Goal: Task Accomplishment & Management: Use online tool/utility

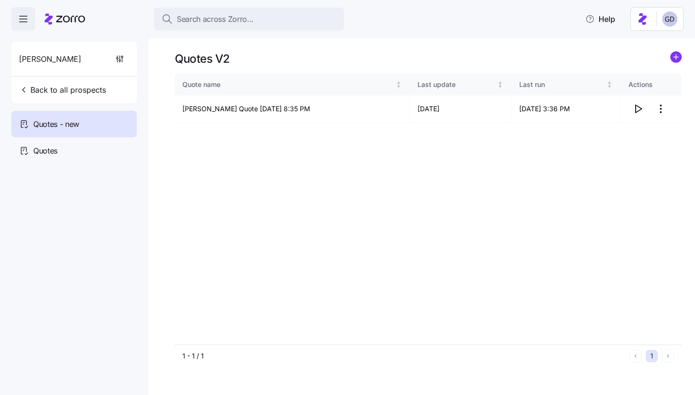
click at [236, 31] on div "Search across Zorro... Help" at bounding box center [347, 19] width 695 height 38
click at [240, 20] on span "Search across Zorro..." at bounding box center [215, 19] width 77 height 12
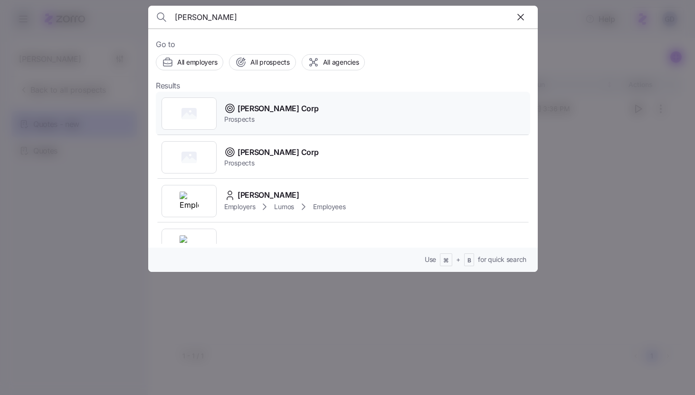
type input "Stevens"
click at [262, 113] on span "[PERSON_NAME] Corp" at bounding box center [277, 109] width 81 height 12
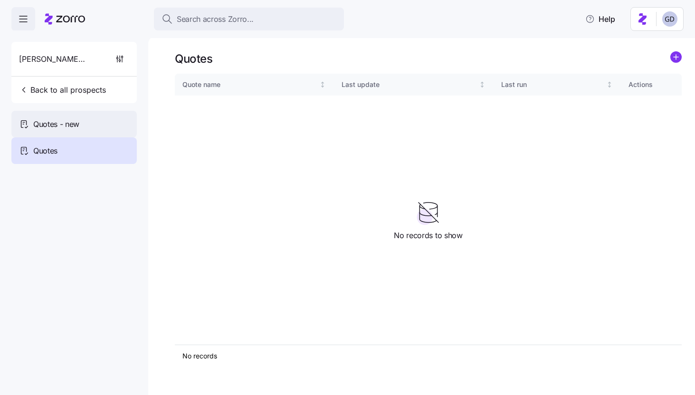
click at [71, 124] on span "Quotes - new" at bounding box center [56, 124] width 46 height 12
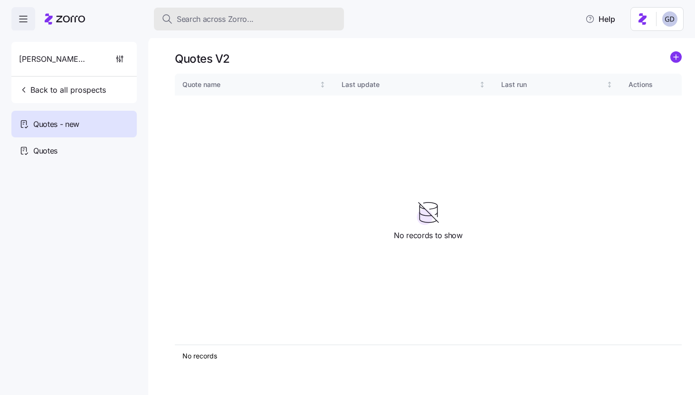
click at [221, 16] on span "Search across Zorro..." at bounding box center [215, 19] width 77 height 12
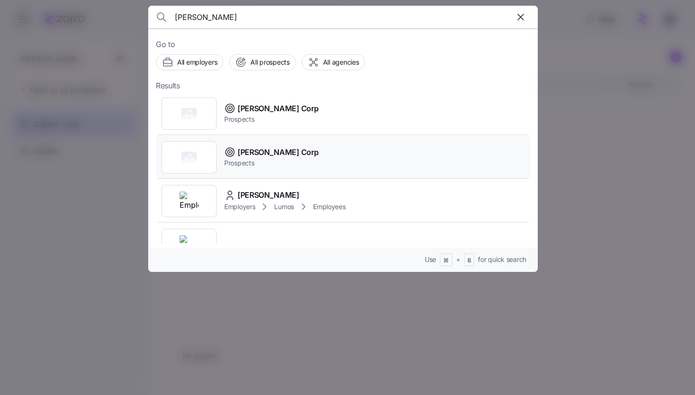
type input "Stevens"
click at [253, 156] on span "Stevens Corp" at bounding box center [277, 152] width 81 height 12
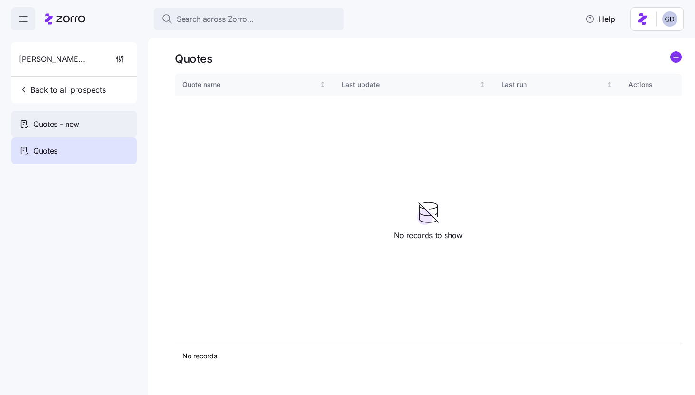
click at [100, 122] on div "Quotes - new" at bounding box center [73, 124] width 125 height 27
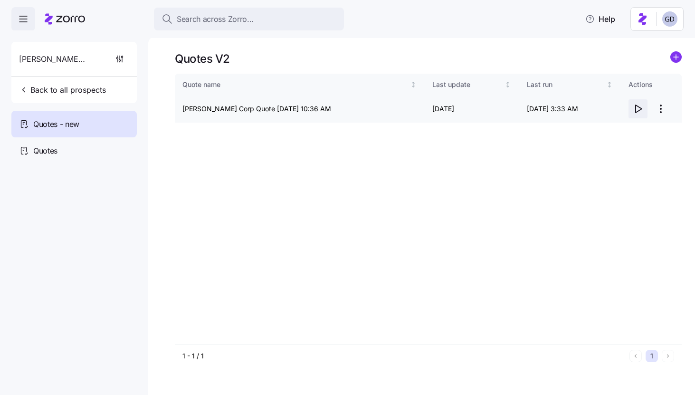
click at [639, 111] on icon "button" at bounding box center [638, 109] width 6 height 8
click at [664, 113] on html "Search across Zorro... Help Stevens Corp Back to all prospects Quotes - new Quo…" at bounding box center [347, 194] width 695 height 389
click at [616, 128] on div "Edit quote" at bounding box center [622, 131] width 87 height 15
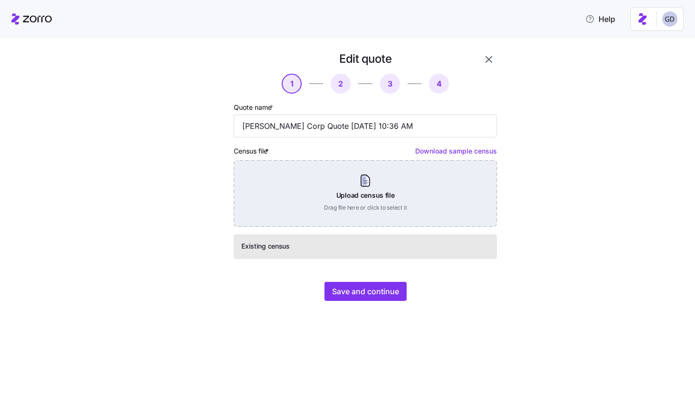
click at [383, 209] on div "Upload census file Drag file here or click to select it" at bounding box center [365, 193] width 263 height 66
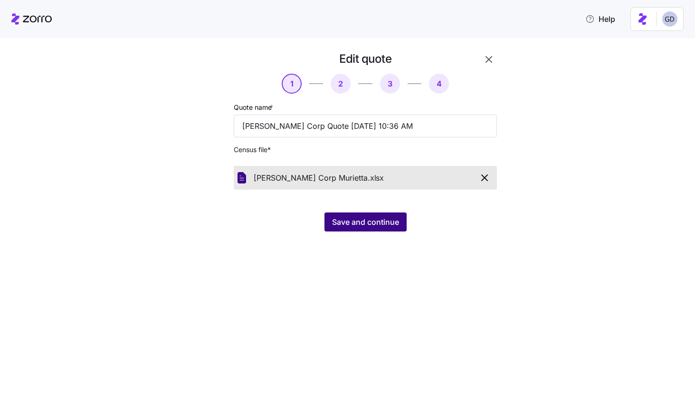
click at [361, 221] on span "Save and continue" at bounding box center [365, 221] width 67 height 11
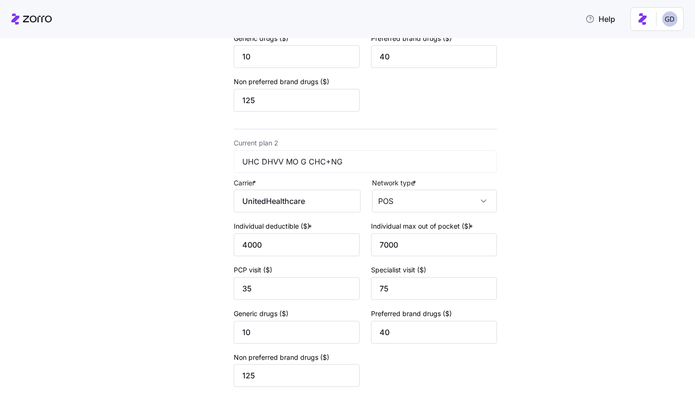
scroll to position [347, 0]
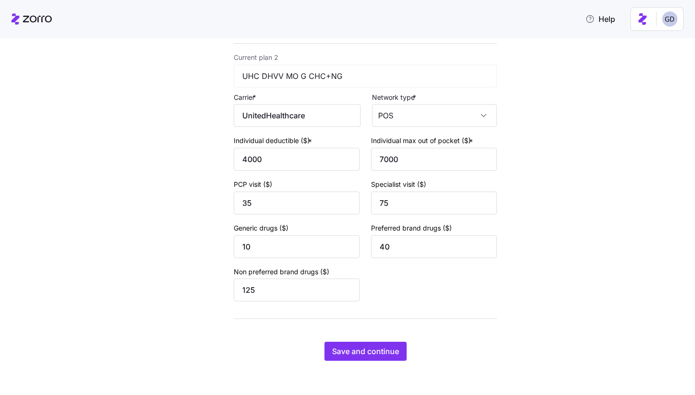
click at [358, 360] on div "Edit quote 2 3 4 Add current plan details Current plan 1 UHC CV8K MO G CORE NG …" at bounding box center [354, 39] width 332 height 665
click at [358, 358] on button "Save and continue" at bounding box center [365, 350] width 82 height 19
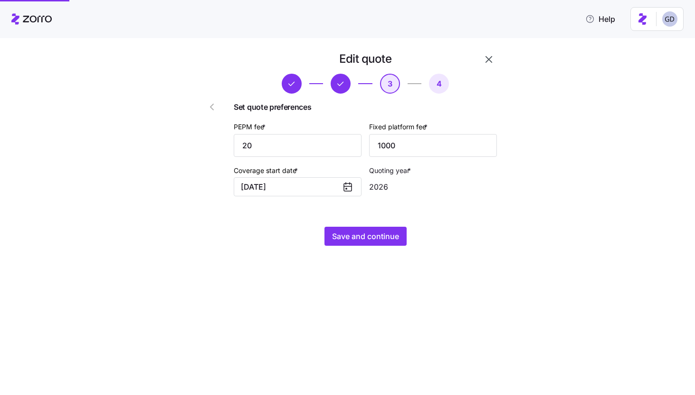
scroll to position [0, 0]
click at [354, 238] on span "Save and continue" at bounding box center [365, 235] width 67 height 11
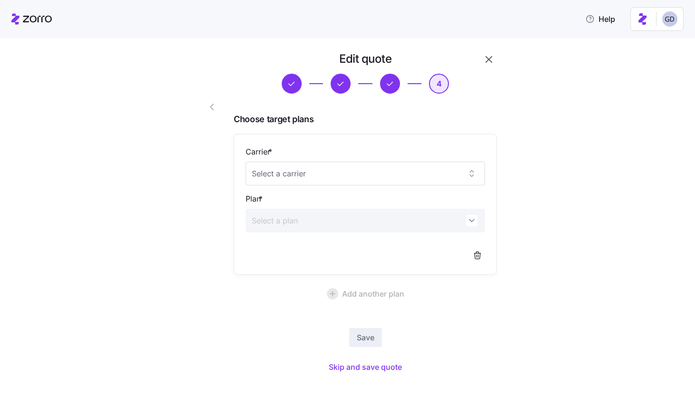
drag, startPoint x: 370, startPoint y: 364, endPoint x: 516, endPoint y: 180, distance: 234.9
click at [516, 180] on div "Edit quote 4 Choose target plans Carrier * Plan * Add another plan Save Skip an…" at bounding box center [354, 218] width 332 height 335
click at [489, 63] on icon "button" at bounding box center [488, 59] width 11 height 11
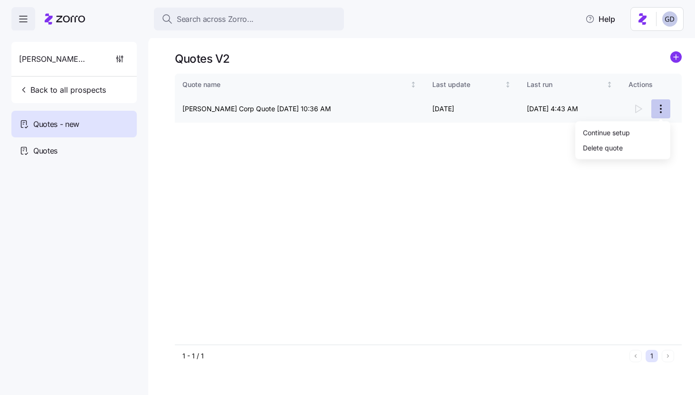
click at [658, 114] on html "Search across Zorro... Help Stevens Corp Back to all prospects Quotes - new Quo…" at bounding box center [347, 194] width 695 height 389
click at [614, 135] on div "Continue setup" at bounding box center [606, 132] width 47 height 10
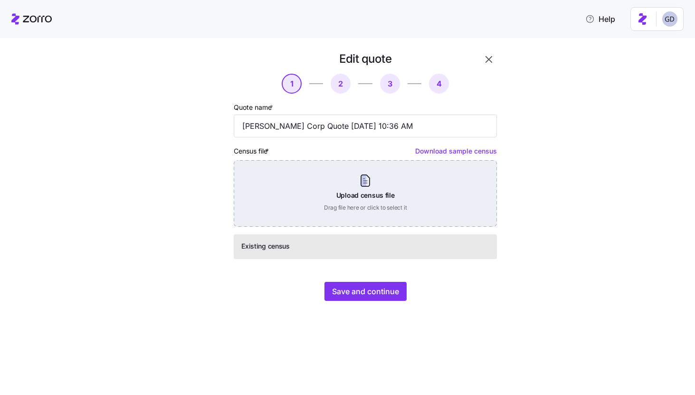
click at [395, 201] on div "Upload census file Drag file here or click to select it" at bounding box center [365, 193] width 263 height 66
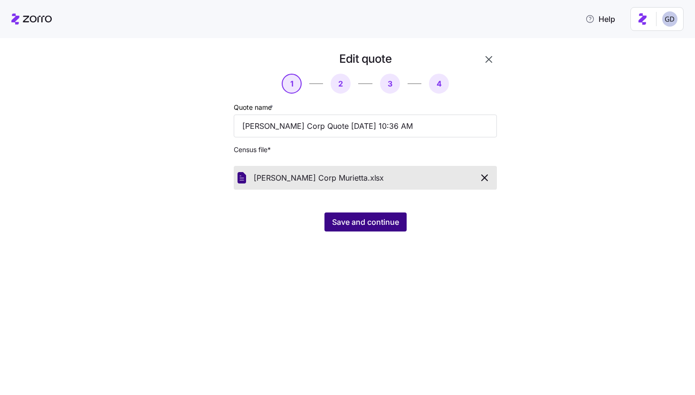
click at [377, 222] on span "Save and continue" at bounding box center [365, 221] width 67 height 11
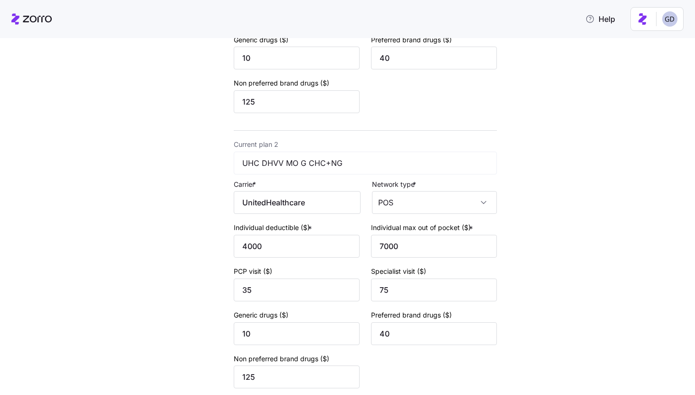
scroll to position [347, 0]
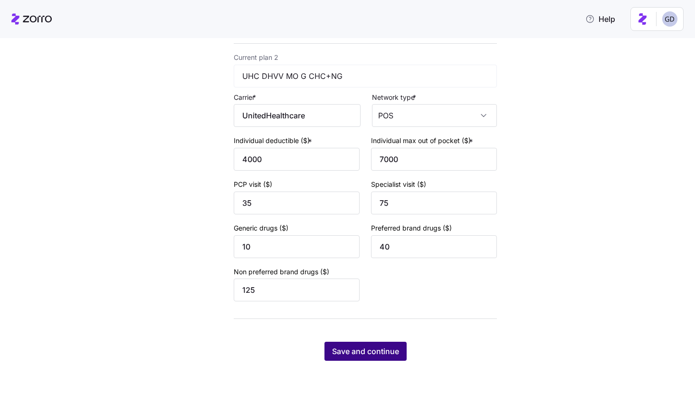
click at [350, 345] on span "Save and continue" at bounding box center [365, 350] width 67 height 11
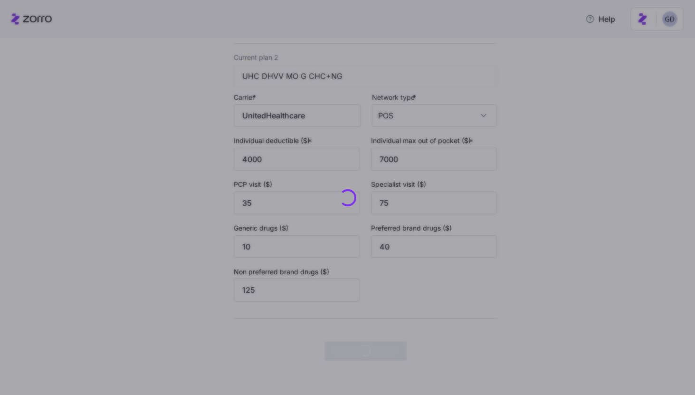
scroll to position [0, 0]
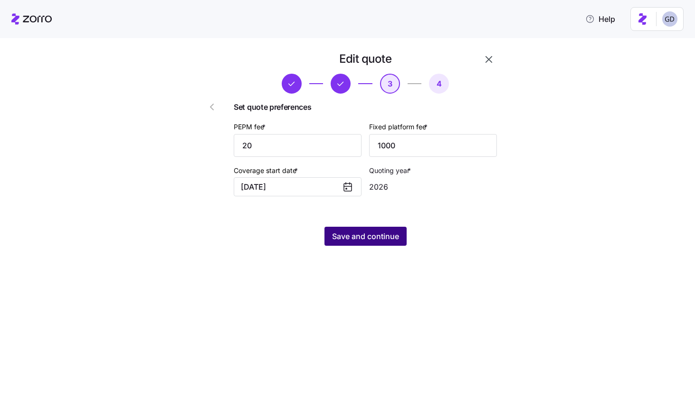
click at [385, 240] on span "Save and continue" at bounding box center [365, 235] width 67 height 11
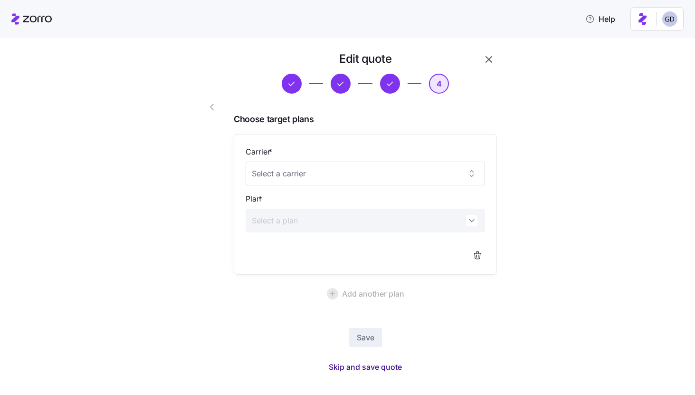
click at [396, 371] on span "Skip and save quote" at bounding box center [365, 366] width 73 height 11
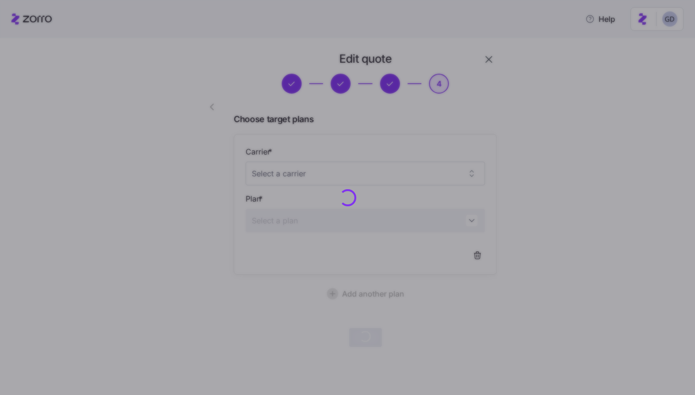
click at [510, 142] on div at bounding box center [347, 197] width 695 height 395
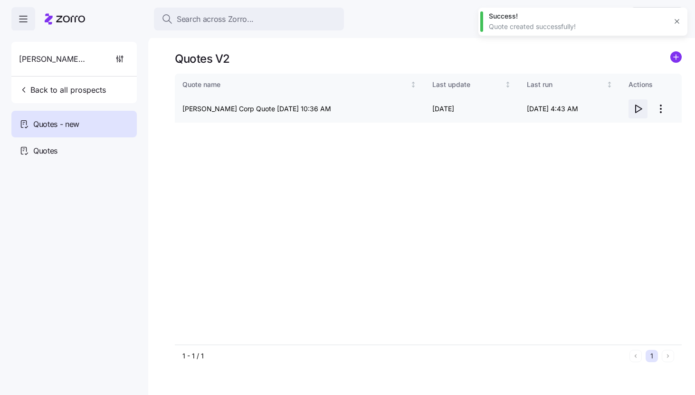
click at [635, 112] on icon "button" at bounding box center [638, 109] width 6 height 8
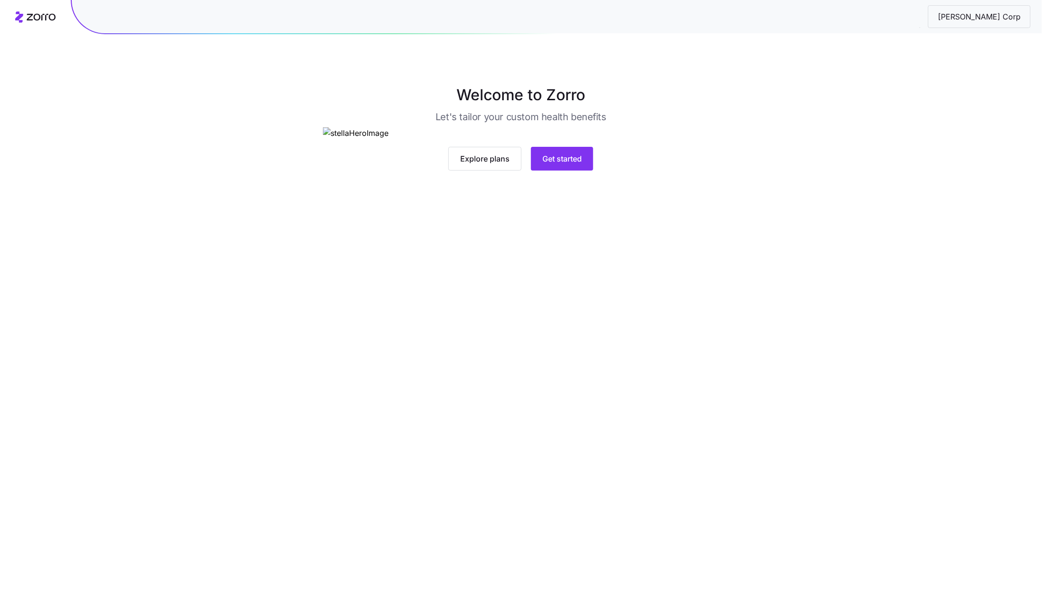
click at [568, 170] on div "Explore plans Get started" at bounding box center [521, 148] width 396 height 43
click at [568, 164] on span "Get started" at bounding box center [561, 158] width 39 height 11
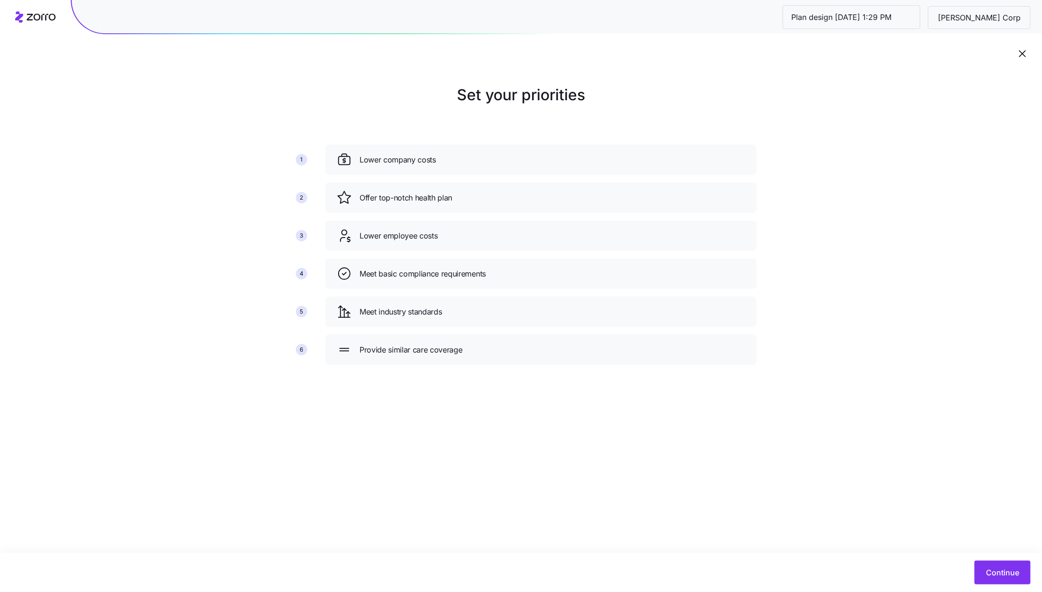
click at [1000, 560] on div "Continue" at bounding box center [521, 572] width 1042 height 39
click at [999, 564] on button "Continue" at bounding box center [1002, 572] width 56 height 24
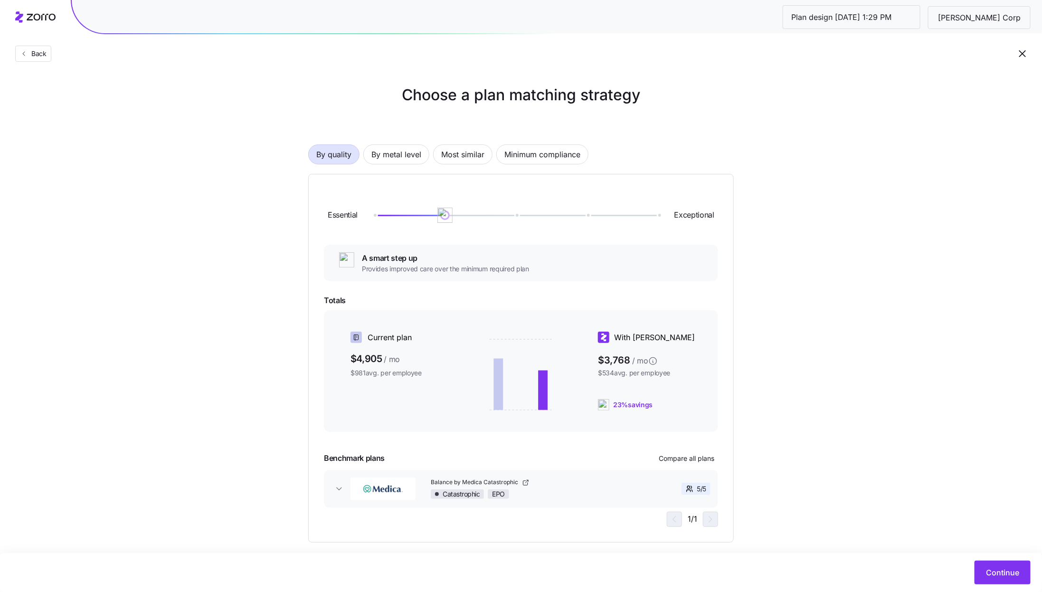
scroll to position [10, 0]
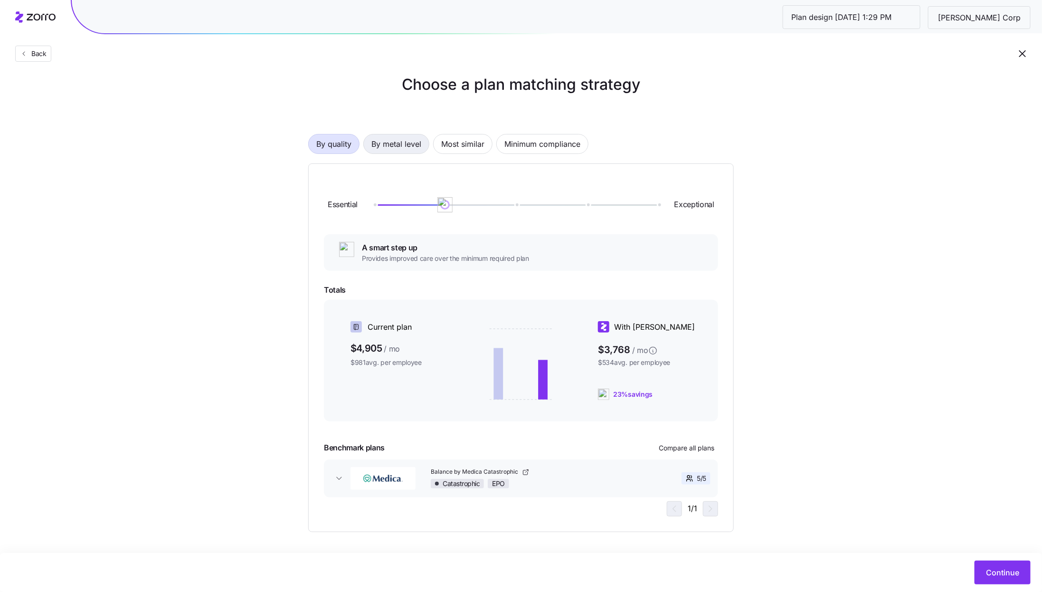
click at [420, 148] on span "By metal level" at bounding box center [396, 143] width 50 height 19
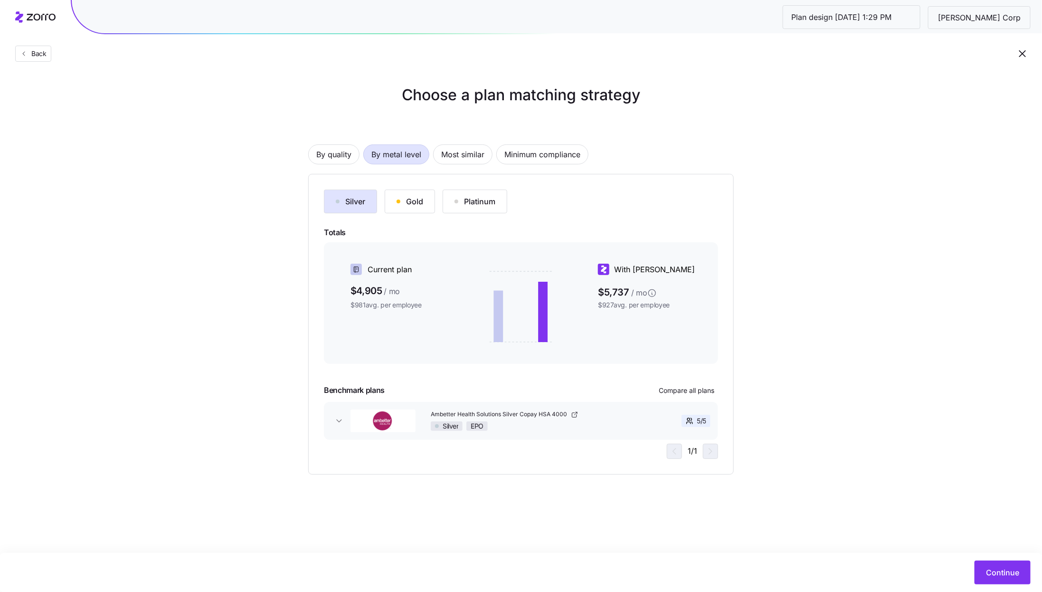
scroll to position [0, 0]
click at [354, 194] on button "Silver" at bounding box center [350, 201] width 53 height 24
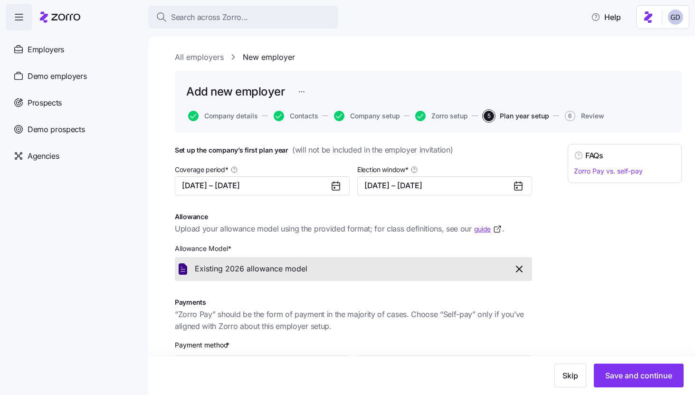
scroll to position [167, 0]
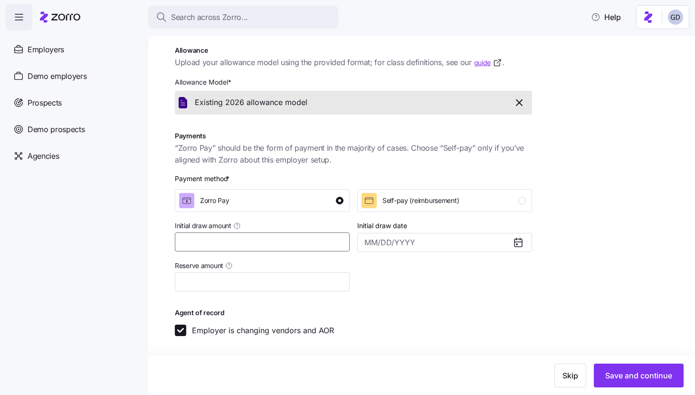
click at [254, 241] on input "Initial draw amount" at bounding box center [262, 241] width 175 height 19
click at [415, 280] on div at bounding box center [444, 274] width 182 height 39
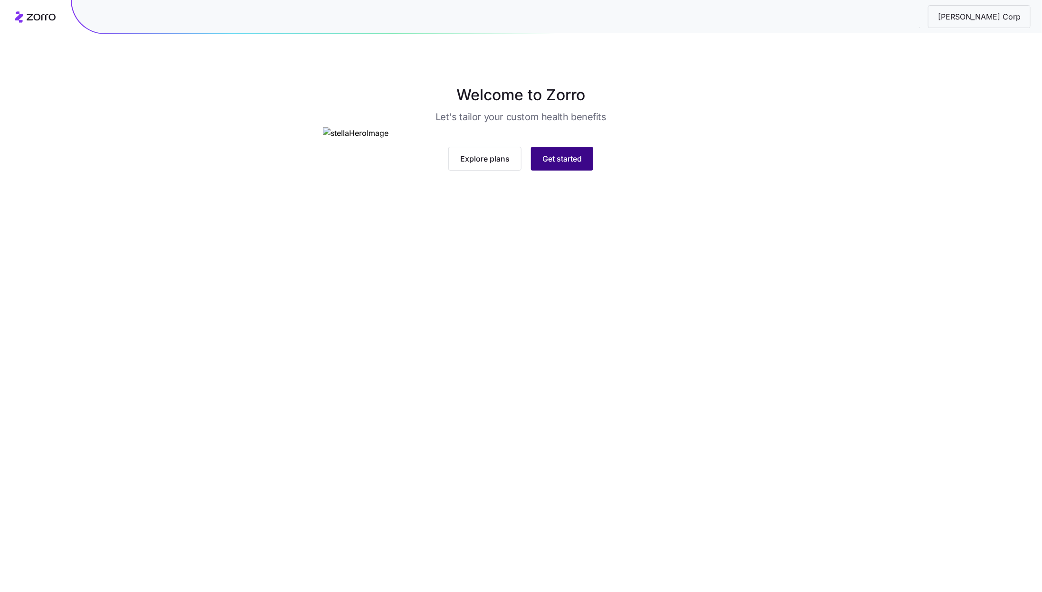
click at [560, 170] on button "Get started" at bounding box center [562, 159] width 62 height 24
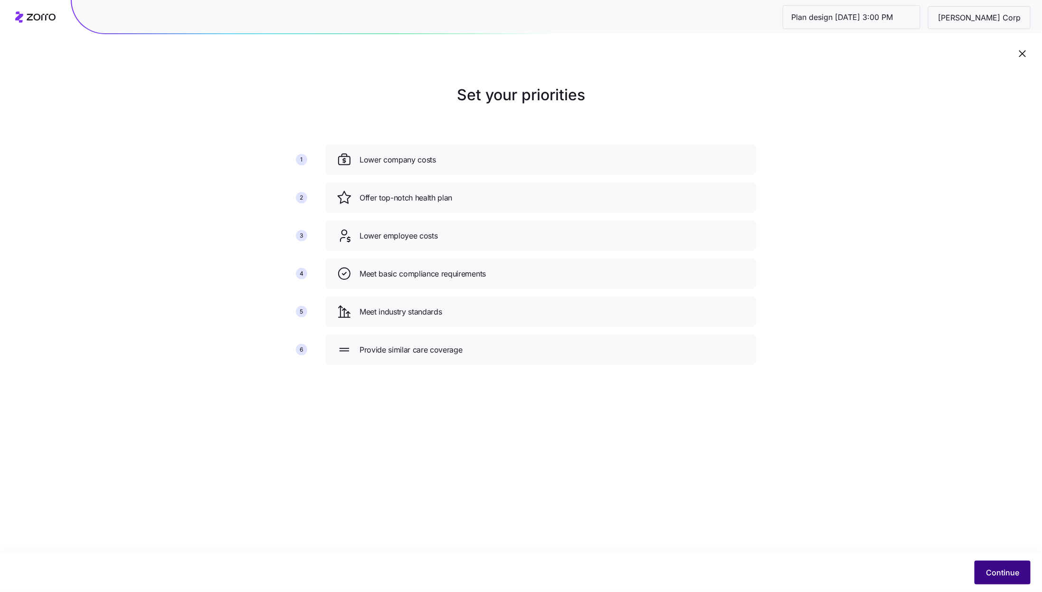
click at [1014, 572] on span "Continue" at bounding box center [1002, 572] width 33 height 11
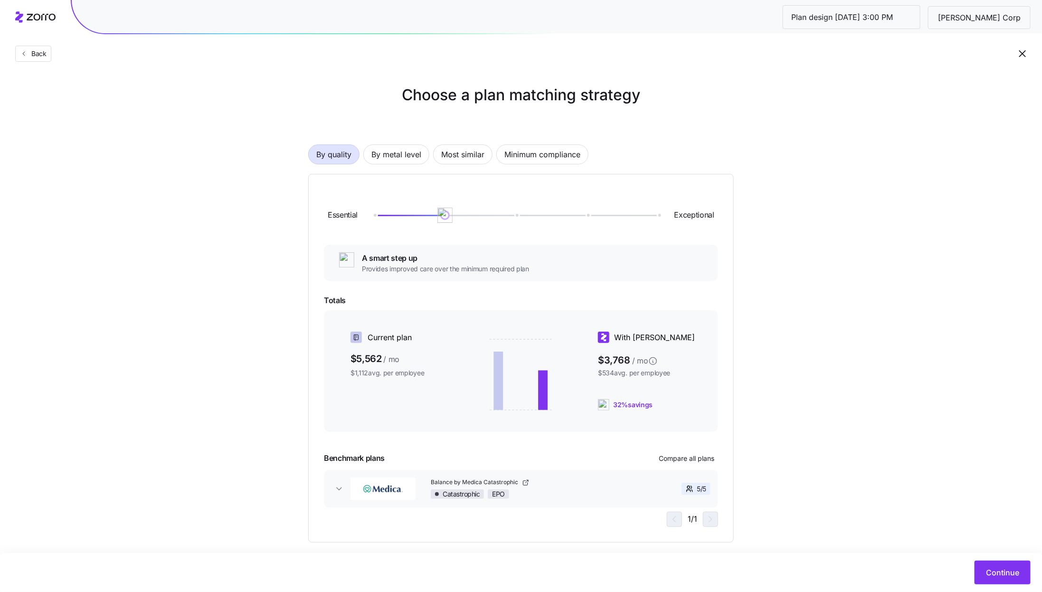
scroll to position [10, 0]
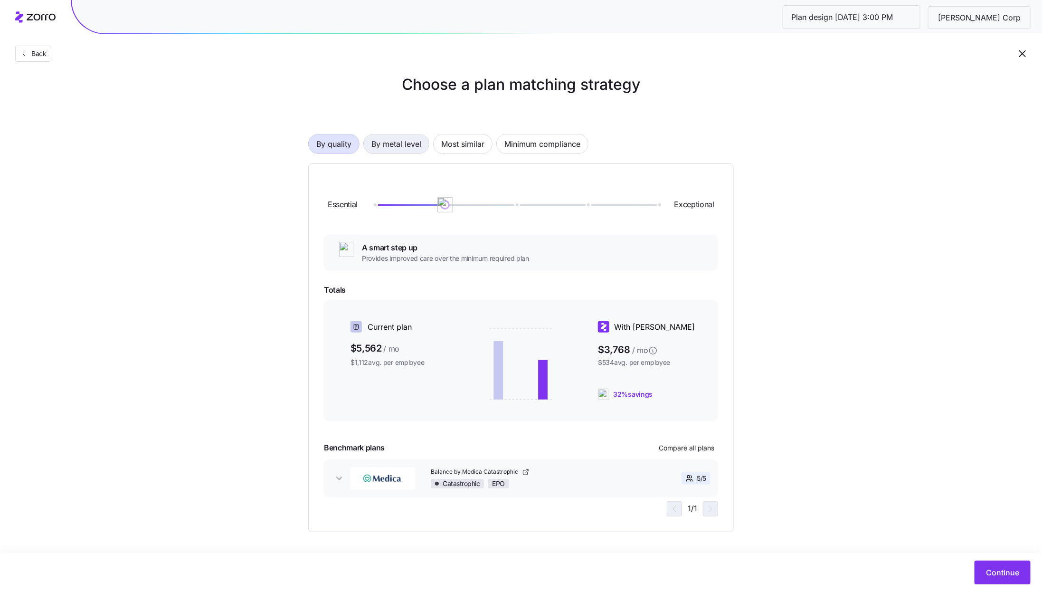
click at [393, 151] on span "By metal level" at bounding box center [396, 143] width 50 height 19
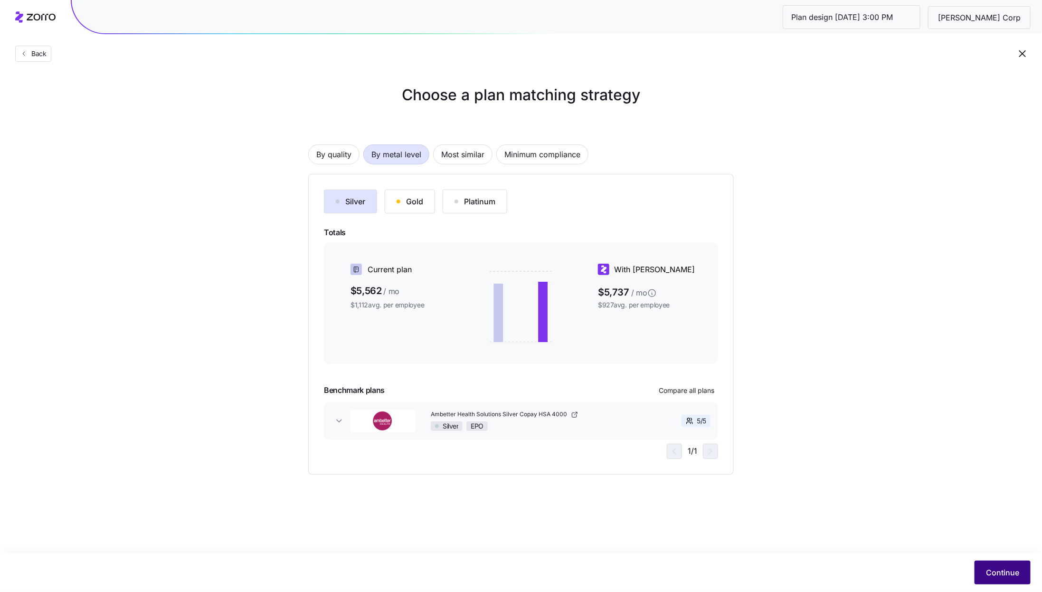
click at [1004, 580] on button "Continue" at bounding box center [1002, 572] width 56 height 24
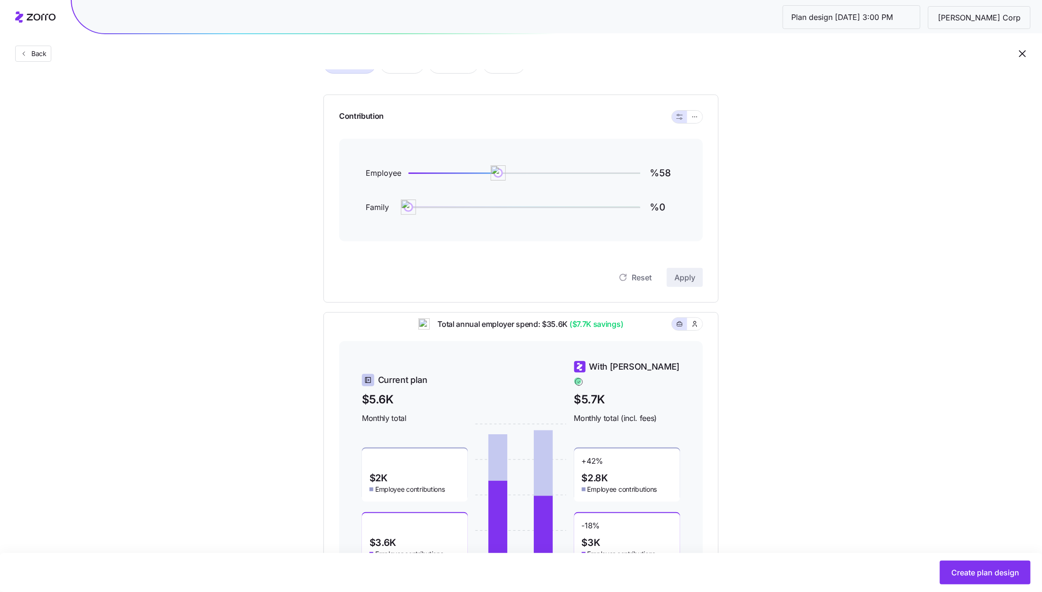
scroll to position [92, 0]
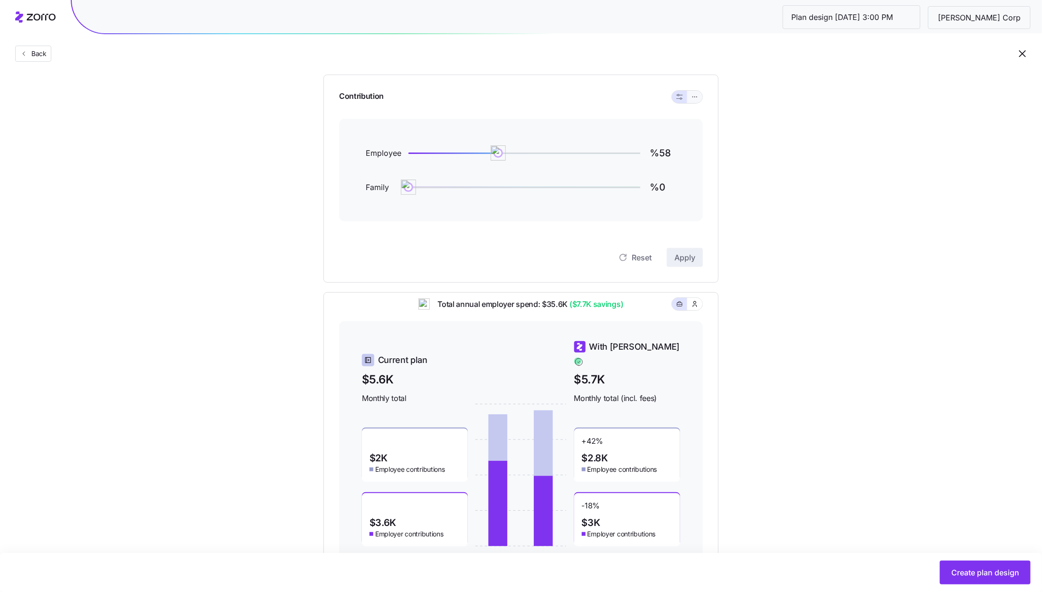
click at [694, 93] on icon "button" at bounding box center [694, 96] width 7 height 11
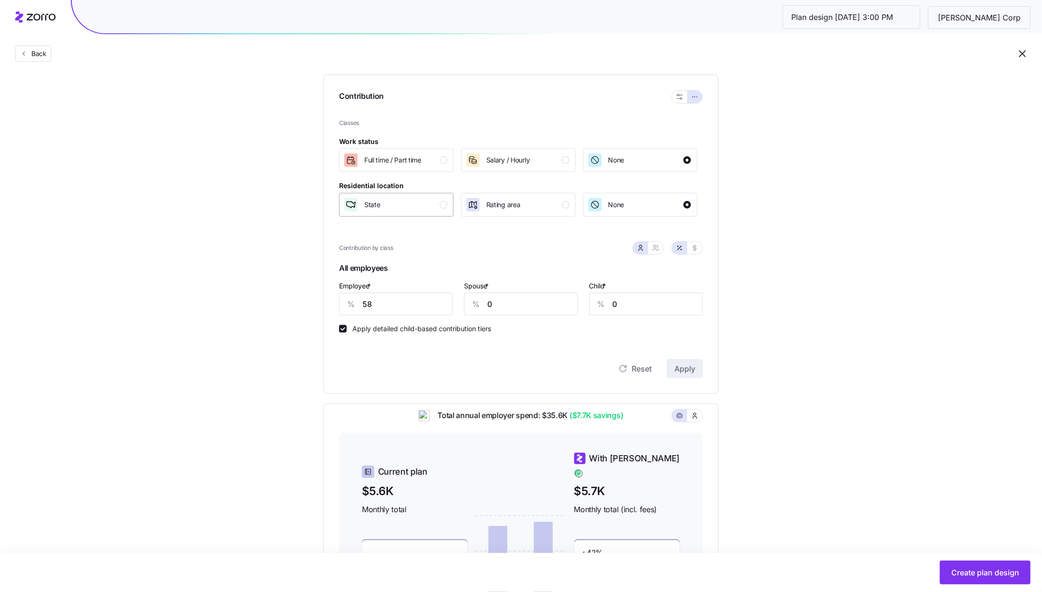
click at [423, 203] on div "State" at bounding box center [395, 204] width 104 height 15
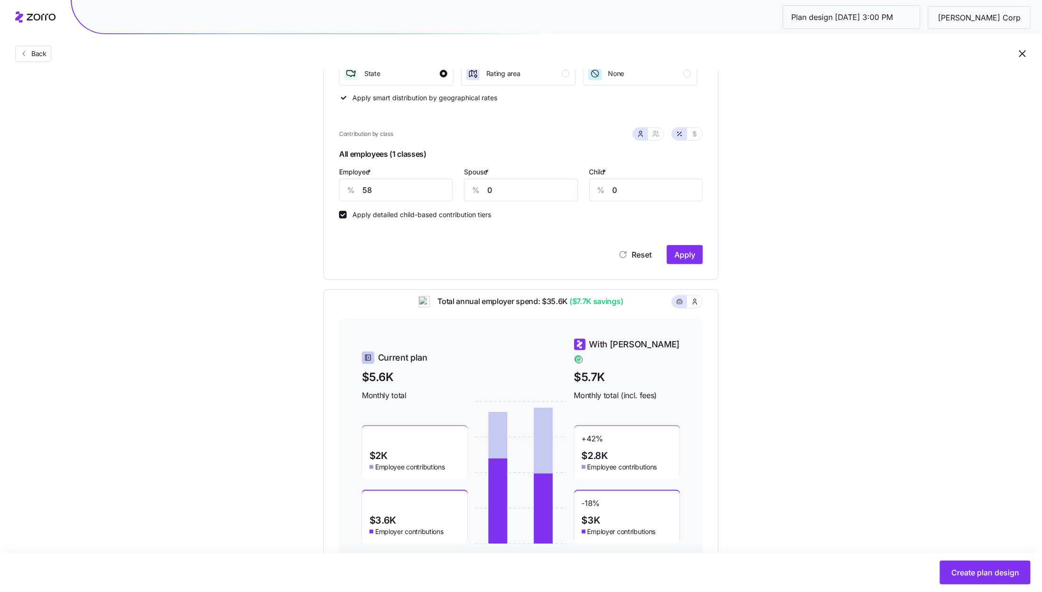
scroll to position [224, 0]
click at [395, 187] on input "58" at bounding box center [395, 189] width 113 height 23
type input "85"
click at [676, 259] on span "Apply" at bounding box center [684, 253] width 21 height 11
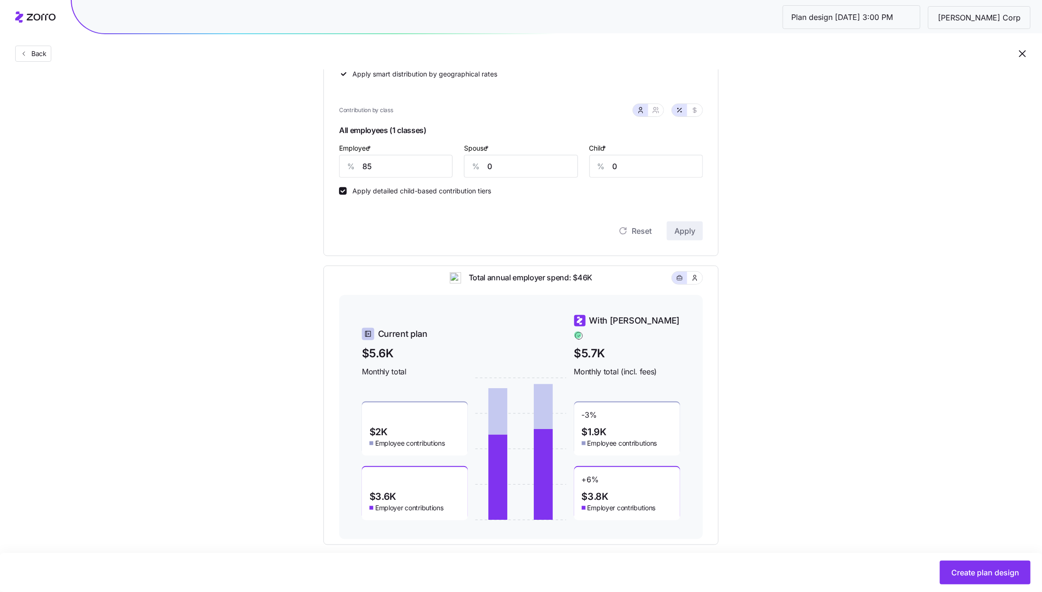
scroll to position [261, 0]
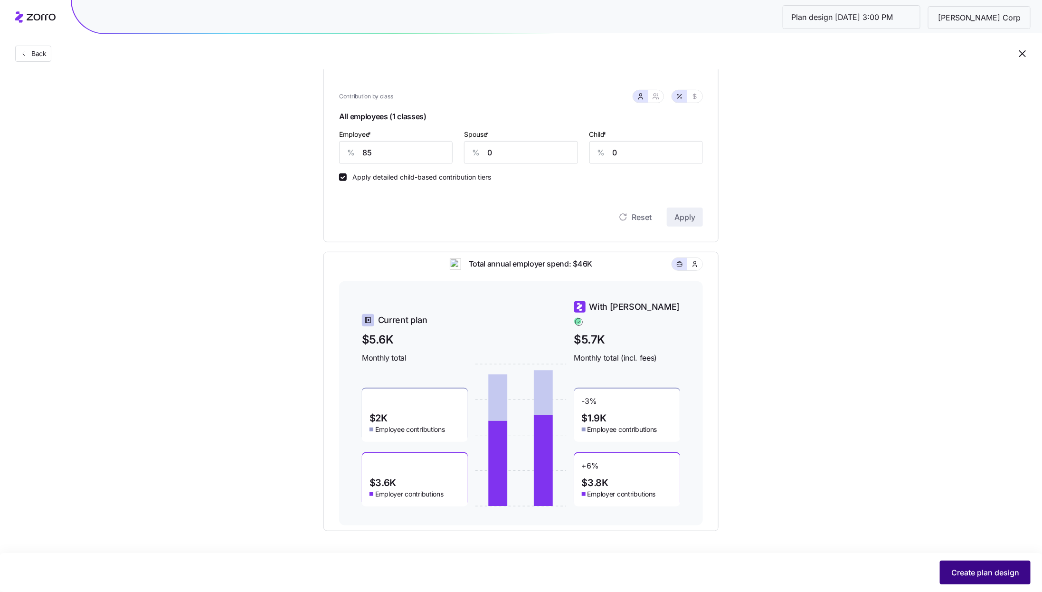
click at [986, 565] on button "Create plan design" at bounding box center [985, 572] width 91 height 24
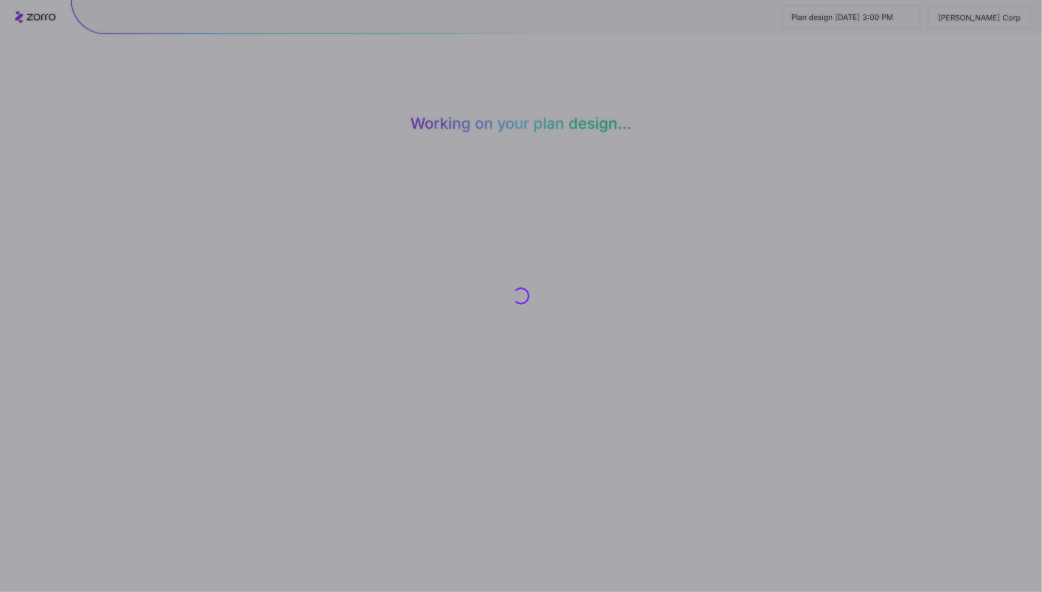
scroll to position [0, 0]
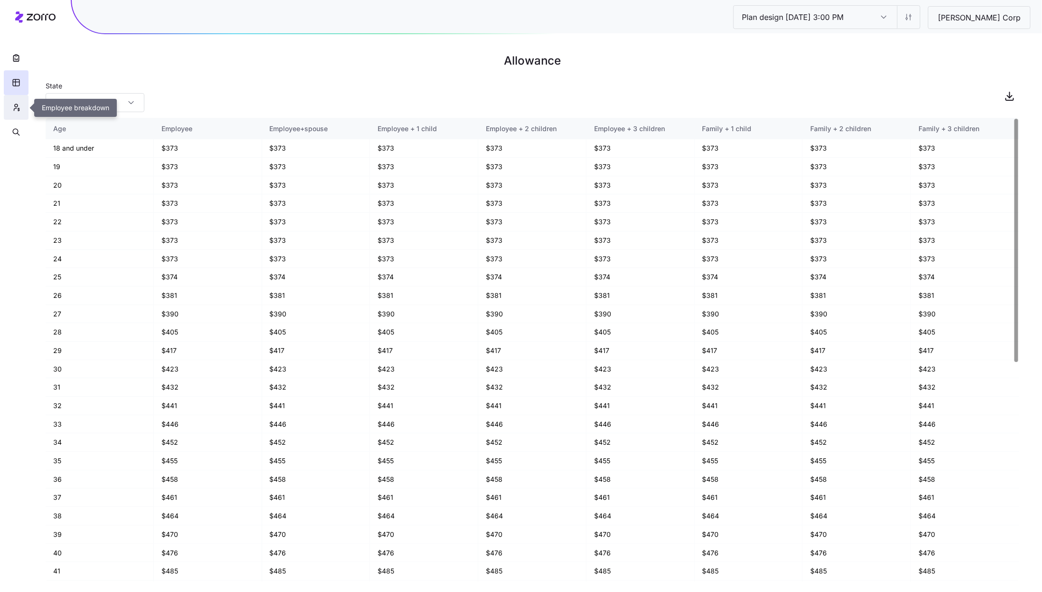
click at [19, 106] on icon "button" at bounding box center [16, 107] width 9 height 9
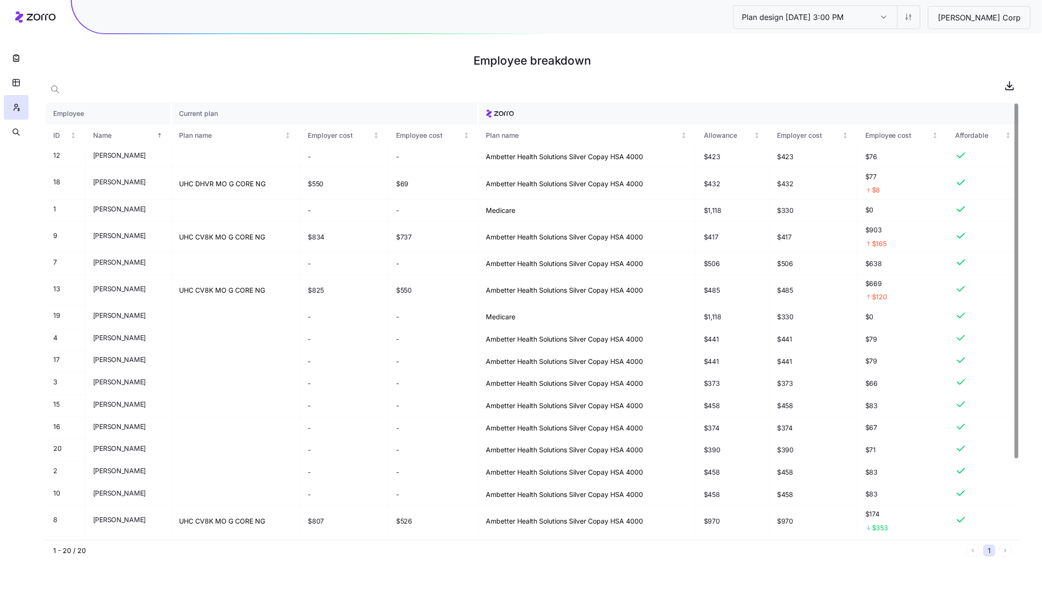
click at [806, 55] on h1 "Employee breakdown" at bounding box center [532, 60] width 973 height 23
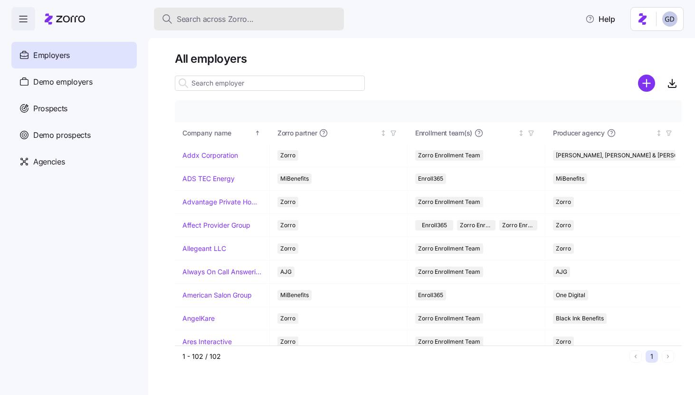
click at [252, 19] on span "Search across Zorro..." at bounding box center [215, 19] width 77 height 12
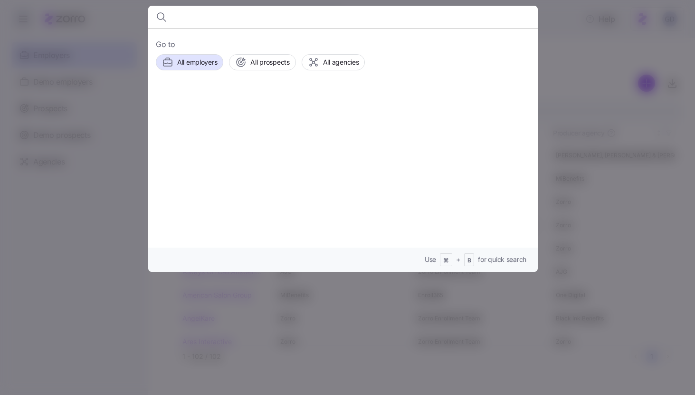
click at [577, 50] on div at bounding box center [347, 197] width 695 height 395
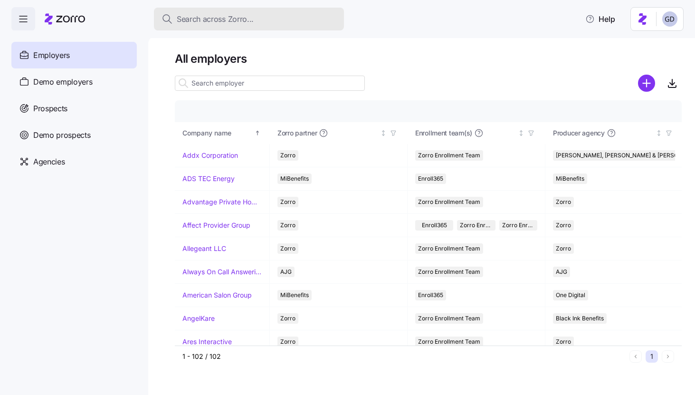
click at [255, 26] on button "Search across Zorro..." at bounding box center [249, 19] width 190 height 23
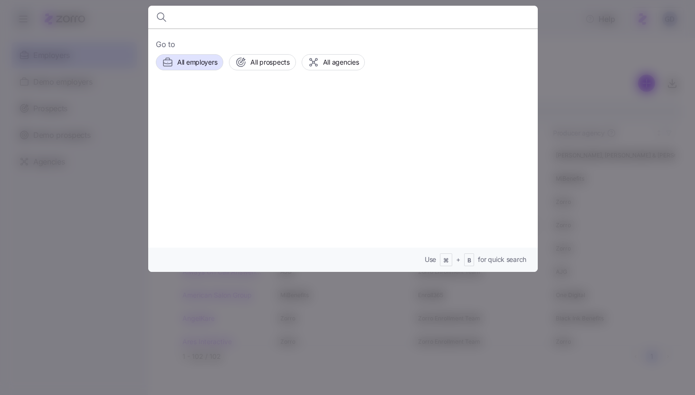
click at [585, 72] on div at bounding box center [347, 197] width 695 height 395
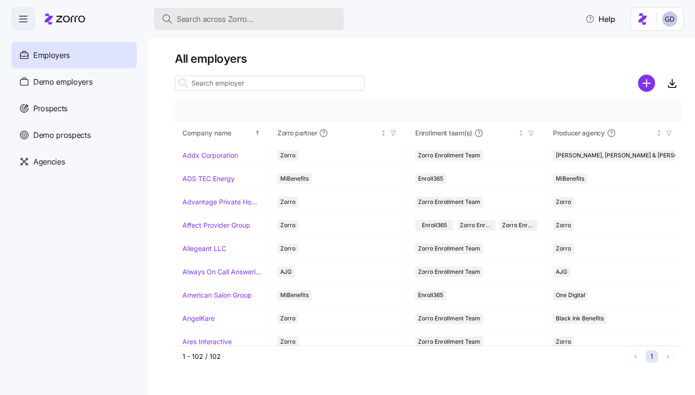
click at [254, 17] on div "Search across Zorro..." at bounding box center [248, 19] width 175 height 12
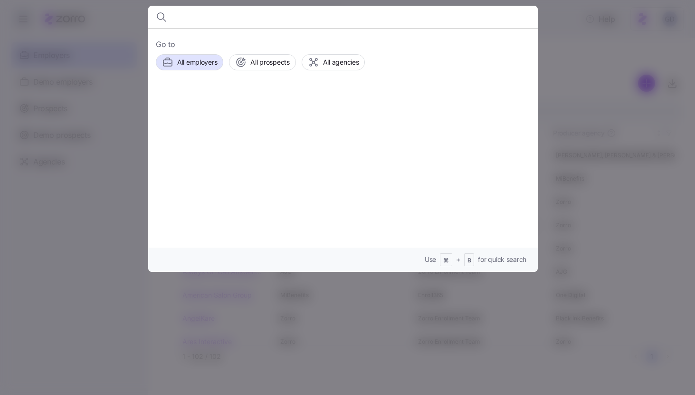
click at [205, 22] on input at bounding box center [296, 17] width 243 height 23
type input "S"
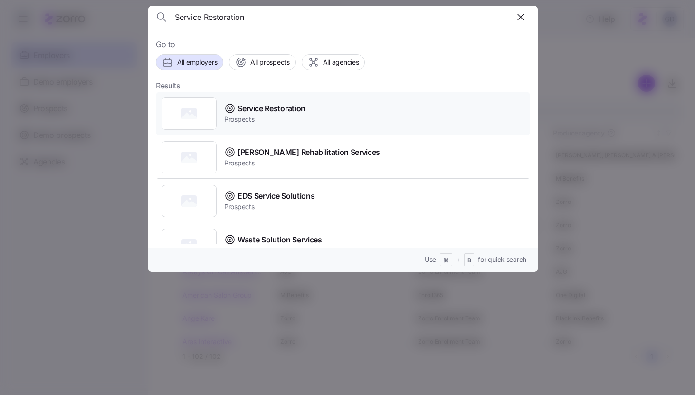
type input "Service Restoration"
click at [270, 109] on span "Service Restoration" at bounding box center [271, 109] width 68 height 12
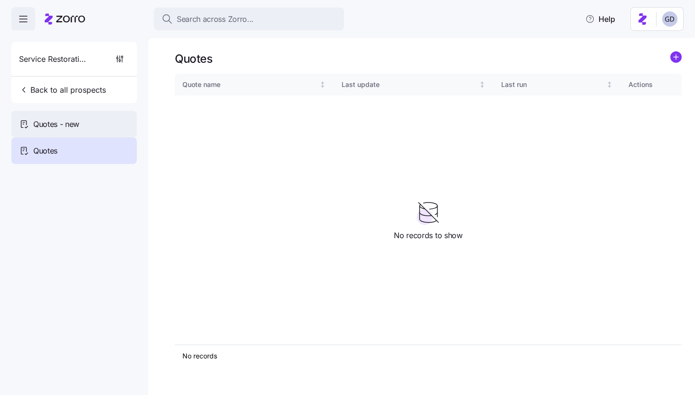
click at [56, 120] on span "Quotes - new" at bounding box center [56, 124] width 46 height 12
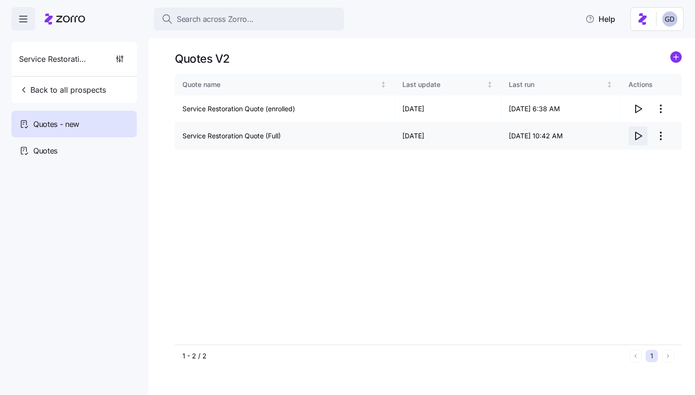
click at [638, 139] on icon "button" at bounding box center [637, 135] width 11 height 11
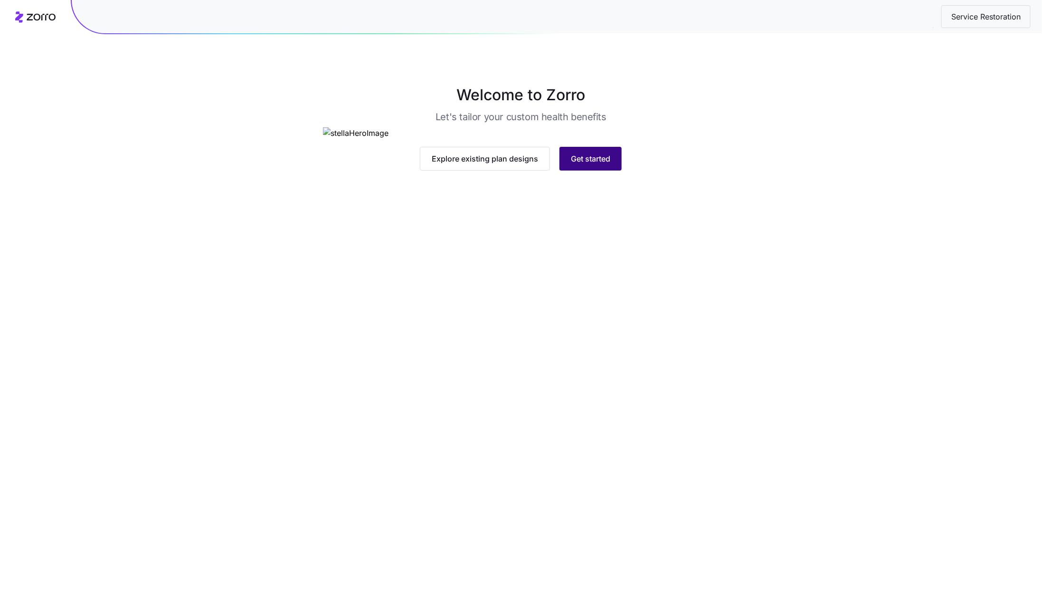
click at [588, 164] on span "Get started" at bounding box center [590, 158] width 39 height 11
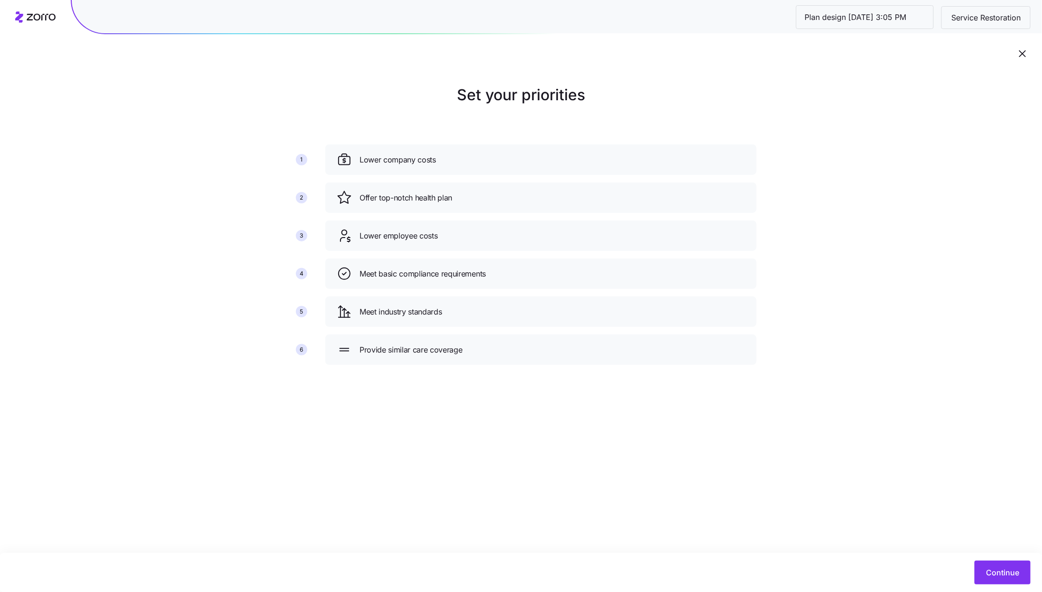
click at [989, 559] on div "Continue" at bounding box center [521, 572] width 1042 height 39
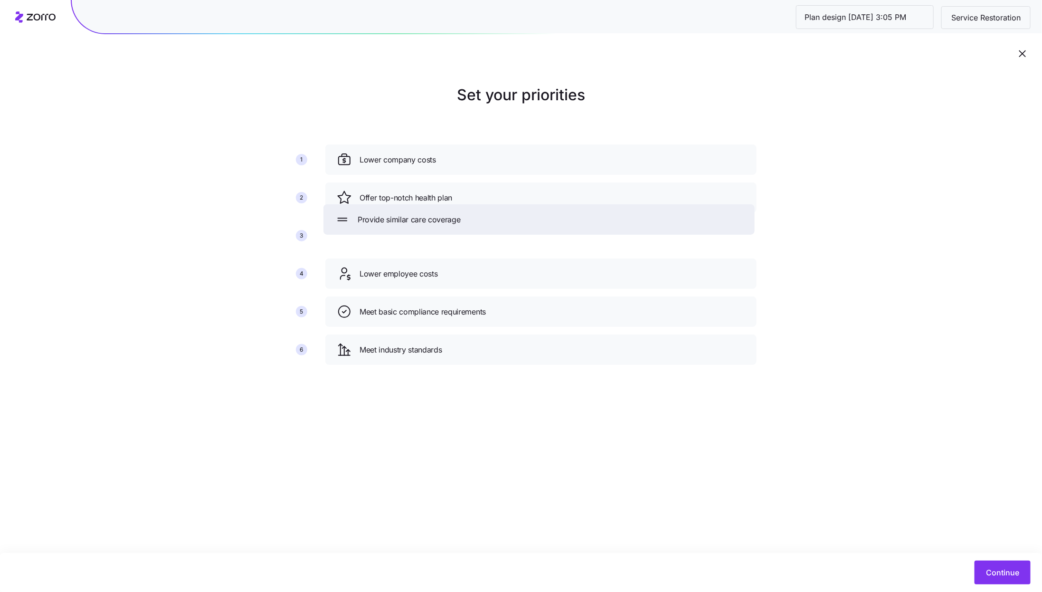
drag, startPoint x: 432, startPoint y: 352, endPoint x: 428, endPoint y: 238, distance: 114.5
click at [428, 226] on span "Provide similar care coverage" at bounding box center [409, 220] width 103 height 12
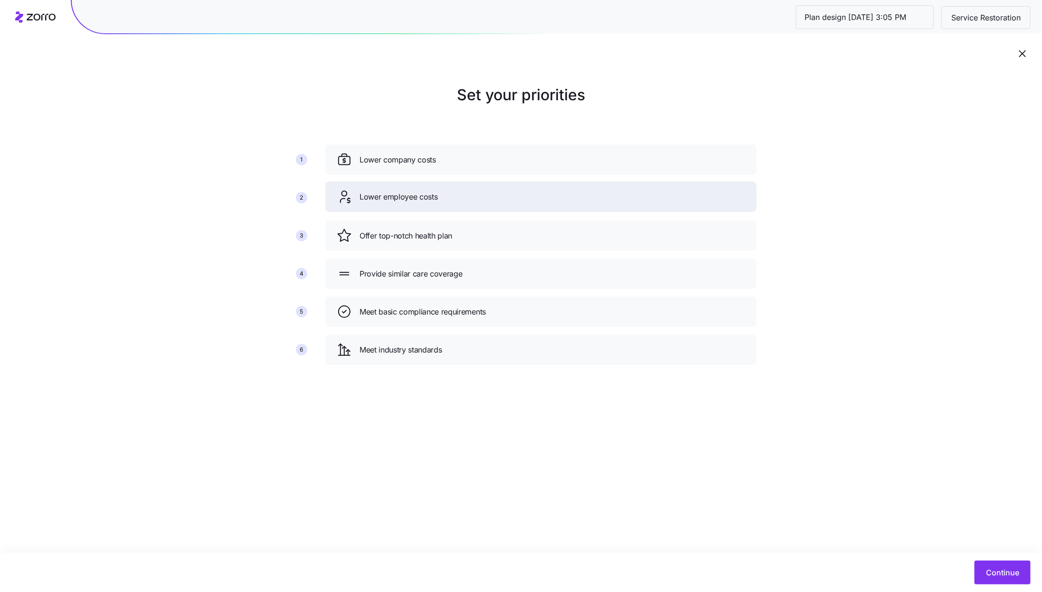
drag, startPoint x: 444, startPoint y: 277, endPoint x: 444, endPoint y: 200, distance: 76.9
click at [444, 200] on div "Lower employee costs" at bounding box center [541, 196] width 408 height 15
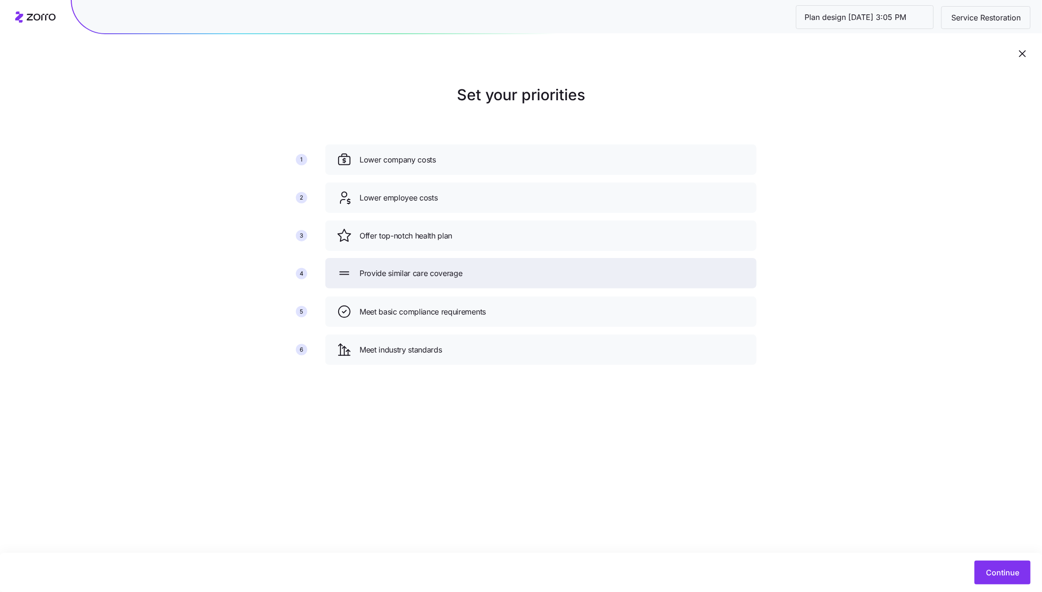
drag, startPoint x: 446, startPoint y: 275, endPoint x: 446, endPoint y: 229, distance: 46.1
click at [446, 267] on span "Provide similar care coverage" at bounding box center [410, 273] width 103 height 12
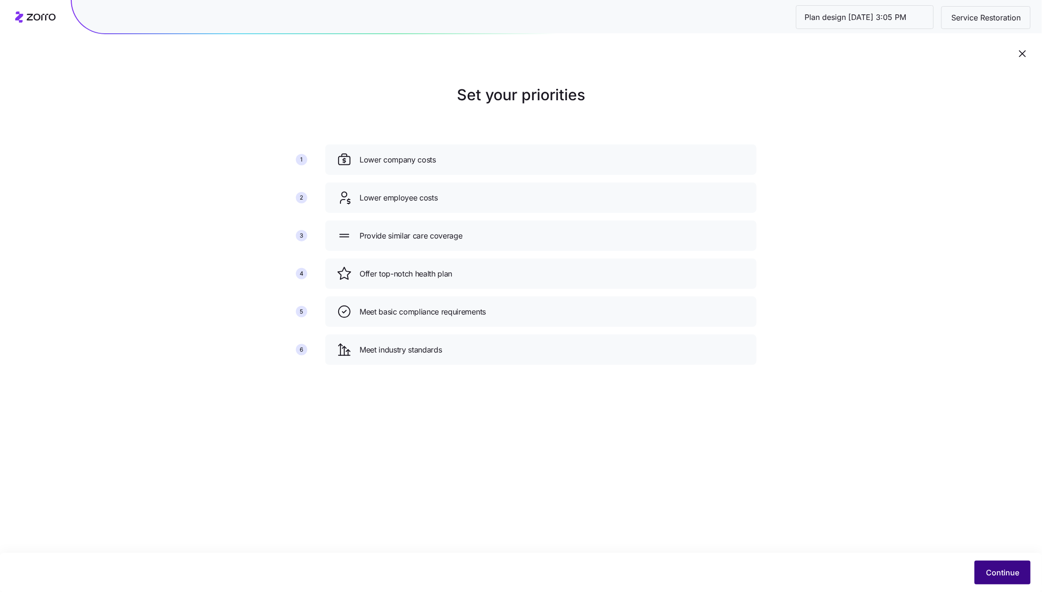
click at [996, 573] on span "Continue" at bounding box center [1002, 572] width 33 height 11
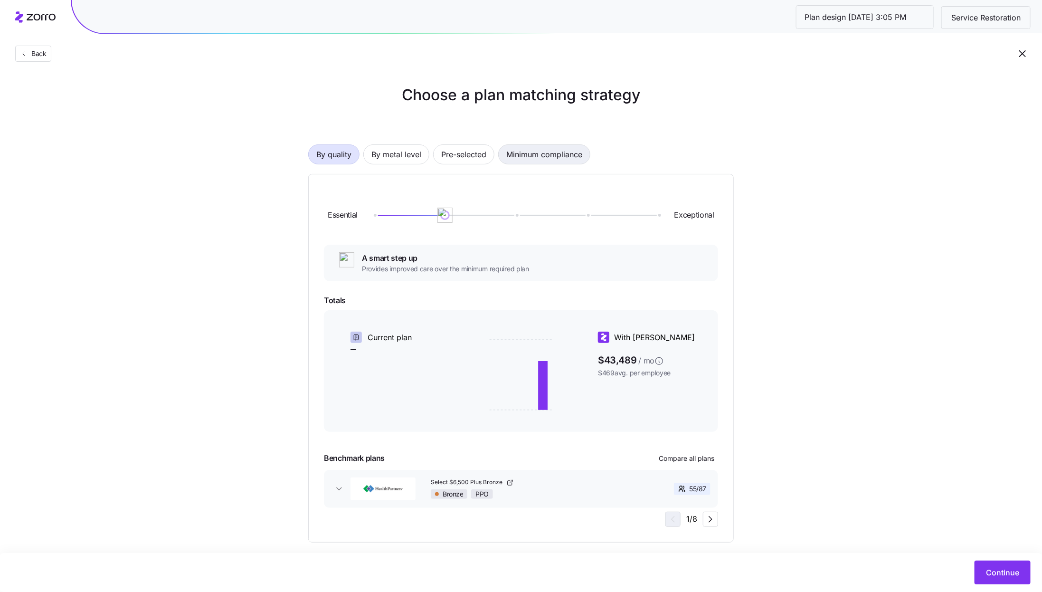
click at [516, 155] on span "Minimum compliance" at bounding box center [544, 154] width 76 height 19
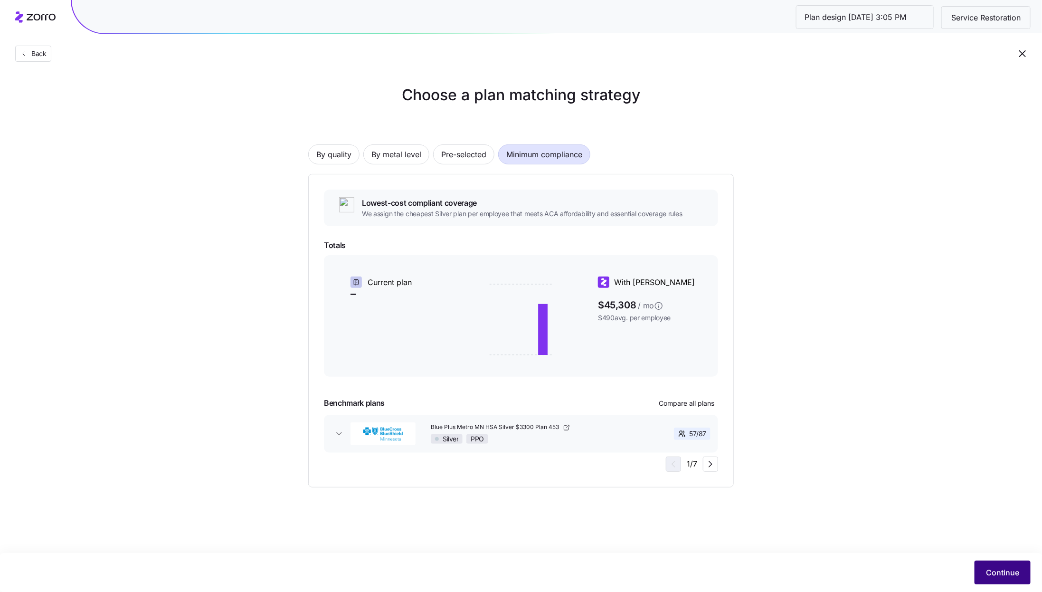
click at [1026, 573] on button "Continue" at bounding box center [1002, 572] width 56 height 24
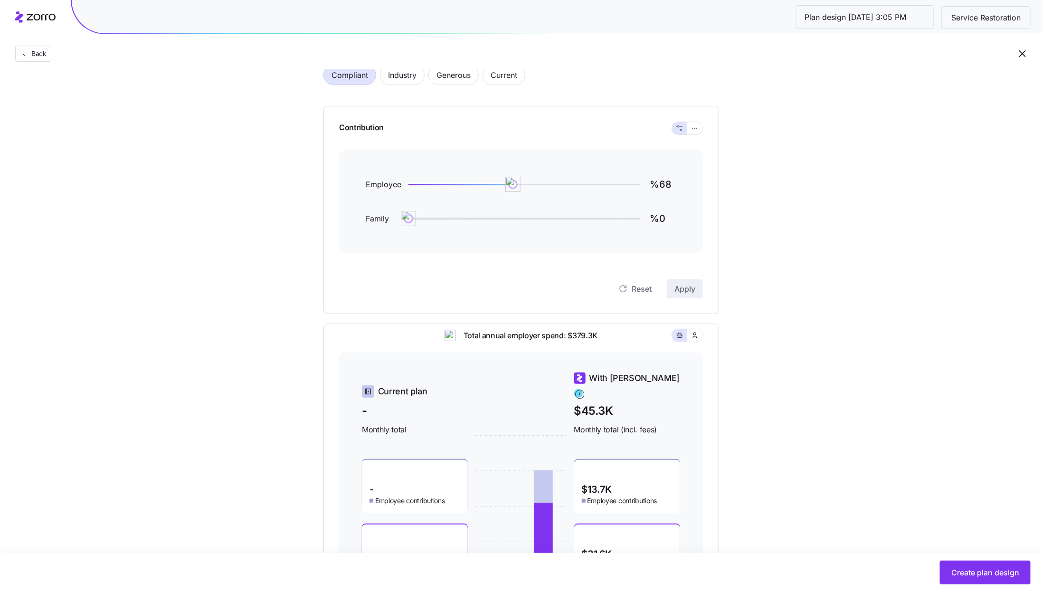
scroll to position [60, 0]
click at [692, 126] on icon "button" at bounding box center [694, 128] width 7 height 11
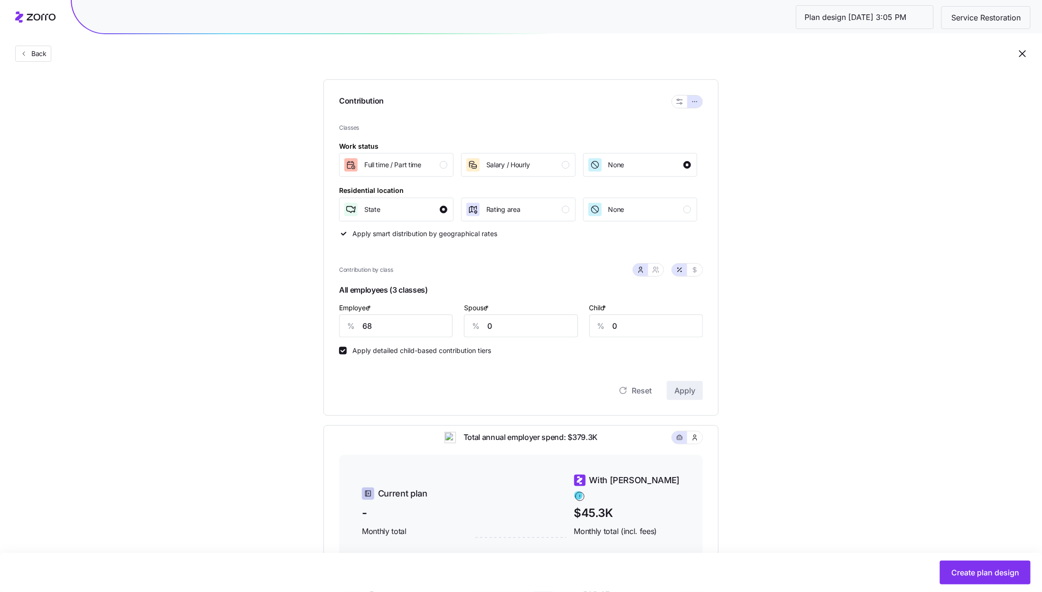
scroll to position [66, 0]
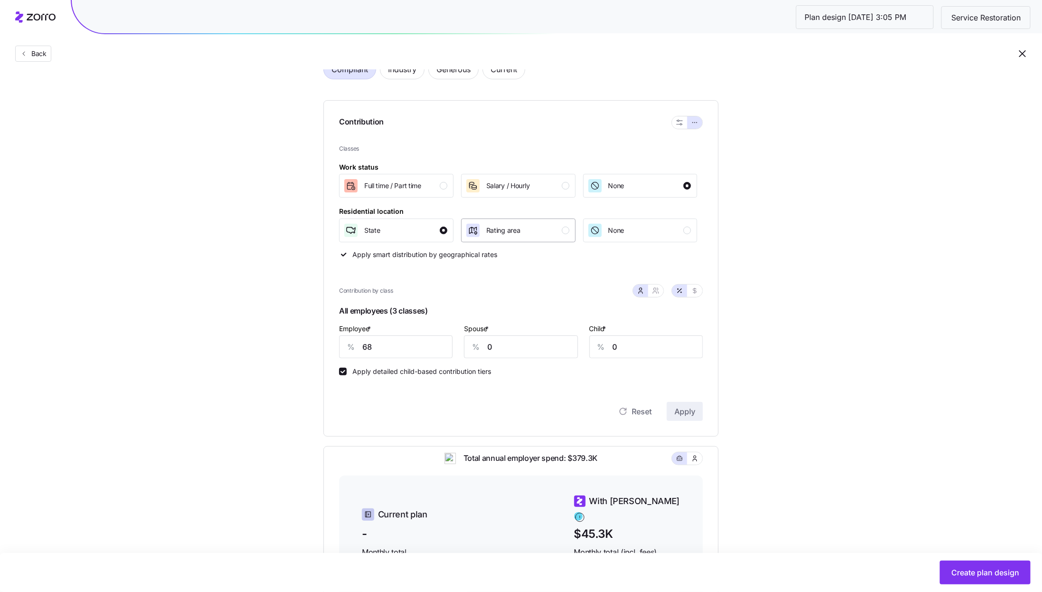
click at [552, 238] on button "Rating area" at bounding box center [518, 230] width 114 height 24
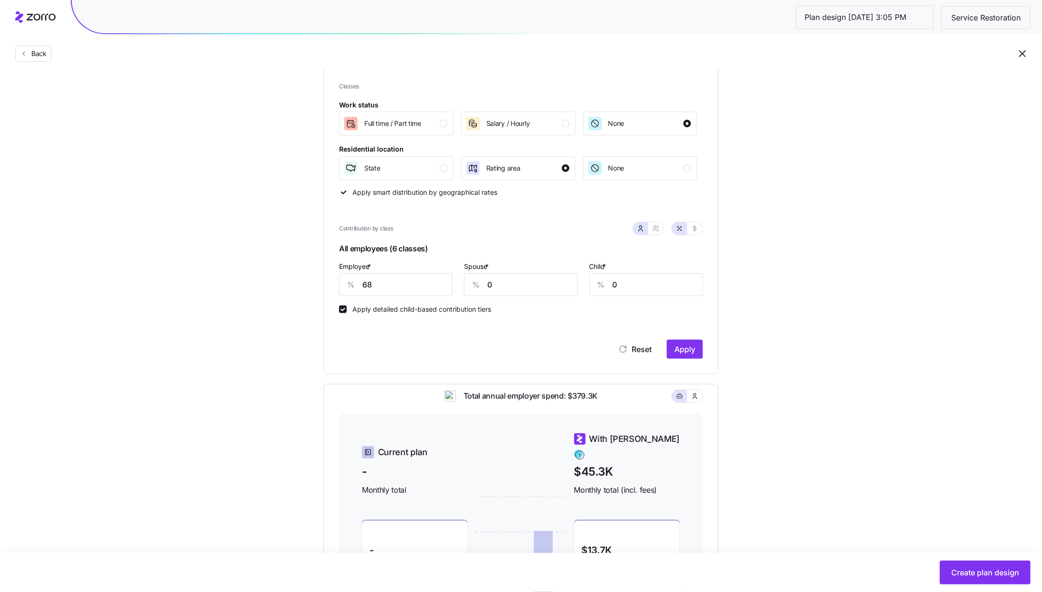
scroll to position [127, 0]
click at [405, 280] on input "68" at bounding box center [395, 285] width 113 height 23
click at [438, 337] on div "Reset Apply" at bounding box center [521, 340] width 364 height 38
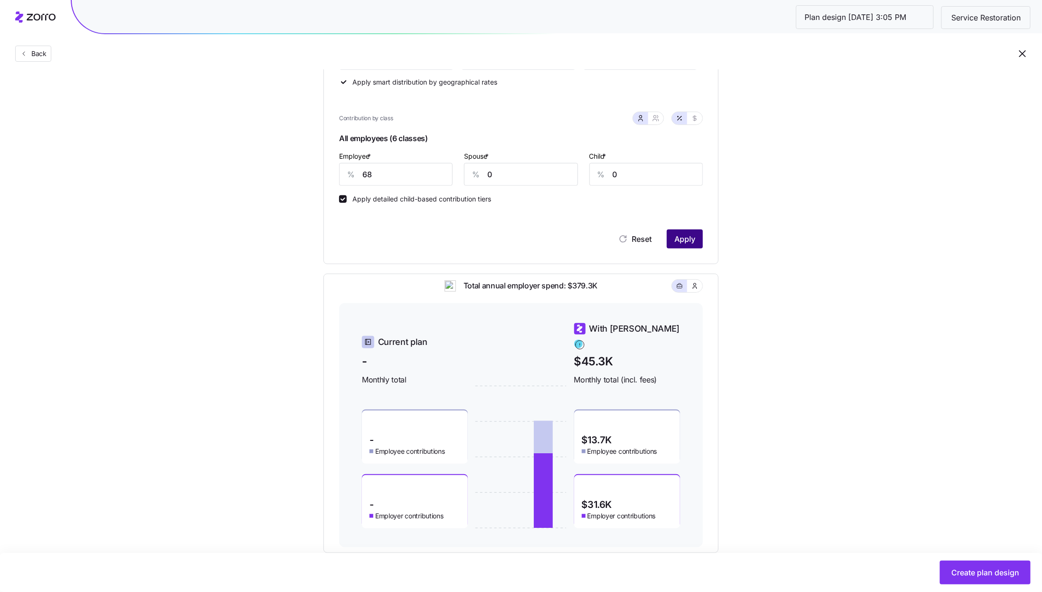
scroll to position [261, 0]
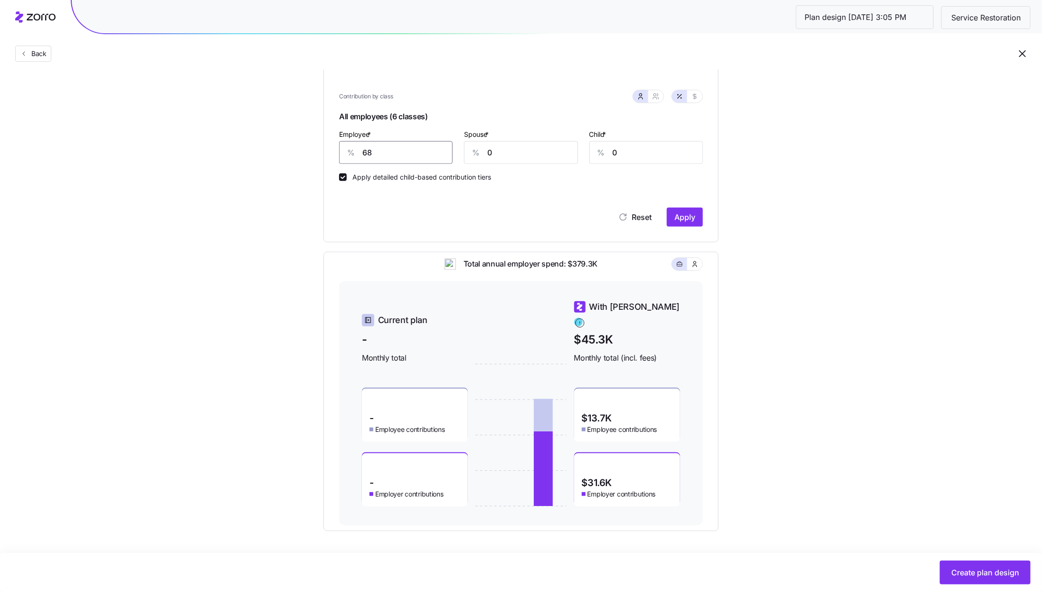
click at [386, 152] on input "68" at bounding box center [395, 152] width 113 height 23
type input "65"
click at [682, 223] on span "Apply" at bounding box center [684, 216] width 21 height 11
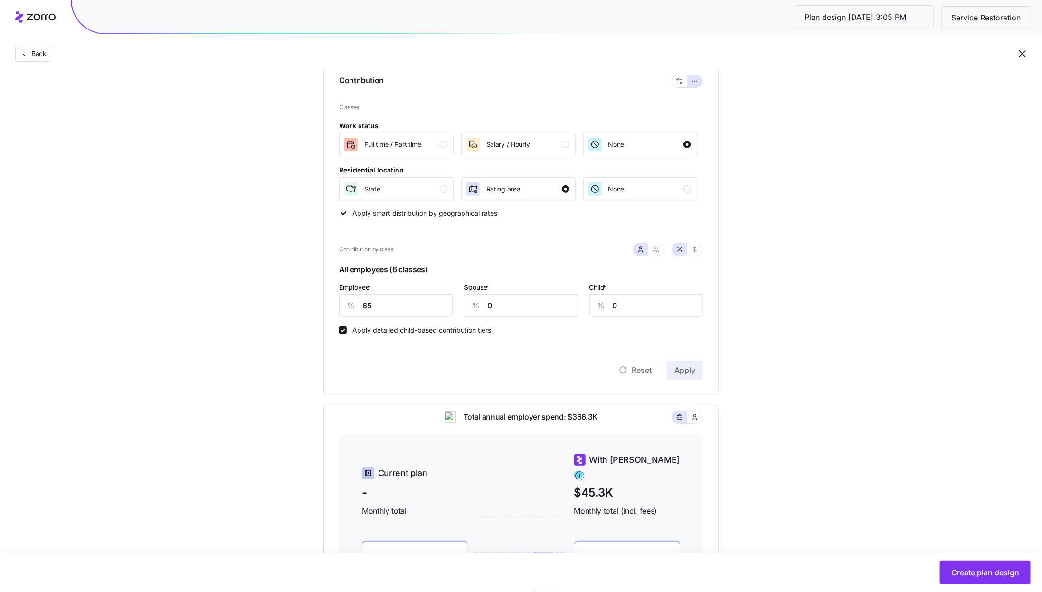
scroll to position [107, 0]
click at [419, 311] on input "65" at bounding box center [395, 305] width 113 height 23
type input "55"
click at [700, 372] on button "Apply" at bounding box center [685, 370] width 36 height 19
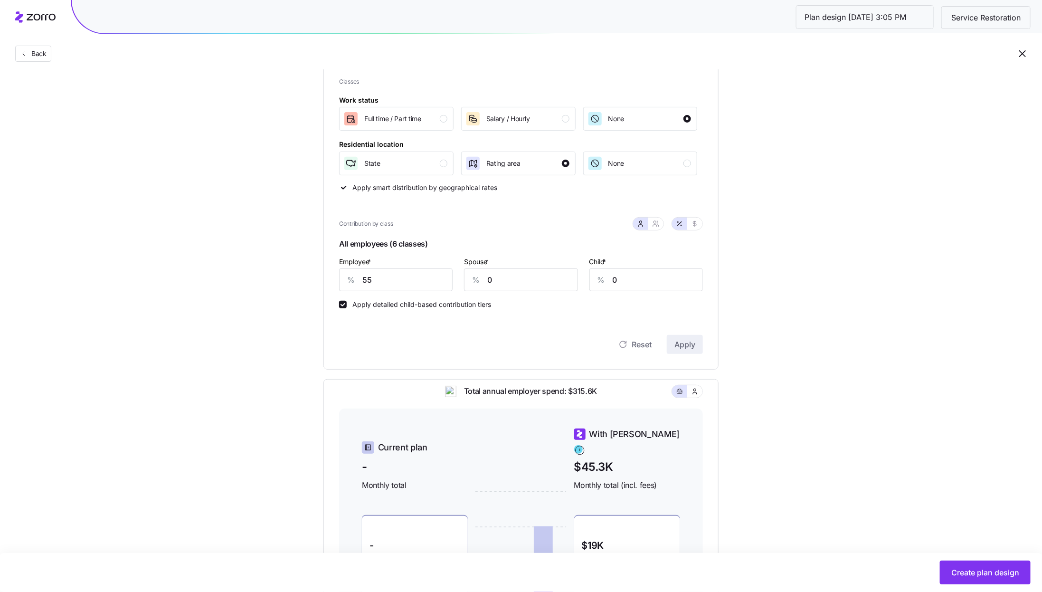
scroll to position [117, 0]
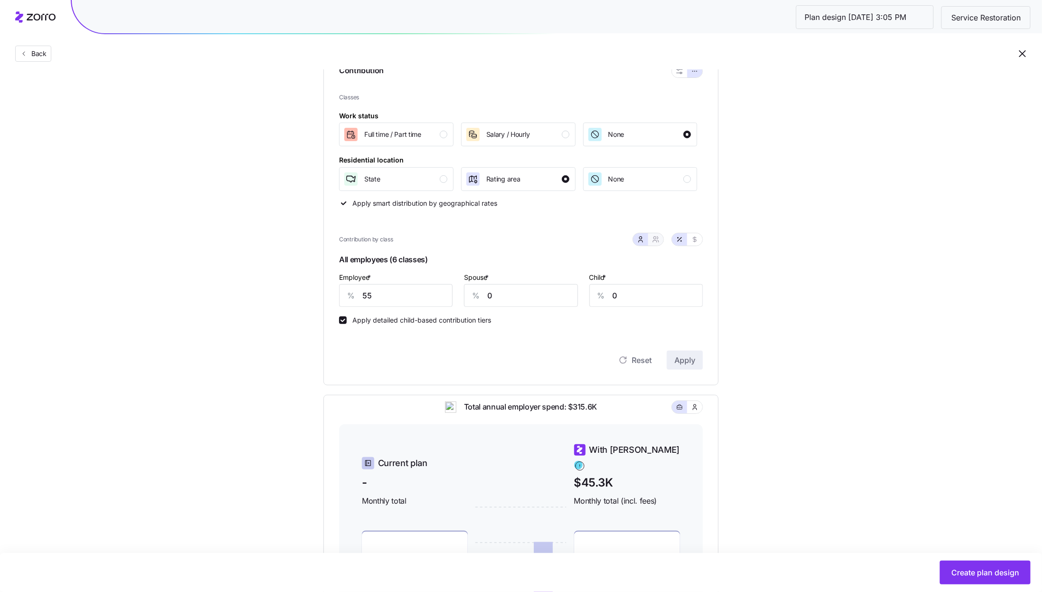
click at [657, 240] on icon "button" at bounding box center [656, 240] width 8 height 8
type input "28"
type input "29"
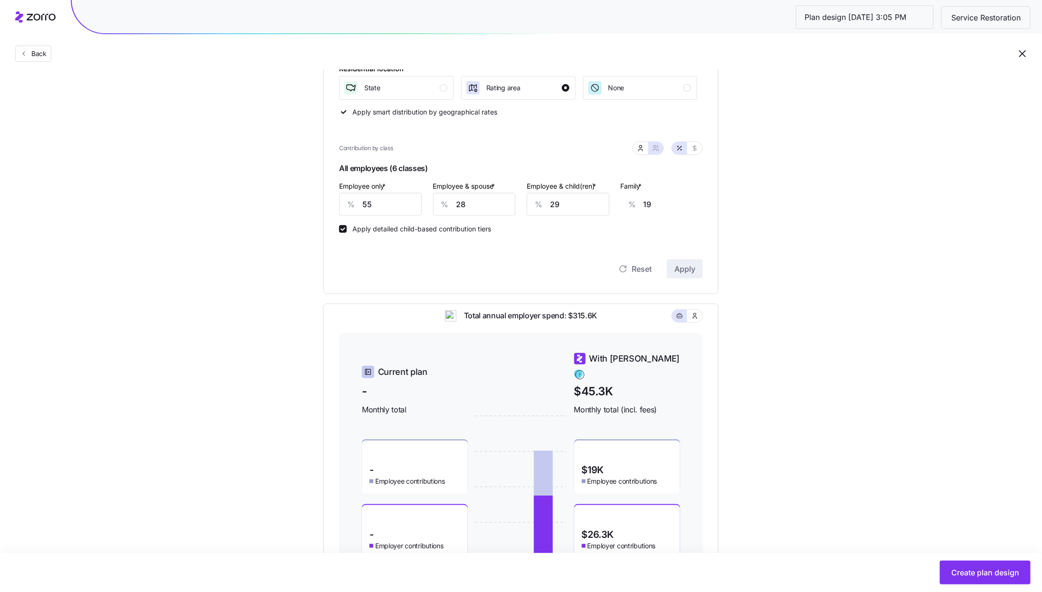
scroll to position [209, 0]
click at [381, 204] on input "55" at bounding box center [380, 203] width 83 height 23
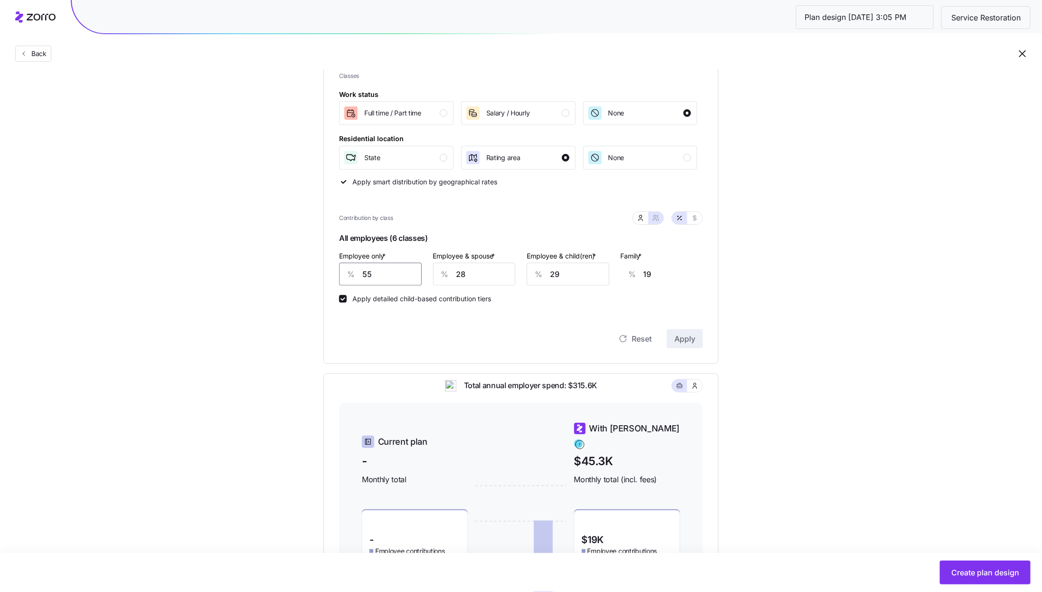
scroll to position [127, 0]
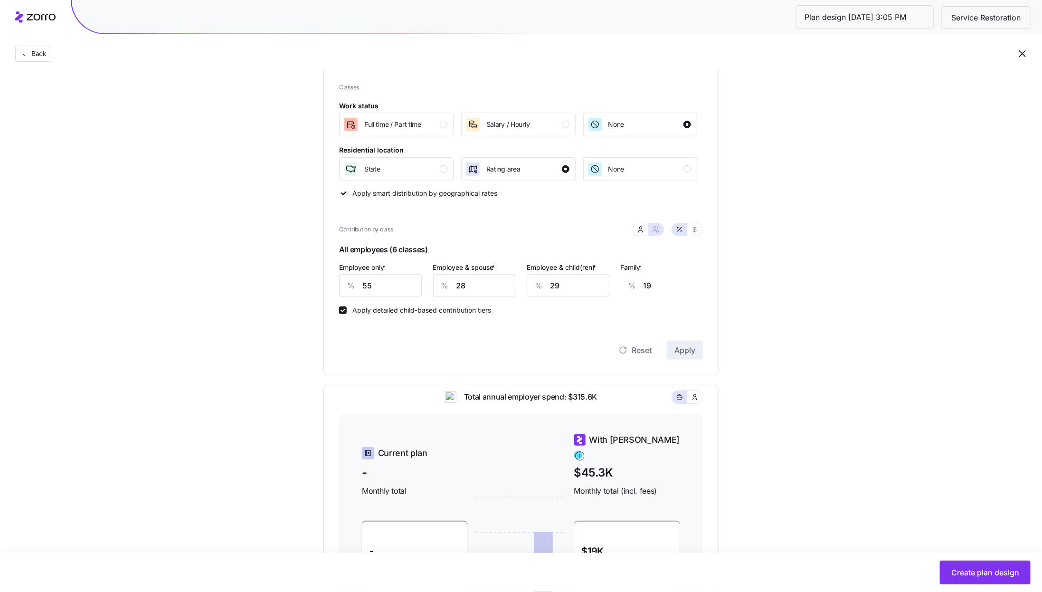
click at [745, 312] on div "Set your contribution Compliant Industry Generous Current Contribution Classes …" at bounding box center [520, 310] width 471 height 708
click at [641, 233] on button "button" at bounding box center [641, 230] width 8 height 8
type input "0"
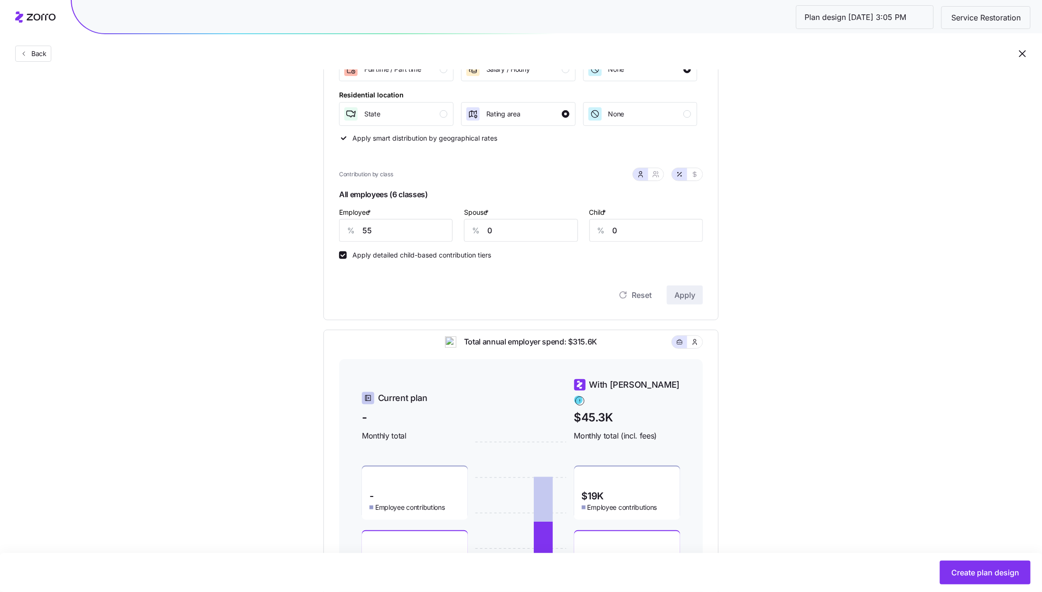
scroll to position [172, 0]
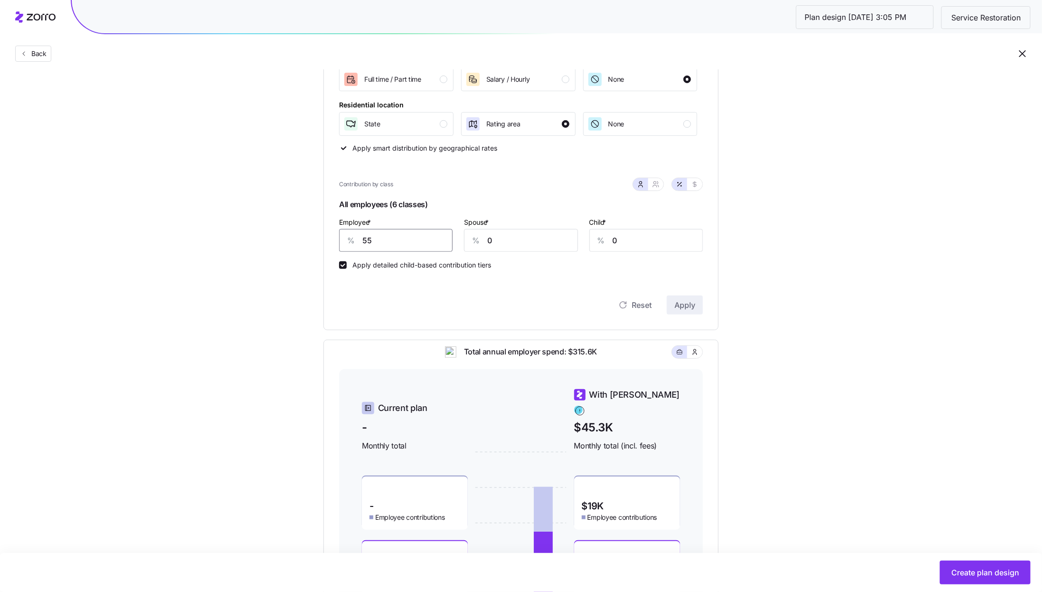
click at [378, 237] on input "55" at bounding box center [395, 240] width 113 height 23
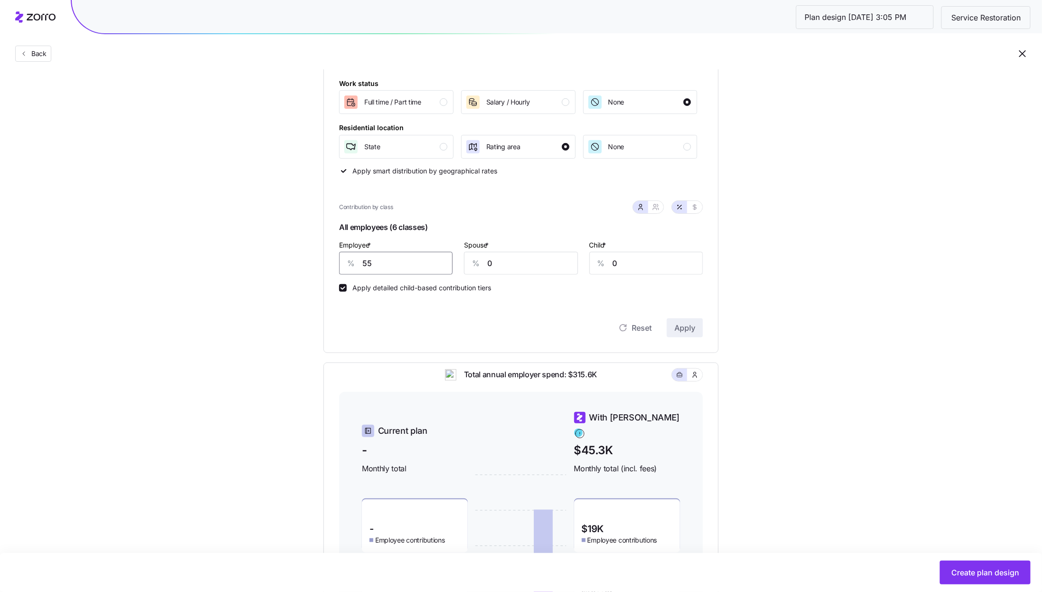
scroll to position [150, 0]
click at [1009, 568] on span "Create plan design" at bounding box center [985, 572] width 68 height 11
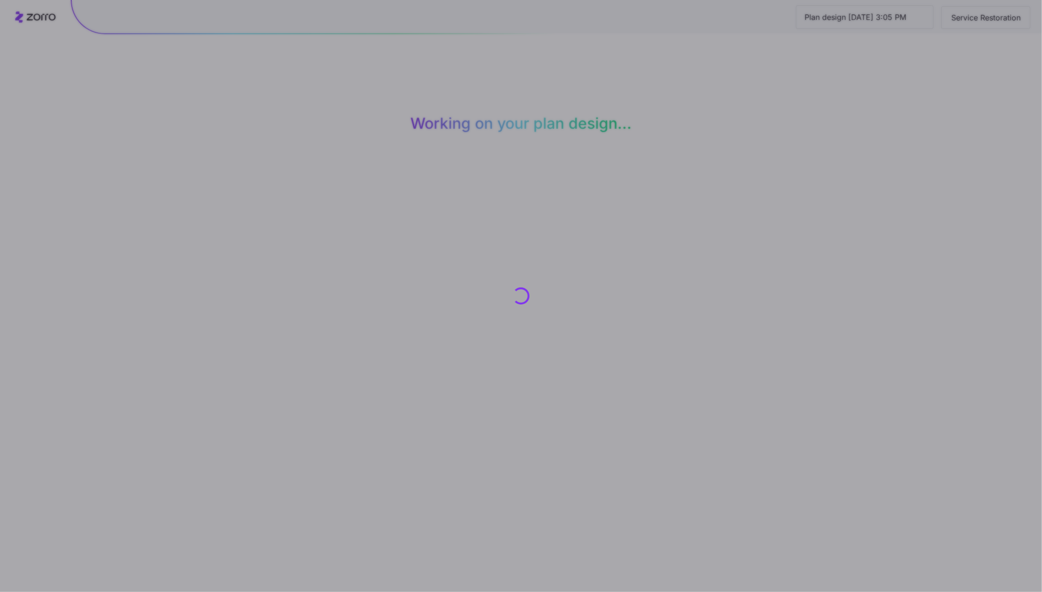
scroll to position [0, 0]
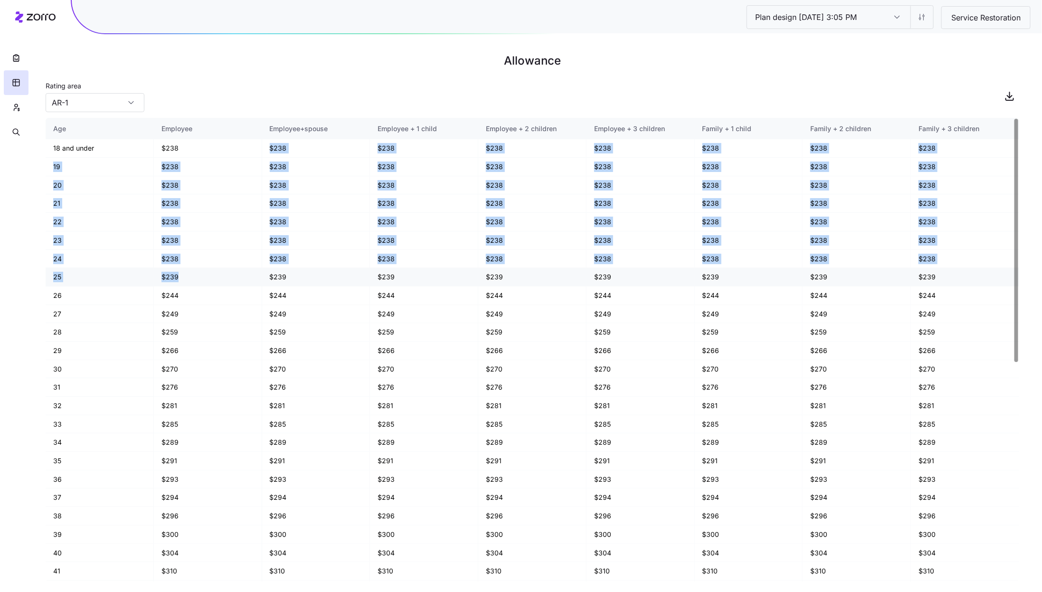
drag, startPoint x: 182, startPoint y: 148, endPoint x: 179, endPoint y: 281, distance: 133.5
click at [179, 281] on tbody "18 and under $238 $238 $238 $238 $238 $238 $238 $238 19 $238 $238 $238 $238 $23…" at bounding box center [532, 570] width 973 height 863
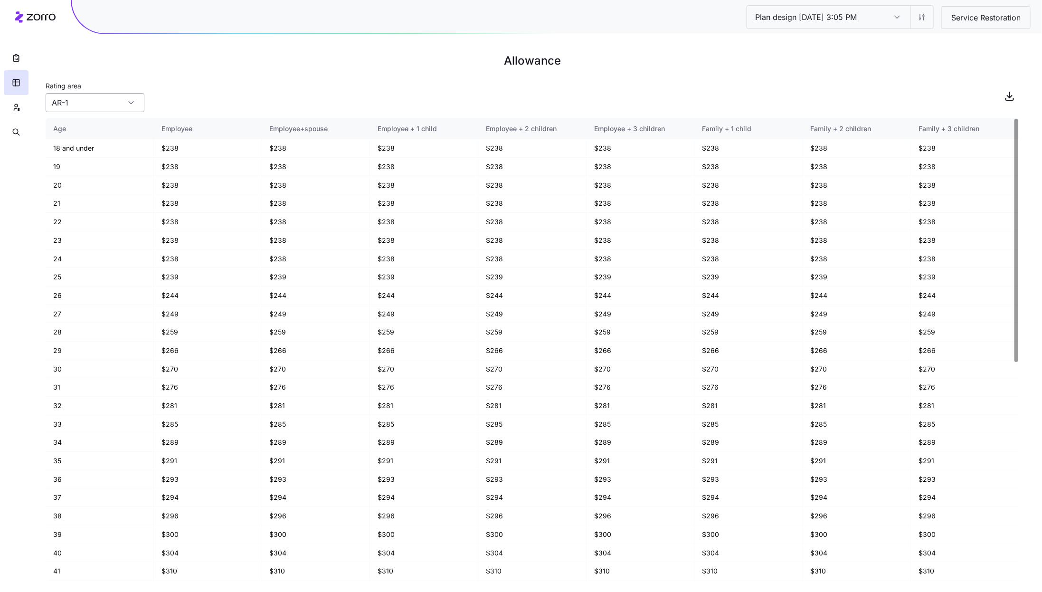
click at [74, 98] on input "AR-1" at bounding box center [95, 102] width 99 height 19
click at [89, 173] on div "MN-1" at bounding box center [94, 165] width 91 height 18
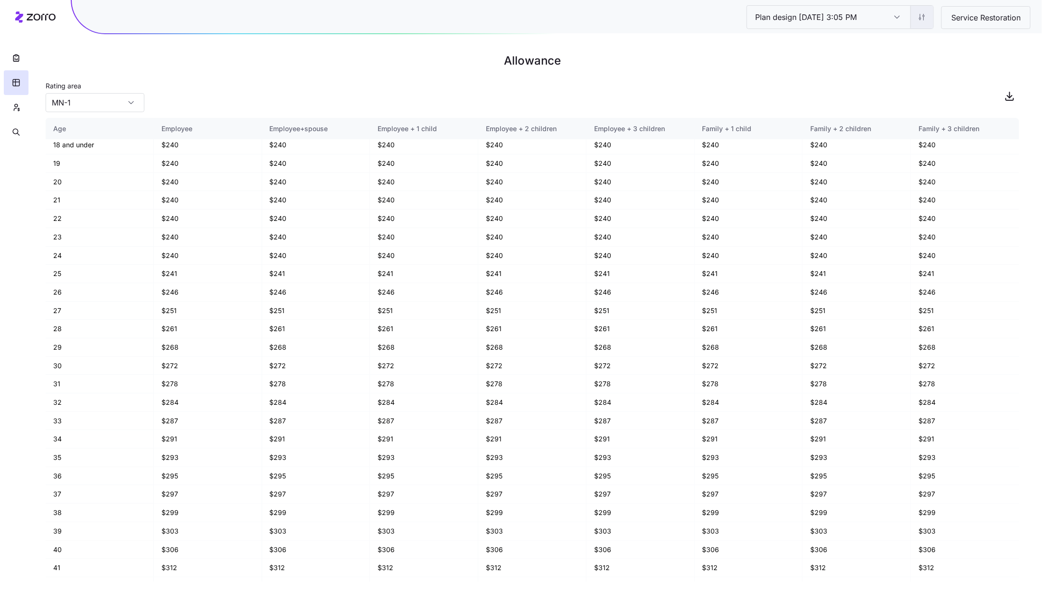
click at [923, 22] on html "Plan design 10/14/2025 3:05 PM Plan design 10/14/2025 3:05 PM Service Restorati…" at bounding box center [521, 296] width 1042 height 592
click at [877, 42] on div "Edit contribution" at bounding box center [865, 42] width 51 height 10
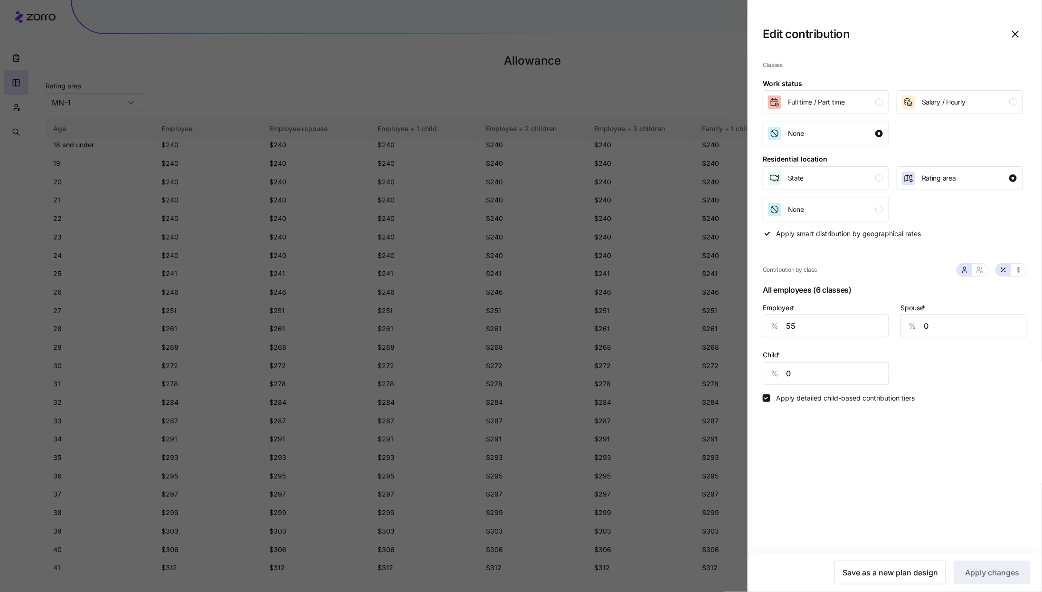
click at [588, 69] on div at bounding box center [521, 296] width 1042 height 592
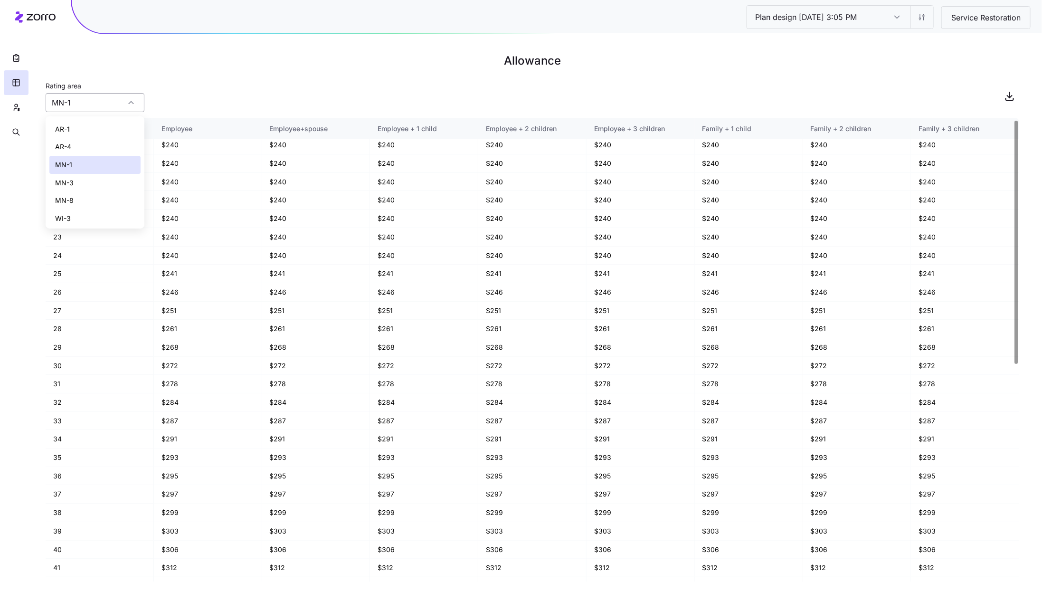
click at [99, 104] on input "MN-1" at bounding box center [95, 102] width 99 height 19
click at [173, 96] on div "Rating area MN-1" at bounding box center [532, 96] width 973 height 32
click at [125, 101] on input "MN-1" at bounding box center [95, 102] width 99 height 19
click at [211, 96] on div "Rating area MN-1" at bounding box center [532, 96] width 973 height 32
click at [105, 104] on input "MN-1" at bounding box center [95, 102] width 99 height 19
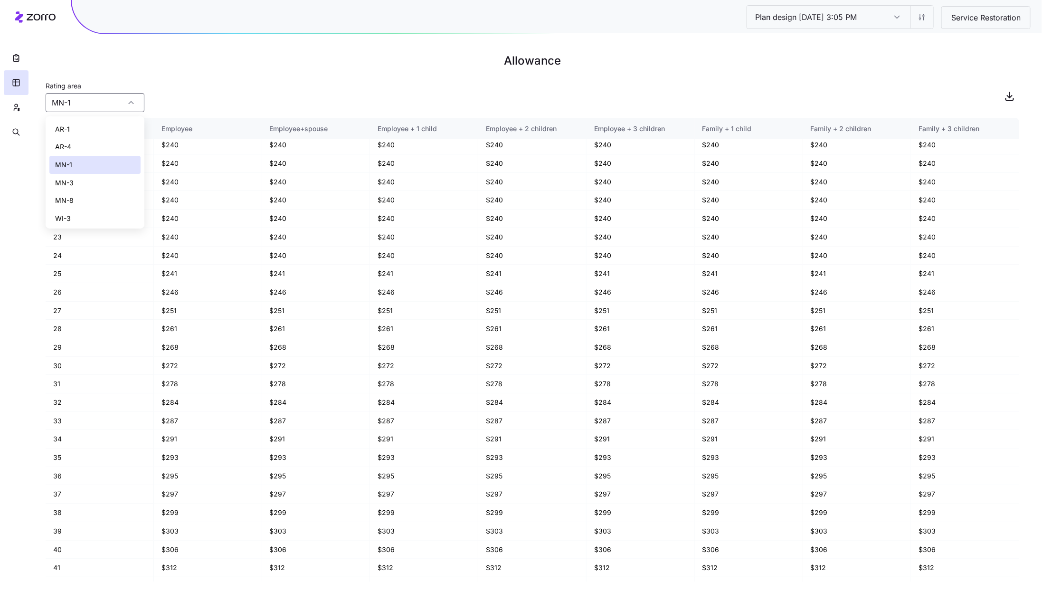
click at [89, 125] on div "AR-1" at bounding box center [94, 129] width 91 height 18
click at [107, 103] on input "AR-1" at bounding box center [95, 102] width 99 height 19
click at [94, 145] on div "AR-4" at bounding box center [94, 147] width 91 height 18
click at [115, 100] on input "AR-4" at bounding box center [95, 102] width 99 height 19
click at [92, 162] on div "MN-1" at bounding box center [94, 165] width 91 height 18
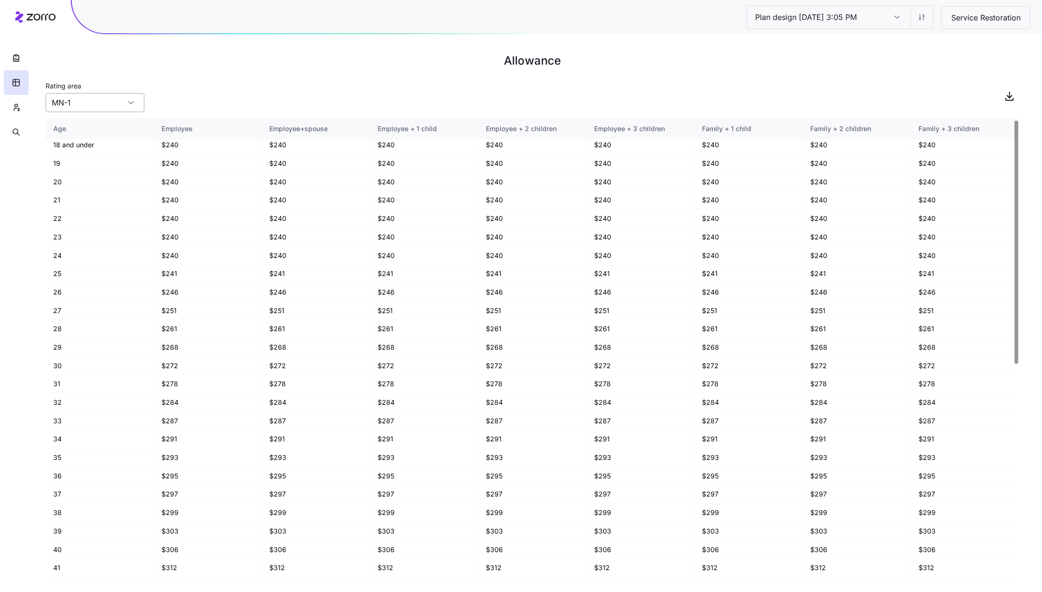
click at [109, 107] on input "MN-1" at bounding box center [95, 102] width 99 height 19
click at [95, 121] on div "AR-1" at bounding box center [94, 129] width 91 height 18
click at [108, 98] on input "AR-1" at bounding box center [95, 102] width 99 height 19
click at [84, 171] on div "MN-1" at bounding box center [94, 165] width 91 height 18
click at [93, 103] on input "MN-1" at bounding box center [95, 102] width 99 height 19
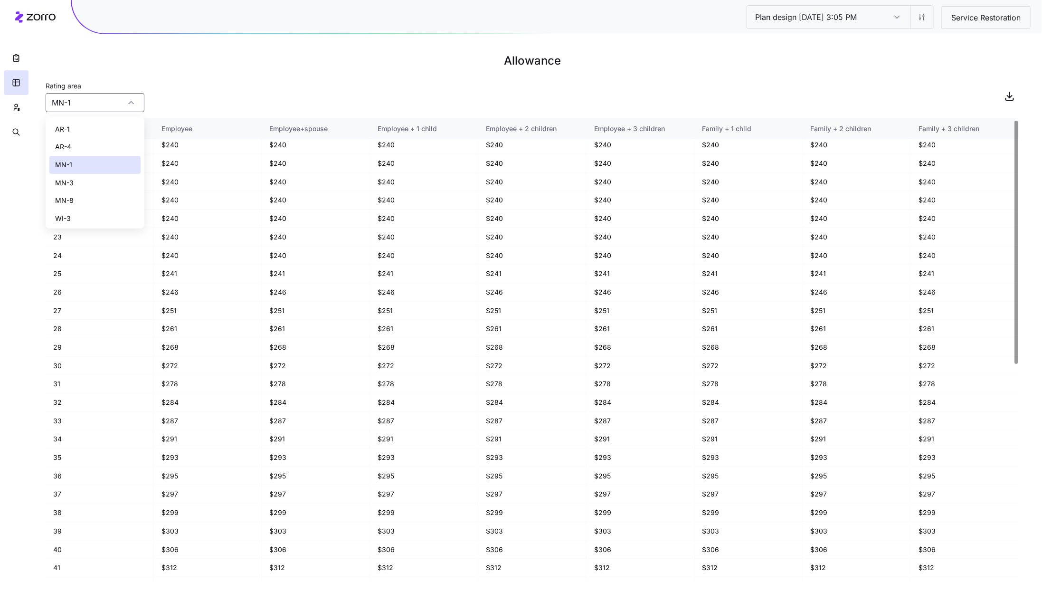
click at [84, 179] on div "MN-3" at bounding box center [94, 183] width 91 height 18
click at [99, 102] on input "MN-3" at bounding box center [95, 102] width 99 height 19
click at [84, 197] on div "MN-8" at bounding box center [94, 200] width 91 height 18
click at [112, 106] on input "MN-8" at bounding box center [95, 102] width 99 height 19
click at [86, 213] on div "WI-3" at bounding box center [94, 218] width 91 height 18
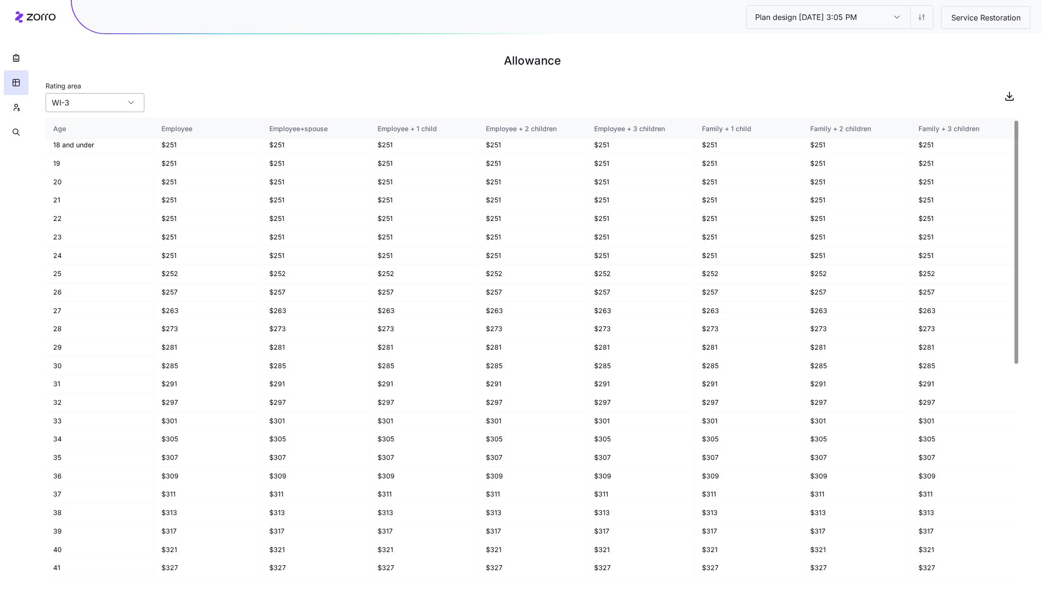
click at [105, 109] on input "WI-3" at bounding box center [95, 102] width 99 height 19
click at [73, 195] on div "MN-8" at bounding box center [94, 198] width 91 height 18
type input "MN-8"
click at [19, 56] on icon "button" at bounding box center [15, 58] width 5 height 6
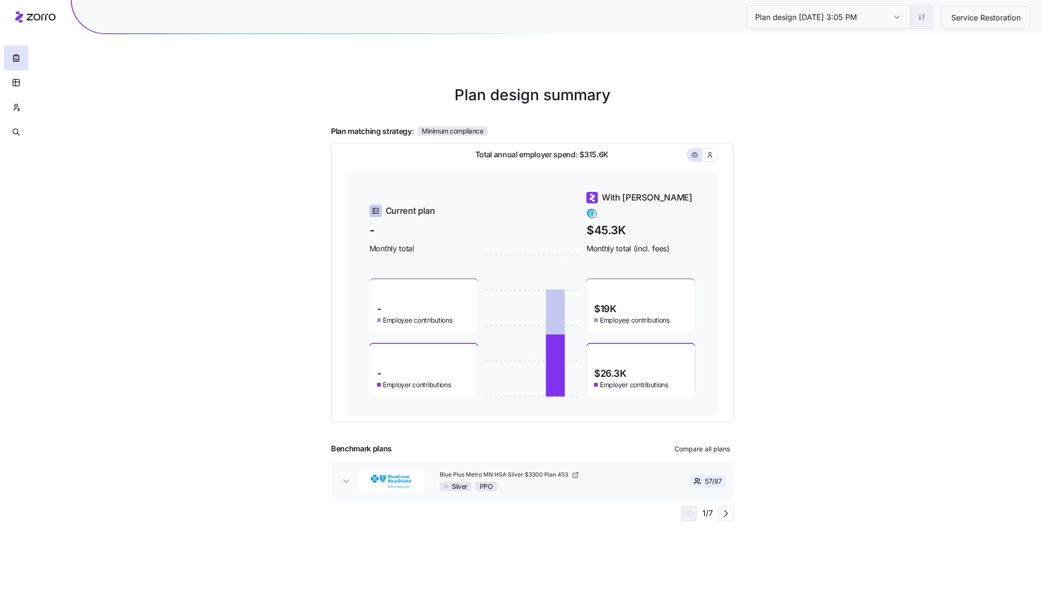
click at [921, 17] on html "Plan design 10/14/2025 3:05 PM Plan design 10/14/2025 3:05 PM Service Restorati…" at bounding box center [521, 296] width 1042 height 592
click at [897, 40] on div "Edit contribution" at bounding box center [883, 42] width 94 height 15
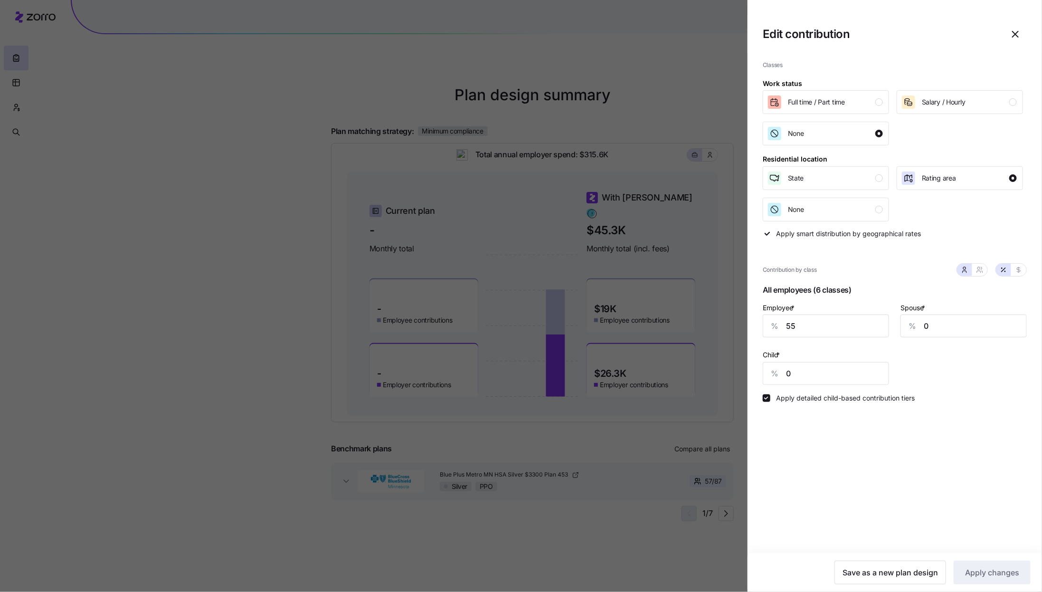
click at [952, 220] on div "State Rating area None" at bounding box center [895, 193] width 264 height 55
click at [1013, 41] on span "button" at bounding box center [1015, 34] width 22 height 22
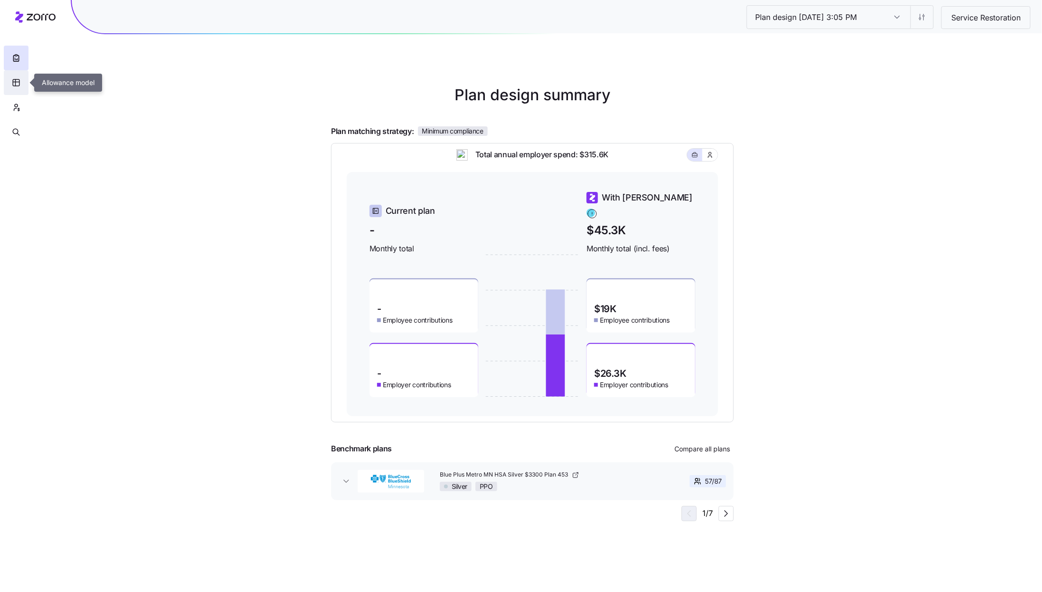
click at [14, 83] on icon "button" at bounding box center [16, 82] width 9 height 9
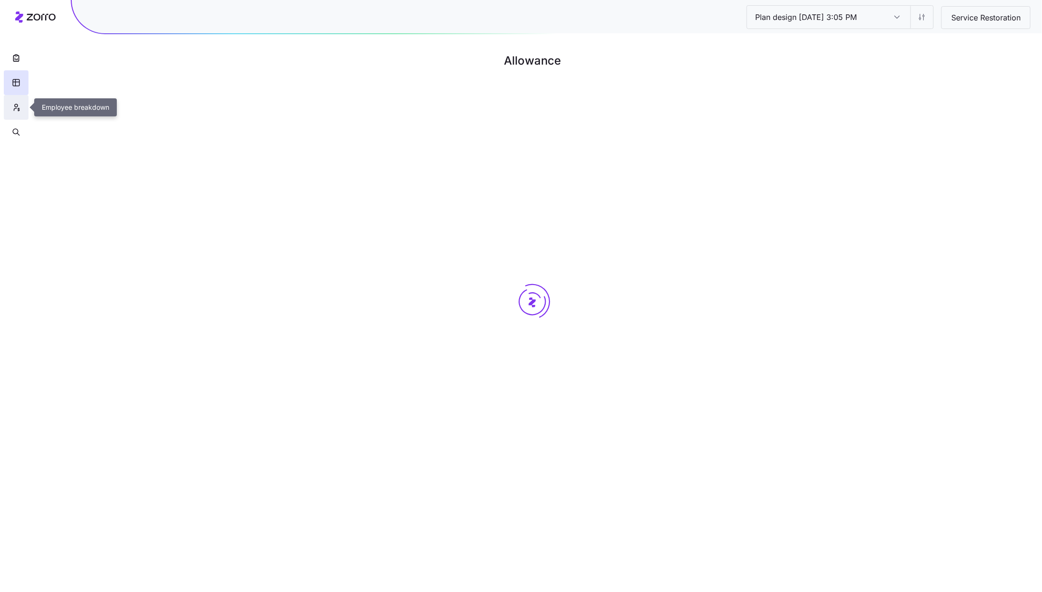
click at [13, 111] on icon "button" at bounding box center [16, 107] width 9 height 9
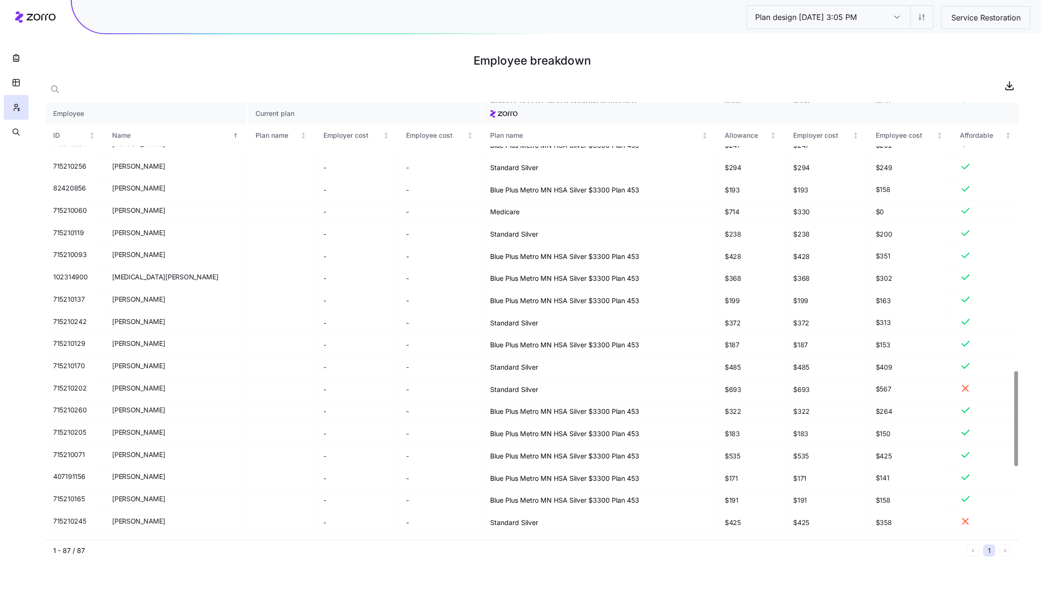
scroll to position [1236, 0]
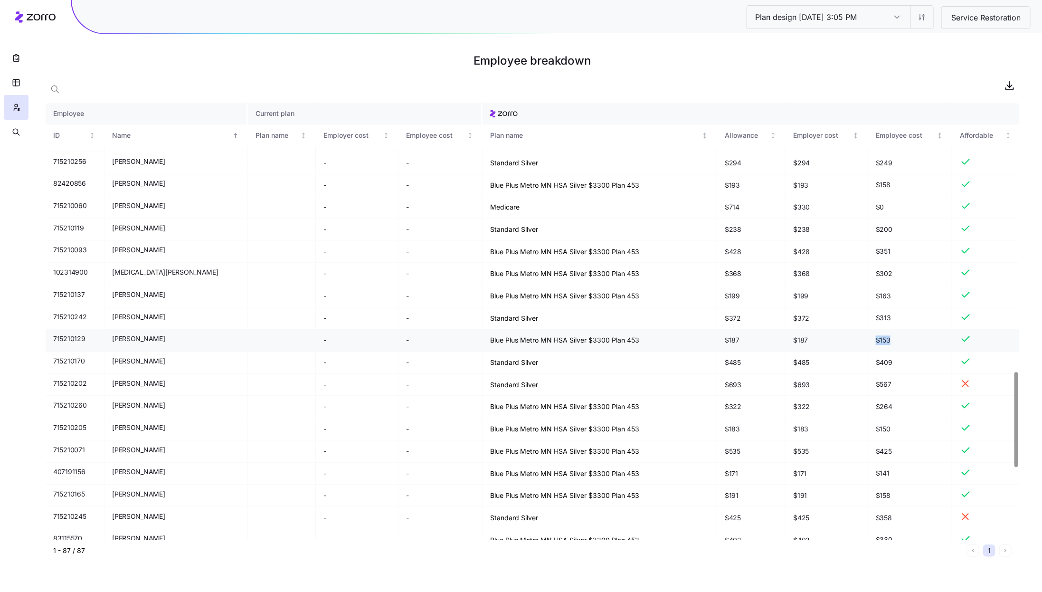
drag, startPoint x: 888, startPoint y: 368, endPoint x: 861, endPoint y: 364, distance: 27.8
click at [868, 351] on td "$153" at bounding box center [910, 340] width 84 height 22
click at [907, 345] on span "$153" at bounding box center [910, 339] width 68 height 9
drag, startPoint x: 642, startPoint y: 363, endPoint x: 489, endPoint y: 359, distance: 152.5
click at [489, 351] on td "Blue Plus Metro MN HSA Silver $3300 Plan 453" at bounding box center [599, 340] width 235 height 22
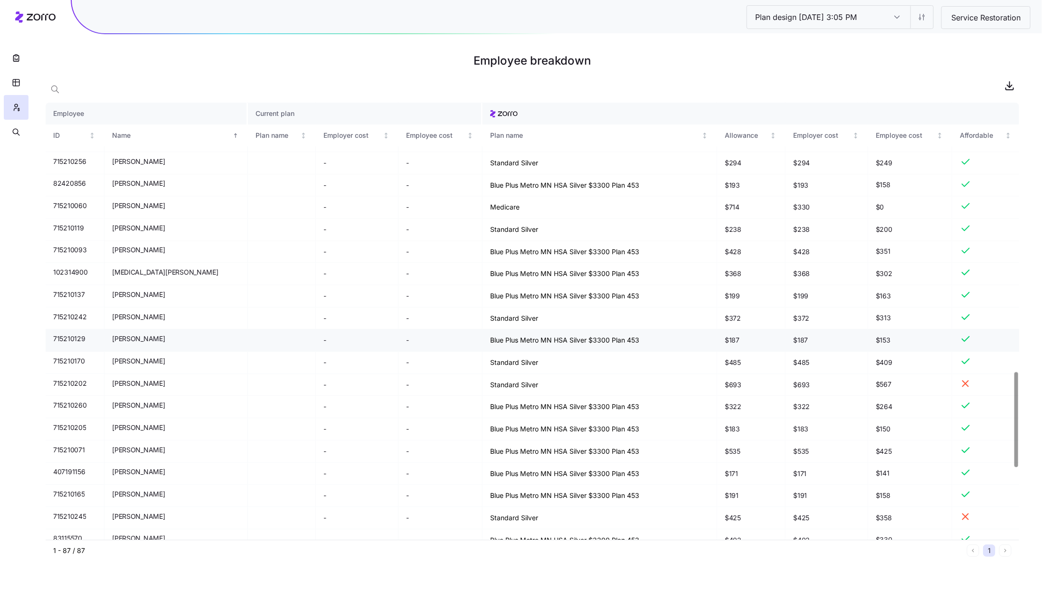
click at [534, 351] on td "Blue Plus Metro MN HSA Silver $3300 Plan 453" at bounding box center [599, 340] width 235 height 22
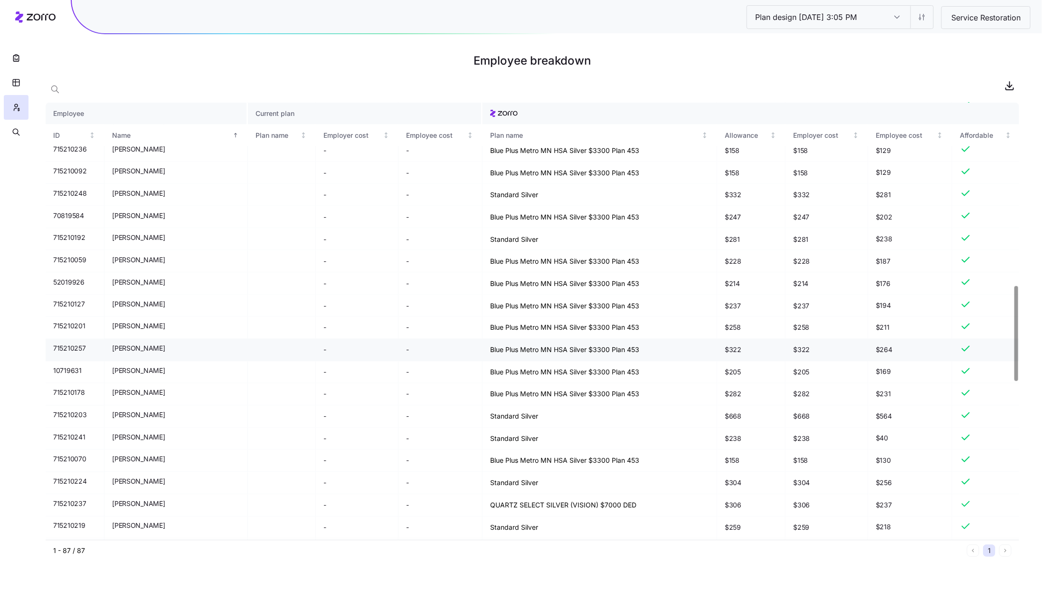
scroll to position [857, 0]
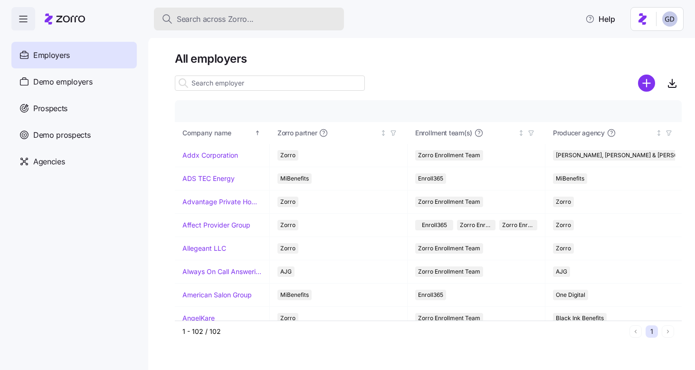
click at [246, 22] on span "Search across Zorro..." at bounding box center [215, 19] width 77 height 12
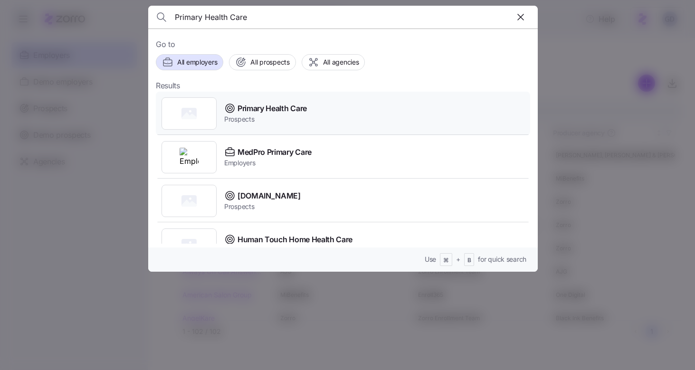
type input "Primary Health Care"
click at [286, 111] on span "Primary Health Care" at bounding box center [271, 109] width 69 height 12
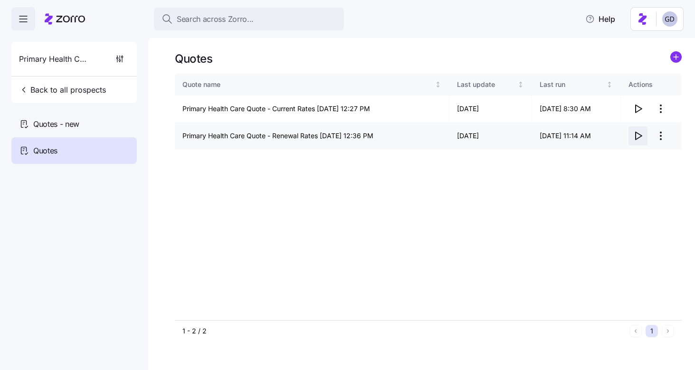
click at [634, 136] on icon "button" at bounding box center [637, 135] width 11 height 11
click at [40, 135] on div "Quotes - new" at bounding box center [73, 124] width 125 height 27
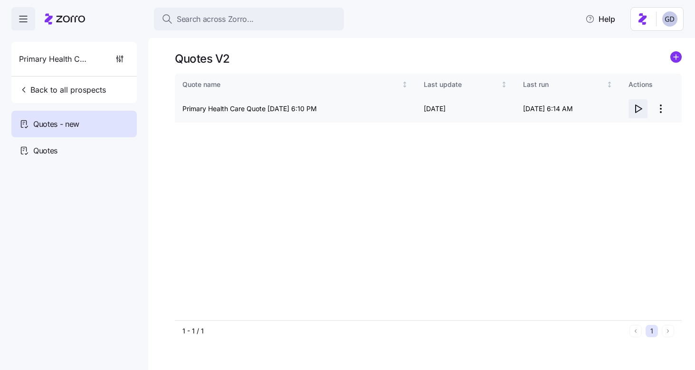
click at [638, 110] on icon "button" at bounding box center [637, 108] width 11 height 11
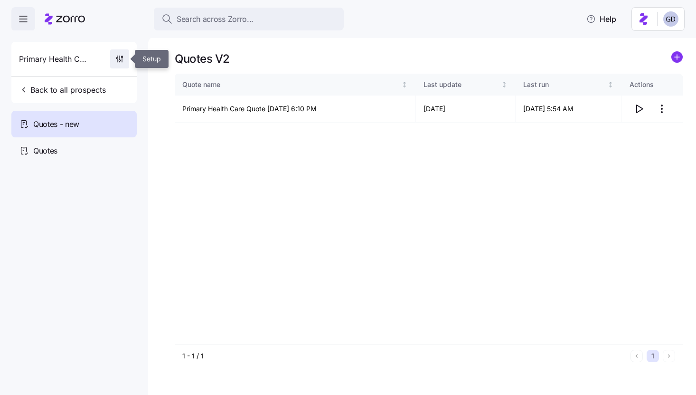
click at [118, 61] on icon "button" at bounding box center [119, 58] width 9 height 9
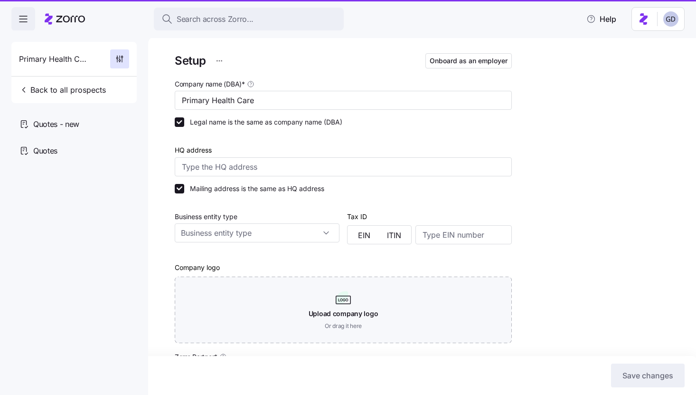
type input "Zorro"
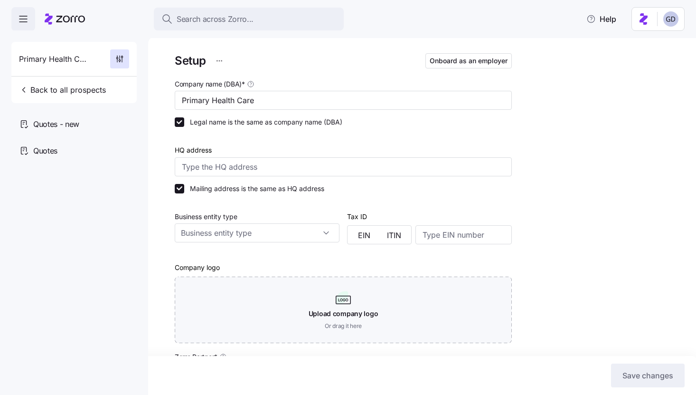
click at [80, 64] on span "Primary Health Care" at bounding box center [53, 59] width 68 height 12
click at [60, 90] on span "Back to all prospects" at bounding box center [62, 89] width 87 height 11
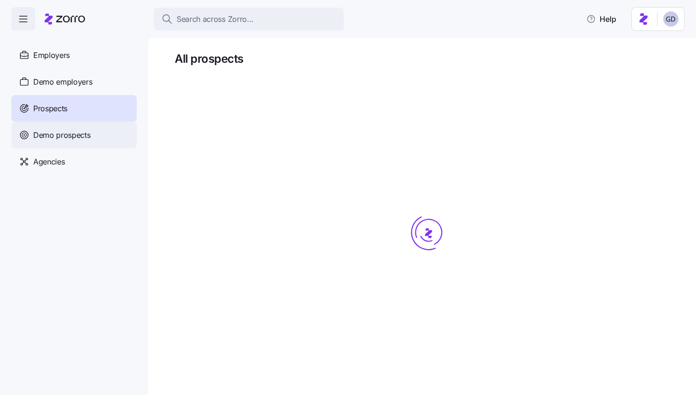
click at [66, 137] on span "Demo prospects" at bounding box center [61, 135] width 57 height 12
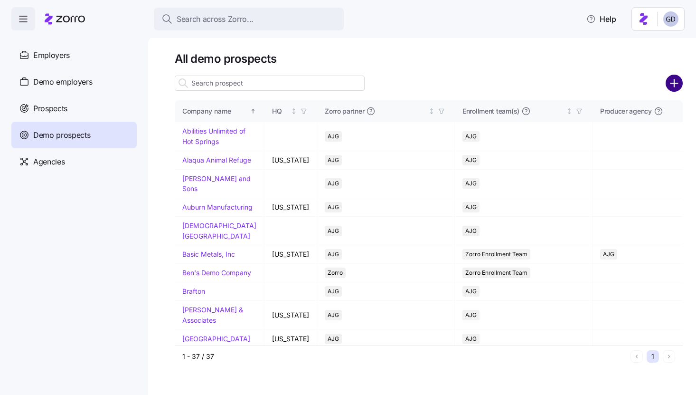
click at [672, 82] on circle "add icon" at bounding box center [675, 84] width 16 height 16
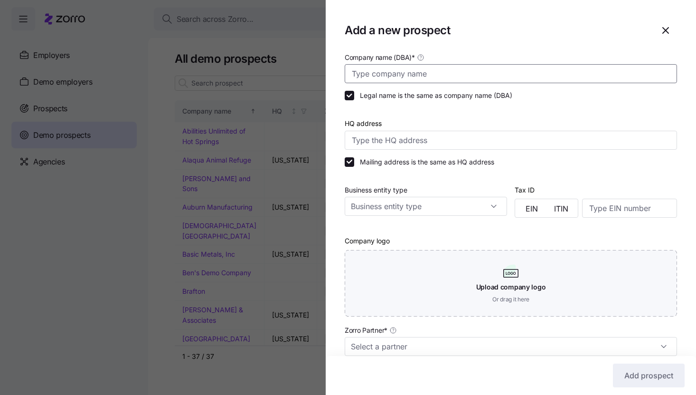
click at [377, 75] on input "Company name (DBA) *" at bounding box center [511, 73] width 332 height 19
type input "D"
click at [376, 75] on input "DEMO / REAL DATA" at bounding box center [511, 73] width 332 height 19
click at [441, 80] on input "DEMO w/ REAL DATA" at bounding box center [511, 73] width 332 height 19
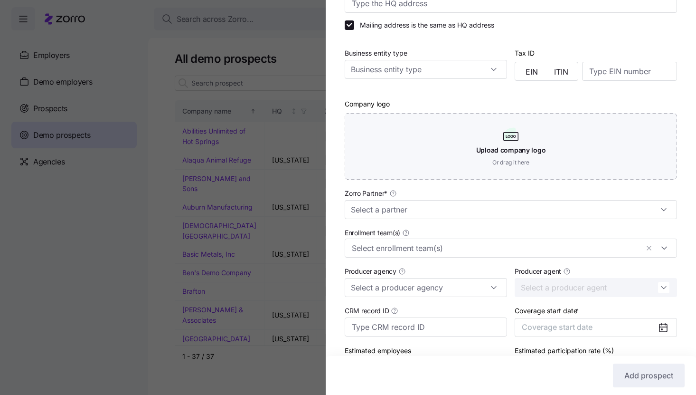
scroll to position [200, 0]
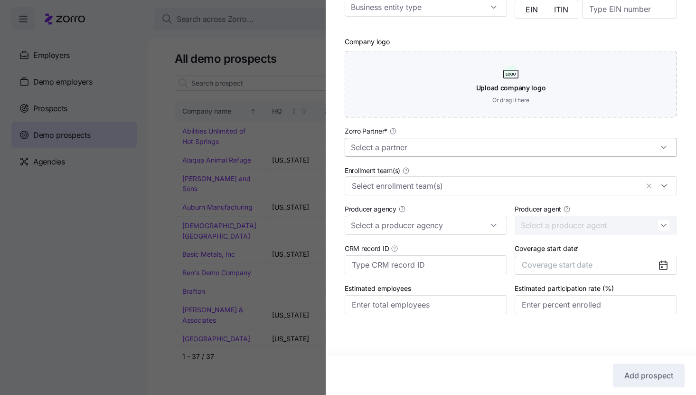
type input "DEMO w/ REAL DATA"
click at [406, 143] on input "Zorro Partner *" at bounding box center [511, 147] width 332 height 19
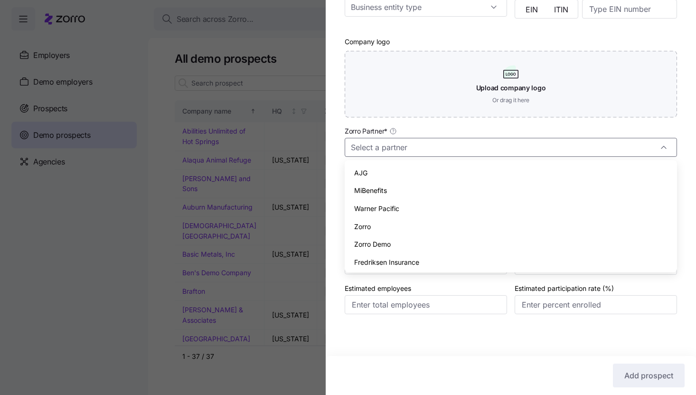
click at [365, 228] on span "Zorro" at bounding box center [362, 226] width 17 height 10
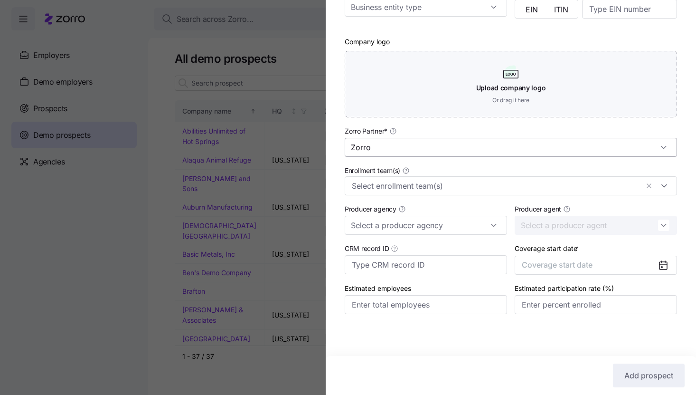
click at [394, 152] on input "Zorro" at bounding box center [511, 147] width 332 height 19
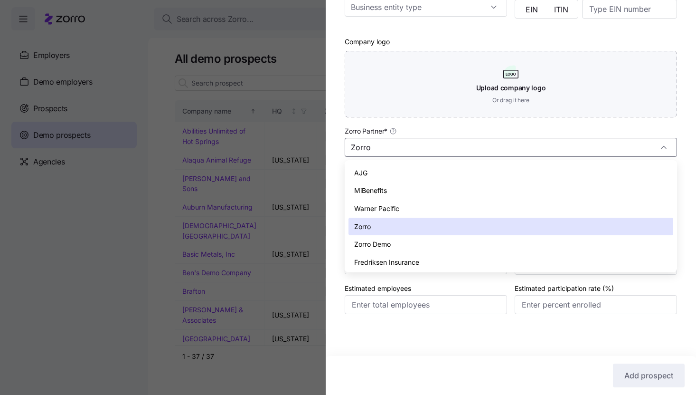
click at [378, 241] on span "Zorro Demo" at bounding box center [372, 244] width 37 height 10
type input "Zorro Demo"
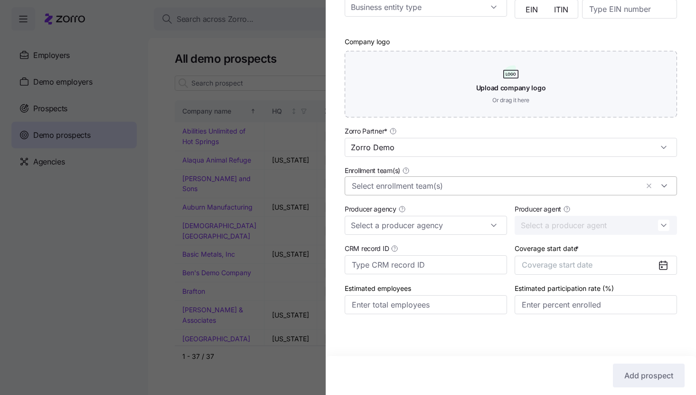
click at [381, 182] on input "Enrollment team(s)" at bounding box center [495, 185] width 287 height 12
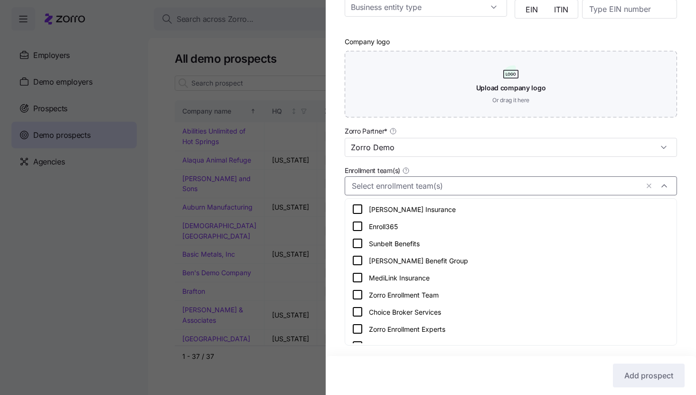
click at [341, 251] on div "Company name (DBA) * DEMO w/ REAL DATA Legal name is the same as company name (…" at bounding box center [511, 92] width 370 height 481
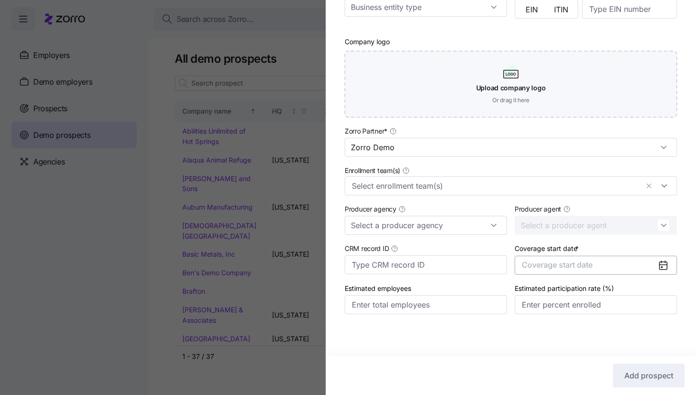
click at [584, 262] on span "Coverage start date" at bounding box center [557, 264] width 71 height 9
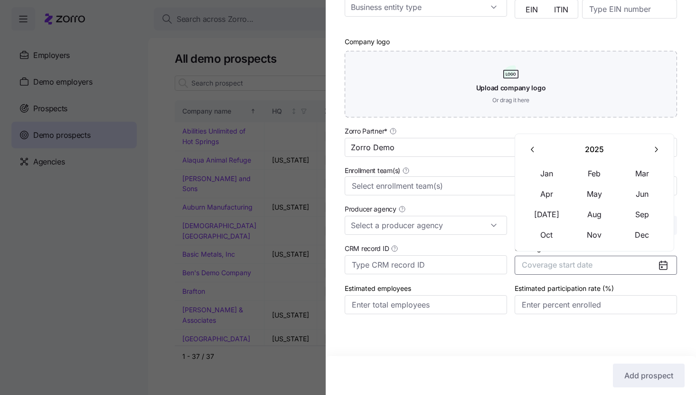
click at [651, 155] on button "button" at bounding box center [656, 150] width 20 height 20
click at [545, 173] on button "Jan" at bounding box center [546, 173] width 47 height 20
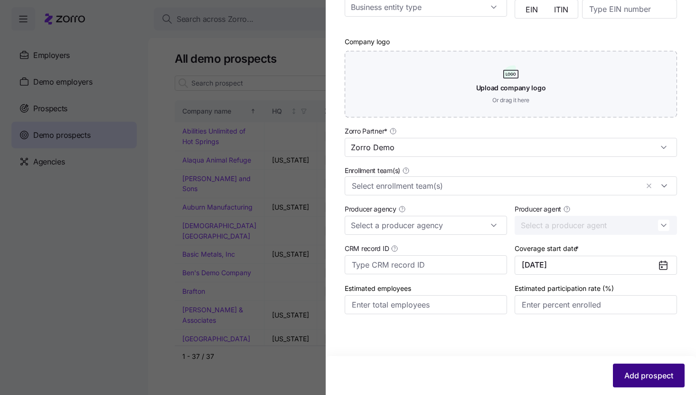
click at [646, 365] on button "Add prospect" at bounding box center [649, 375] width 72 height 24
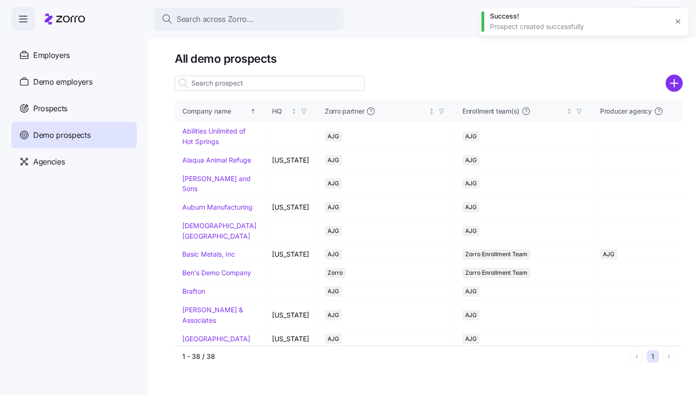
click at [210, 82] on input at bounding box center [270, 83] width 190 height 15
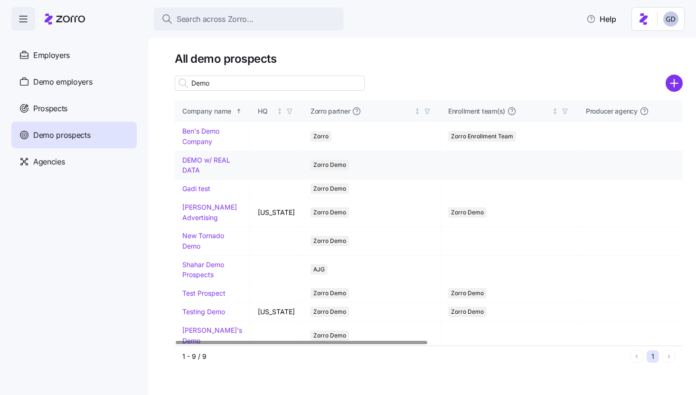
type input "Demo"
click at [198, 161] on link "DEMO w/ REAL DATA" at bounding box center [206, 165] width 48 height 19
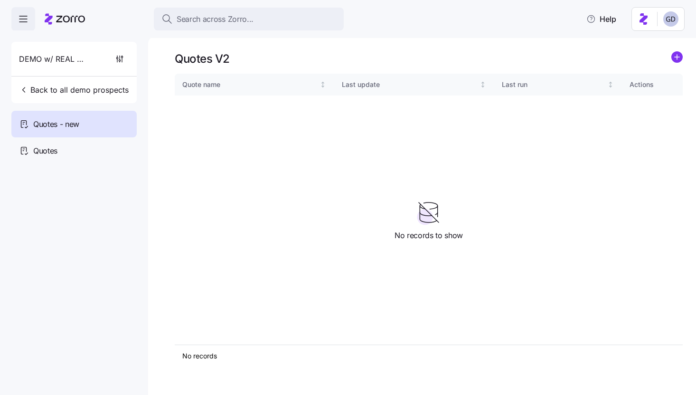
click at [670, 56] on div "Quotes V2" at bounding box center [429, 58] width 508 height 15
click at [692, 57] on div "Quotes V2 Quote name Last update Last run Actions No records 1 No records to sh…" at bounding box center [422, 215] width 548 height 359
click at [678, 57] on circle "add icon" at bounding box center [677, 57] width 10 height 10
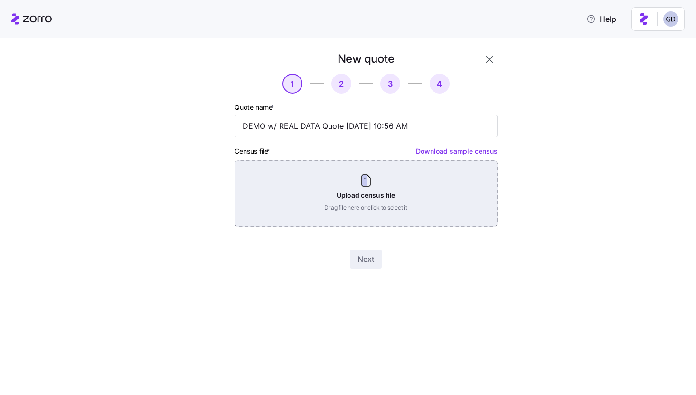
click at [328, 220] on div "Upload census file Drag file here or click to select it" at bounding box center [366, 193] width 263 height 66
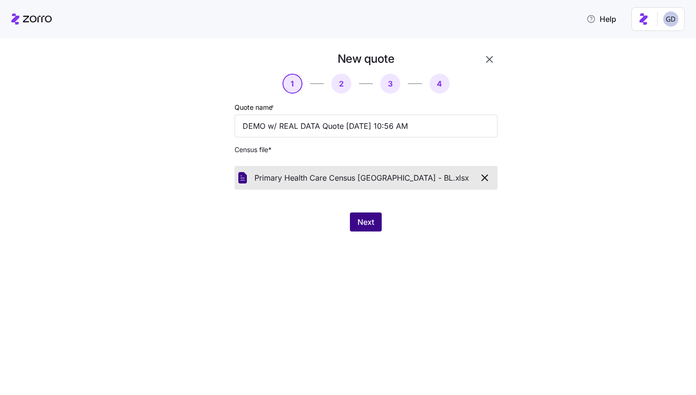
click at [363, 218] on span "Next" at bounding box center [366, 221] width 17 height 11
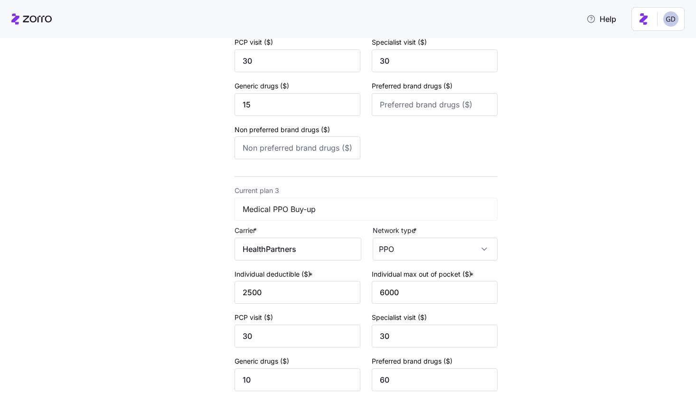
scroll to position [623, 0]
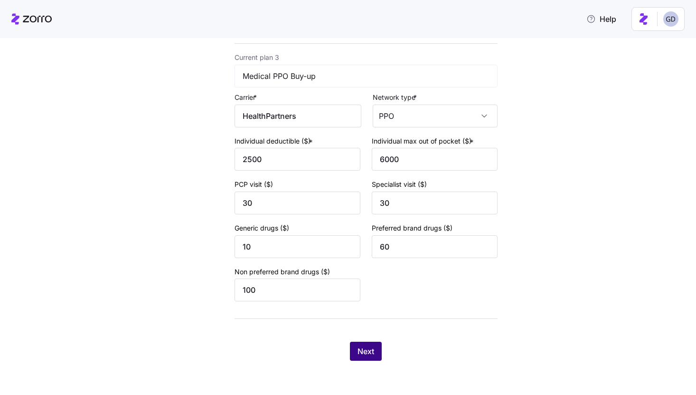
click at [363, 345] on button "Next" at bounding box center [366, 350] width 32 height 19
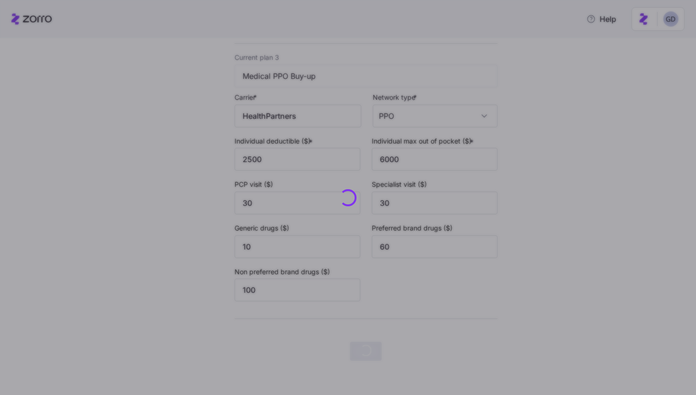
scroll to position [0, 0]
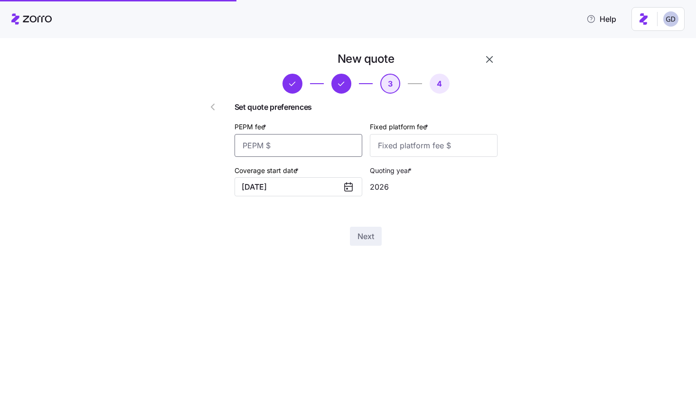
click at [301, 144] on input "PEPM fee *" at bounding box center [299, 145] width 128 height 23
click at [301, 144] on input "60" at bounding box center [299, 145] width 128 height 23
type input "48"
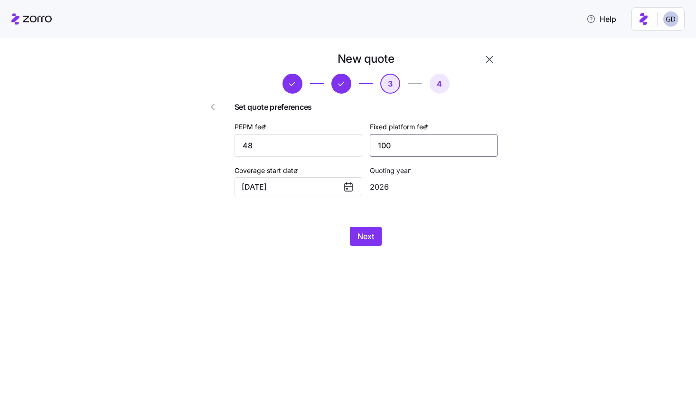
type input "100"
click at [369, 246] on div "New quote 3 4 Set quote preferences PEPM fee * 48 Fixed platform fee * 100 Cove…" at bounding box center [355, 154] width 332 height 206
click at [369, 243] on button "Next" at bounding box center [366, 236] width 32 height 19
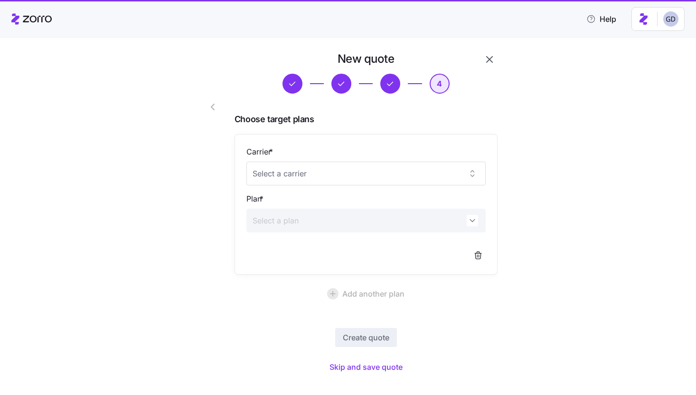
scroll to position [14, 0]
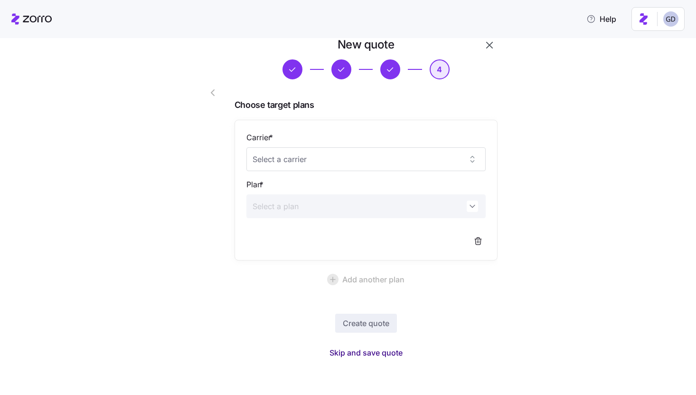
click at [371, 357] on span "Skip and save quote" at bounding box center [366, 352] width 73 height 11
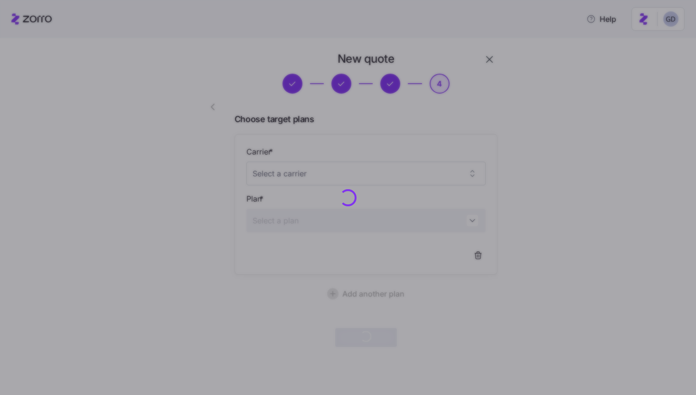
scroll to position [0, 0]
click at [355, 139] on div at bounding box center [348, 197] width 696 height 395
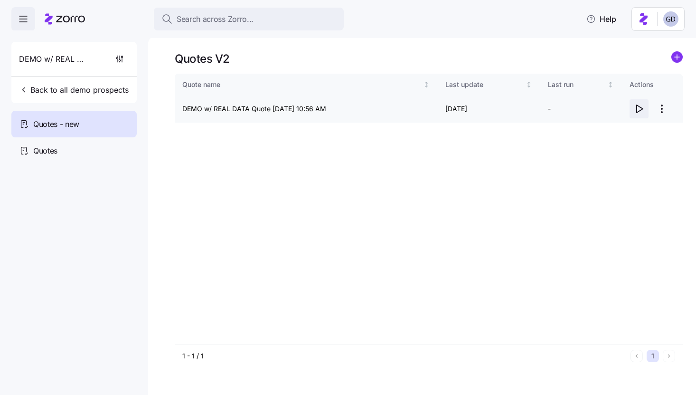
click at [638, 107] on icon "button" at bounding box center [638, 108] width 11 height 11
click at [0, 0] on body "Search across Zorro... Help DEMO w/ REAL DATA Back to all demo prospects Quotes…" at bounding box center [348, 194] width 696 height 389
click at [661, 110] on html "Search across Zorro... Help DEMO w/ REAL DATA Back to all demo prospects Quotes…" at bounding box center [348, 194] width 696 height 389
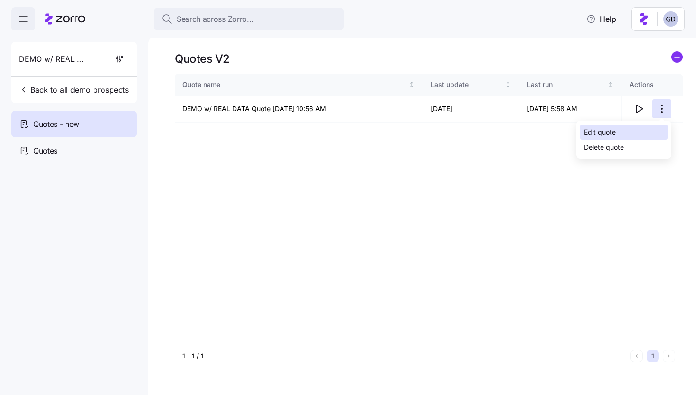
click at [590, 129] on div "Edit quote" at bounding box center [600, 132] width 32 height 10
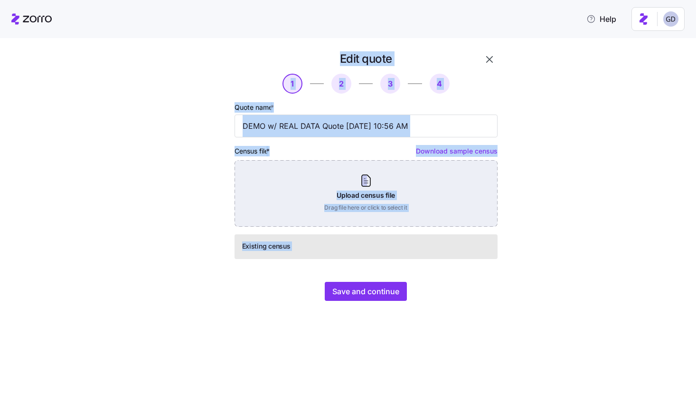
click at [399, 209] on div "Upload census file Drag file here or click to select it" at bounding box center [366, 193] width 263 height 66
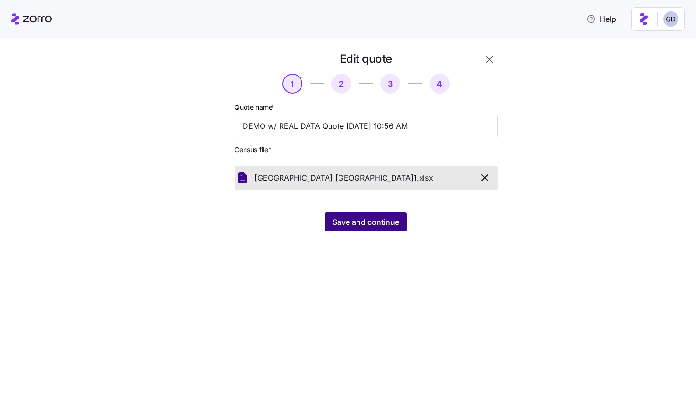
click at [374, 221] on span "Save and continue" at bounding box center [365, 221] width 67 height 11
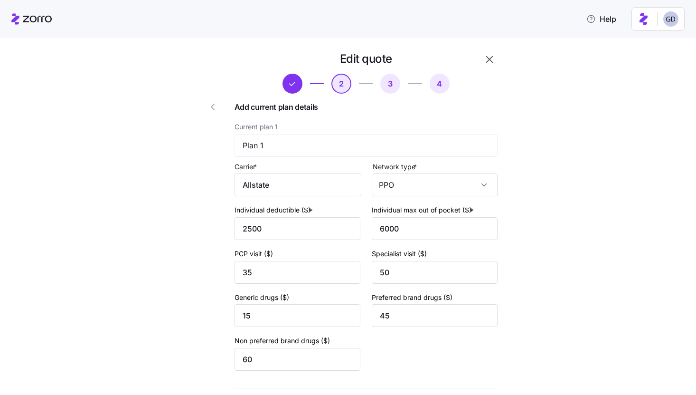
scroll to position [347, 0]
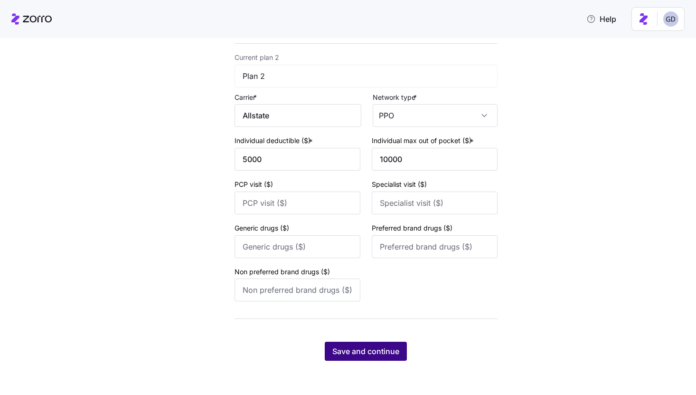
click at [366, 352] on span "Save and continue" at bounding box center [365, 350] width 67 height 11
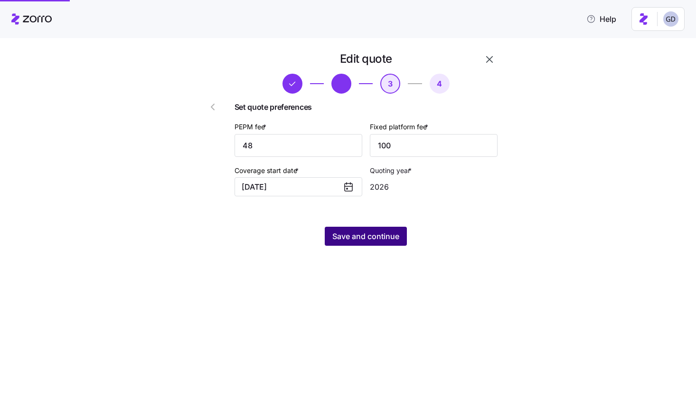
scroll to position [0, 0]
click at [331, 153] on input "48" at bounding box center [299, 145] width 128 height 23
type input "6"
type input "50"
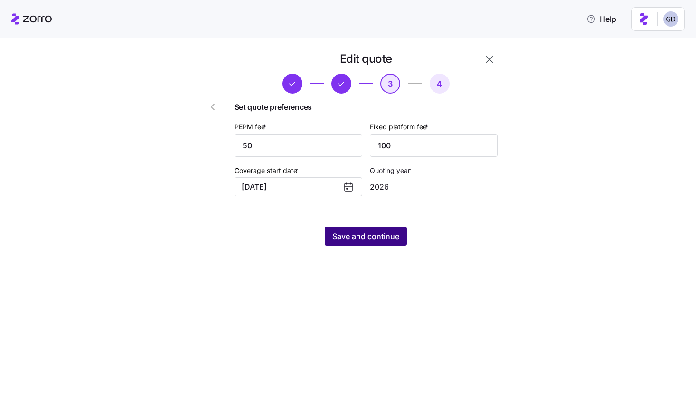
click at [389, 233] on span "Save and continue" at bounding box center [365, 235] width 67 height 11
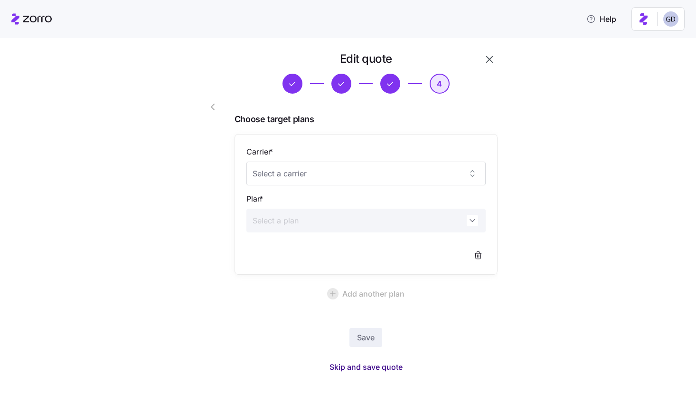
click at [386, 369] on span "Skip and save quote" at bounding box center [366, 366] width 73 height 11
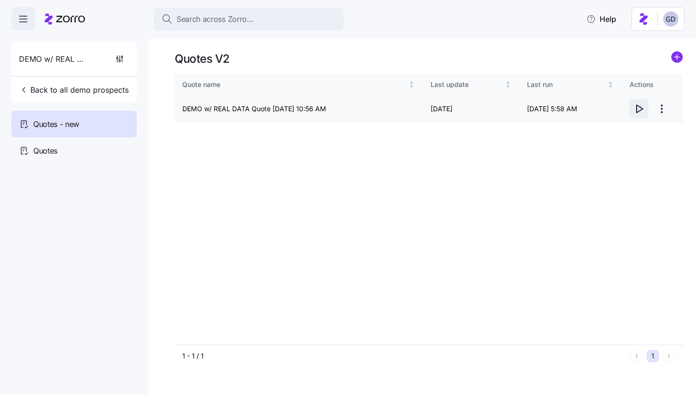
click at [637, 109] on icon "button" at bounding box center [640, 109] width 6 height 8
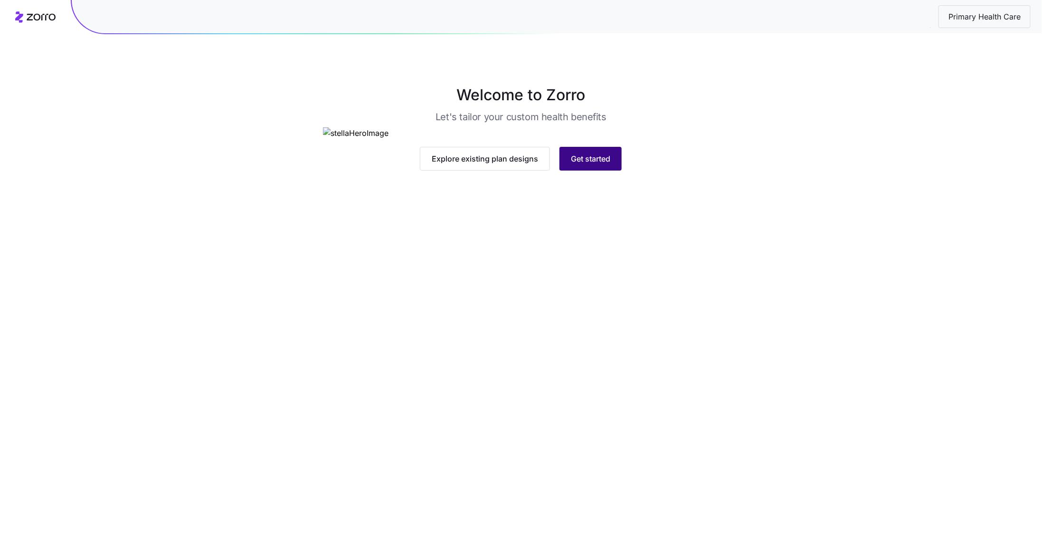
click at [589, 164] on span "Get started" at bounding box center [590, 158] width 39 height 11
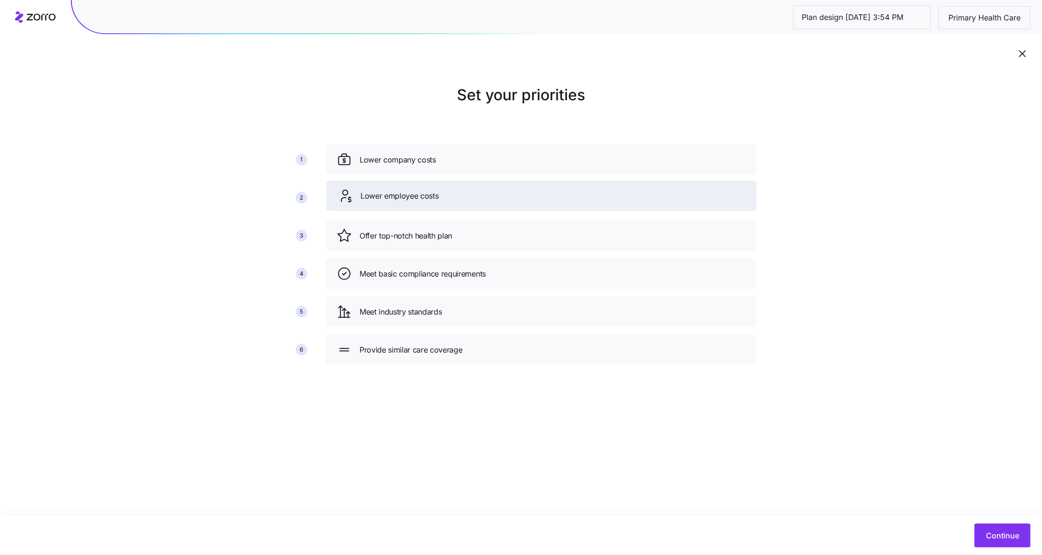
drag, startPoint x: 557, startPoint y: 234, endPoint x: 558, endPoint y: 192, distance: 42.3
click at [558, 192] on div "Lower employee costs" at bounding box center [542, 195] width 408 height 15
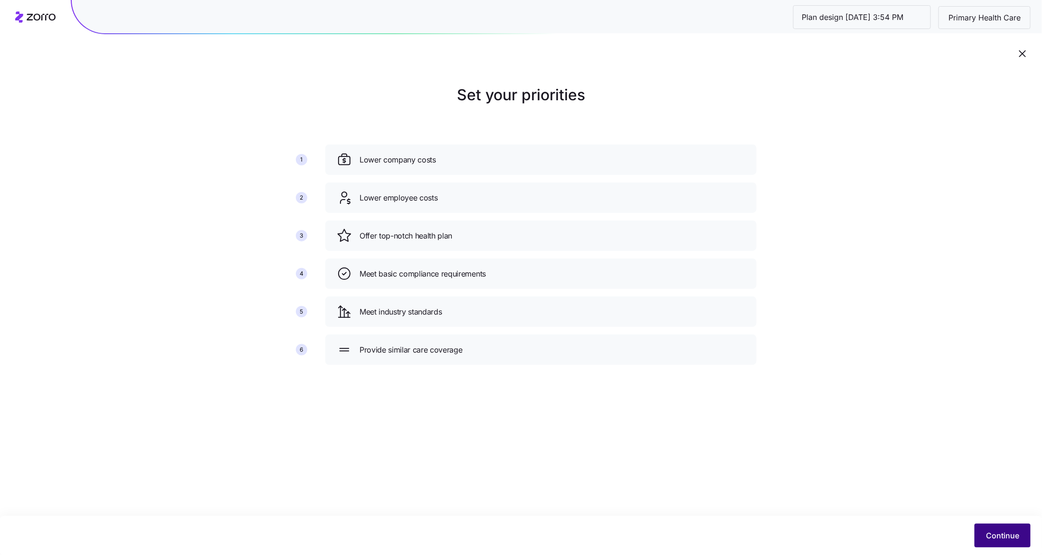
click at [1012, 534] on span "Continue" at bounding box center [1002, 534] width 33 height 11
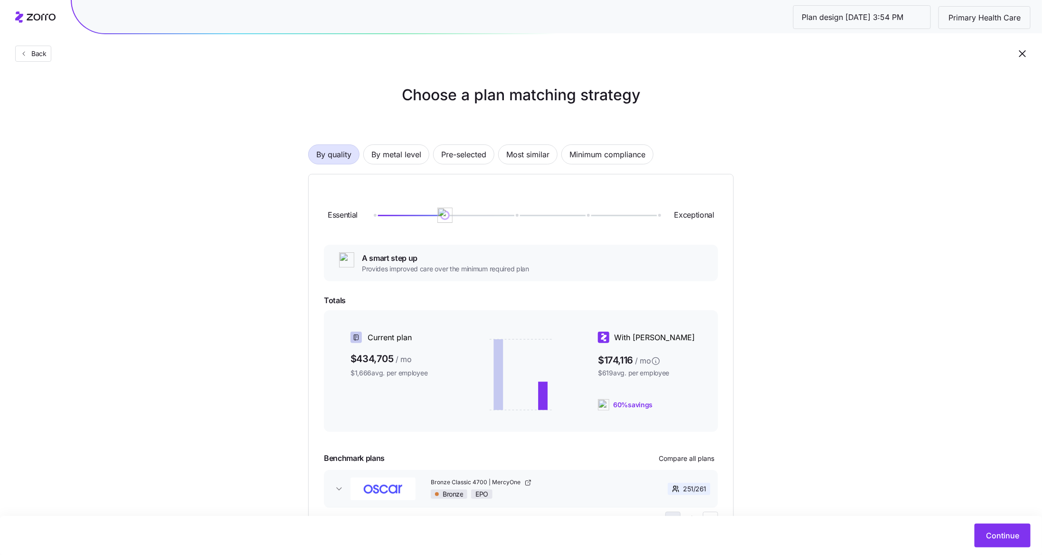
scroll to position [47, 0]
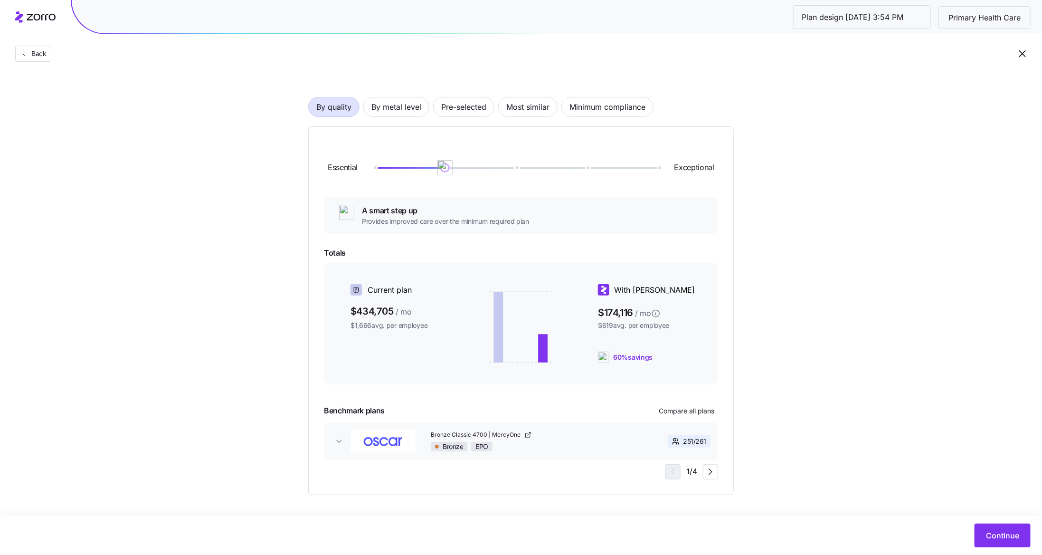
click at [388, 92] on div "By quality By metal level Pre-selected Most similar Minimum compliance Essentia…" at bounding box center [520, 280] width 425 height 428
click at [388, 104] on span "By metal level" at bounding box center [396, 106] width 50 height 19
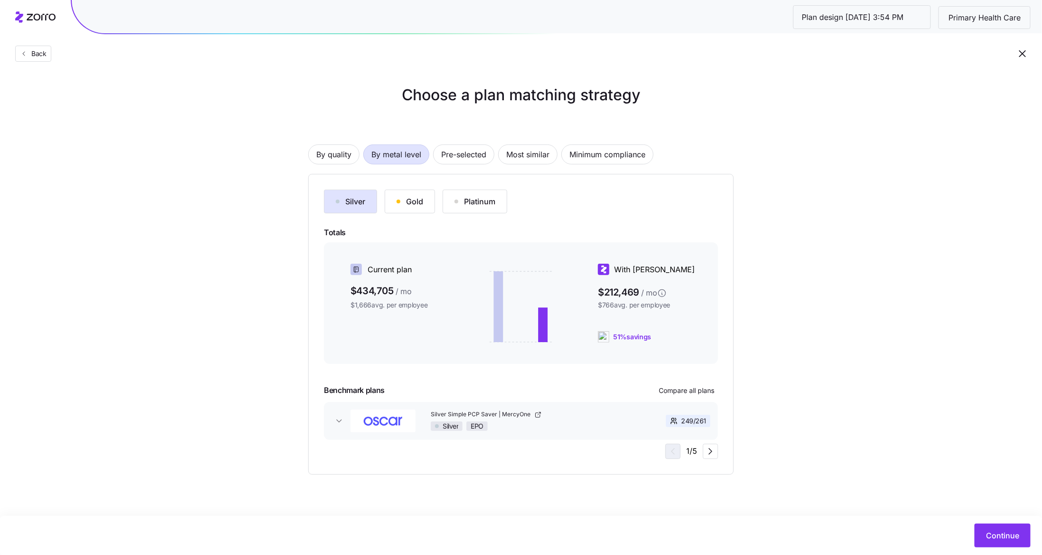
click at [409, 208] on button "Gold" at bounding box center [410, 201] width 50 height 24
click at [477, 214] on div "Silver Gold Platinum Totals Current plan $434,705 / mo $1,666 avg. per employee…" at bounding box center [521, 323] width 394 height 269
click at [477, 208] on button "Platinum" at bounding box center [475, 201] width 65 height 24
click at [401, 206] on div "Gold" at bounding box center [410, 201] width 27 height 11
click at [455, 206] on div "Platinum" at bounding box center [474, 201] width 41 height 11
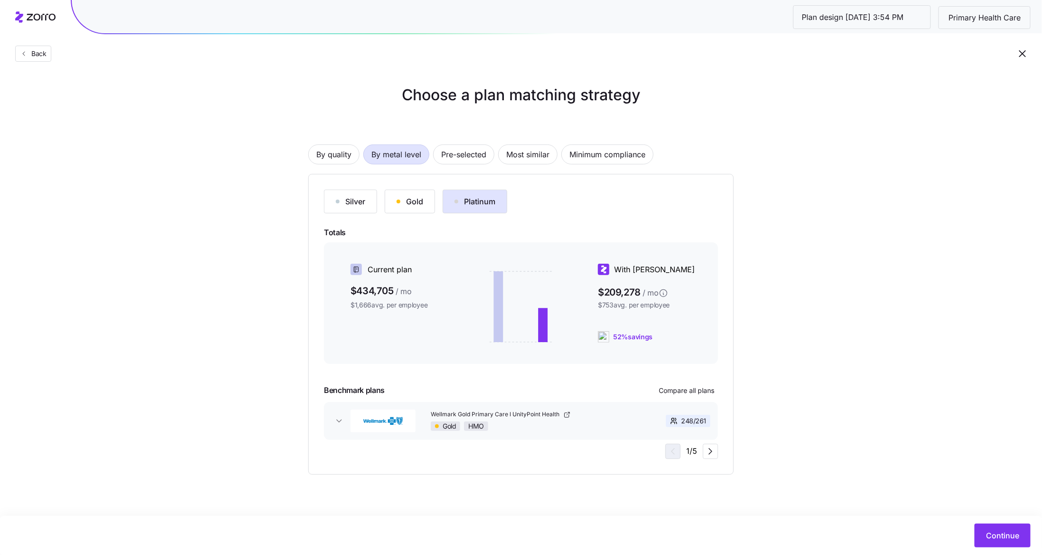
click at [405, 205] on div "Gold" at bounding box center [410, 201] width 27 height 11
click at [462, 205] on div "Platinum" at bounding box center [474, 201] width 41 height 11
click at [419, 205] on div "Gold" at bounding box center [410, 201] width 27 height 11
click at [989, 529] on button "Continue" at bounding box center [1002, 535] width 56 height 24
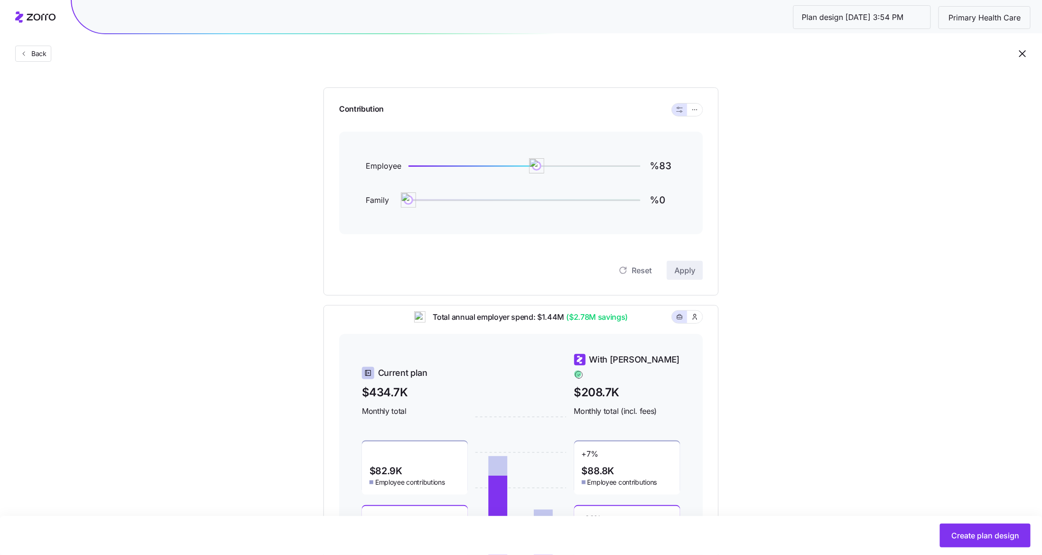
scroll to position [100, 0]
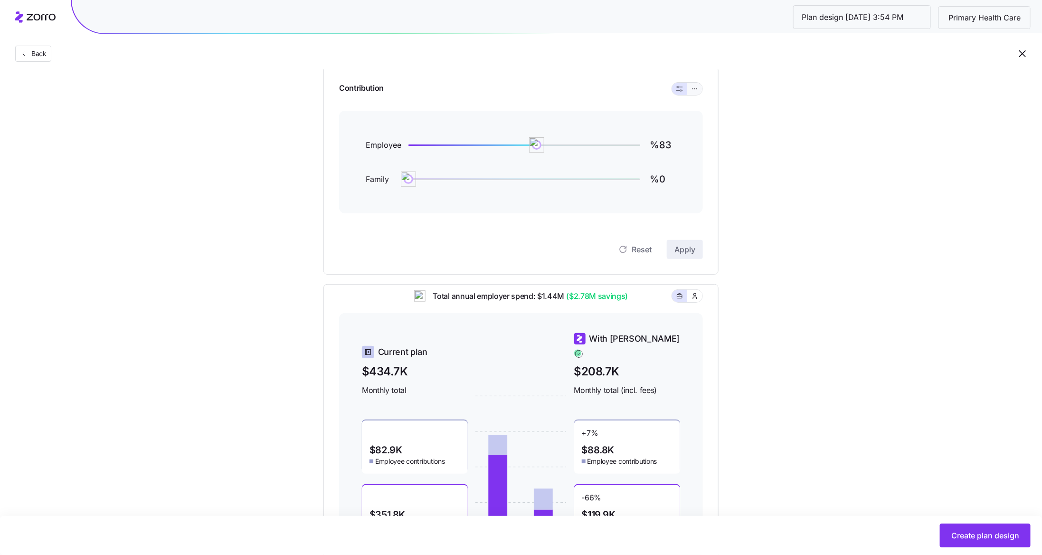
click at [696, 86] on icon "button" at bounding box center [694, 88] width 7 height 11
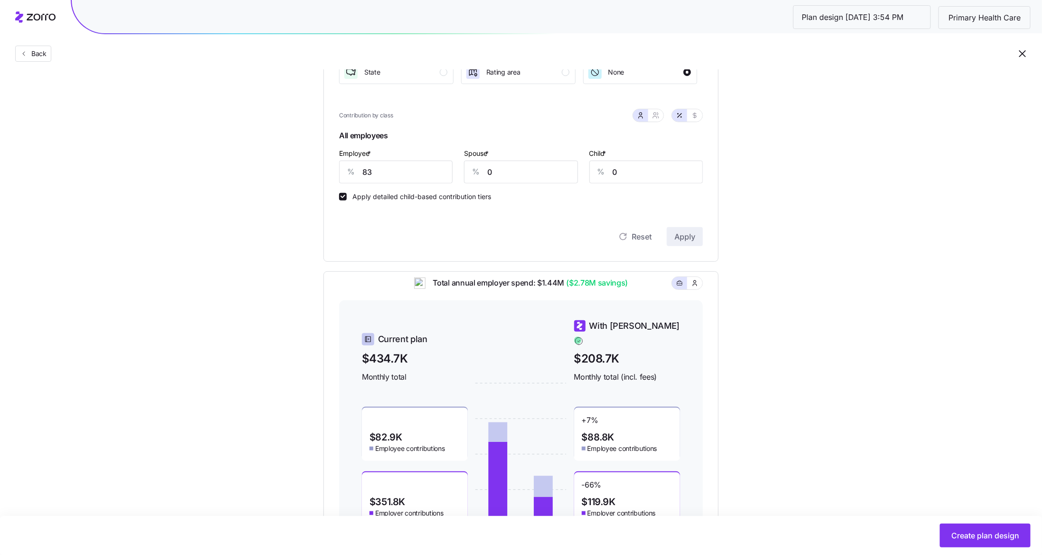
scroll to position [203, 0]
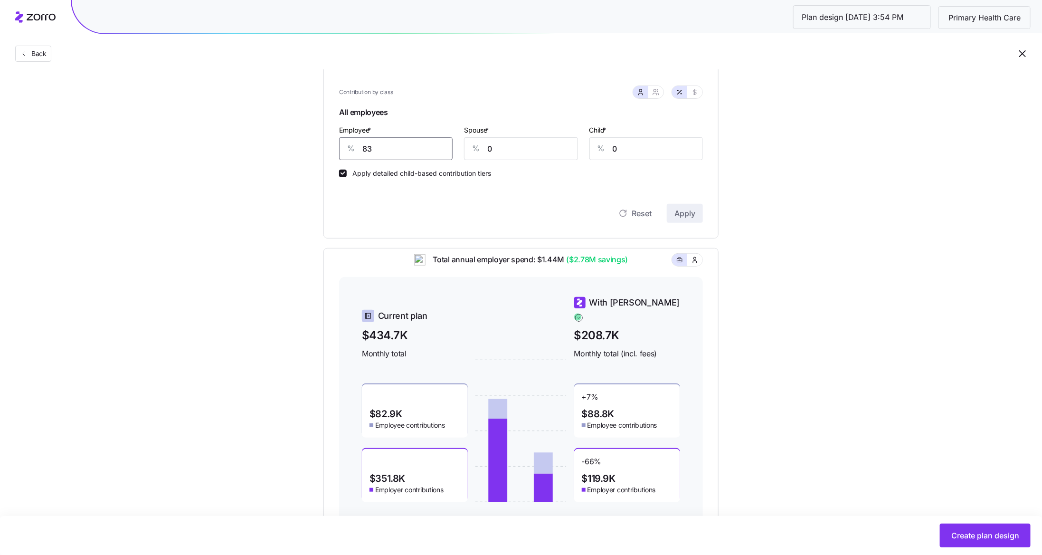
click at [409, 148] on input "83" at bounding box center [395, 148] width 113 height 23
type input "85"
type input "70"
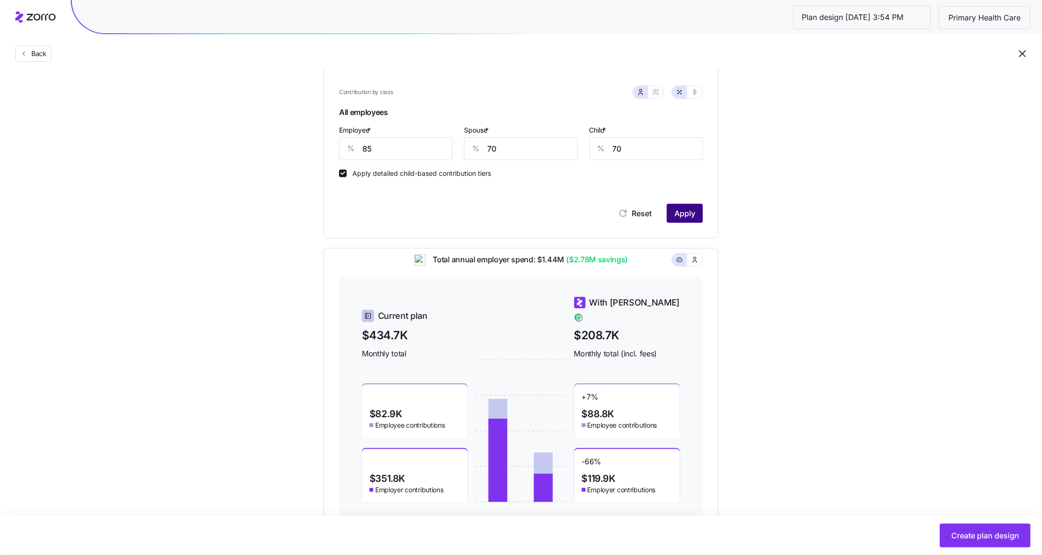
click at [689, 217] on span "Apply" at bounding box center [684, 213] width 21 height 11
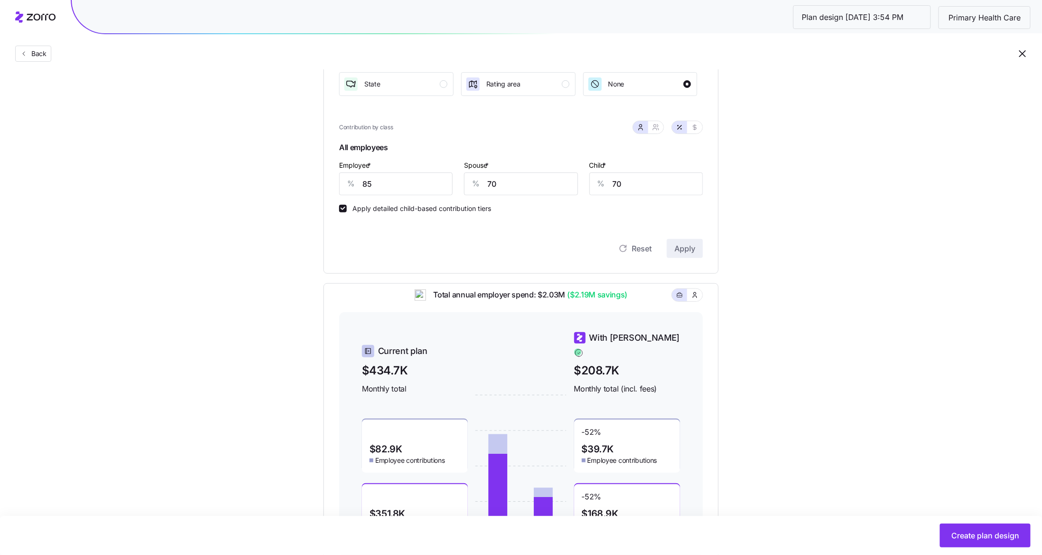
scroll to position [154, 0]
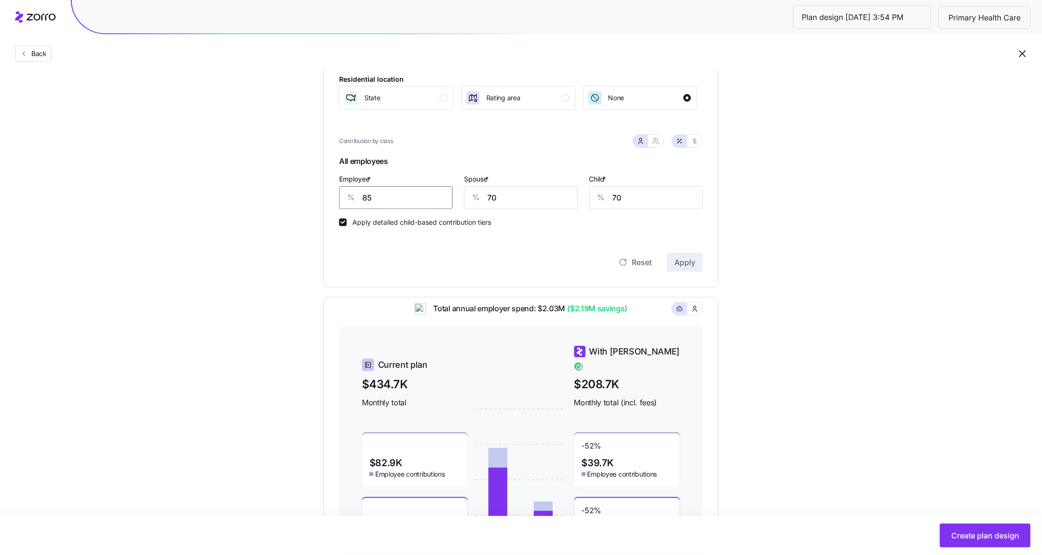
click at [414, 196] on input "85" at bounding box center [395, 197] width 113 height 23
type input "75"
type input "50"
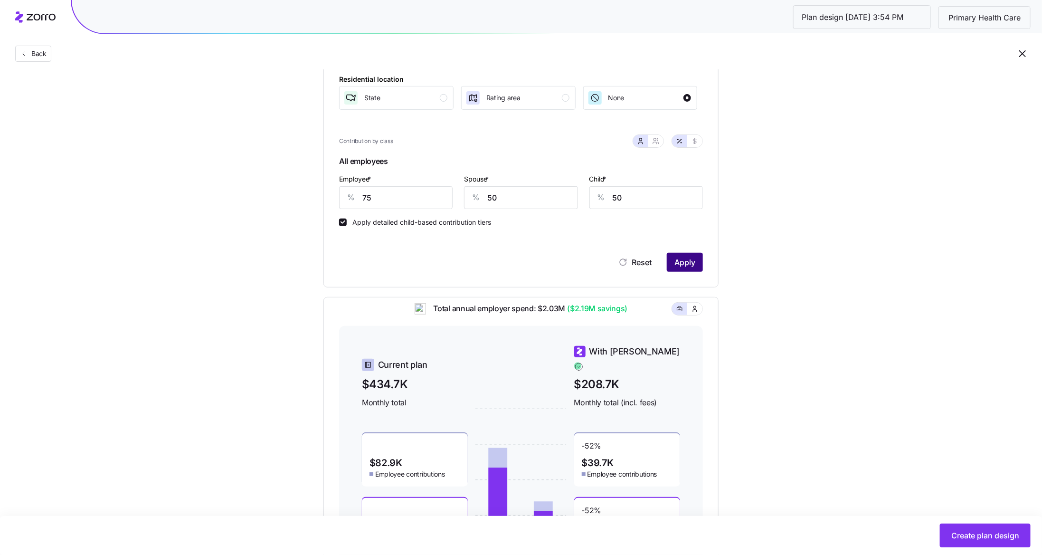
click at [681, 260] on span "Apply" at bounding box center [684, 261] width 21 height 11
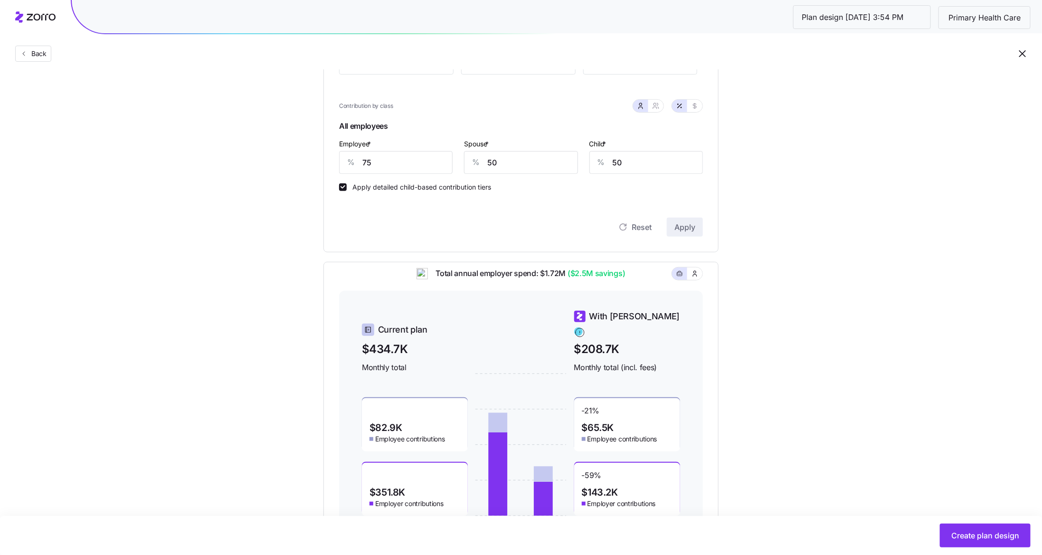
scroll to position [138, 0]
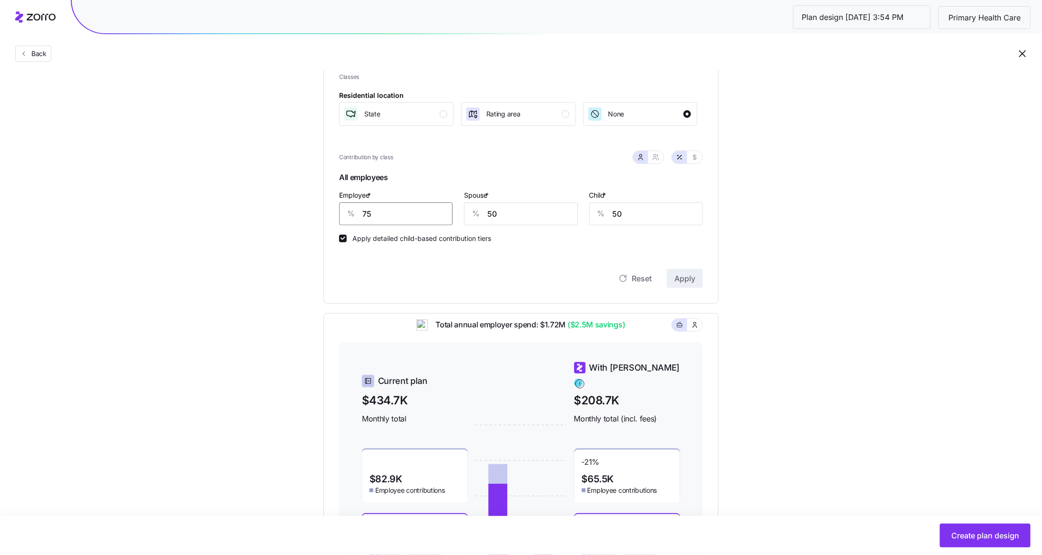
click at [398, 213] on input "75" at bounding box center [395, 213] width 113 height 23
type input "60"
click at [689, 275] on span "Apply" at bounding box center [684, 278] width 21 height 11
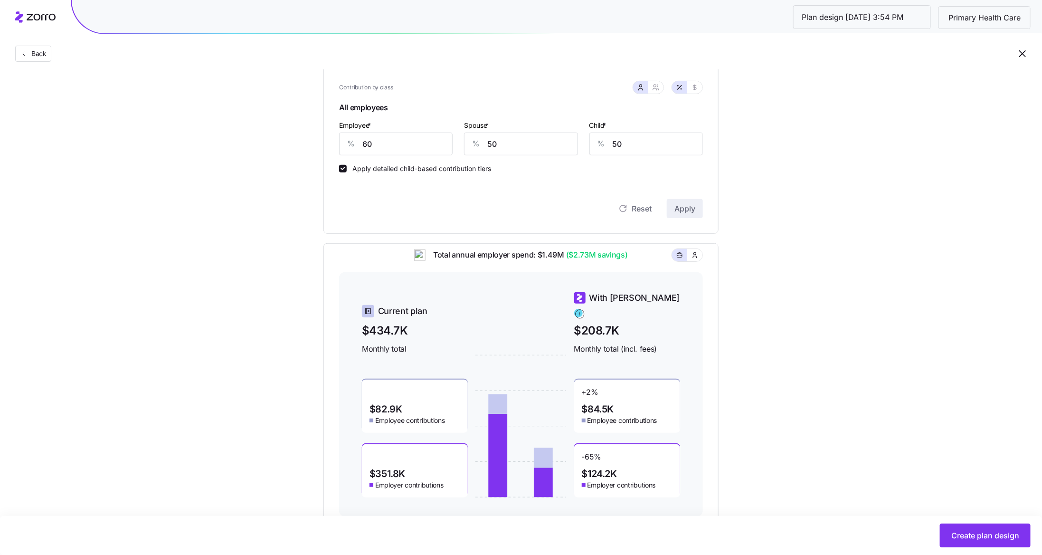
scroll to position [202, 0]
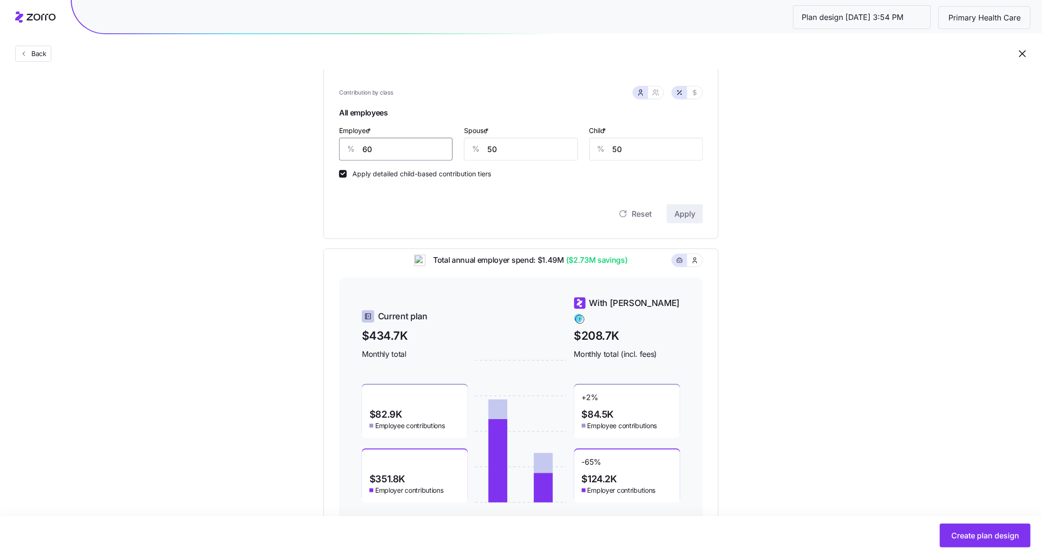
click at [406, 153] on input "60" at bounding box center [395, 149] width 113 height 23
type input "65"
click at [690, 220] on button "Apply" at bounding box center [685, 213] width 36 height 19
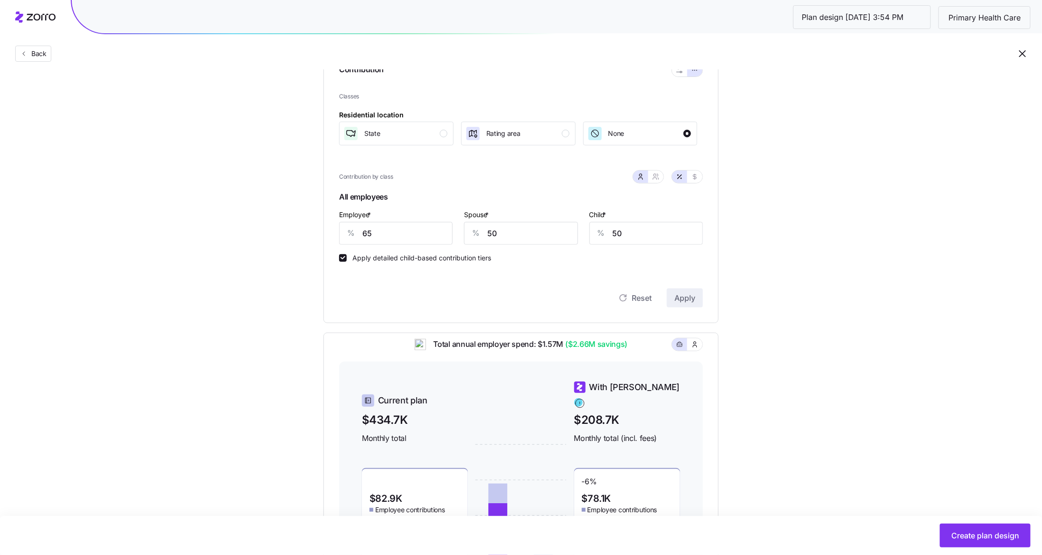
scroll to position [117, 0]
click at [399, 134] on div "State" at bounding box center [395, 134] width 104 height 15
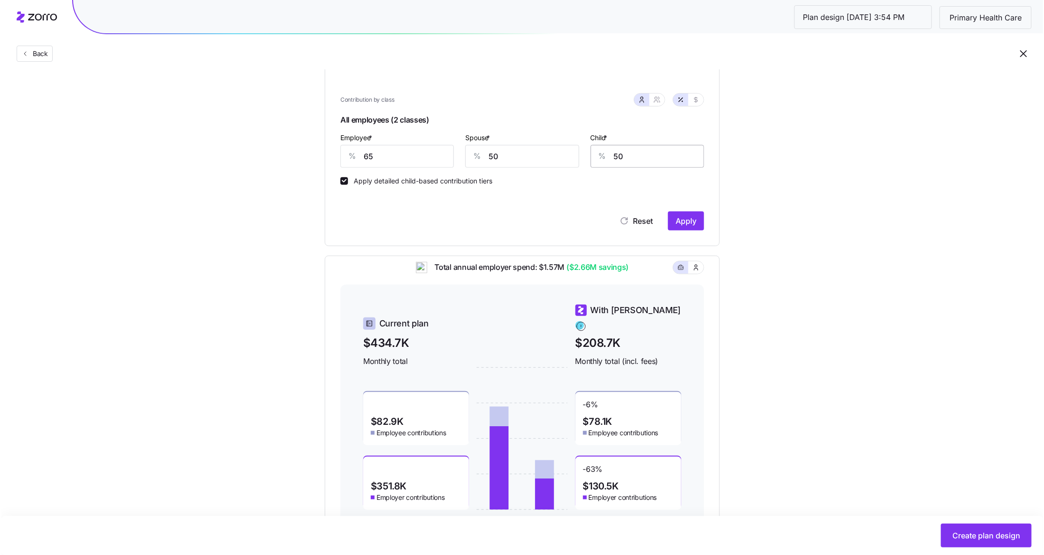
scroll to position [226, 0]
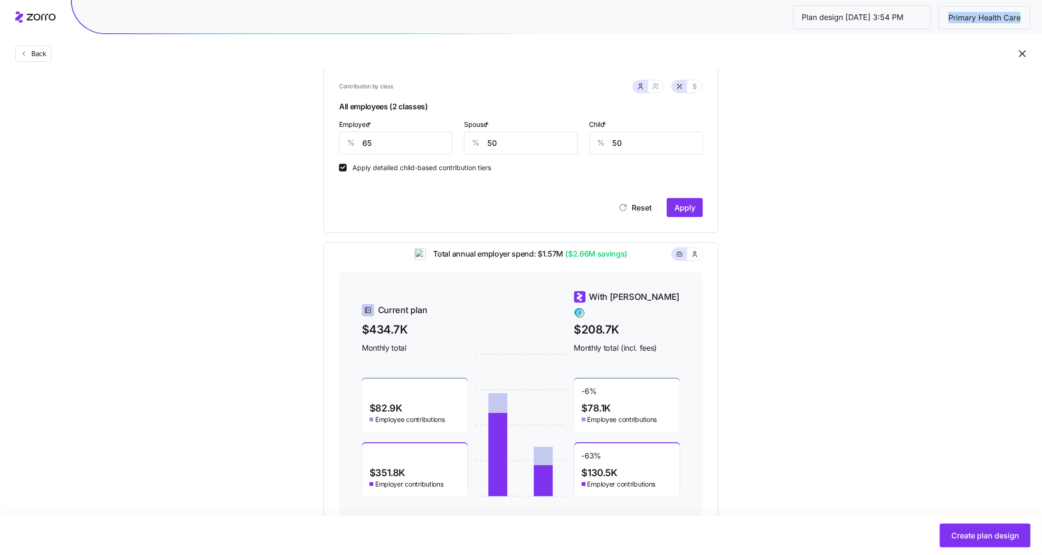
drag, startPoint x: 949, startPoint y: 19, endPoint x: 1028, endPoint y: 20, distance: 79.3
click at [1028, 20] on span "Primary Health Care" at bounding box center [984, 18] width 87 height 12
click at [940, 63] on div "Back" at bounding box center [521, 34] width 1042 height 69
drag, startPoint x: 947, startPoint y: 14, endPoint x: 1026, endPoint y: 13, distance: 79.3
click at [1026, 13] on span "Primary Health Care" at bounding box center [984, 18] width 87 height 12
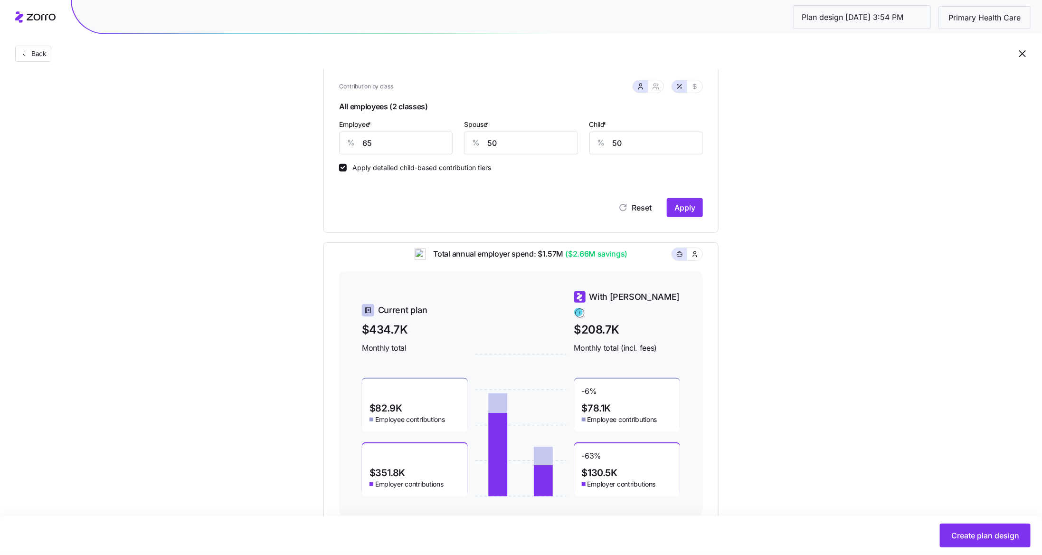
click at [955, 47] on div "Back" at bounding box center [521, 34] width 1042 height 69
click at [994, 534] on span "Create plan design" at bounding box center [988, 534] width 68 height 11
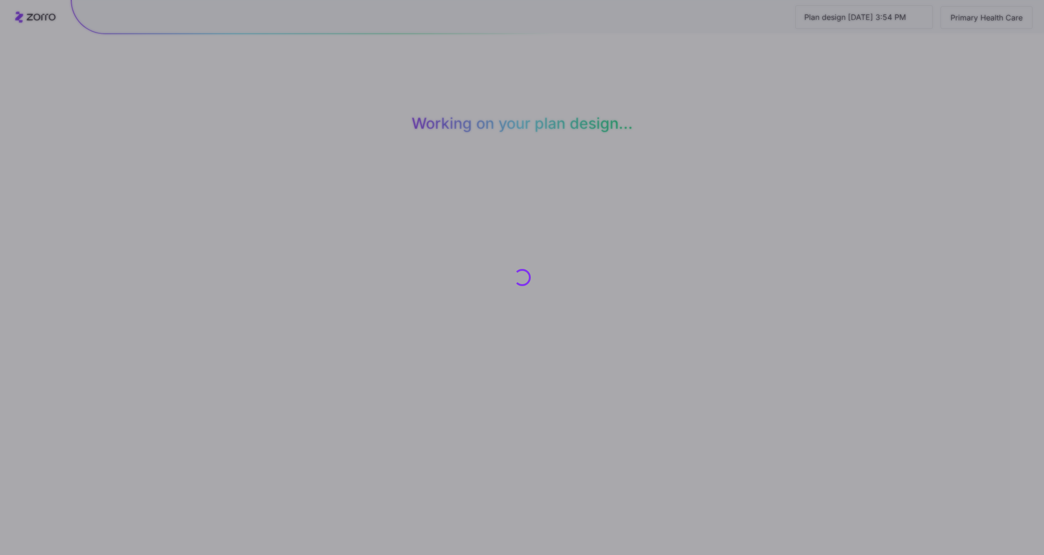
scroll to position [0, 0]
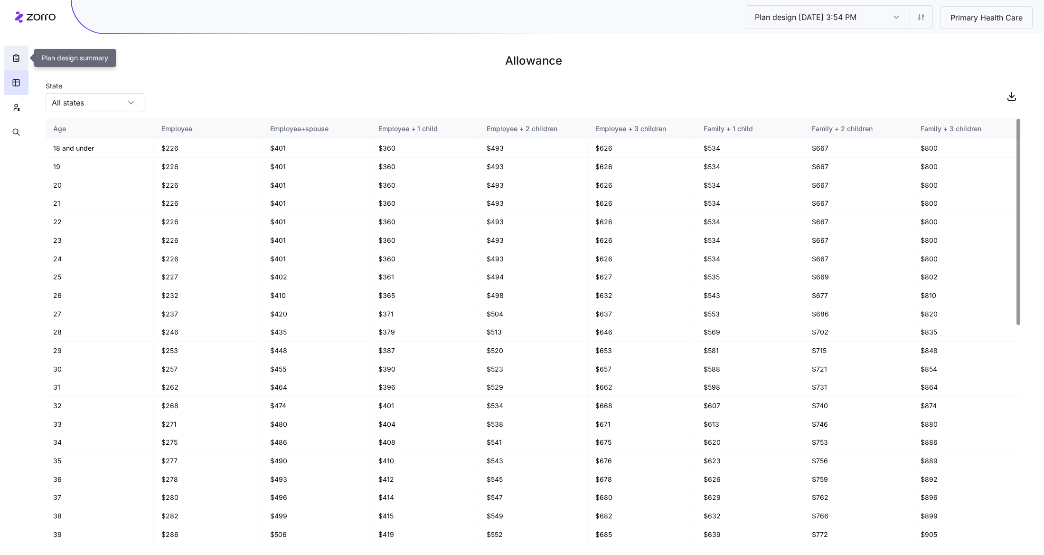
click at [17, 66] on button "button" at bounding box center [16, 58] width 25 height 25
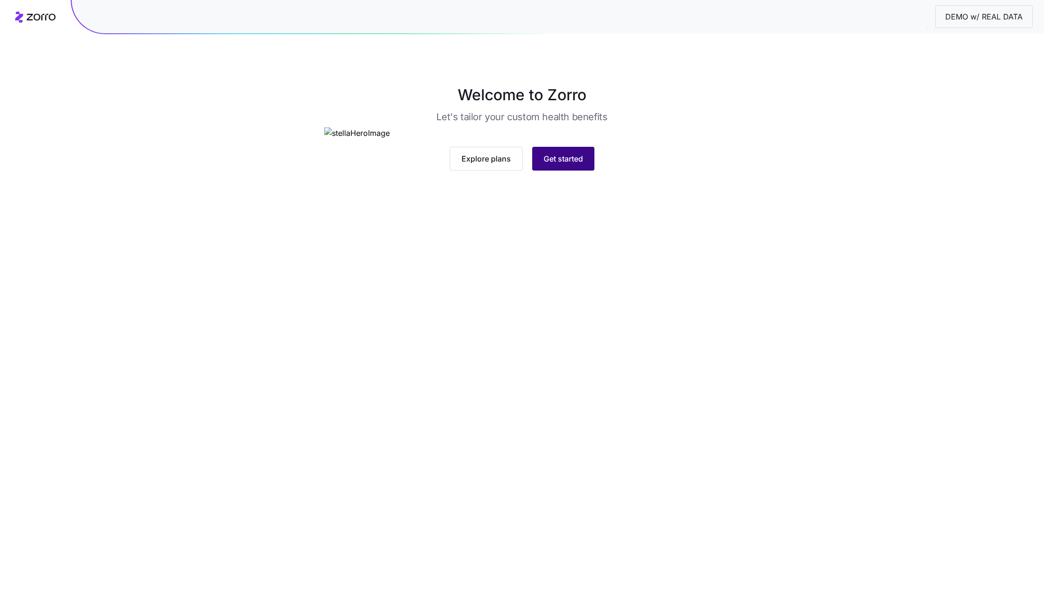
click at [569, 170] on button "Get started" at bounding box center [563, 159] width 62 height 24
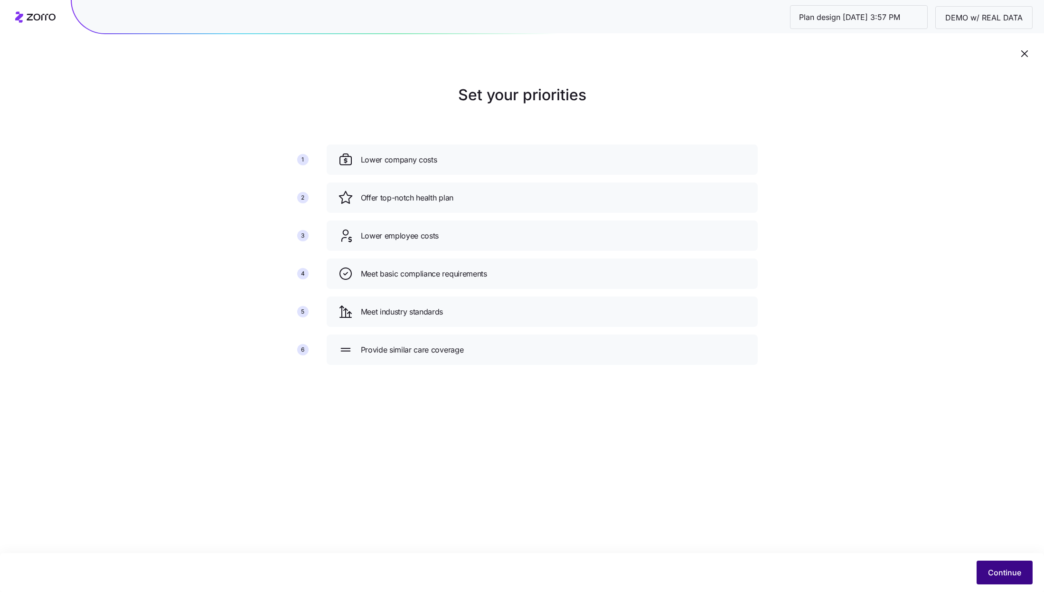
click at [1023, 575] on button "Continue" at bounding box center [1005, 572] width 56 height 24
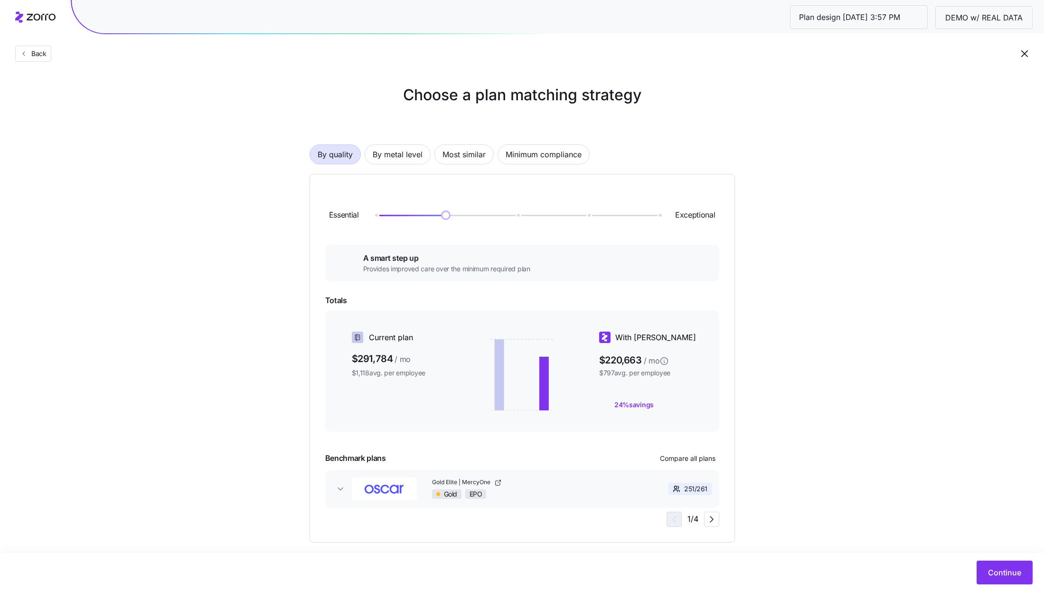
scroll to position [10, 0]
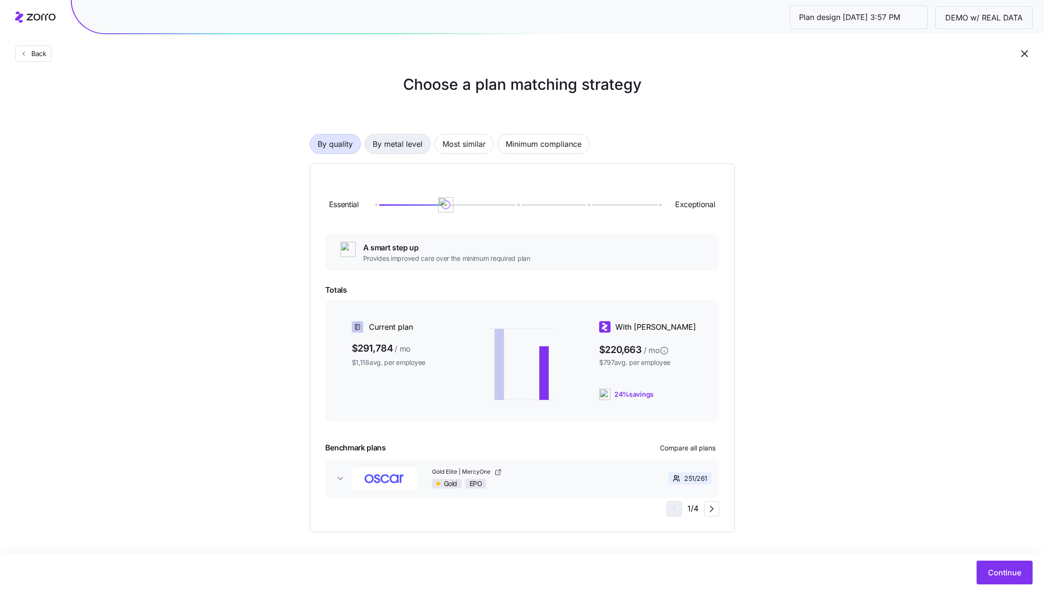
click at [408, 143] on span "By metal level" at bounding box center [398, 143] width 50 height 19
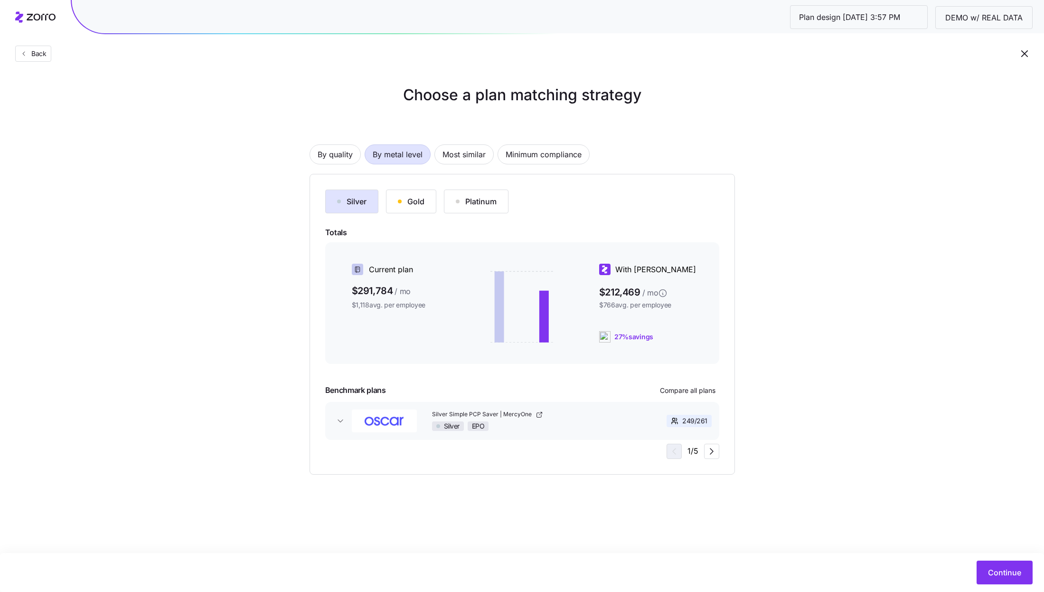
scroll to position [0, 0]
click at [364, 208] on button "Silver" at bounding box center [351, 201] width 53 height 24
click at [708, 450] on icon "button" at bounding box center [711, 450] width 11 height 11
click at [1003, 573] on span "Continue" at bounding box center [1004, 572] width 33 height 11
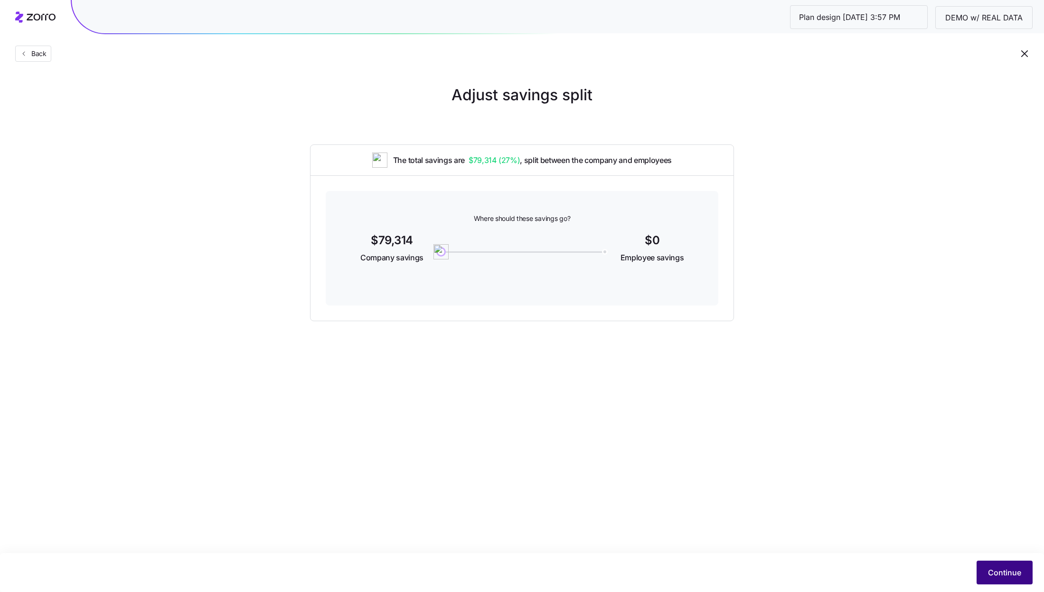
click at [1016, 570] on span "Continue" at bounding box center [1004, 572] width 33 height 11
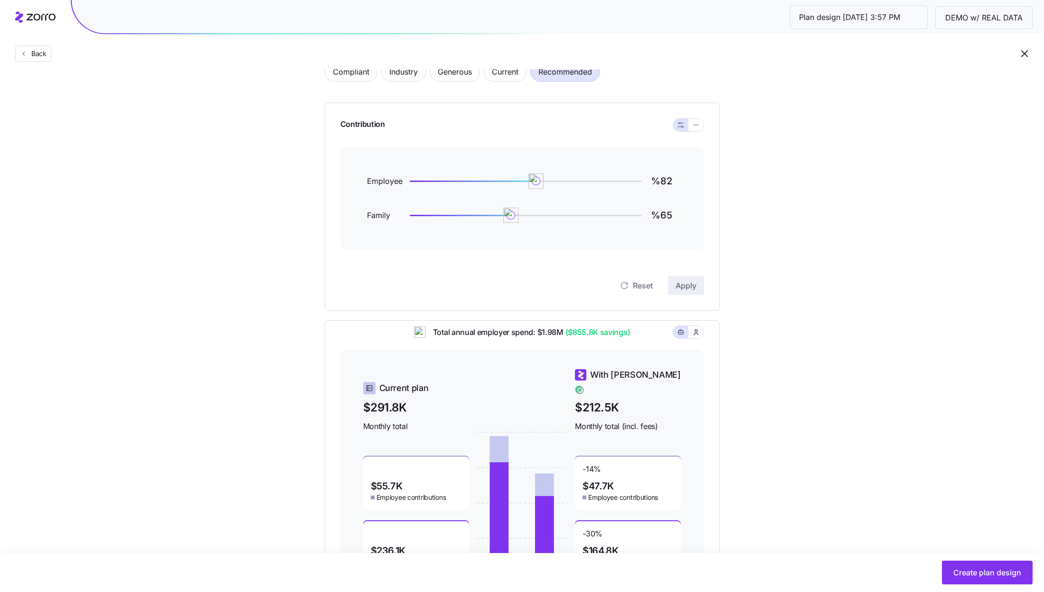
scroll to position [61, 0]
click at [691, 123] on button "button" at bounding box center [696, 128] width 15 height 12
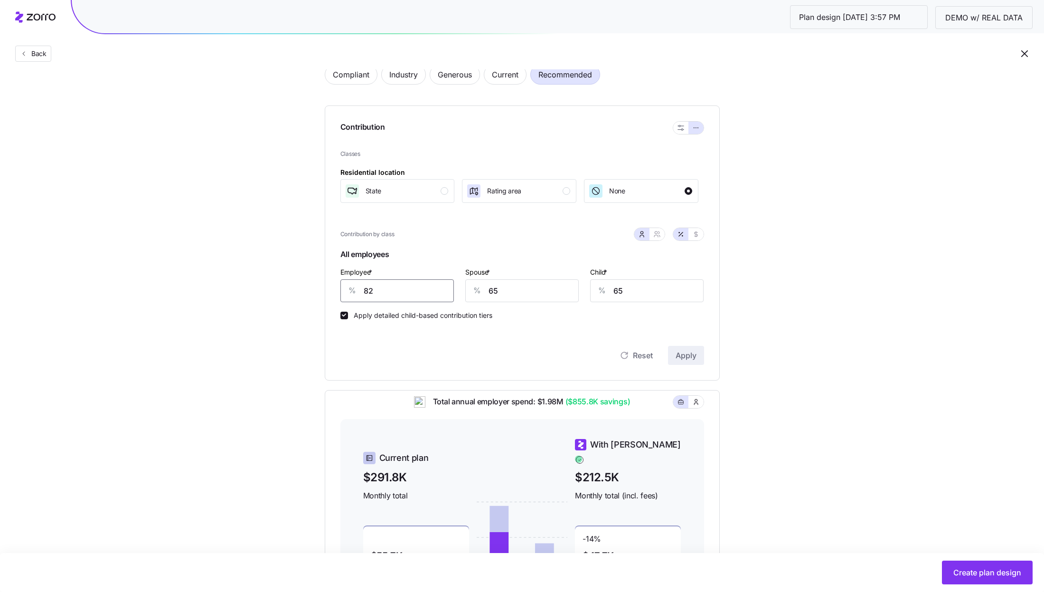
click at [418, 288] on input "82" at bounding box center [396, 290] width 113 height 23
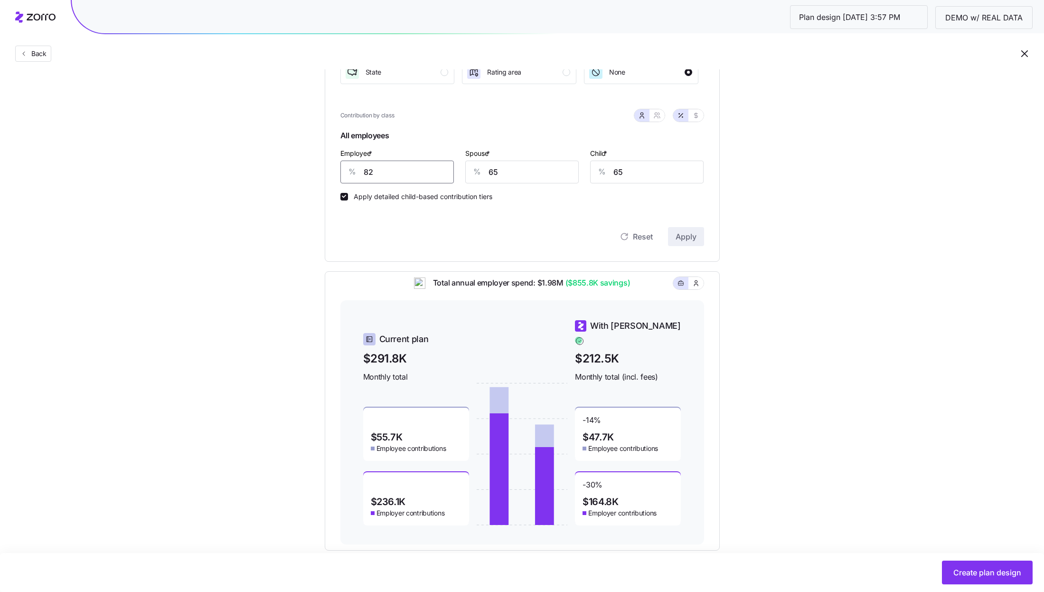
scroll to position [181, 0]
click at [387, 179] on input "82" at bounding box center [396, 170] width 113 height 23
type input "85"
click at [529, 171] on input "65" at bounding box center [521, 170] width 113 height 23
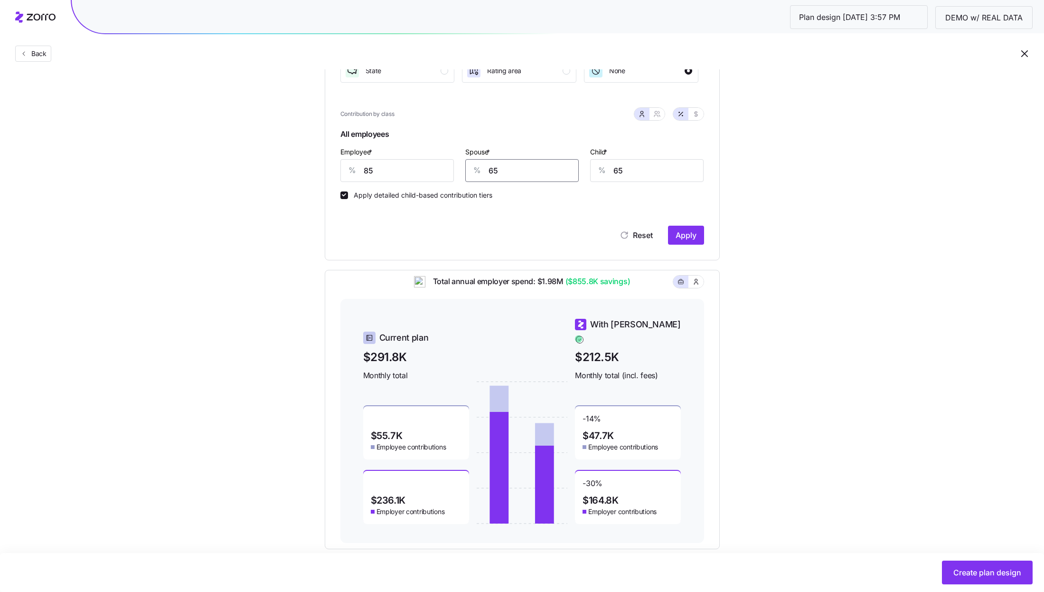
click at [529, 171] on input "65" at bounding box center [521, 170] width 113 height 23
type input "50"
click at [672, 172] on input "65" at bounding box center [646, 170] width 113 height 23
type input "50"
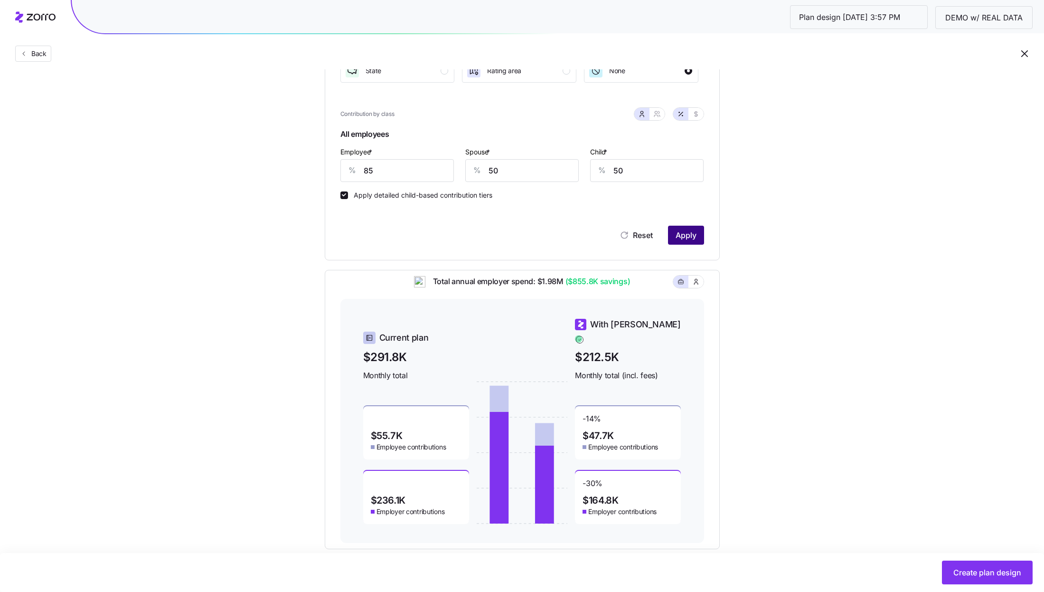
click at [690, 236] on span "Apply" at bounding box center [686, 234] width 21 height 11
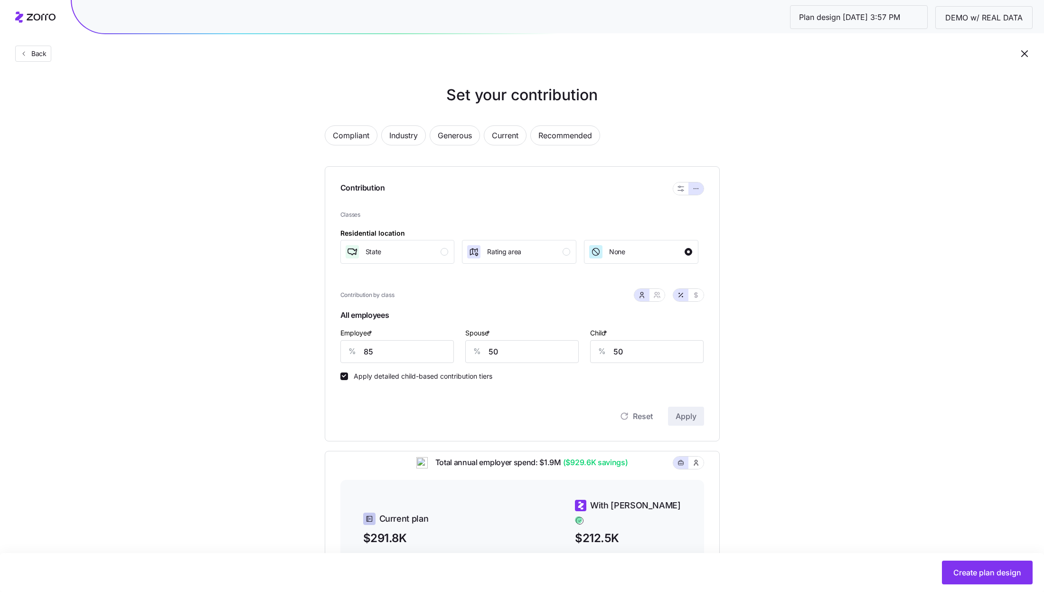
scroll to position [199, 0]
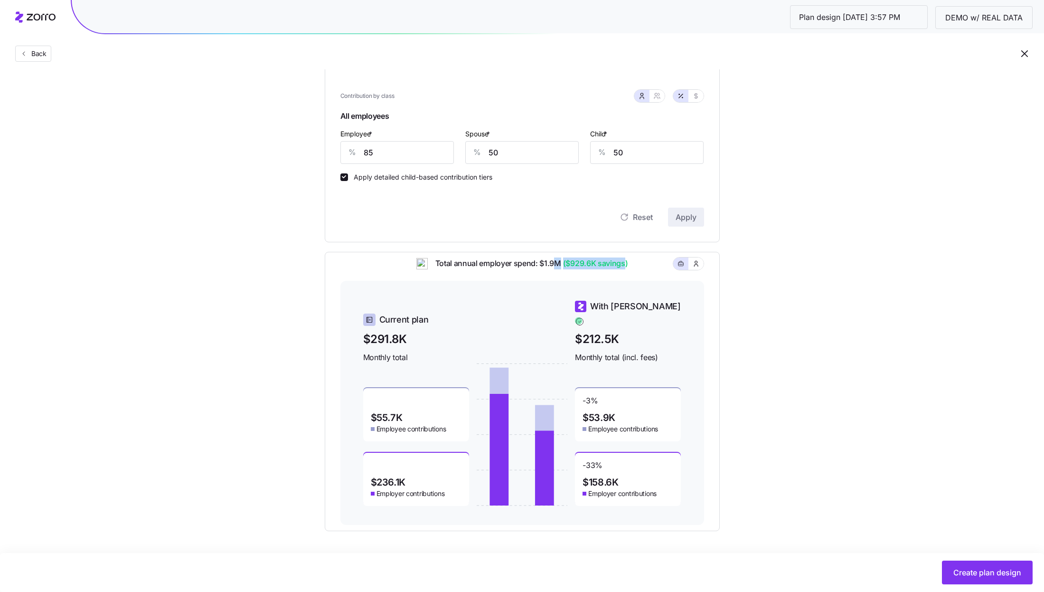
drag, startPoint x: 625, startPoint y: 271, endPoint x: 557, endPoint y: 271, distance: 67.9
click at [557, 269] on span "Total annual employer spend: $1.9M ($929.6K savings)" at bounding box center [528, 263] width 200 height 12
click at [730, 226] on div "Compliant Industry Generous Current Recommended Contribution Classes Residentia…" at bounding box center [522, 223] width 425 height 616
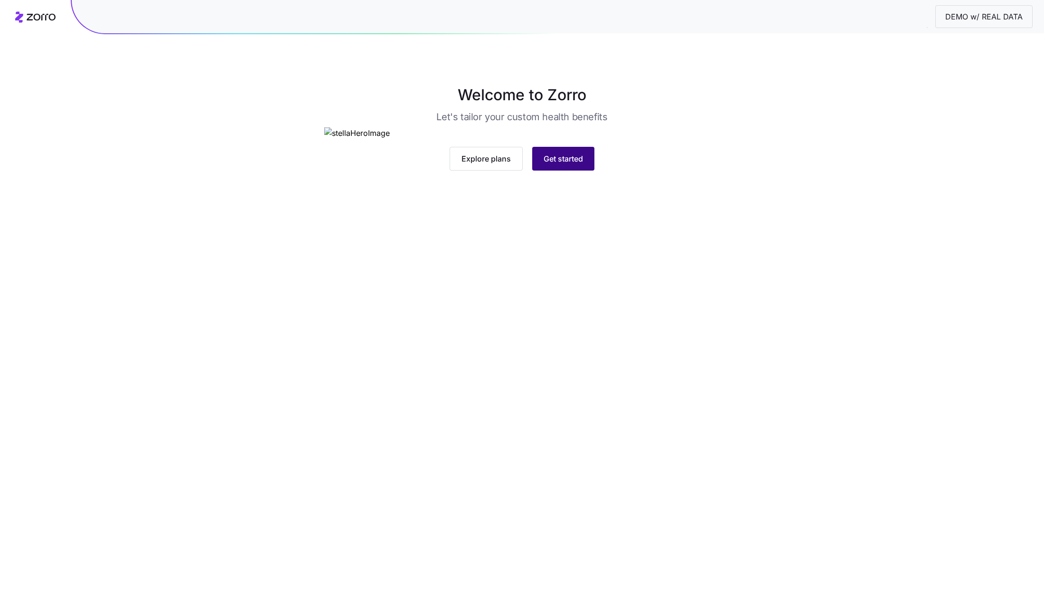
click at [567, 170] on button "Get started" at bounding box center [563, 159] width 62 height 24
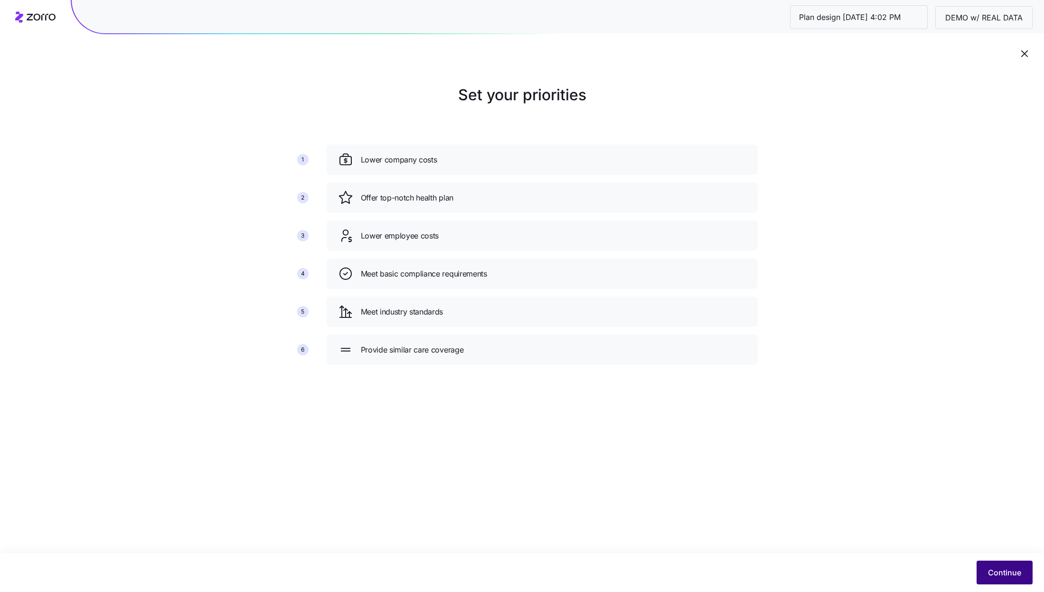
click at [984, 570] on button "Continue" at bounding box center [1005, 572] width 56 height 24
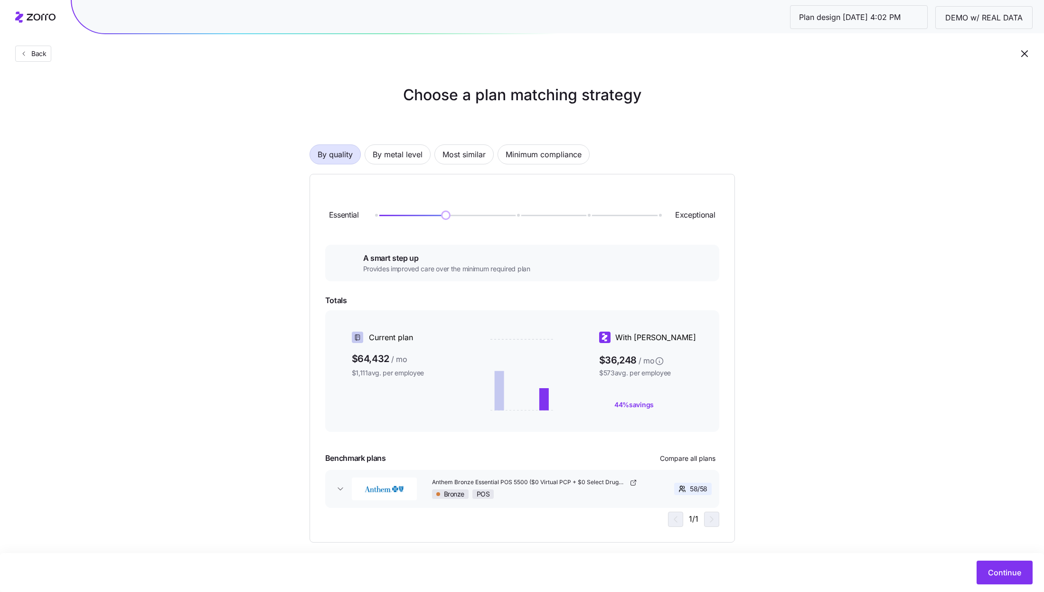
scroll to position [10, 0]
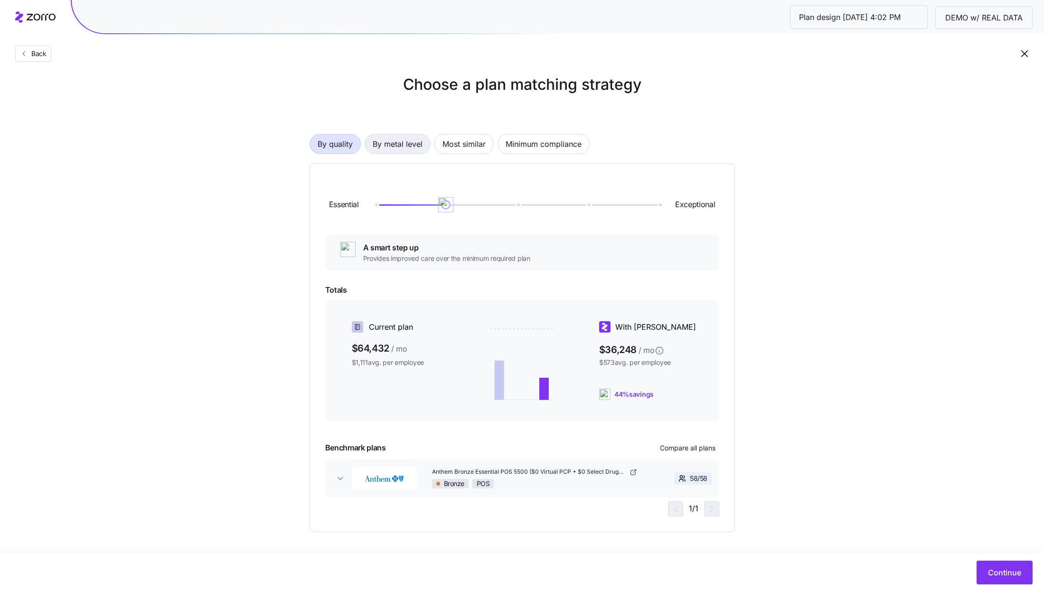
click at [400, 138] on span "By metal level" at bounding box center [398, 143] width 50 height 19
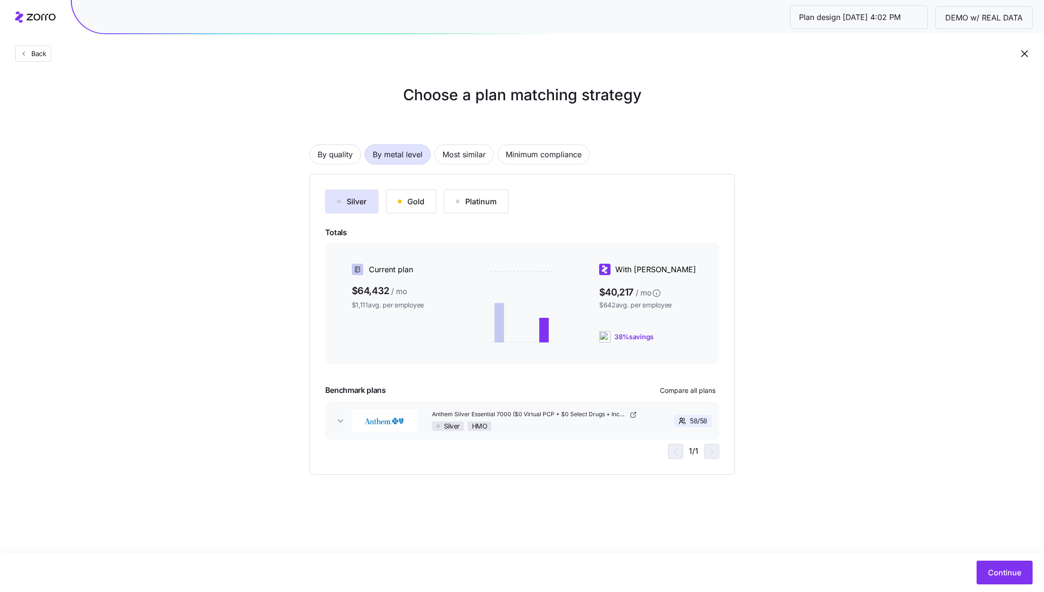
click at [401, 202] on div "Gold" at bounding box center [411, 201] width 27 height 11
click at [997, 576] on span "Continue" at bounding box center [1004, 572] width 33 height 11
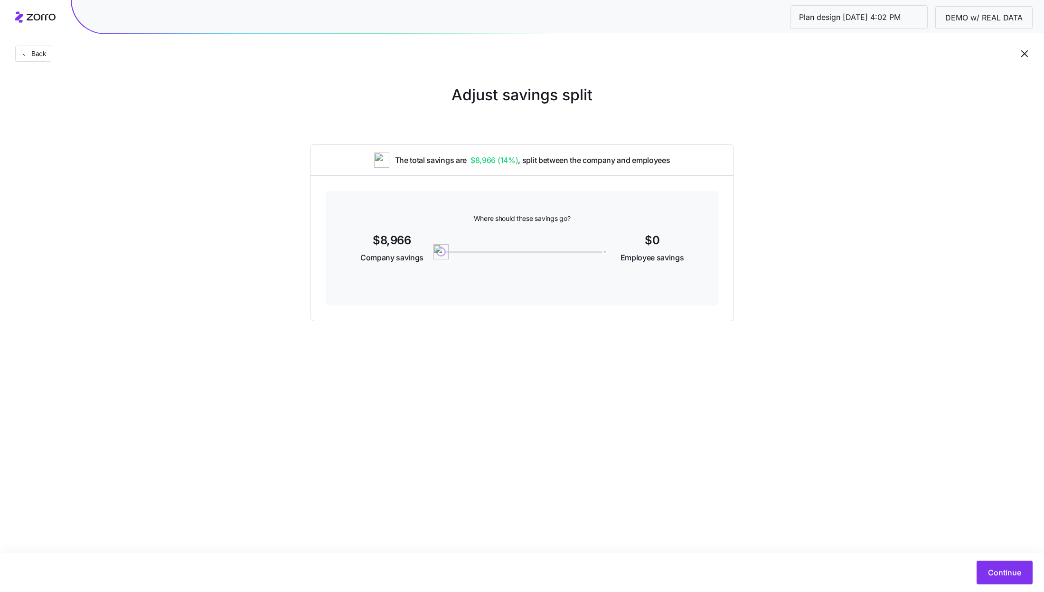
click at [996, 559] on div "Continue" at bounding box center [522, 572] width 1044 height 39
click at [1004, 573] on span "Continue" at bounding box center [1004, 572] width 33 height 11
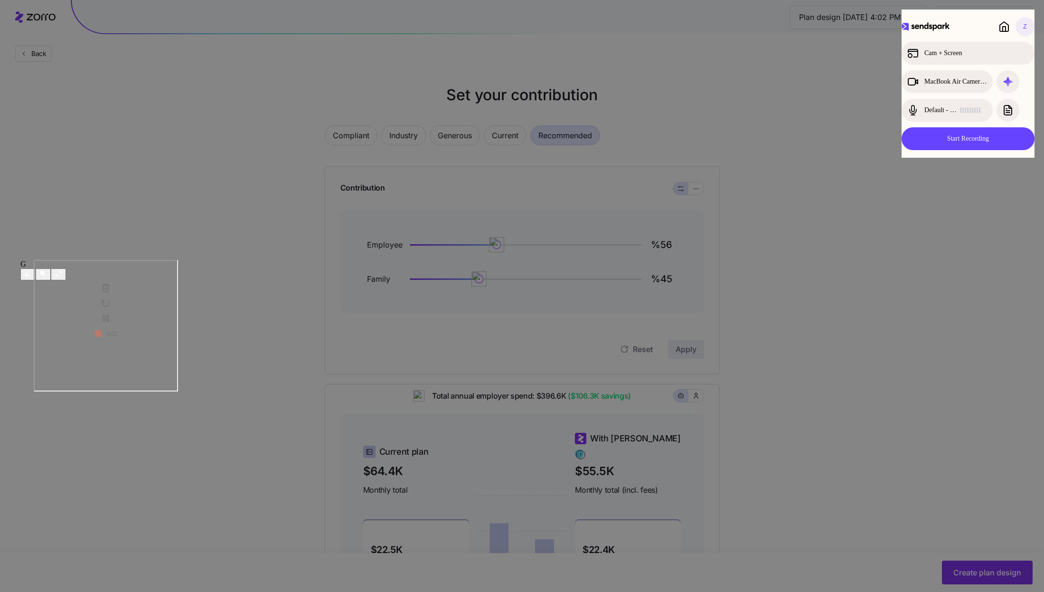
drag, startPoint x: 67, startPoint y: 506, endPoint x: 134, endPoint y: 202, distance: 310.7
click at [132, 260] on div at bounding box center [105, 326] width 171 height 132
drag, startPoint x: 134, startPoint y: 202, endPoint x: 133, endPoint y: 94, distance: 107.8
click at [133, 94] on div at bounding box center [134, 130] width 171 height 132
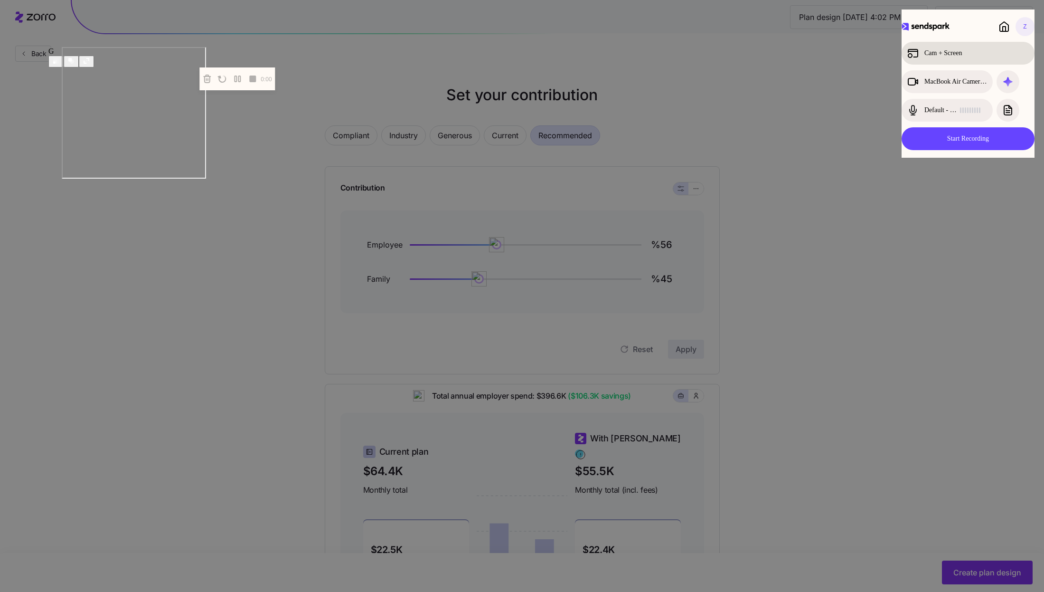
click at [979, 48] on div "Cam + Screen" at bounding box center [959, 52] width 105 height 11
click at [90, 65] on icon at bounding box center [87, 61] width 8 height 8
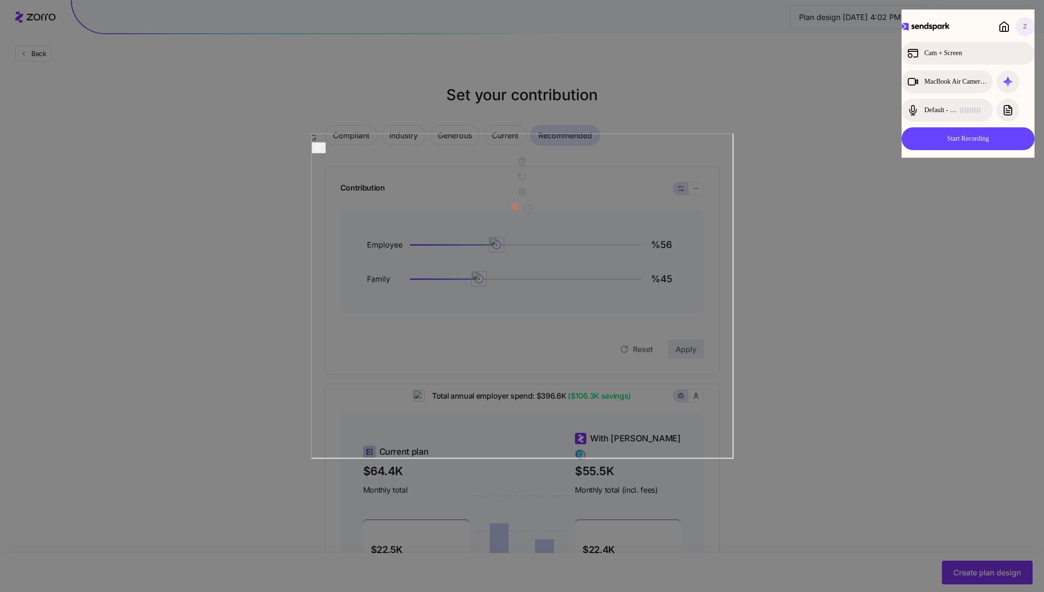
click at [320, 146] on icon at bounding box center [320, 146] width 0 height 0
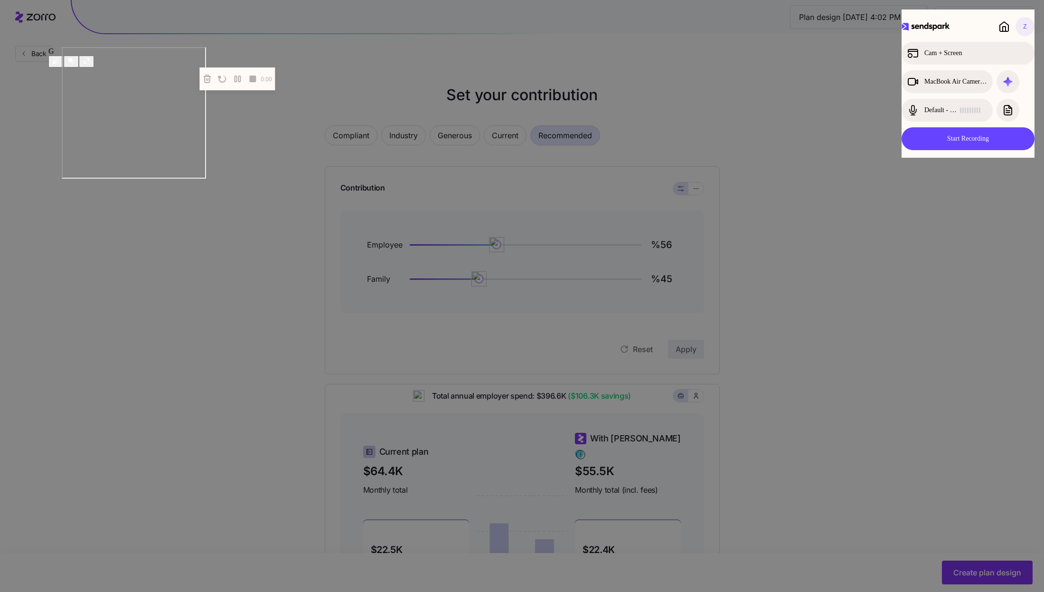
click at [523, 433] on div at bounding box center [522, 296] width 1044 height 592
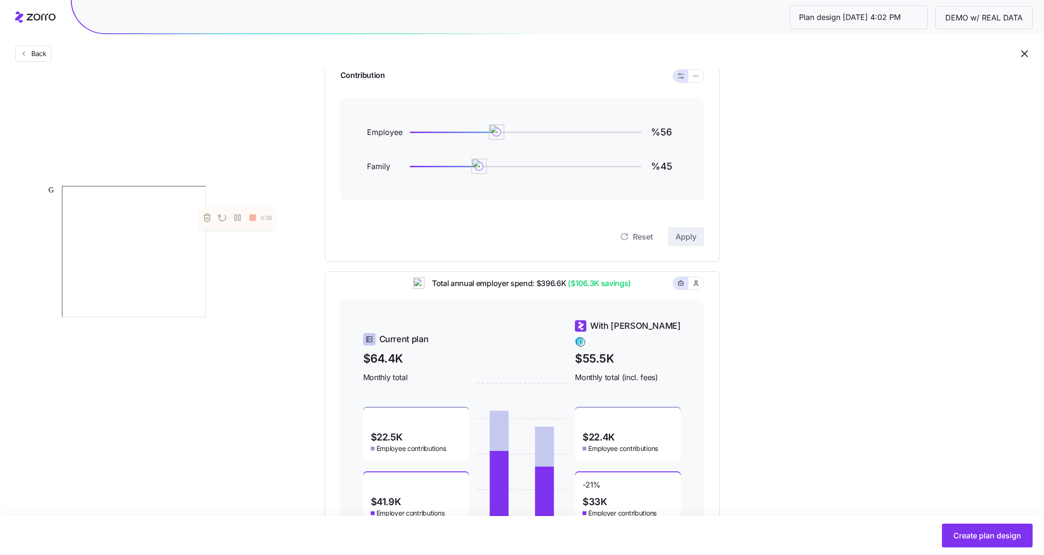
scroll to position [111, 0]
click at [699, 77] on button "button" at bounding box center [696, 78] width 8 height 8
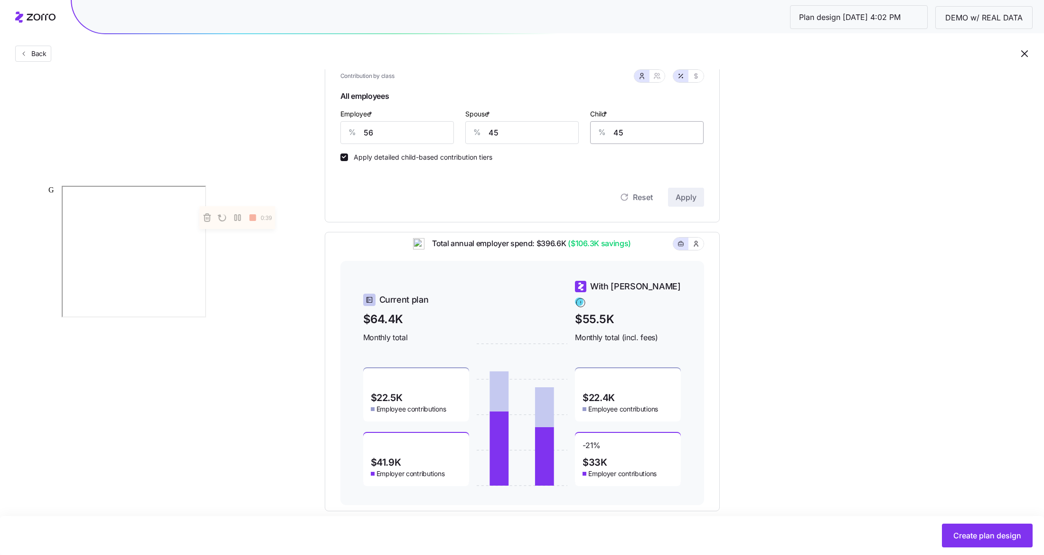
scroll to position [236, 0]
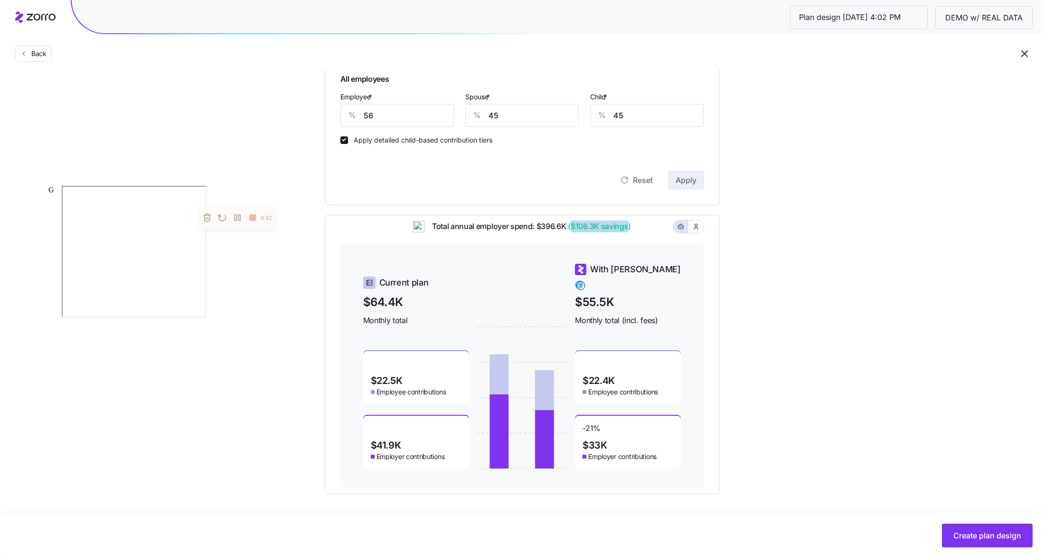
drag, startPoint x: 629, startPoint y: 235, endPoint x: 571, endPoint y: 234, distance: 57.9
click at [571, 232] on span "($106.3K savings)" at bounding box center [598, 226] width 65 height 12
click at [645, 235] on div "Total annual employer spend: $396.6K ($106.3K savings)" at bounding box center [522, 231] width 364 height 23
click at [397, 118] on input "56" at bounding box center [396, 115] width 113 height 23
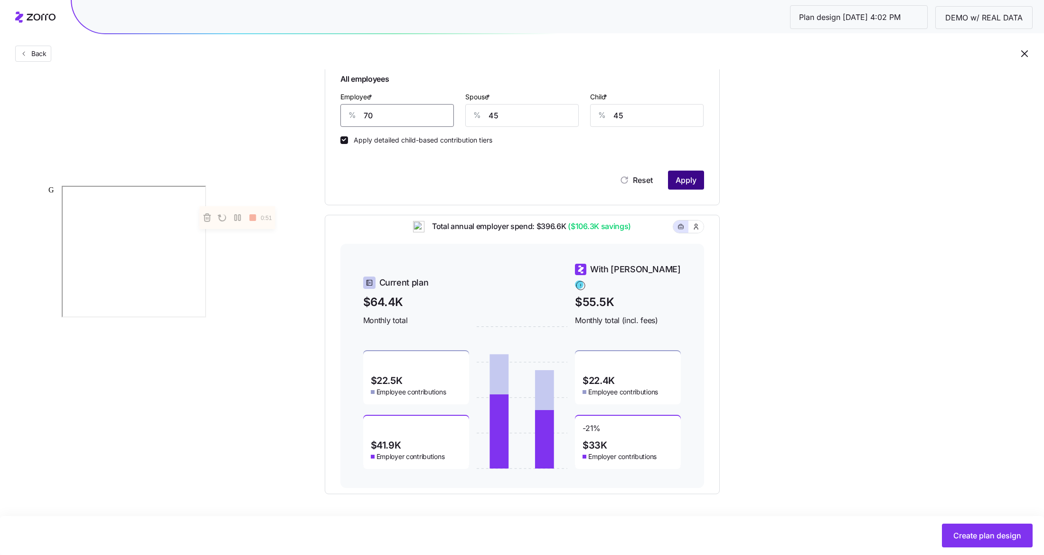
type input "70"
click at [680, 180] on span "Apply" at bounding box center [686, 179] width 21 height 11
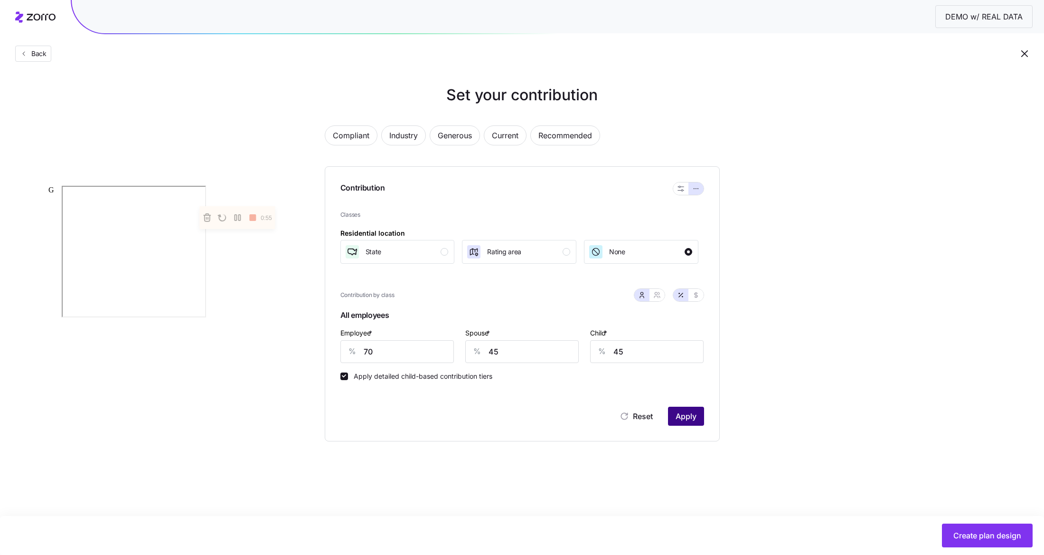
click at [684, 411] on span "Apply" at bounding box center [686, 415] width 21 height 11
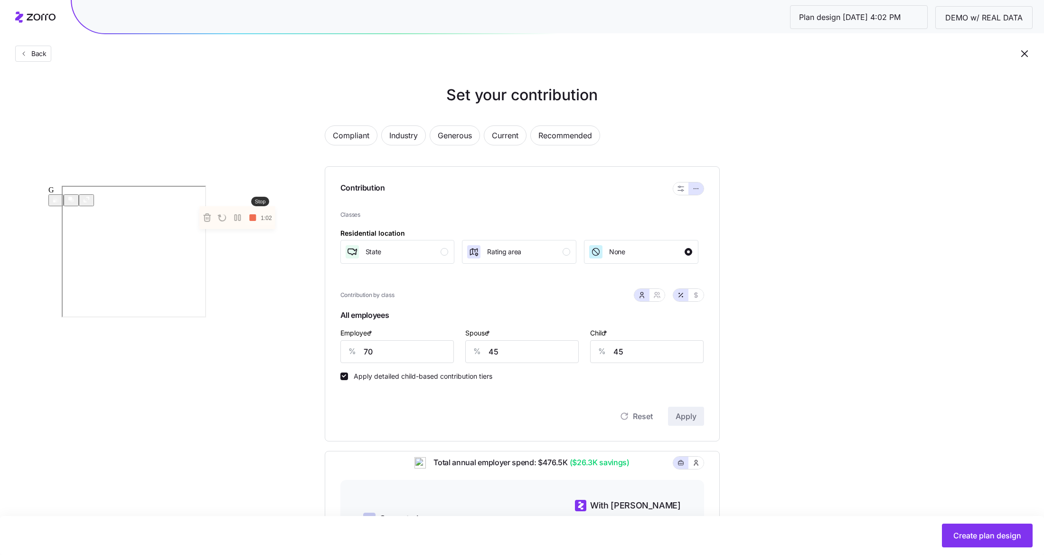
click at [256, 221] on rect at bounding box center [252, 217] width 7 height 7
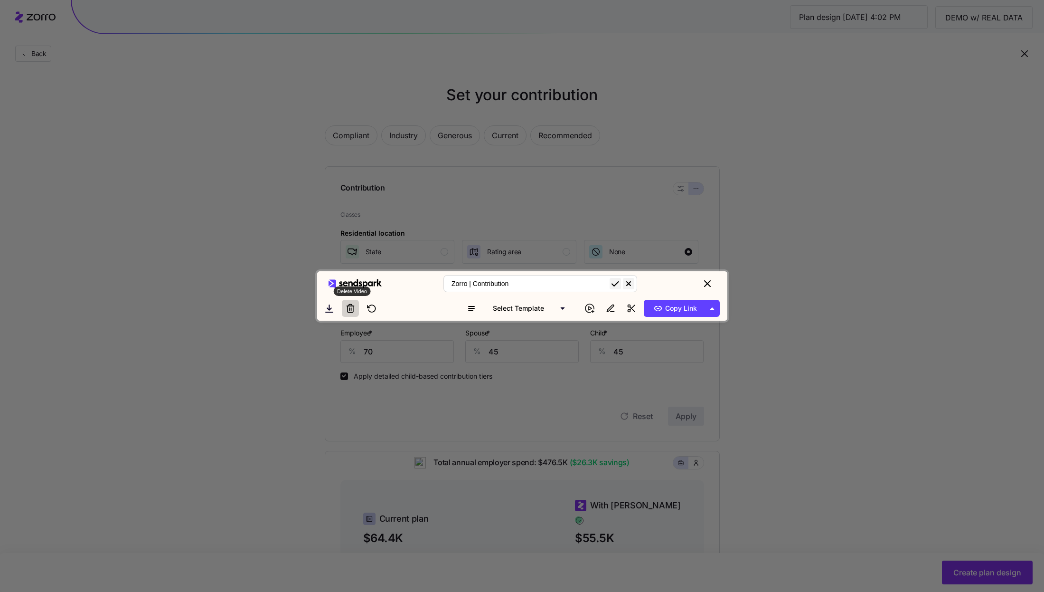
click at [349, 313] on icon at bounding box center [350, 307] width 9 height 9
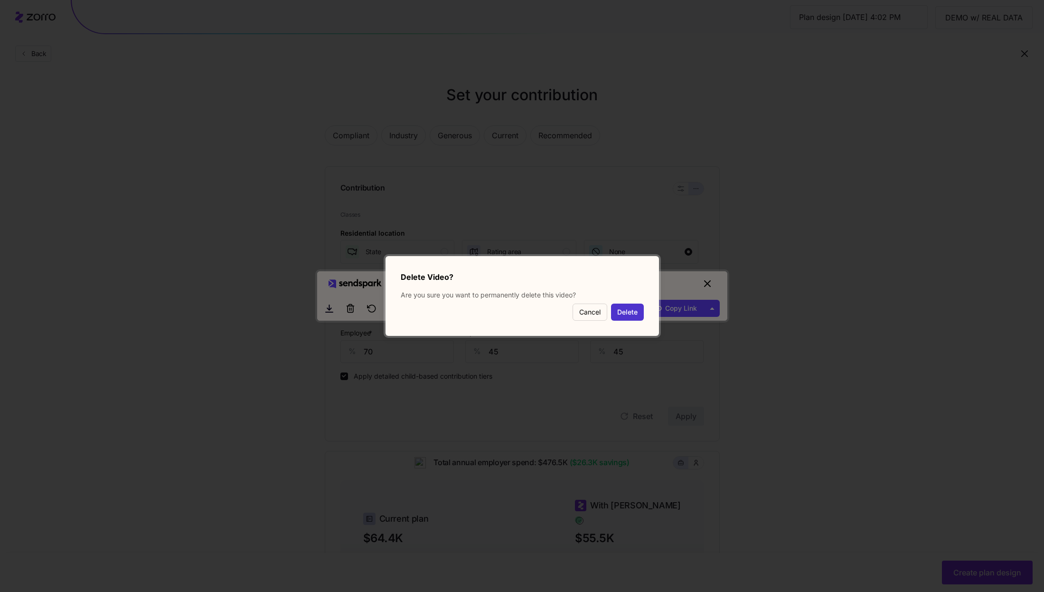
click at [627, 314] on button "Delete" at bounding box center [627, 311] width 33 height 17
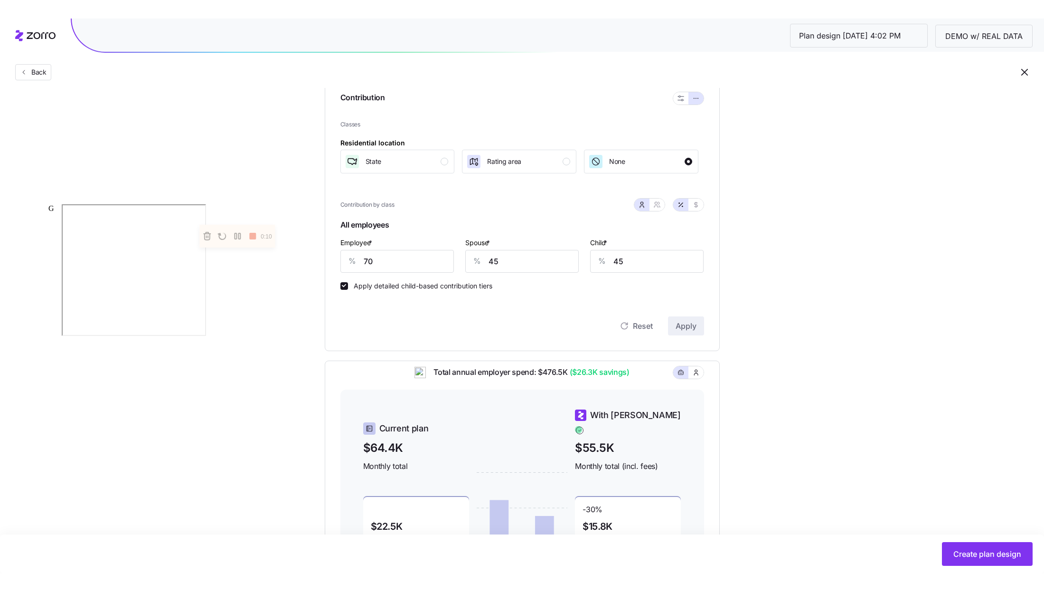
scroll to position [110, 0]
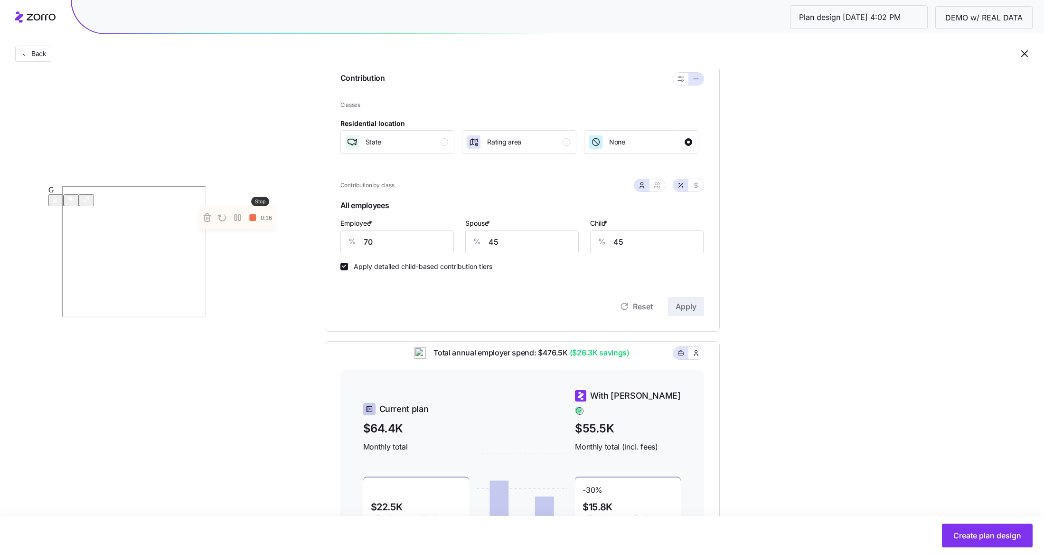
click at [259, 223] on icon at bounding box center [254, 217] width 14 height 11
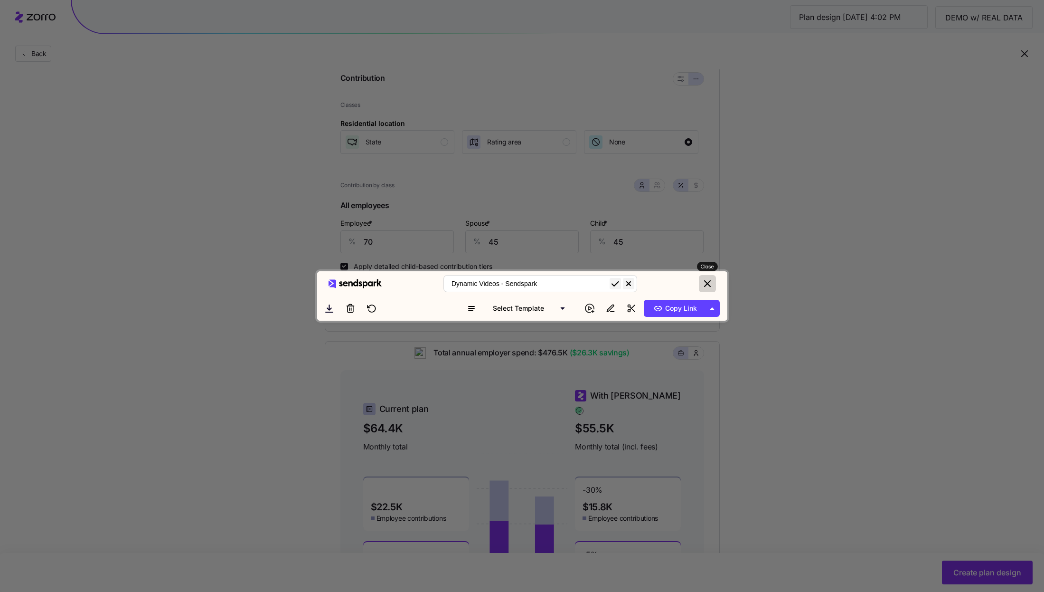
click at [709, 281] on icon "close" at bounding box center [708, 284] width 6 height 6
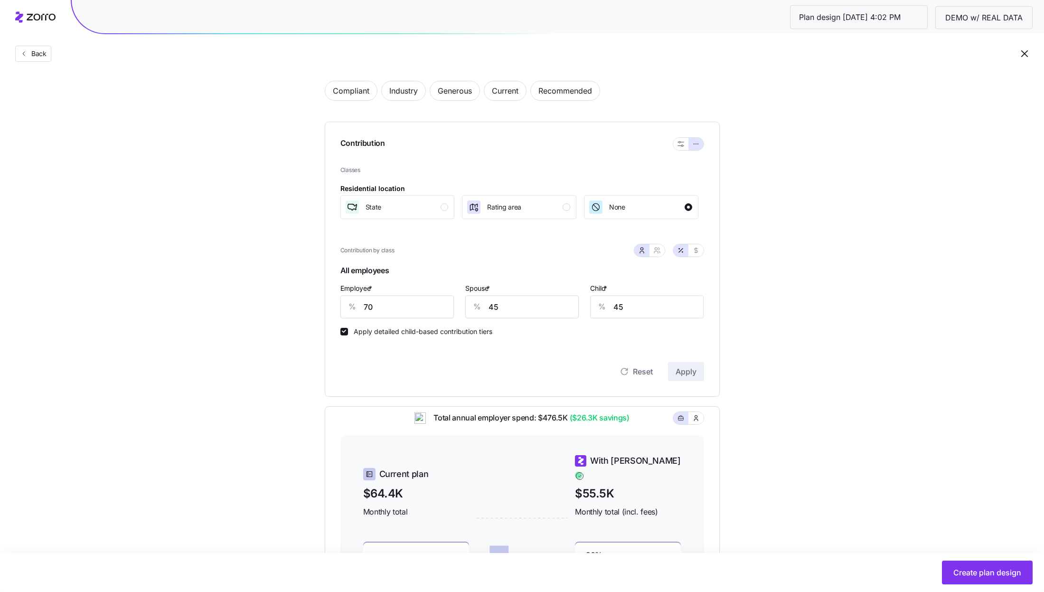
scroll to position [25, 0]
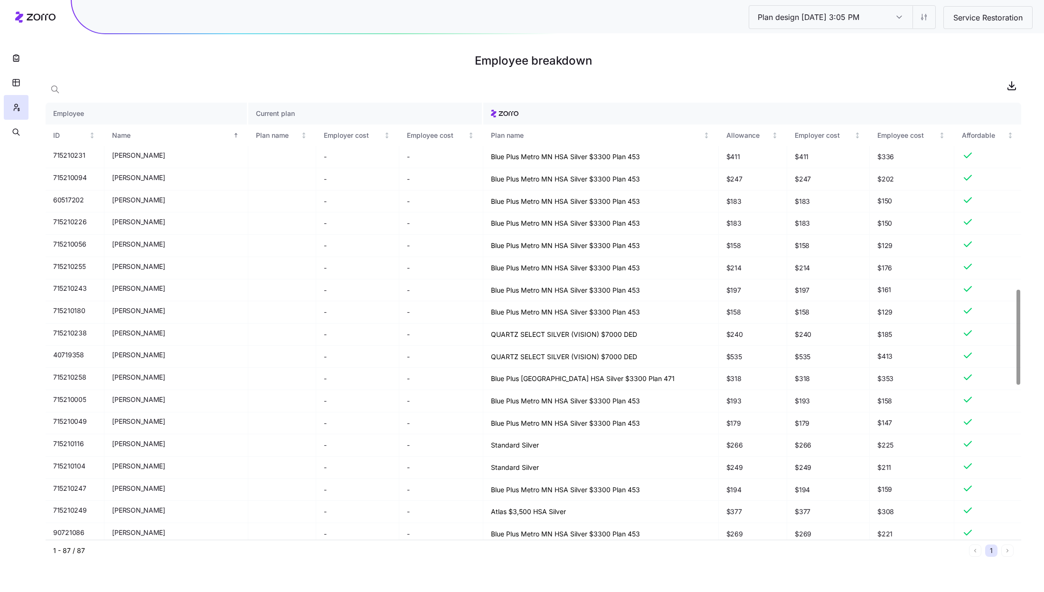
scroll to position [857, 0]
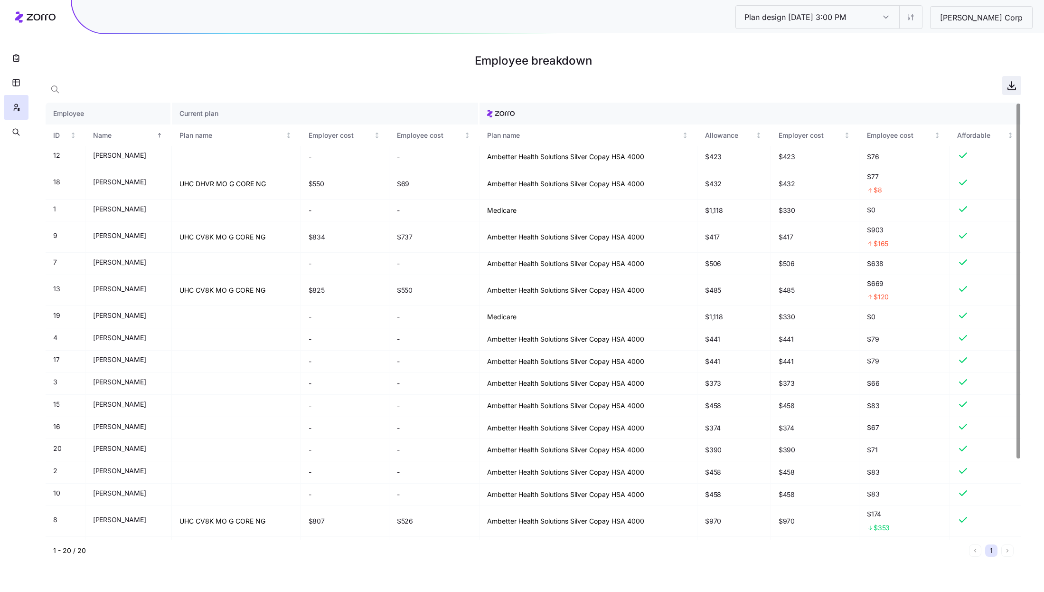
click at [1013, 87] on icon "button" at bounding box center [1011, 85] width 11 height 11
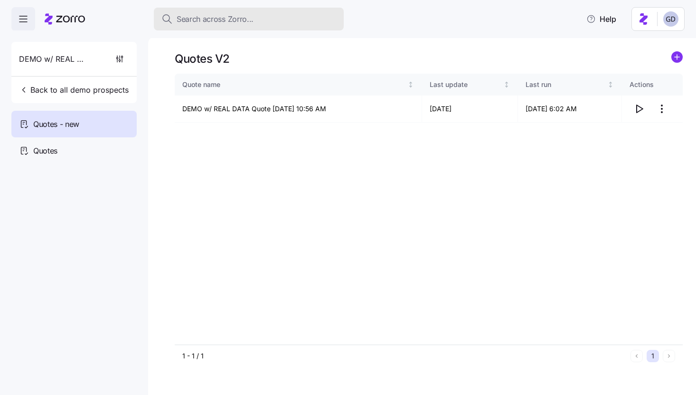
click at [296, 23] on div "Search across Zorro..." at bounding box center [248, 19] width 175 height 12
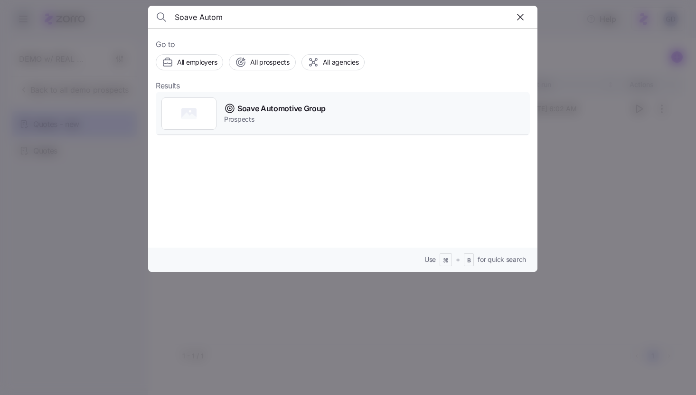
type input "Soave Autom"
click at [257, 108] on span "Soave Automotive Group" at bounding box center [281, 109] width 88 height 12
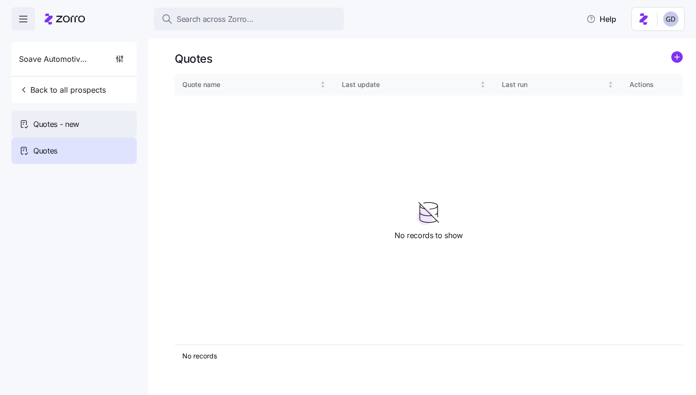
click at [104, 114] on div "Quotes - new" at bounding box center [73, 124] width 125 height 27
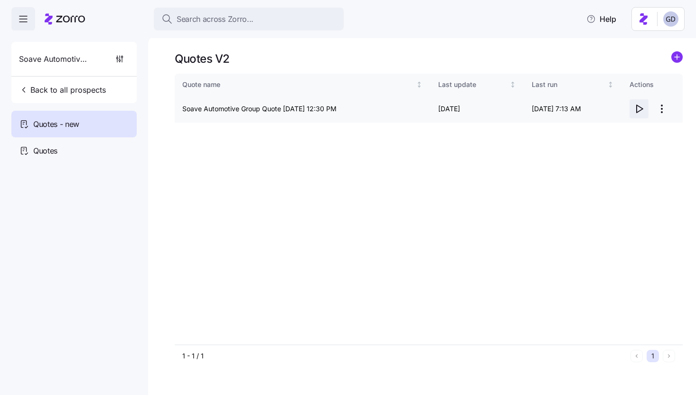
click at [635, 110] on icon "button" at bounding box center [638, 108] width 11 height 11
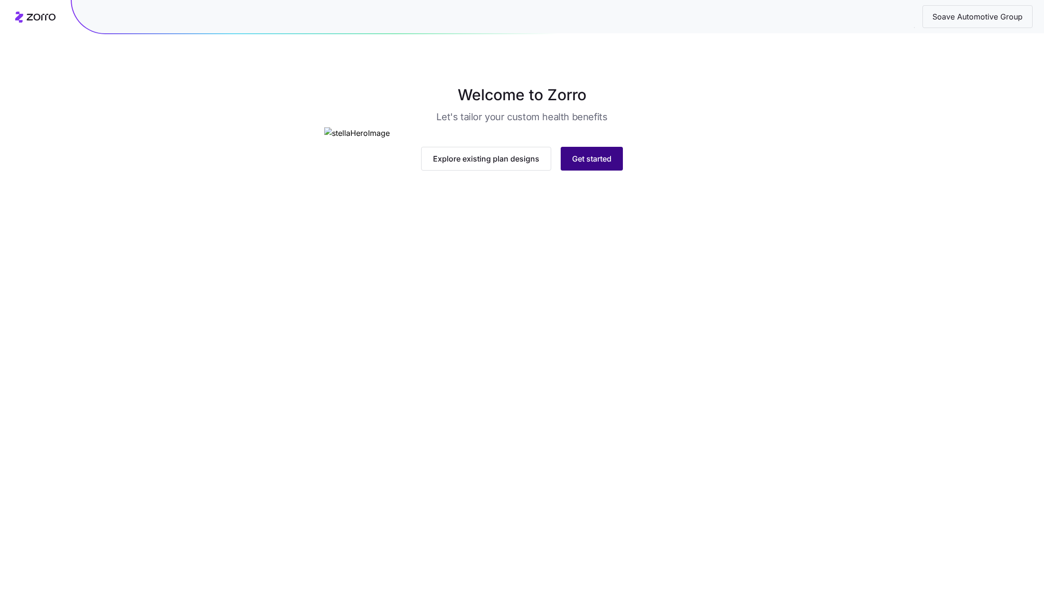
click at [597, 164] on span "Get started" at bounding box center [591, 158] width 39 height 11
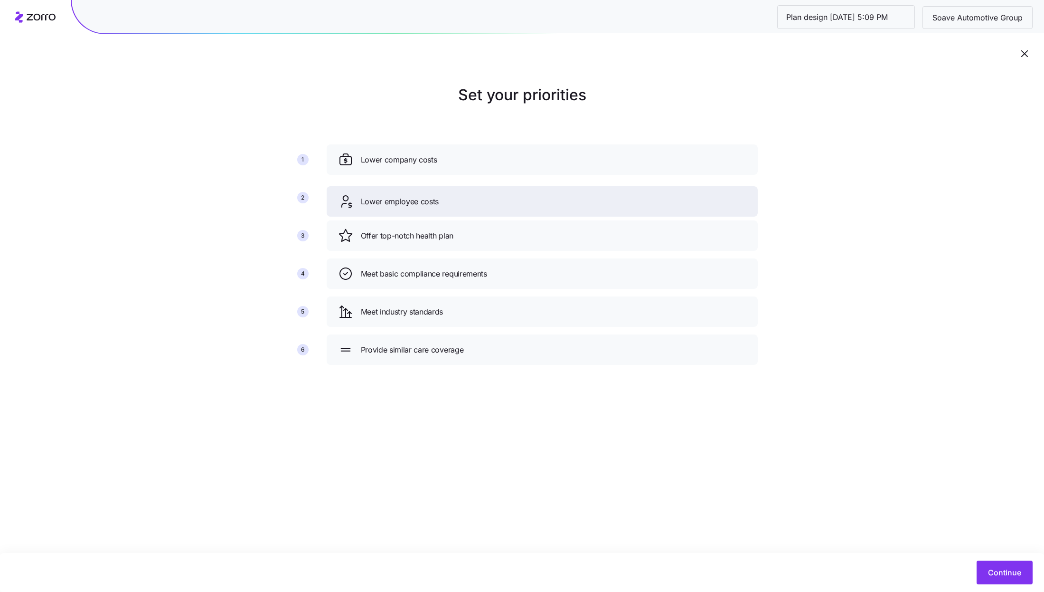
drag, startPoint x: 402, startPoint y: 241, endPoint x: 402, endPoint y: 198, distance: 42.3
click at [402, 198] on span "Lower employee costs" at bounding box center [400, 202] width 78 height 12
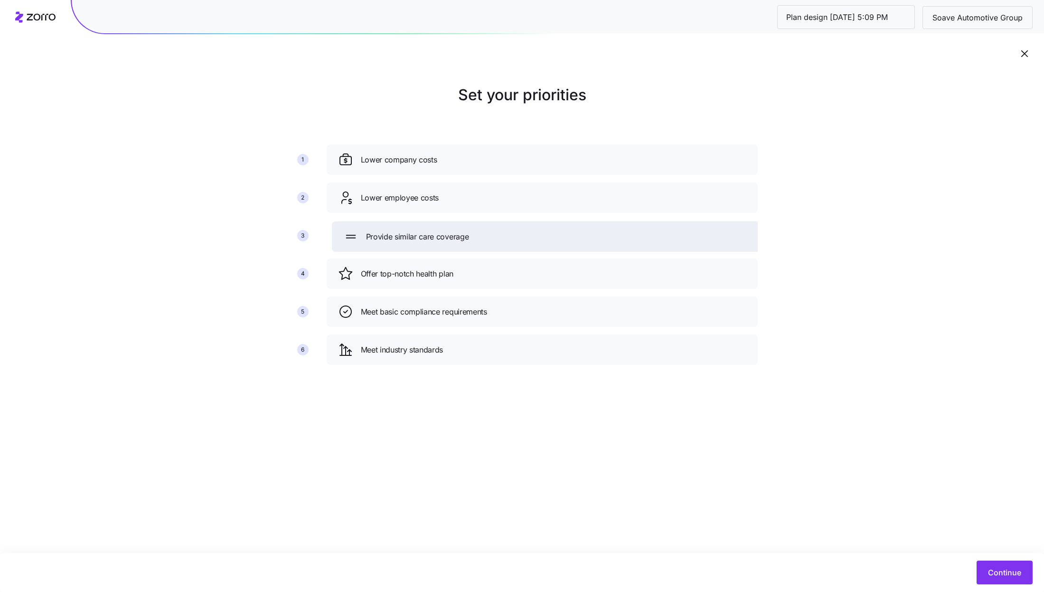
drag, startPoint x: 421, startPoint y: 345, endPoint x: 427, endPoint y: 227, distance: 118.4
click at [427, 231] on span "Provide similar care coverage" at bounding box center [417, 237] width 103 height 12
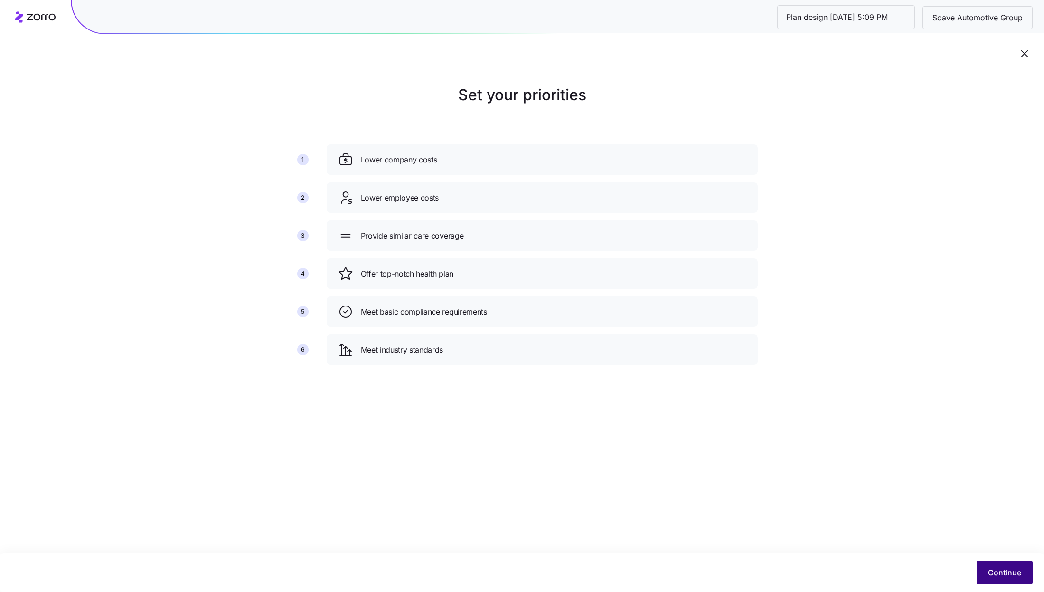
click at [1001, 567] on span "Continue" at bounding box center [1004, 572] width 33 height 11
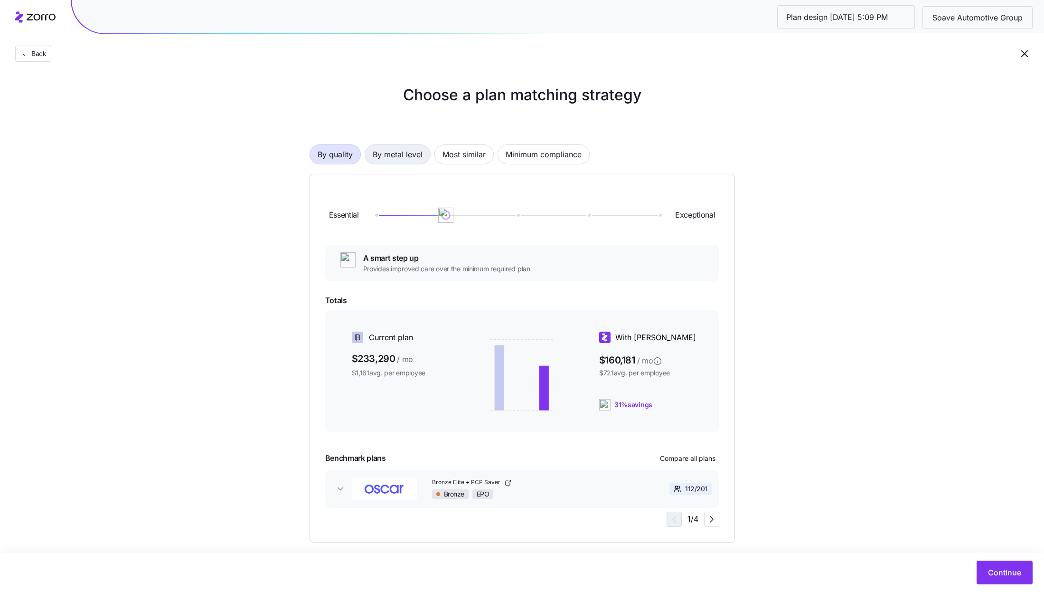
click at [411, 159] on span "By metal level" at bounding box center [398, 154] width 50 height 19
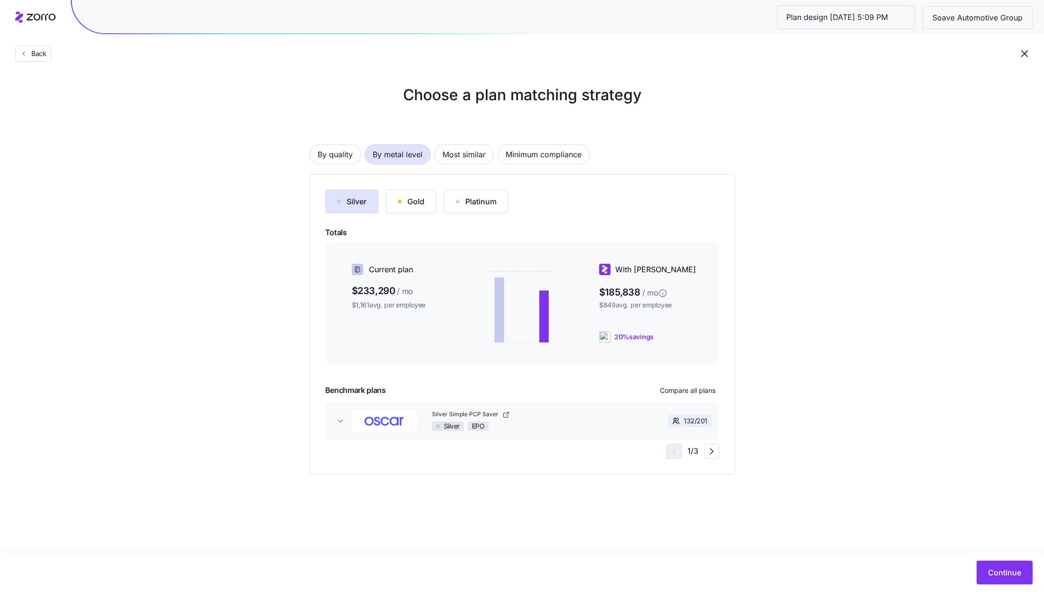
click at [397, 206] on button "Gold" at bounding box center [411, 201] width 50 height 24
click at [361, 201] on div "Silver" at bounding box center [351, 201] width 29 height 11
click at [702, 388] on span "Compare all plans" at bounding box center [688, 390] width 56 height 9
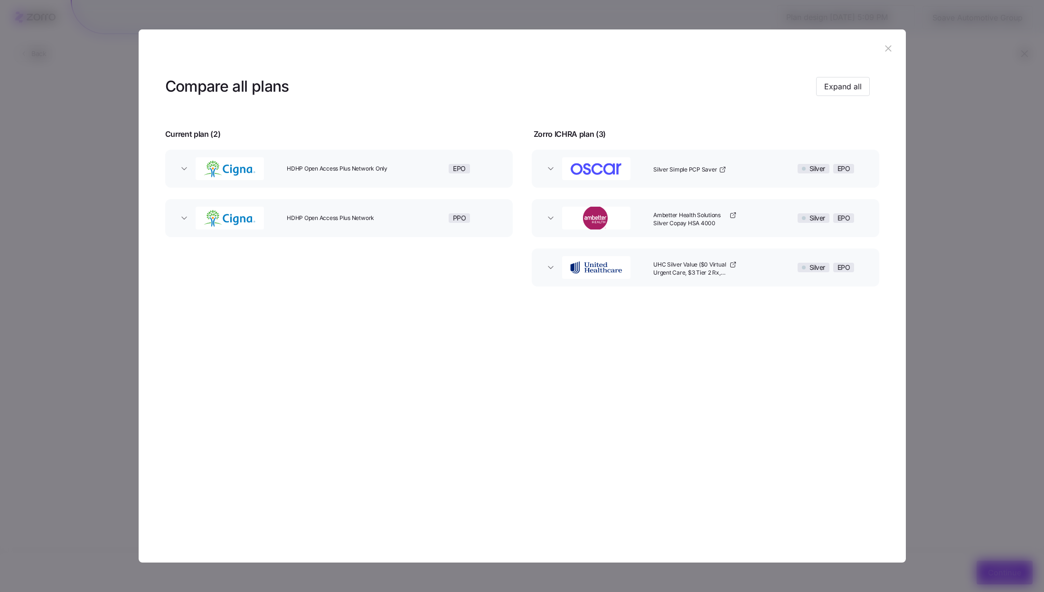
click at [887, 49] on icon "button" at bounding box center [889, 49] width 6 height 6
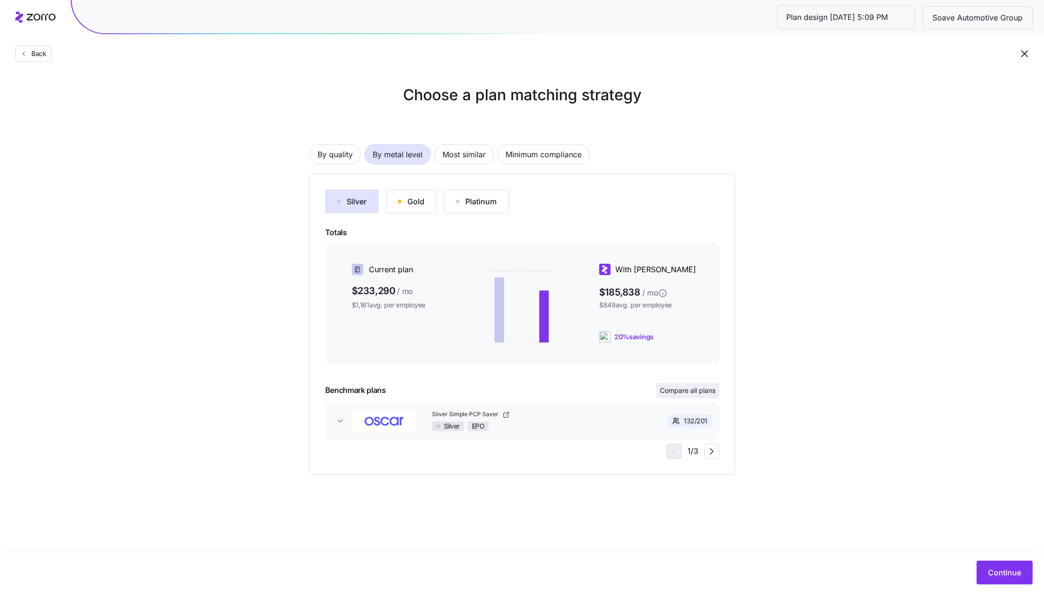
click at [692, 395] on button "Compare all plans" at bounding box center [687, 390] width 63 height 15
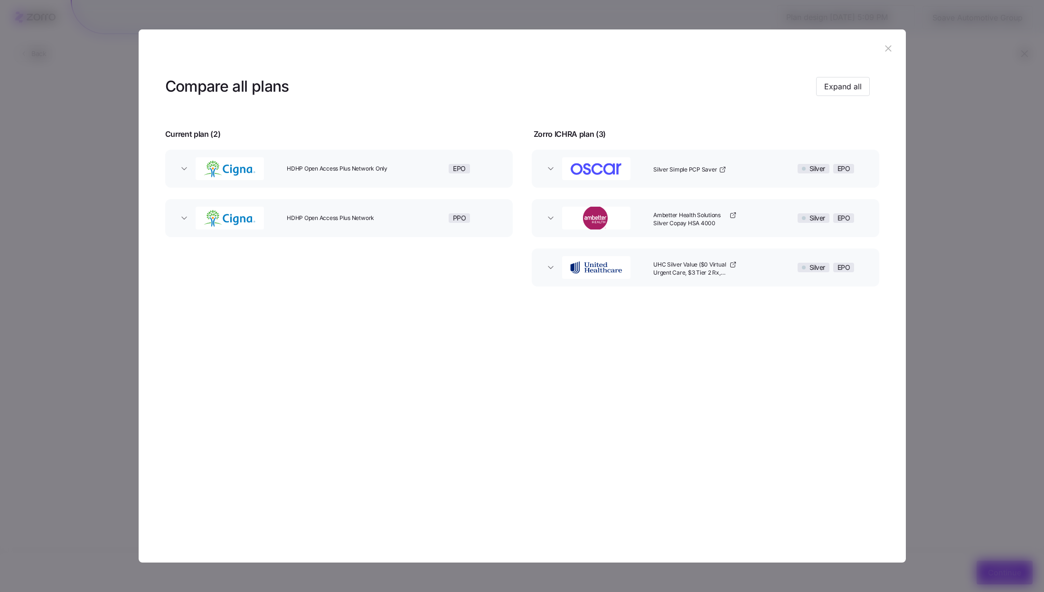
click at [886, 51] on icon "button" at bounding box center [889, 49] width 6 height 6
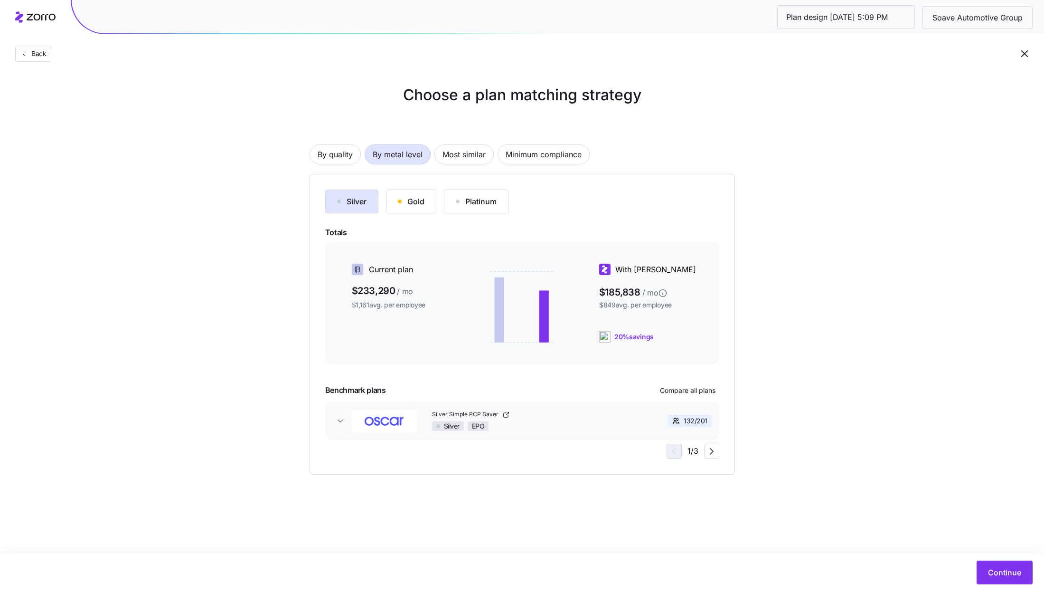
click at [1023, 45] on div "Back" at bounding box center [522, 34] width 1044 height 69
click at [1023, 53] on icon "button" at bounding box center [1024, 53] width 11 height 11
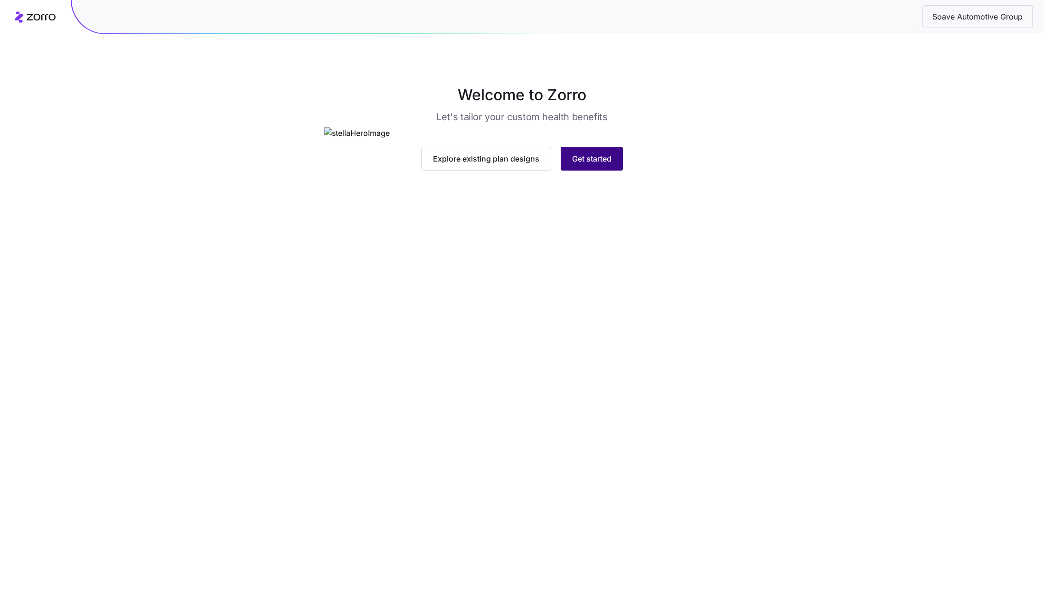
click at [599, 164] on span "Get started" at bounding box center [591, 158] width 39 height 11
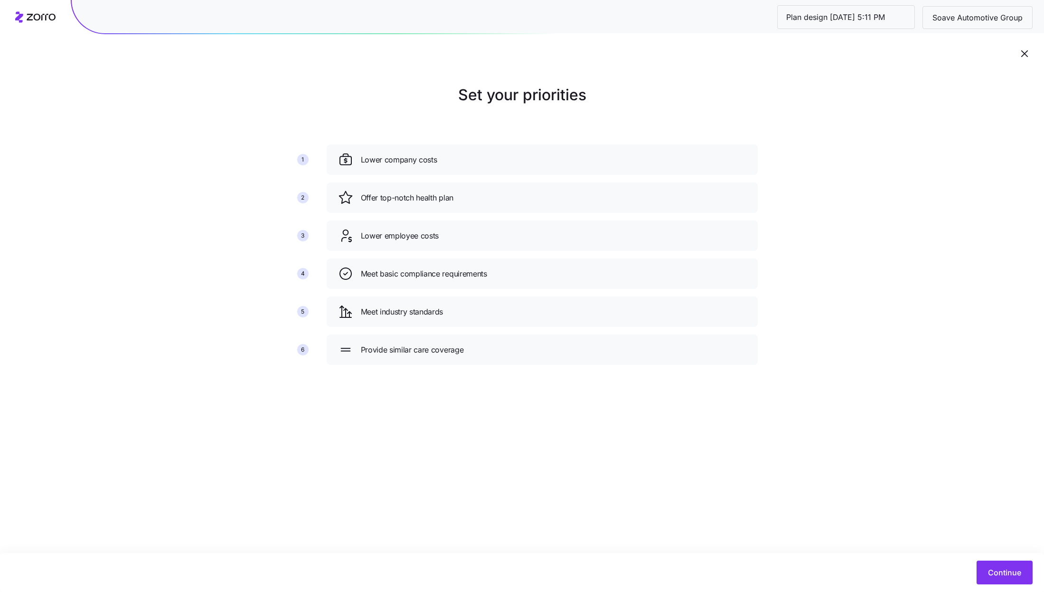
click at [1020, 51] on icon "button" at bounding box center [1024, 53] width 11 height 11
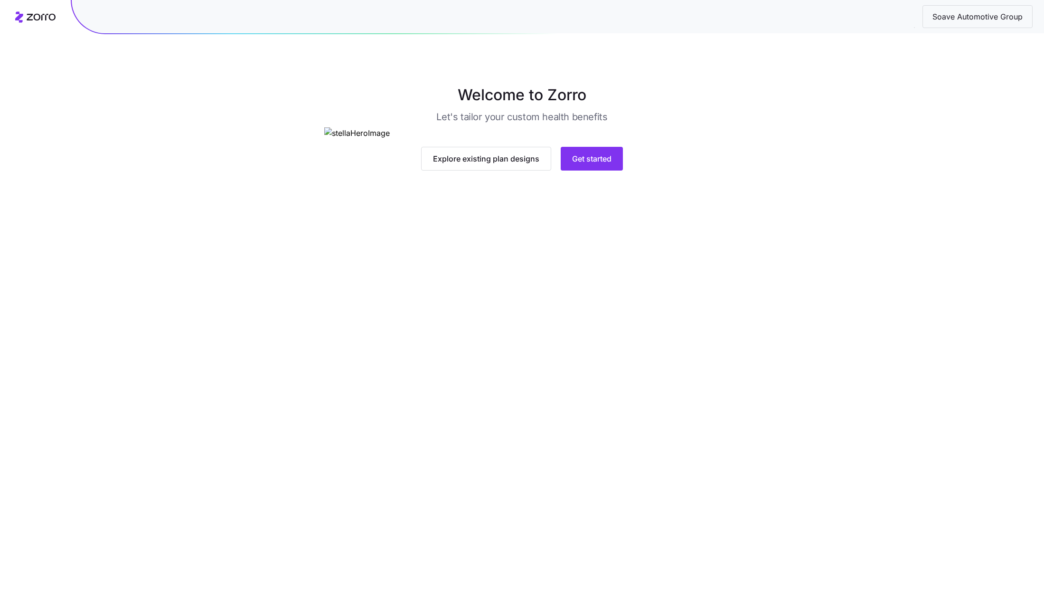
click at [959, 21] on span "Soave Automotive Group" at bounding box center [977, 17] width 105 height 12
click at [517, 164] on span "Explore existing plan designs" at bounding box center [486, 158] width 106 height 11
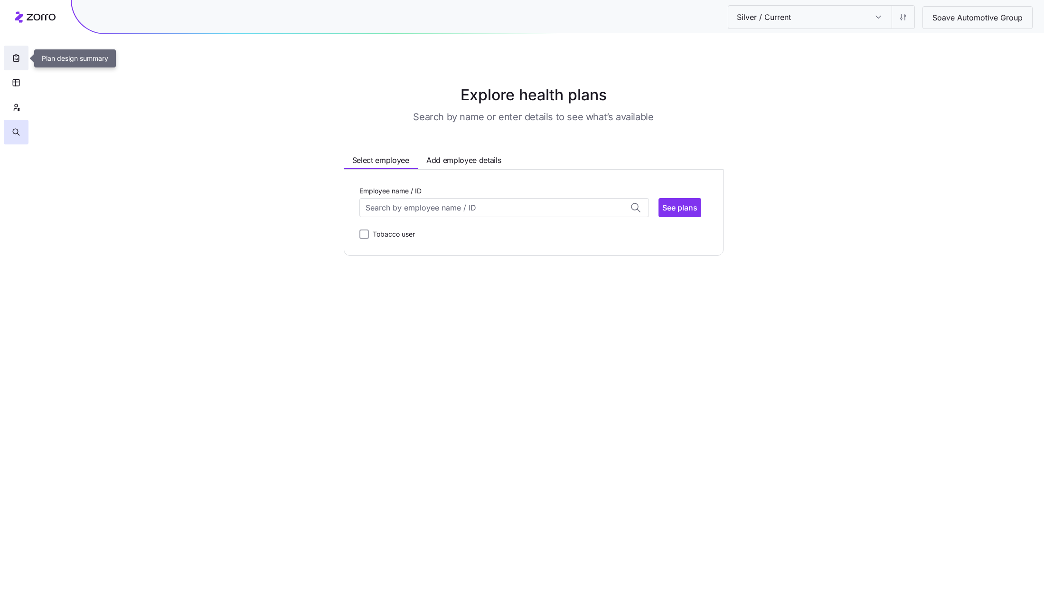
click at [12, 58] on icon "button" at bounding box center [15, 57] width 9 height 9
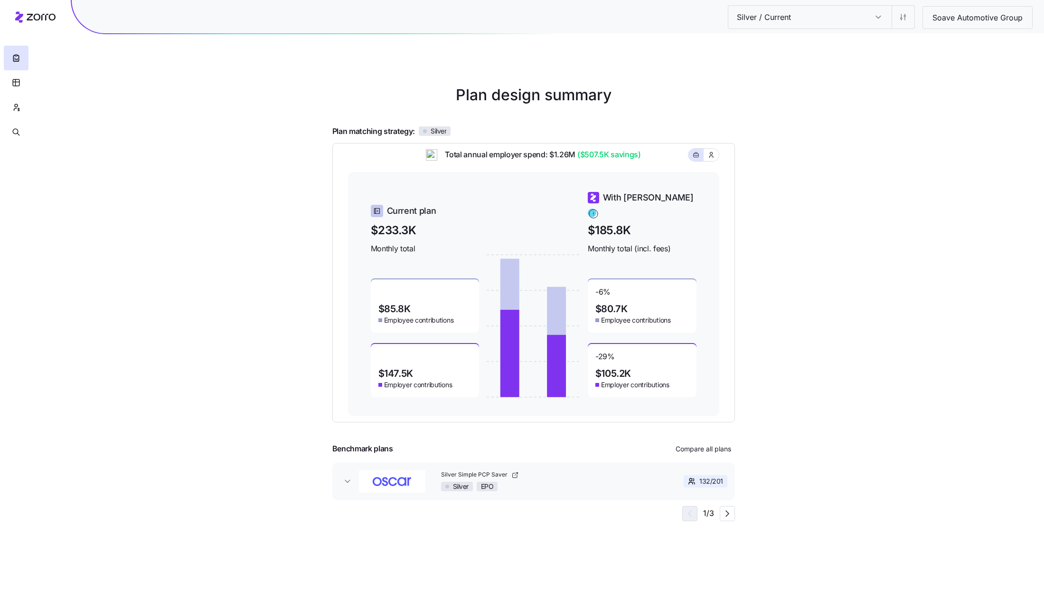
click at [970, 24] on div "Soave Automotive Group" at bounding box center [978, 17] width 110 height 23
click at [989, 21] on span "Soave Automotive Group" at bounding box center [977, 18] width 105 height 12
click at [957, 14] on span "Soave Automotive Group" at bounding box center [977, 18] width 105 height 12
click at [26, 17] on div at bounding box center [16, 72] width 32 height 144
click at [41, 15] on icon at bounding box center [41, 17] width 29 height 7
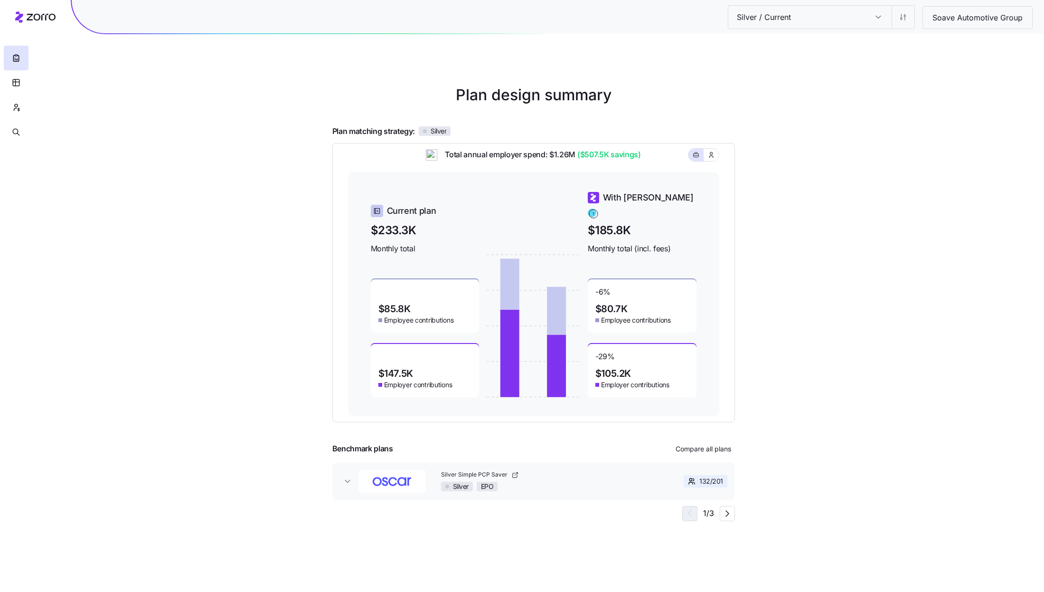
click at [967, 18] on span "Soave Automotive Group" at bounding box center [977, 18] width 105 height 12
click at [909, 18] on html "Silver / Current Silver / Current Soave Automotive Group Plan design summary Pl…" at bounding box center [522, 296] width 1044 height 592
click at [868, 40] on div "Edit contribution" at bounding box center [847, 42] width 51 height 10
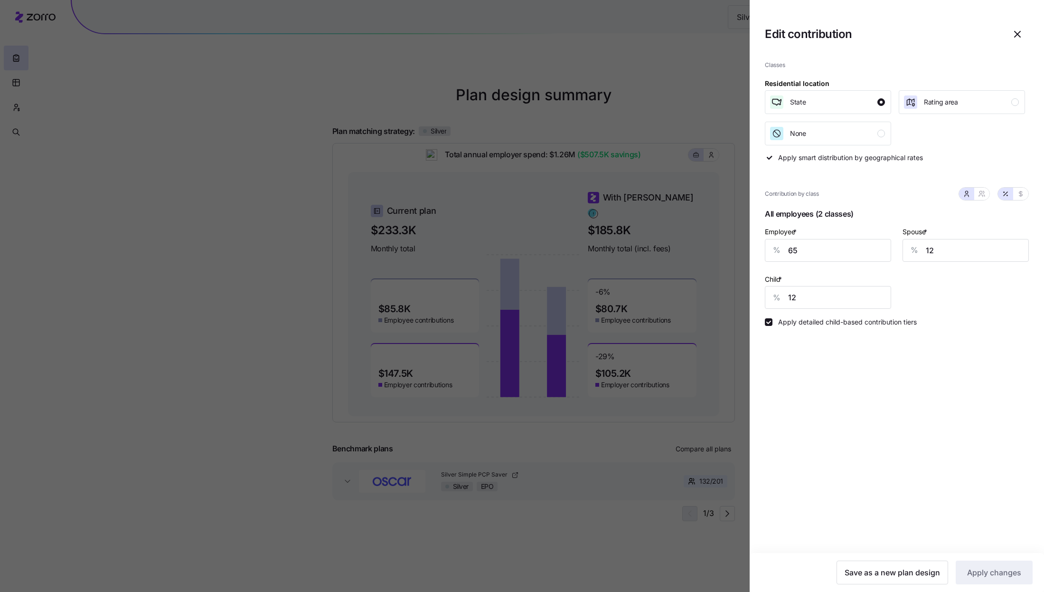
click at [696, 84] on div at bounding box center [522, 296] width 1044 height 592
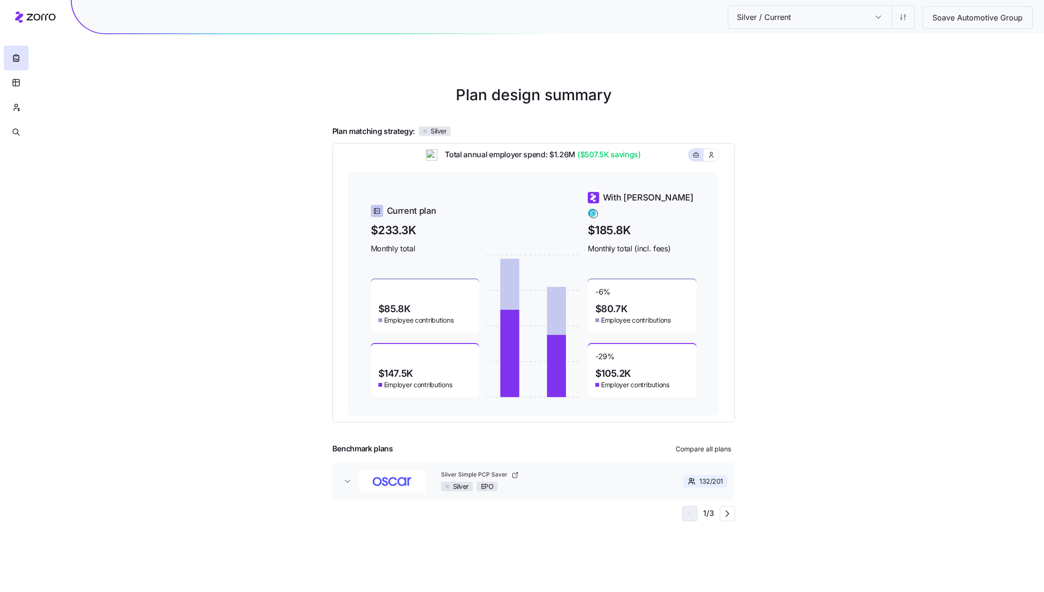
click at [971, 19] on span "Soave Automotive Group" at bounding box center [977, 18] width 105 height 12
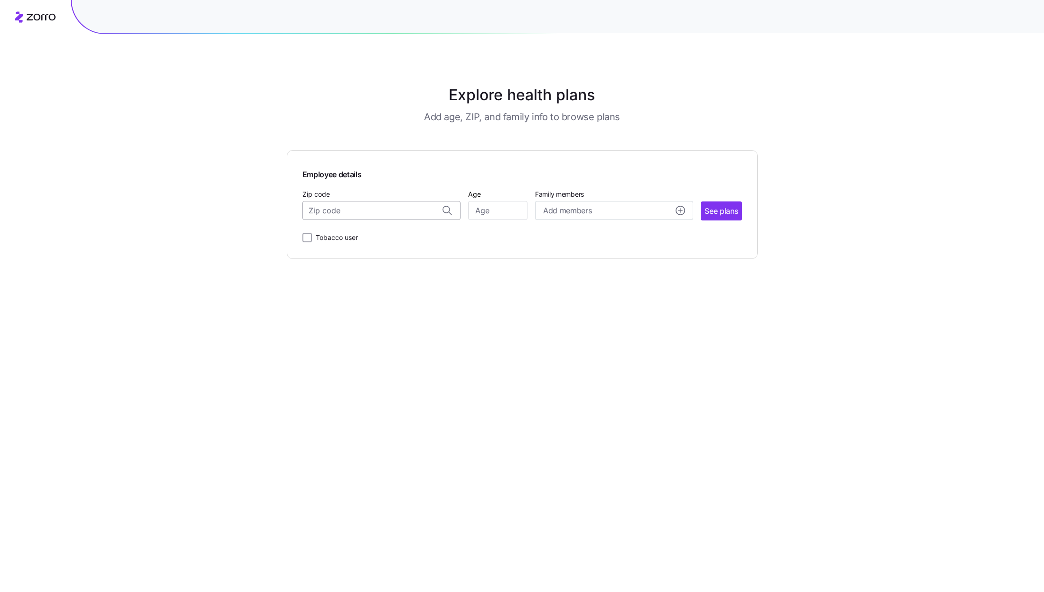
click at [385, 211] on input "Zip code" at bounding box center [381, 210] width 158 height 19
click at [379, 215] on input "65804" at bounding box center [381, 210] width 158 height 19
type input "65711"
paste input "66216"
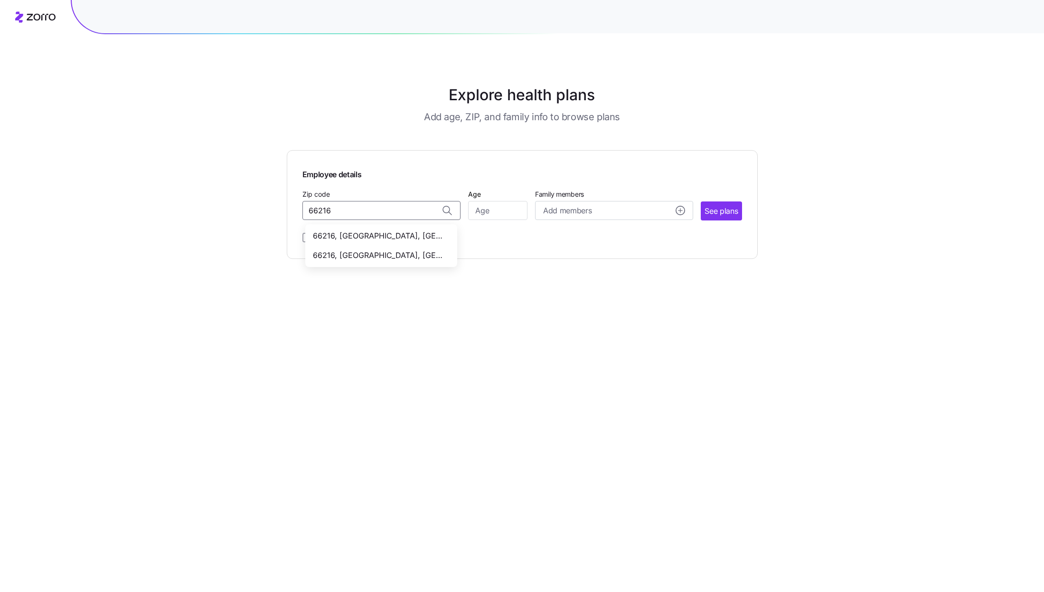
click at [358, 240] on span "66216, [GEOGRAPHIC_DATA], [GEOGRAPHIC_DATA]" at bounding box center [379, 236] width 133 height 12
type input "66216, [GEOGRAPHIC_DATA], [GEOGRAPHIC_DATA]"
click at [490, 220] on input "Age" at bounding box center [497, 210] width 59 height 19
type input "40"
click at [739, 215] on button "See plans" at bounding box center [721, 210] width 41 height 19
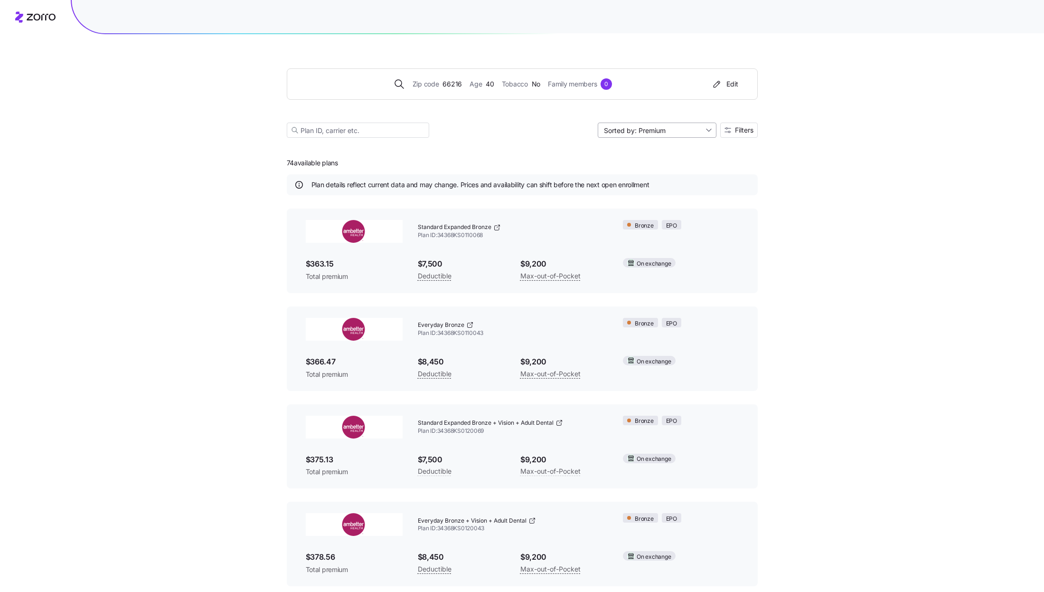
click at [667, 132] on input "Sorted by: Premium" at bounding box center [657, 130] width 119 height 15
click at [832, 141] on div "Zip code 66216 Age 40 Tobacco No Family members 0 Edit Sorted by: Premium Filte…" at bounding box center [522, 342] width 1044 height 684
click at [738, 137] on button "Filters" at bounding box center [739, 130] width 38 height 15
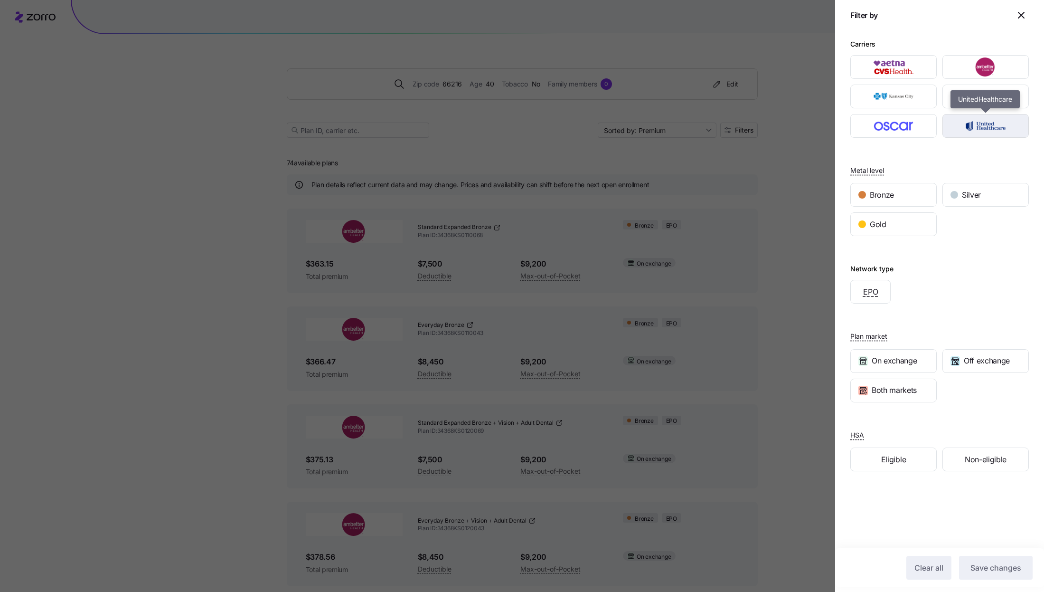
click at [982, 128] on img "button" at bounding box center [986, 125] width 70 height 19
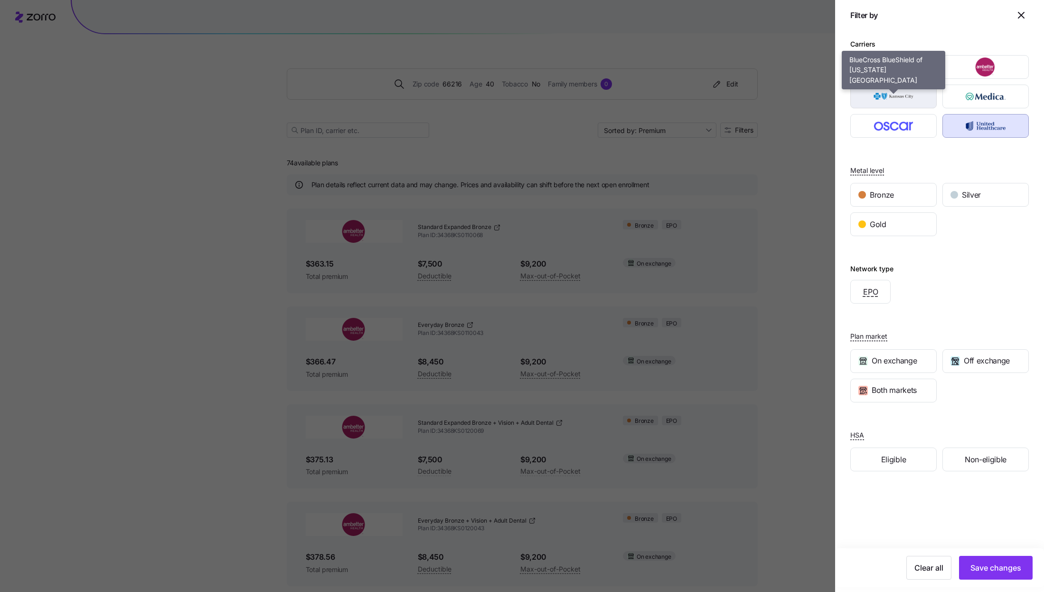
click at [908, 104] on img "button" at bounding box center [894, 96] width 70 height 19
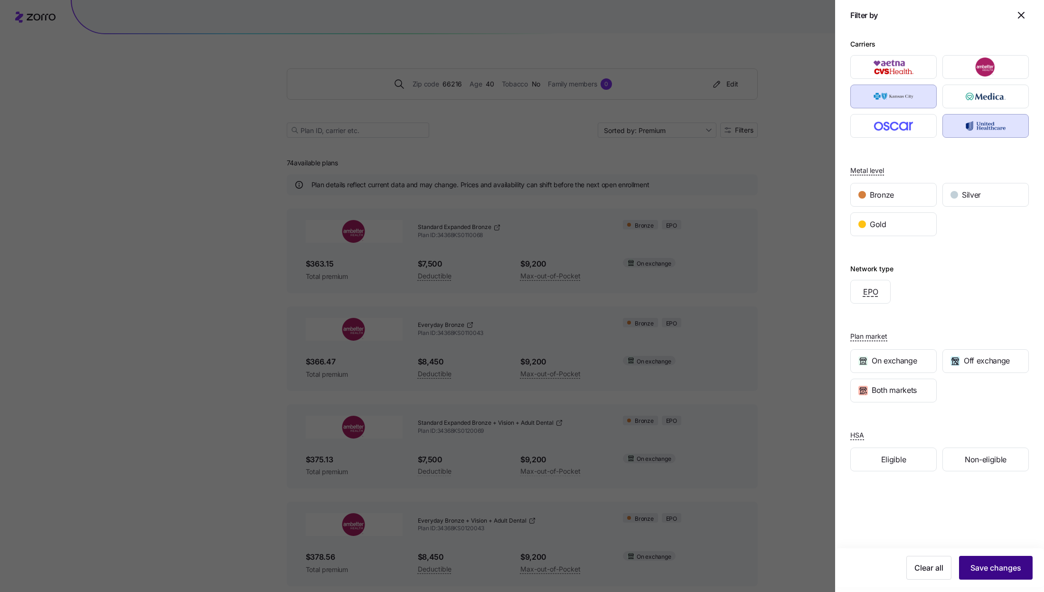
click at [984, 570] on span "Save changes" at bounding box center [996, 567] width 51 height 11
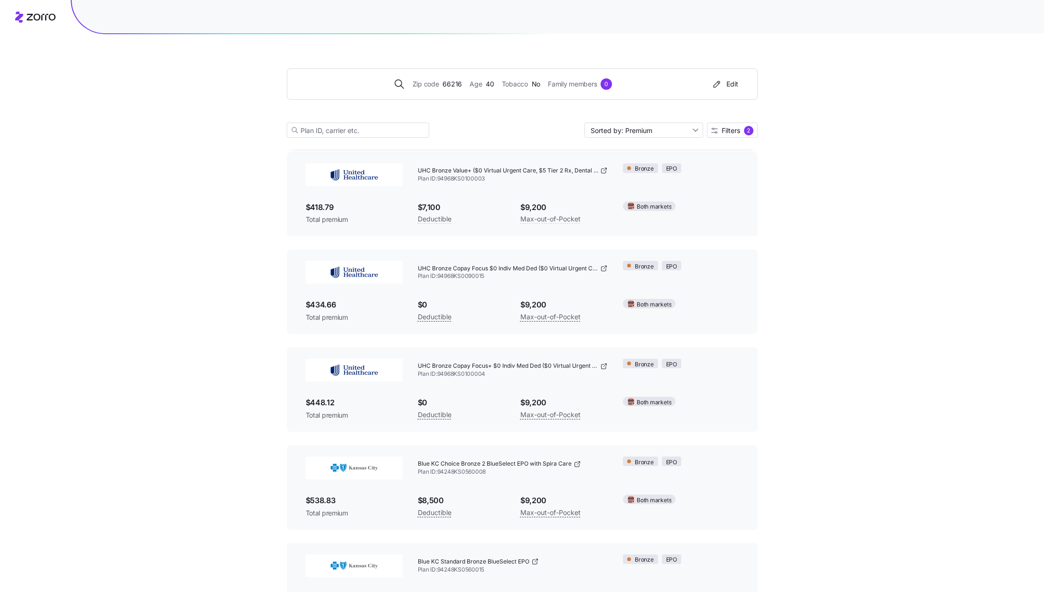
scroll to position [250, 0]
drag, startPoint x: 487, startPoint y: 279, endPoint x: 438, endPoint y: 279, distance: 48.9
click at [438, 279] on span "Plan ID: 94968KS0090015" at bounding box center [513, 278] width 190 height 8
copy span "94968KS0090015"
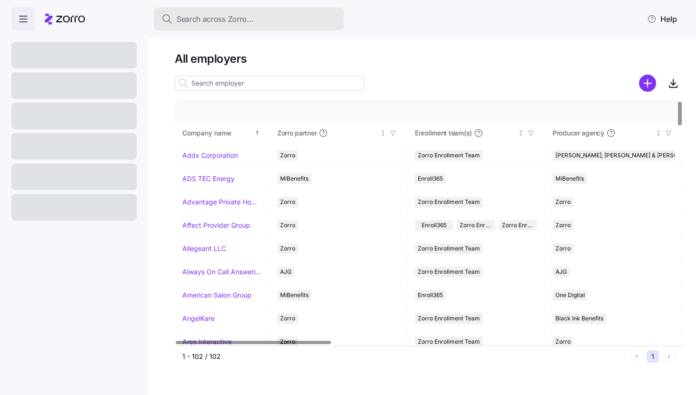
click at [233, 19] on span "Search across Zorro..." at bounding box center [215, 19] width 77 height 12
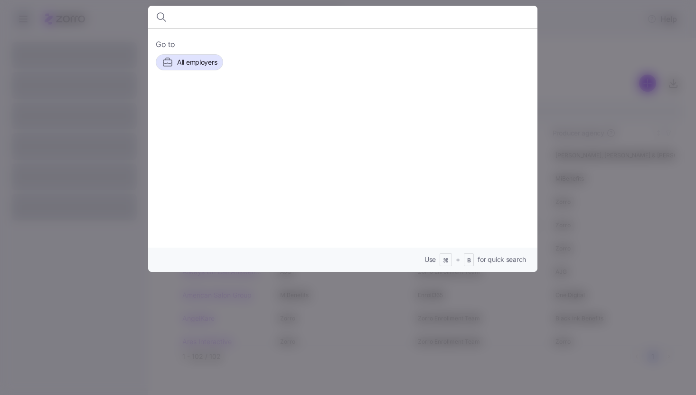
type input "D"
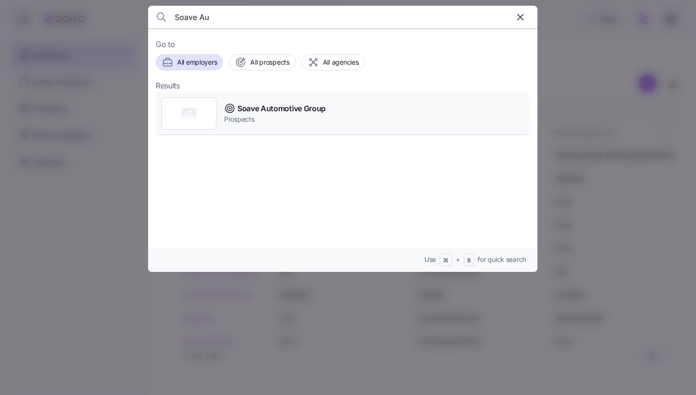
type input "Soave Au"
click at [283, 114] on span "Prospects" at bounding box center [275, 118] width 102 height 9
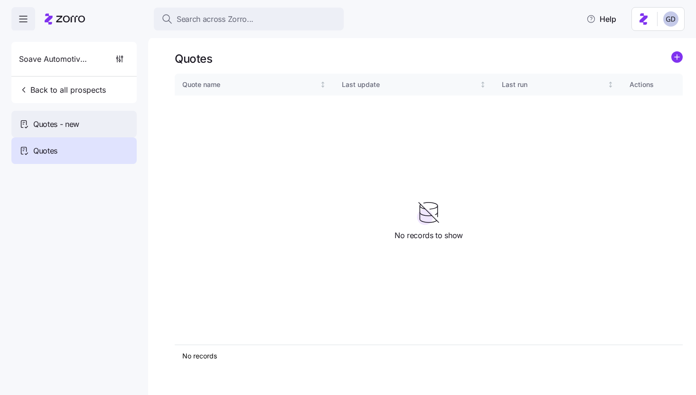
click at [64, 130] on span "Quotes - new" at bounding box center [56, 124] width 46 height 12
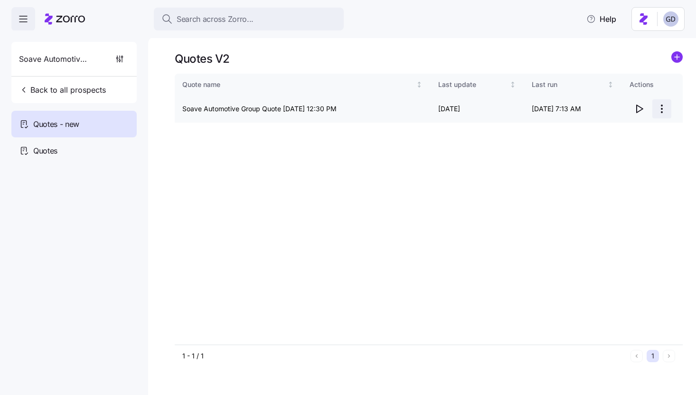
click at [663, 106] on html "Search across Zorro... Help Soave Automotive Group Back to all prospects Quotes…" at bounding box center [348, 194] width 696 height 389
click at [605, 130] on div "Edit quote" at bounding box center [600, 132] width 32 height 10
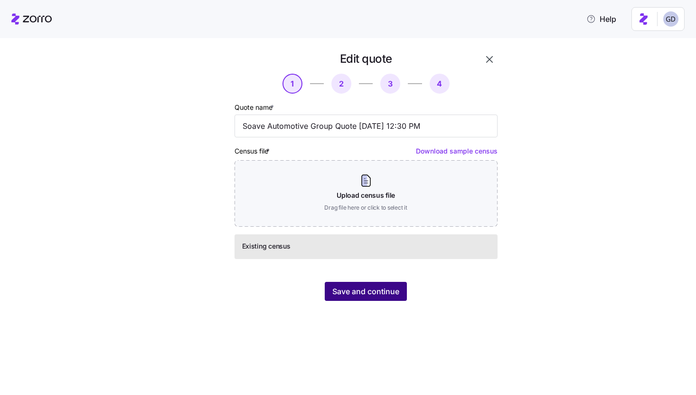
click at [366, 287] on span "Save and continue" at bounding box center [365, 290] width 67 height 11
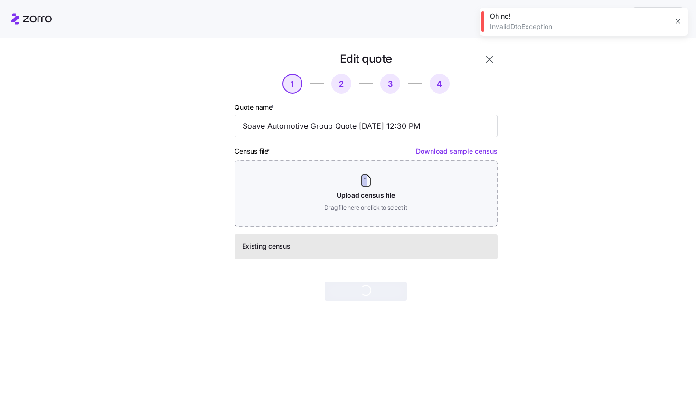
click at [679, 23] on icon "button" at bounding box center [678, 22] width 8 height 8
click at [488, 59] on icon "button" at bounding box center [489, 59] width 11 height 11
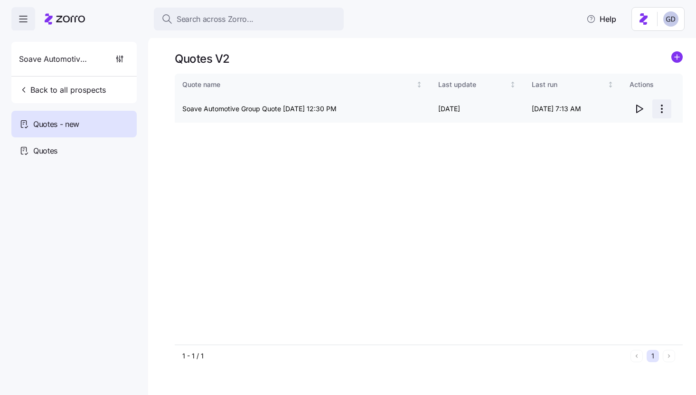
click at [661, 110] on html "Search across Zorro... Help Soave Automotive Group Back to all prospects Quotes…" at bounding box center [348, 194] width 696 height 389
click at [615, 130] on div "Edit quote" at bounding box center [600, 132] width 32 height 10
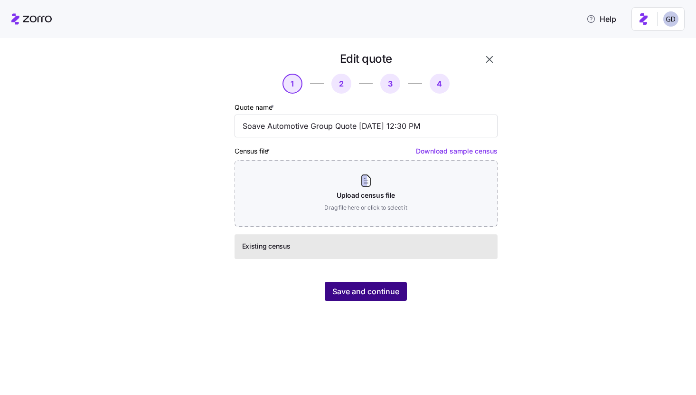
click at [372, 292] on span "Save and continue" at bounding box center [365, 290] width 67 height 11
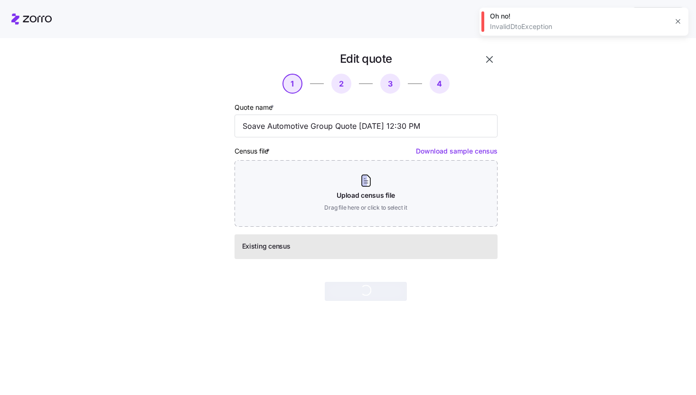
click at [681, 25] on icon "button" at bounding box center [678, 22] width 8 height 8
click at [494, 61] on icon "button" at bounding box center [489, 59] width 11 height 11
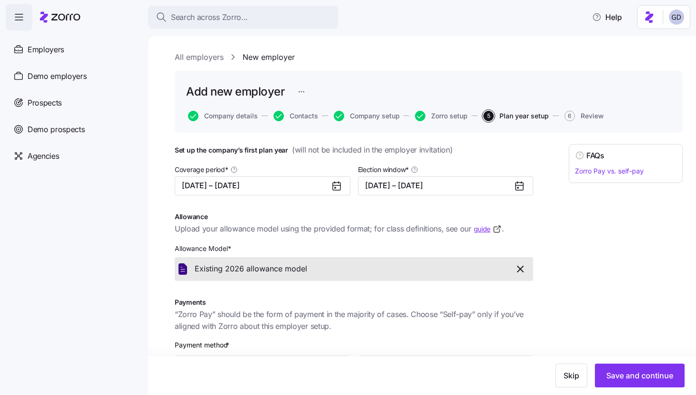
scroll to position [167, 0]
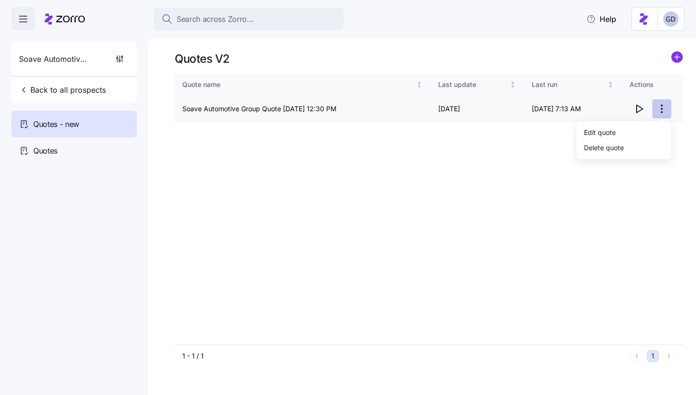
click at [671, 109] on html "Search across Zorro... Help Soave Automotive Group Back to all prospects Quotes…" at bounding box center [348, 194] width 696 height 389
click at [613, 126] on div "Edit quote" at bounding box center [623, 131] width 87 height 15
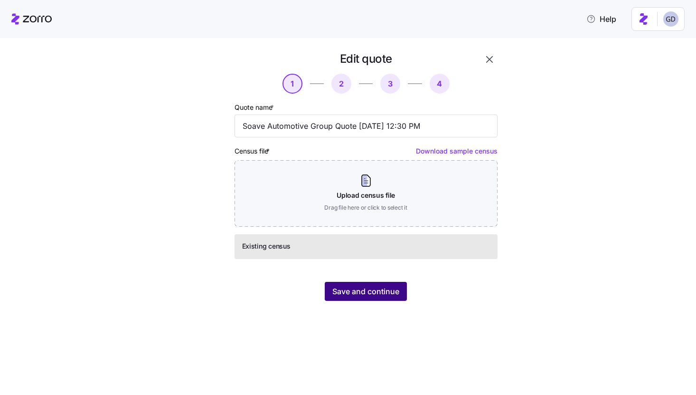
click at [367, 294] on span "Save and continue" at bounding box center [365, 290] width 67 height 11
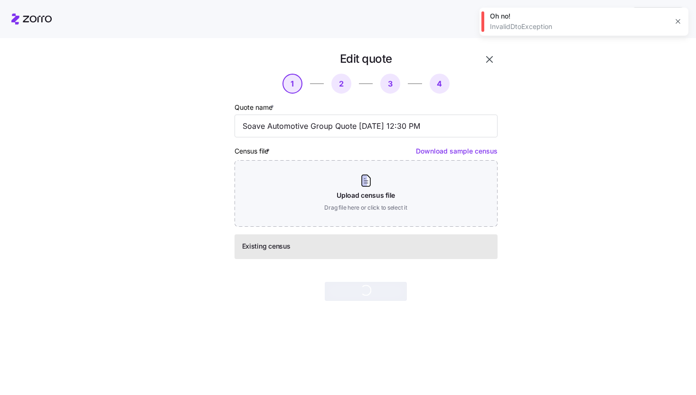
click at [491, 56] on icon "button" at bounding box center [489, 59] width 11 height 11
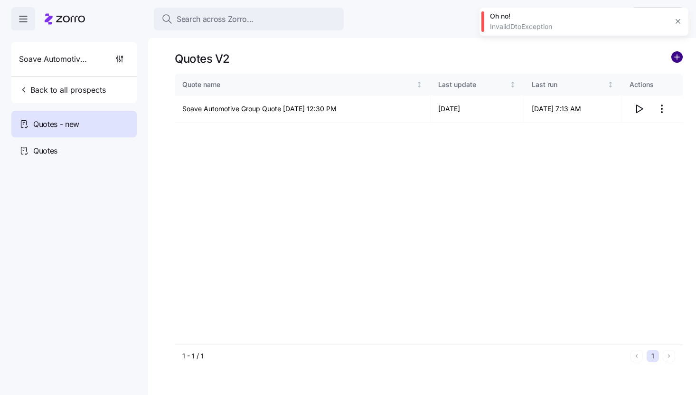
click at [679, 59] on circle "add icon" at bounding box center [677, 57] width 10 height 10
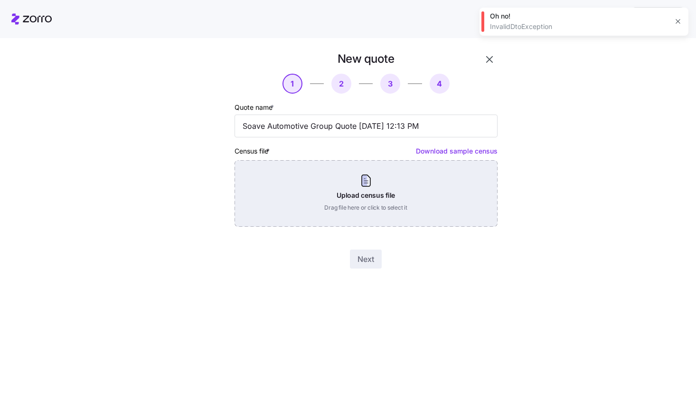
click at [325, 183] on div "Upload census file Drag file here or click to select it" at bounding box center [366, 193] width 263 height 66
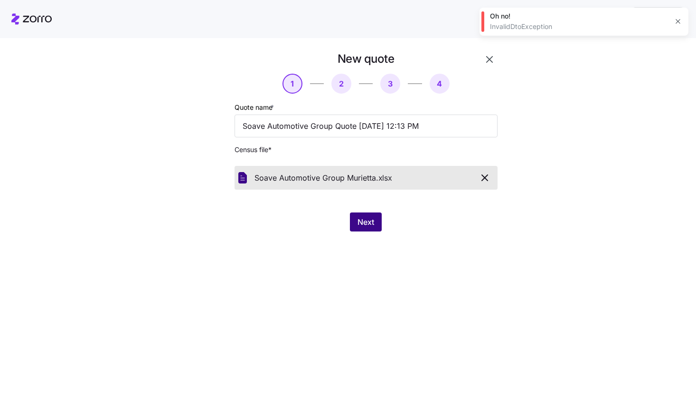
click at [368, 222] on span "Next" at bounding box center [366, 221] width 17 height 11
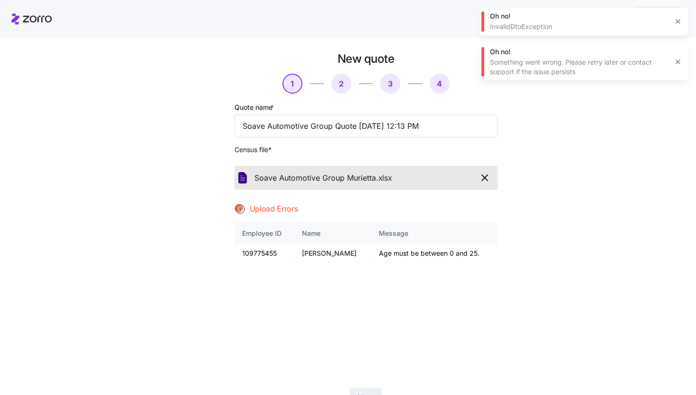
click at [675, 21] on icon "button" at bounding box center [678, 22] width 8 height 8
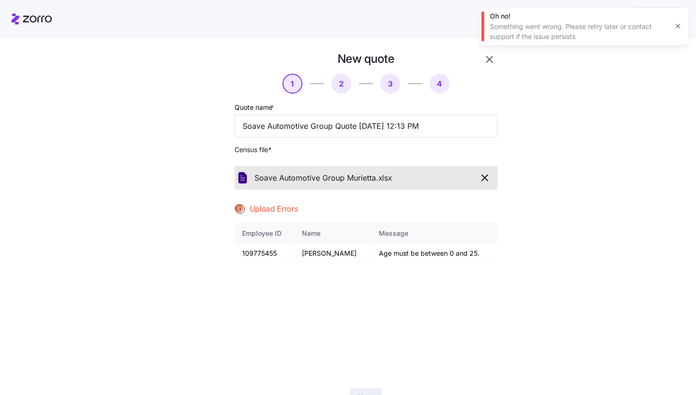
click at [677, 24] on icon "button" at bounding box center [678, 26] width 8 height 8
click at [487, 177] on icon "button" at bounding box center [484, 177] width 11 height 11
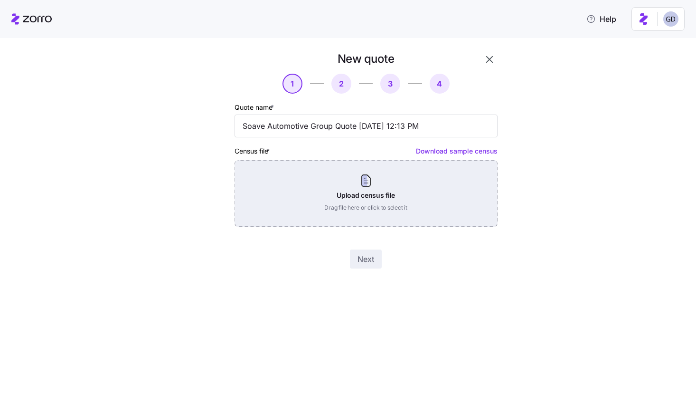
click at [344, 186] on div "Upload census file Drag file here or click to select it" at bounding box center [366, 193] width 263 height 66
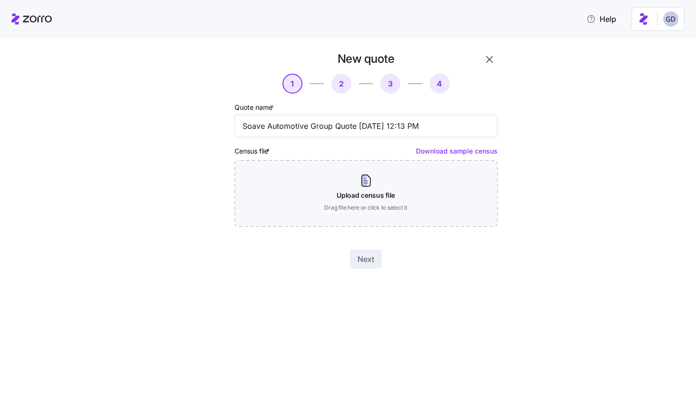
click at [491, 61] on icon "button" at bounding box center [489, 59] width 11 height 11
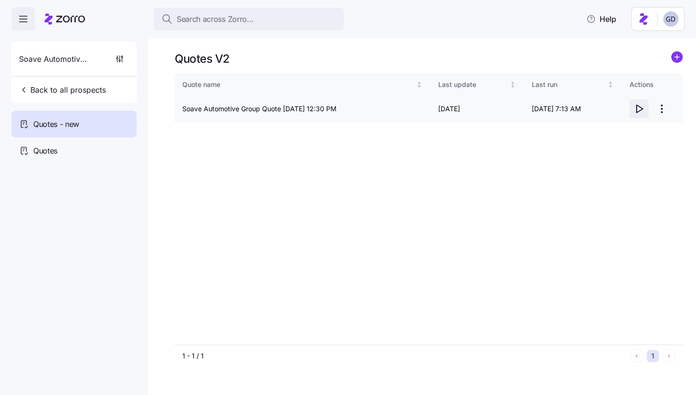
click at [639, 110] on icon "button" at bounding box center [638, 108] width 11 height 11
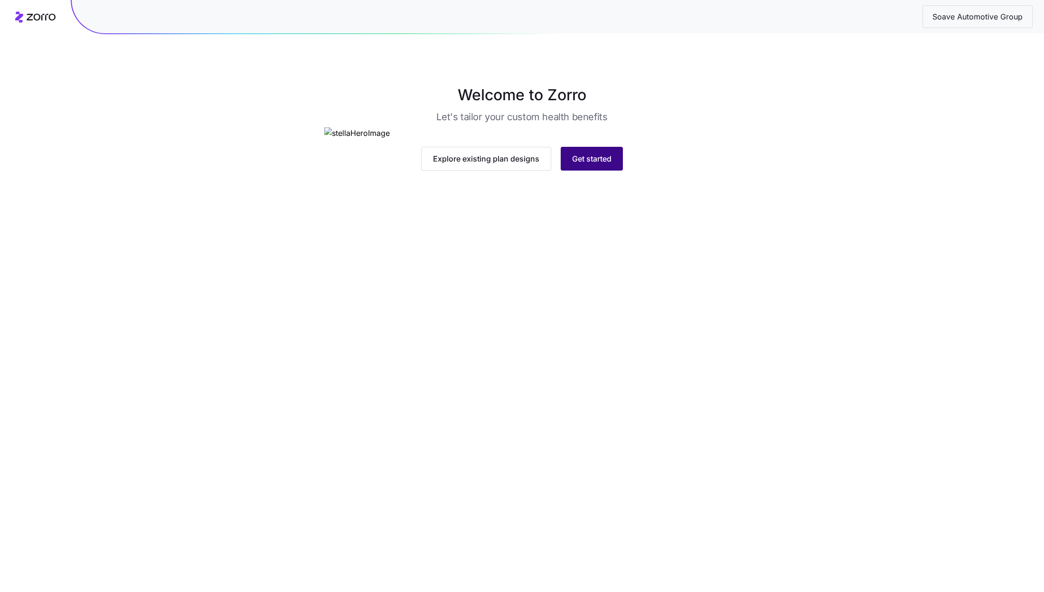
click at [609, 170] on button "Get started" at bounding box center [592, 159] width 62 height 24
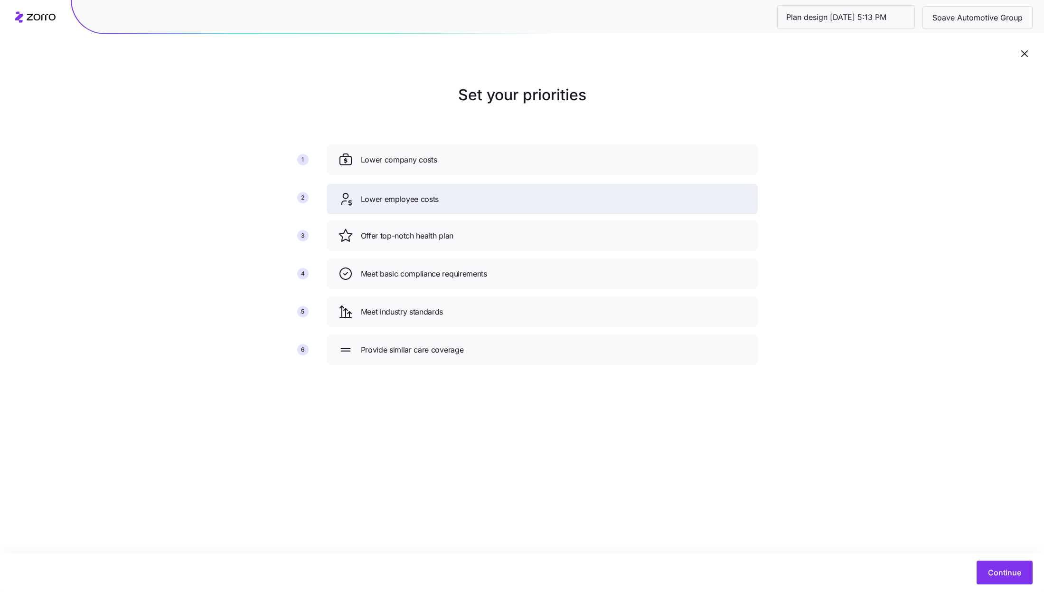
drag, startPoint x: 546, startPoint y: 235, endPoint x: 546, endPoint y: 198, distance: 37.5
click at [546, 198] on div "Lower employee costs" at bounding box center [542, 198] width 408 height 15
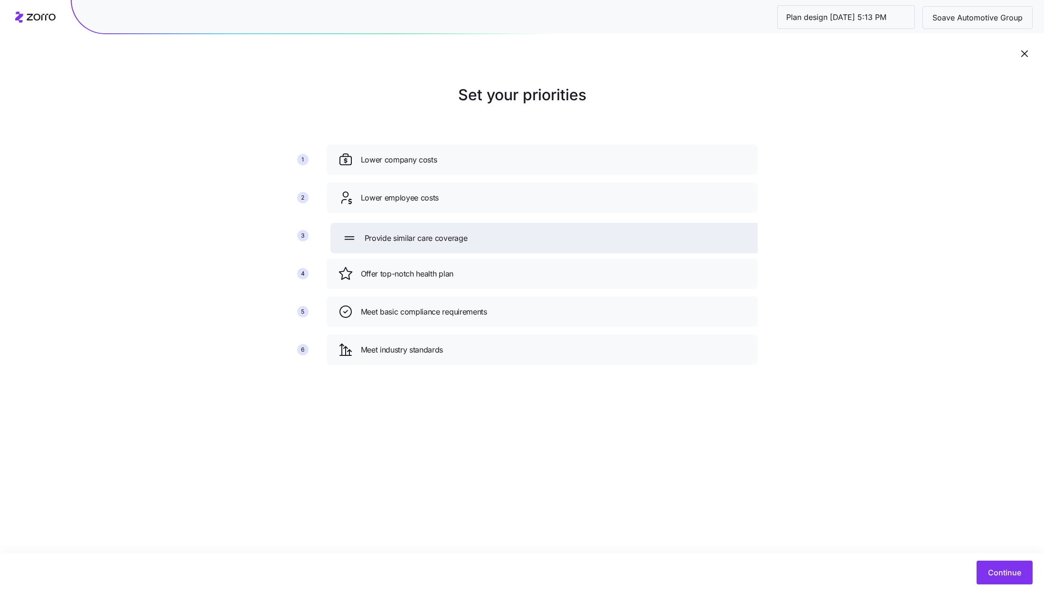
drag, startPoint x: 452, startPoint y: 345, endPoint x: 455, endPoint y: 233, distance: 112.1
click at [455, 233] on span "Provide similar care coverage" at bounding box center [416, 238] width 103 height 12
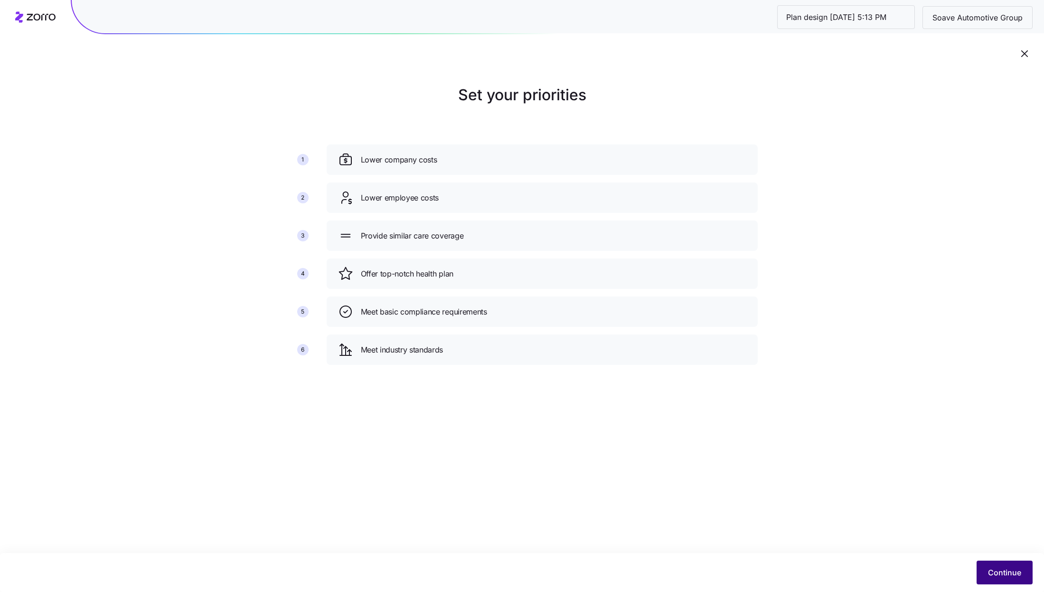
click at [995, 564] on button "Continue" at bounding box center [1005, 572] width 56 height 24
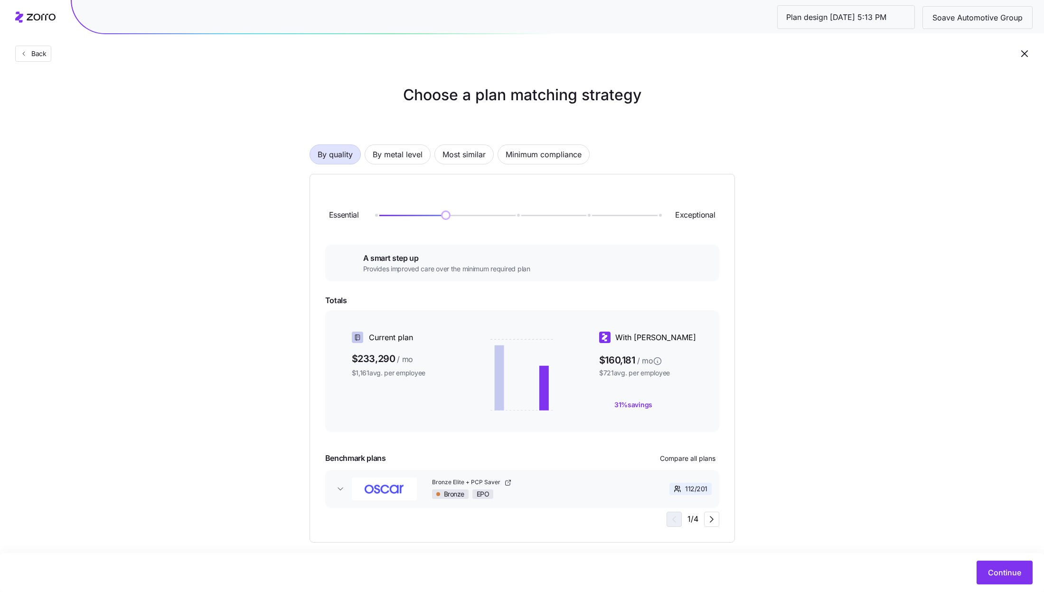
scroll to position [10, 0]
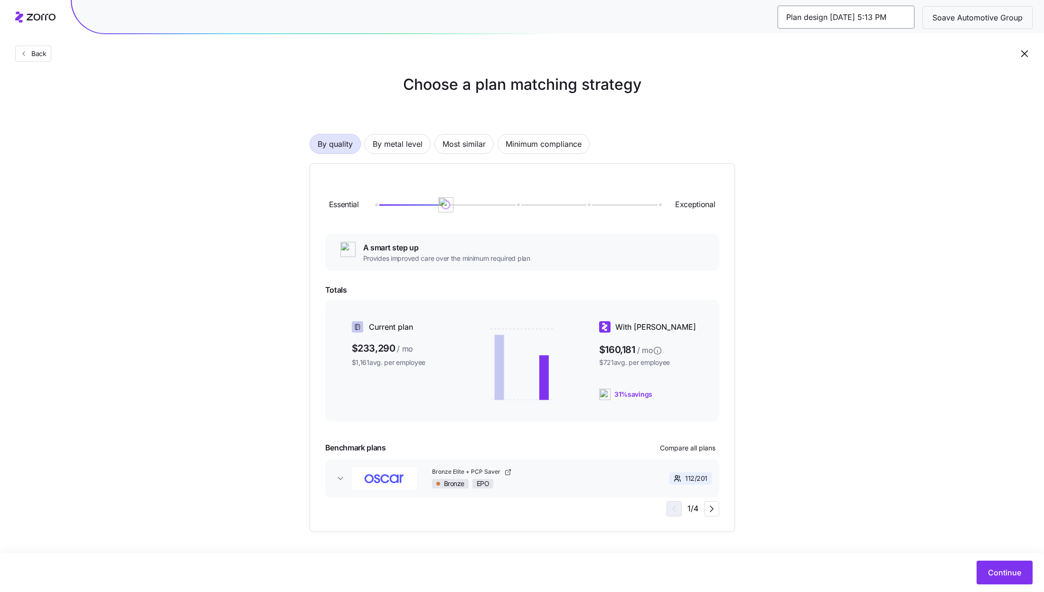
click at [837, 17] on input "Plan design 10/14/2025 5:13 PM" at bounding box center [846, 17] width 137 height 23
click at [909, 24] on input "Plan design 10/14/2025 5:13 PM" at bounding box center [846, 17] width 137 height 23
click at [998, 576] on span "Continue" at bounding box center [1004, 572] width 33 height 11
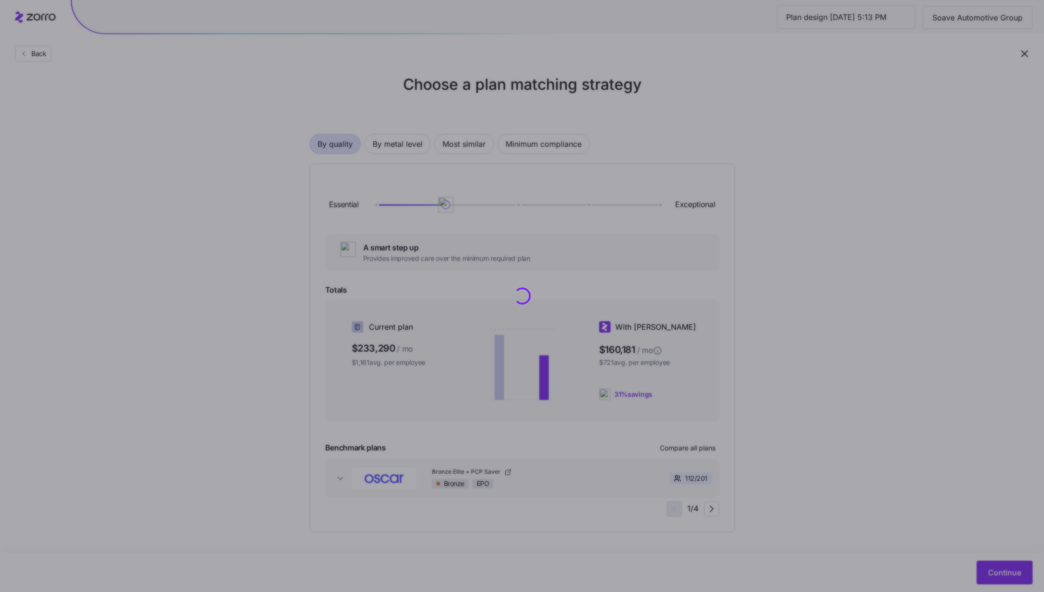
scroll to position [0, 0]
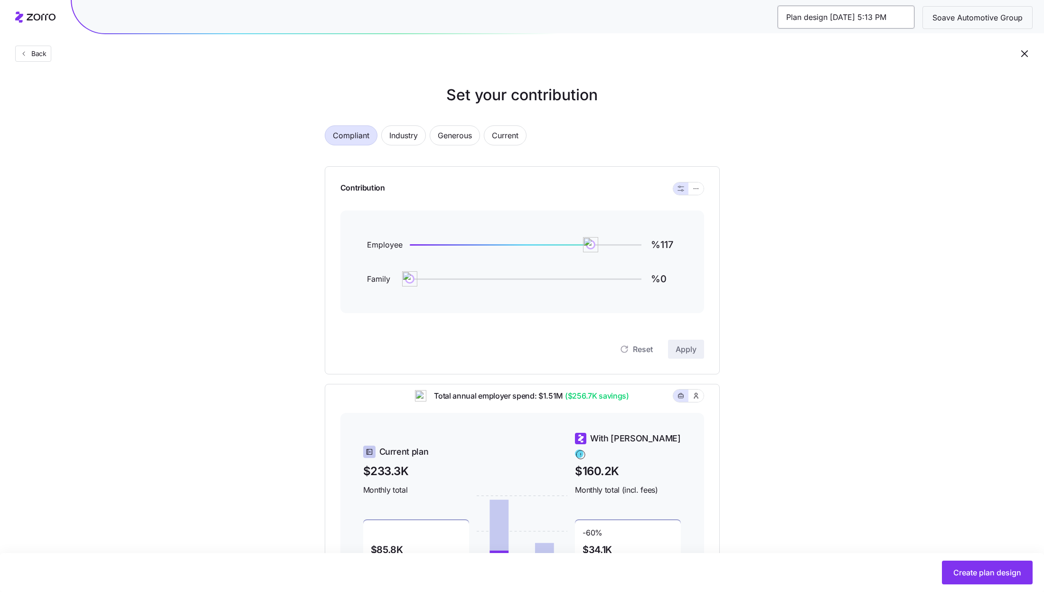
click at [892, 17] on input "Plan design 10/14/2025 5:13 PM" at bounding box center [846, 17] width 137 height 23
click at [910, 64] on div "Back" at bounding box center [522, 34] width 1044 height 69
click at [988, 569] on span "Create plan design" at bounding box center [988, 572] width 68 height 11
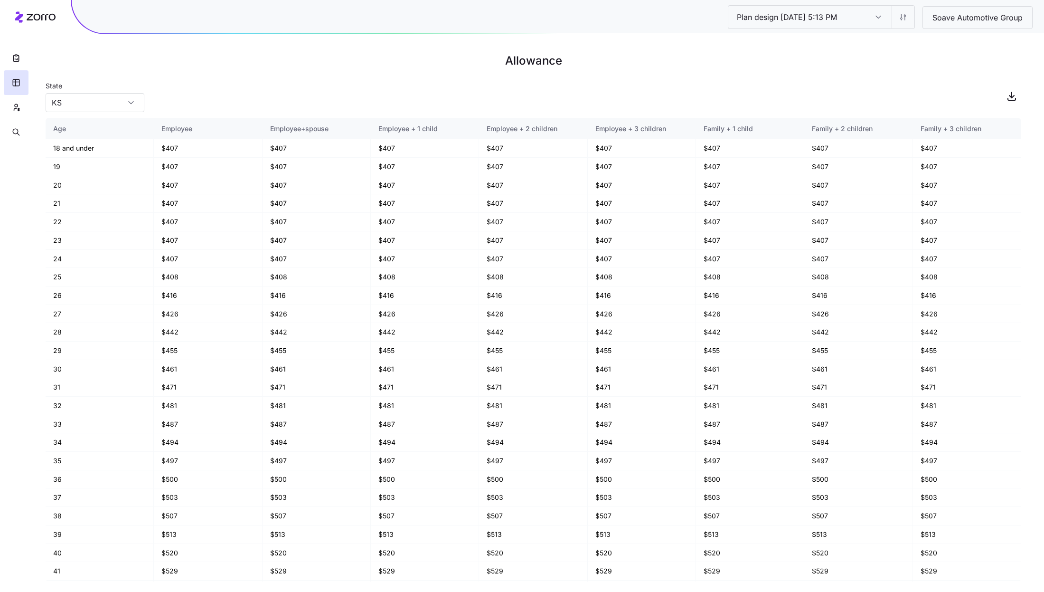
click at [877, 20] on input "Plan design 10/14/2025 5:13 PM" at bounding box center [878, 17] width 27 height 23
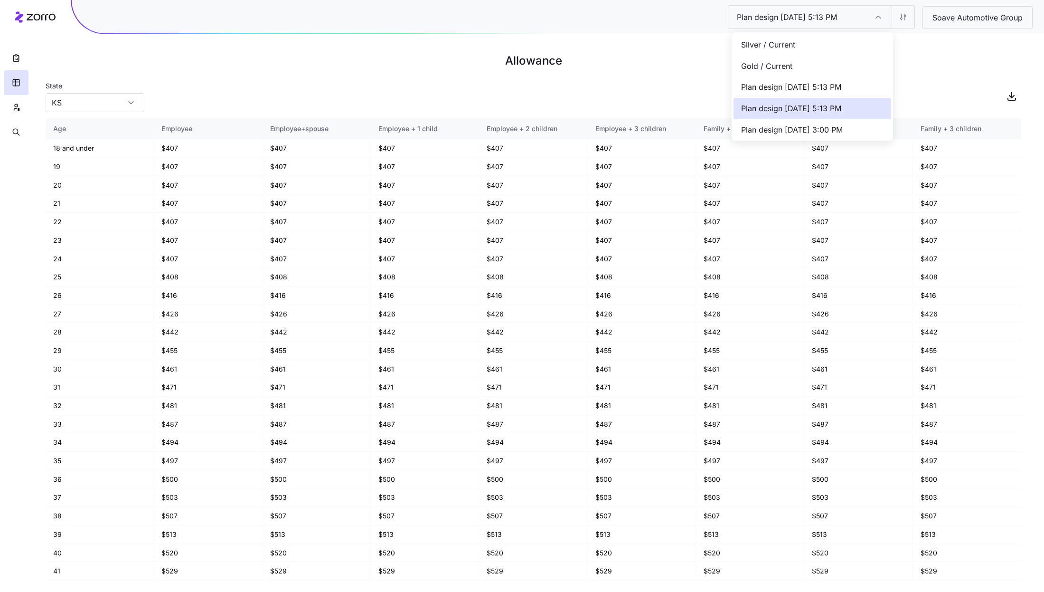
click at [805, 47] on div "Silver / Current" at bounding box center [813, 44] width 158 height 21
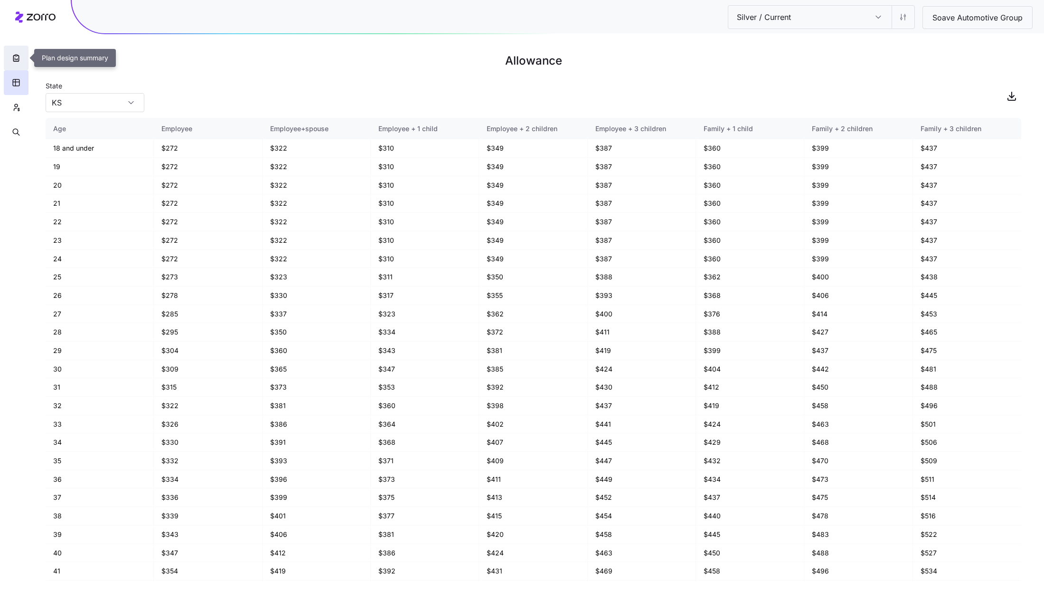
click at [19, 64] on button "button" at bounding box center [16, 58] width 25 height 25
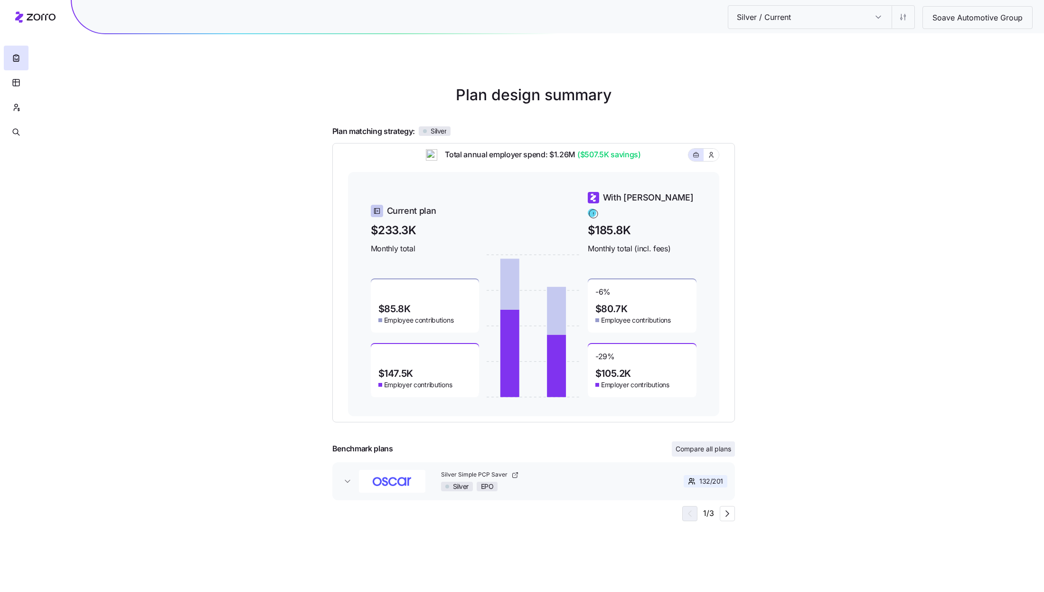
click at [719, 444] on button "Compare all plans" at bounding box center [703, 448] width 63 height 15
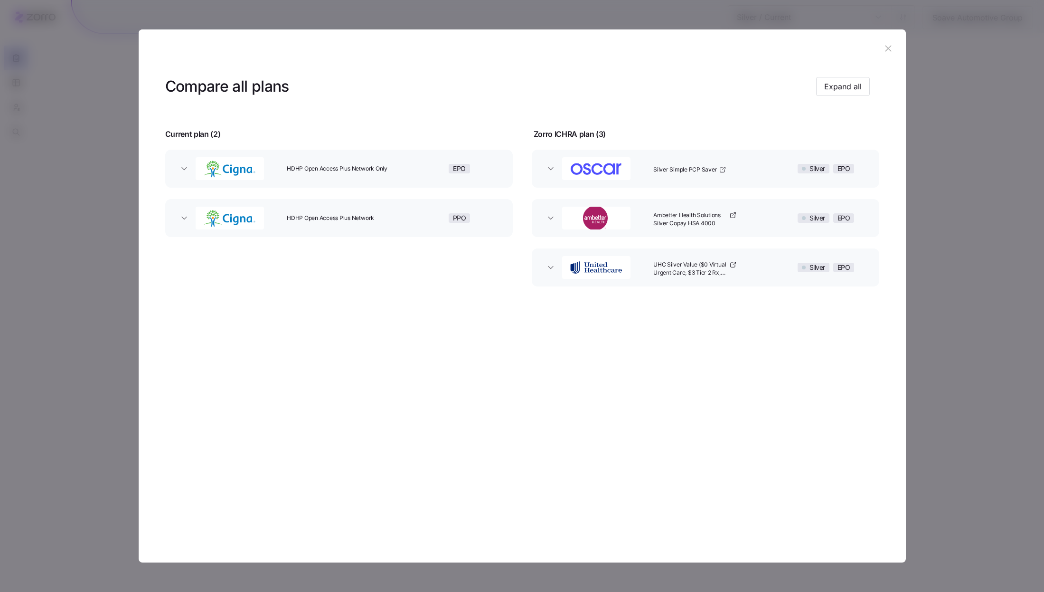
click at [893, 48] on icon "button" at bounding box center [888, 48] width 10 height 10
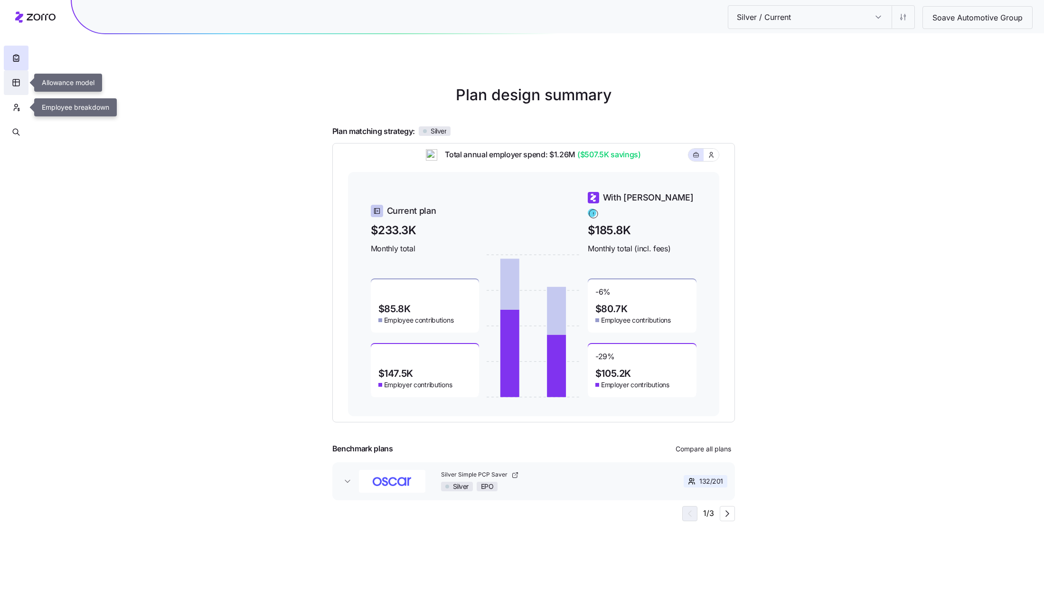
click at [14, 79] on icon "button" at bounding box center [16, 82] width 9 height 9
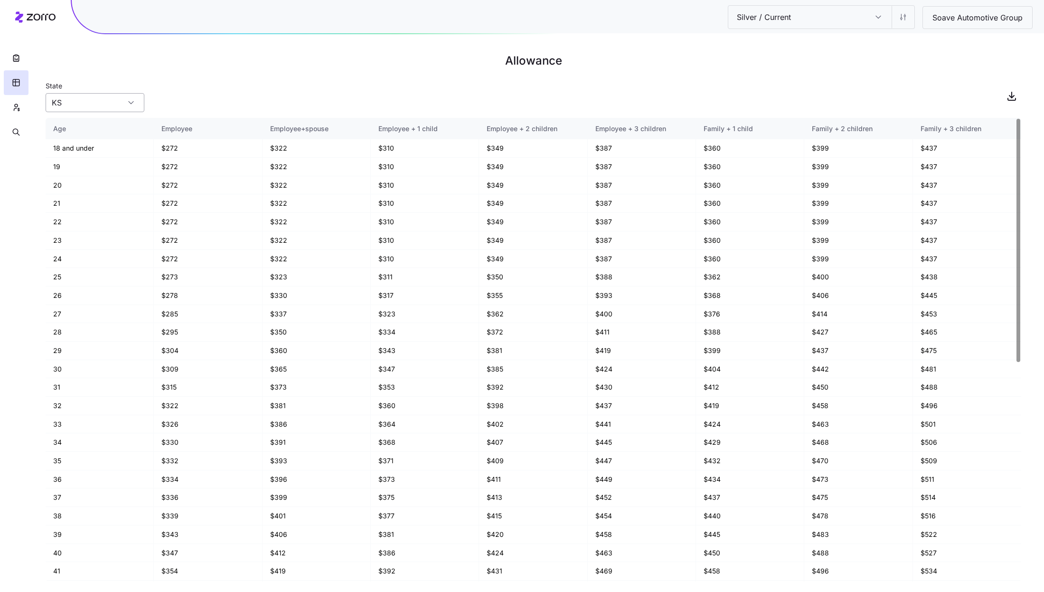
click at [125, 107] on input "KS" at bounding box center [95, 102] width 99 height 19
click at [104, 146] on div "MO" at bounding box center [94, 147] width 91 height 18
click at [121, 103] on input "MO" at bounding box center [95, 102] width 99 height 19
click at [104, 128] on div "KS" at bounding box center [94, 129] width 91 height 18
type input "KS"
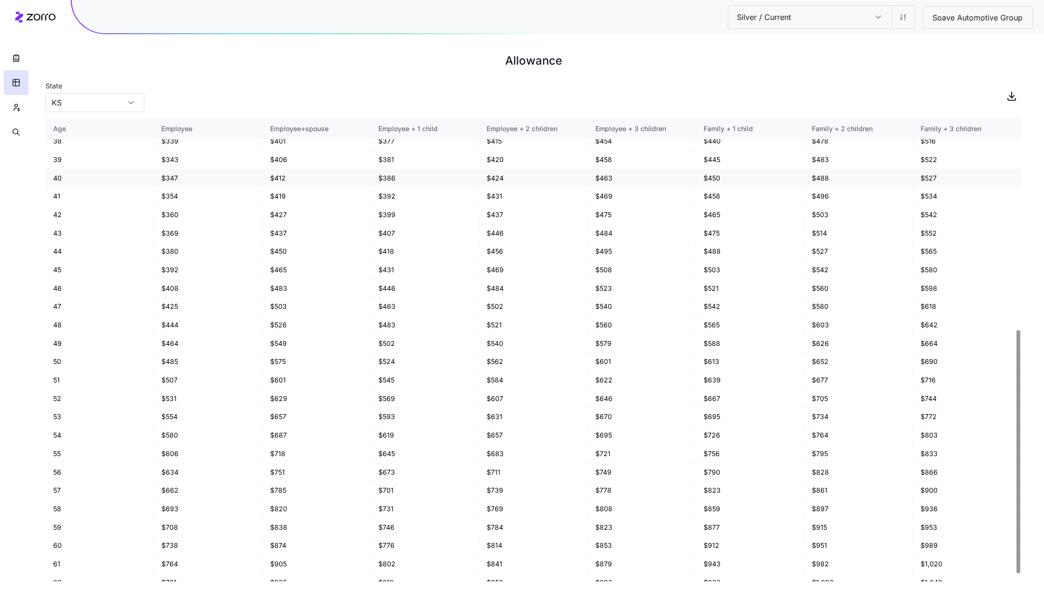
scroll to position [416, 0]
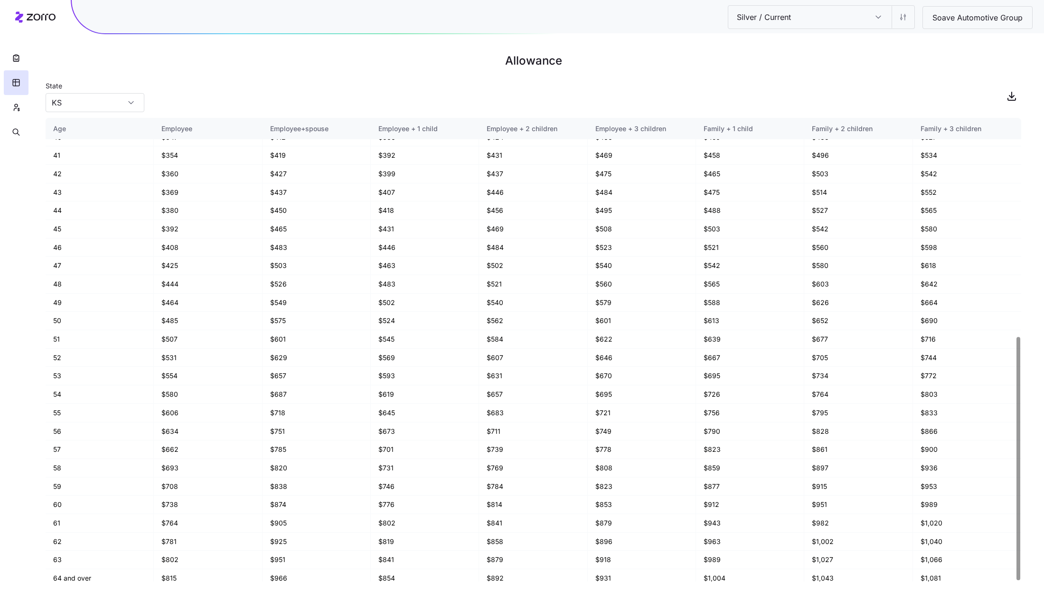
click at [198, 97] on div "State KS" at bounding box center [534, 96] width 976 height 32
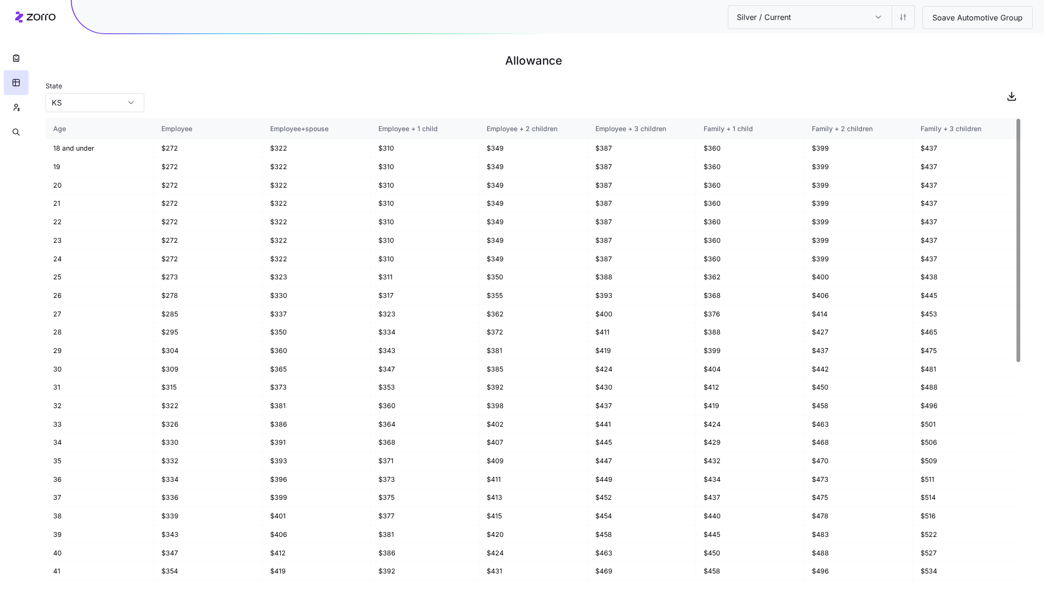
click at [331, 68] on h1 "Allowance" at bounding box center [534, 60] width 976 height 23
click at [386, 73] on main "Allowance State KS Age Employee Employee+spouse Employee + 1 child Employee + 2…" at bounding box center [522, 296] width 1044 height 592
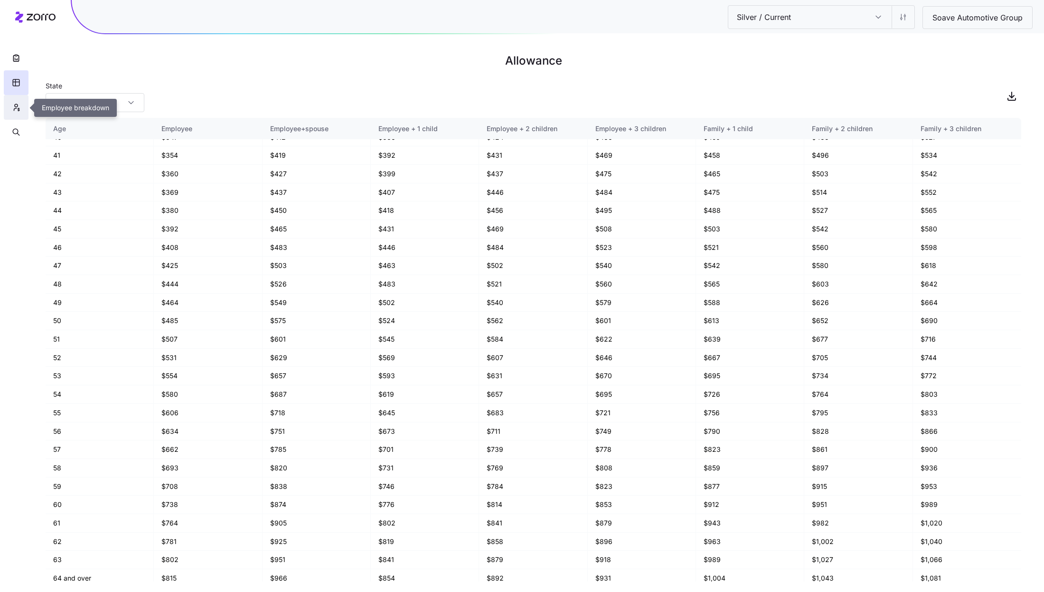
click at [15, 111] on icon "button" at bounding box center [16, 107] width 9 height 9
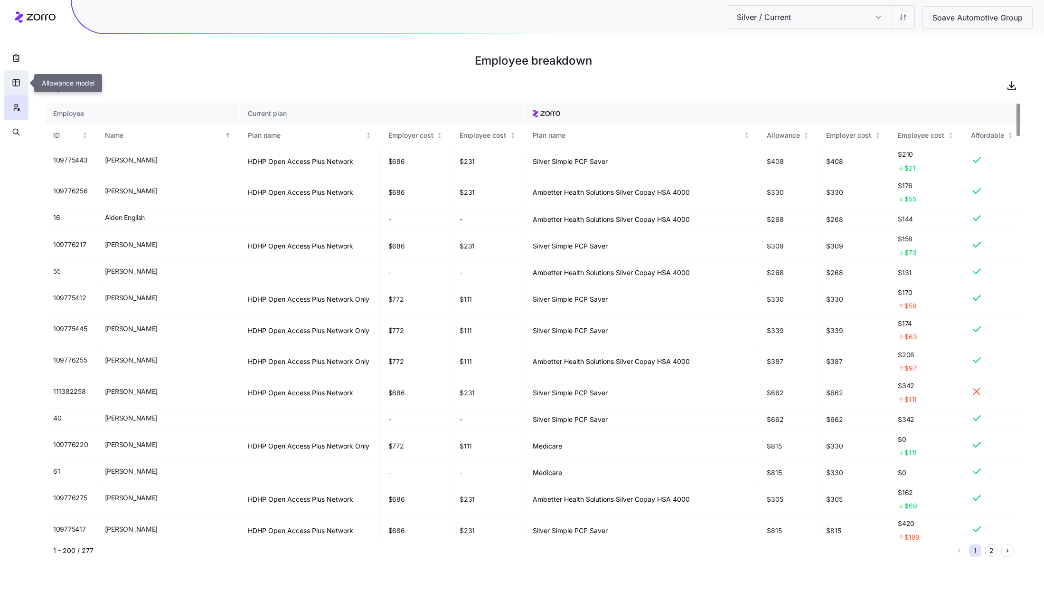
click at [16, 80] on icon "button" at bounding box center [16, 82] width 0 height 7
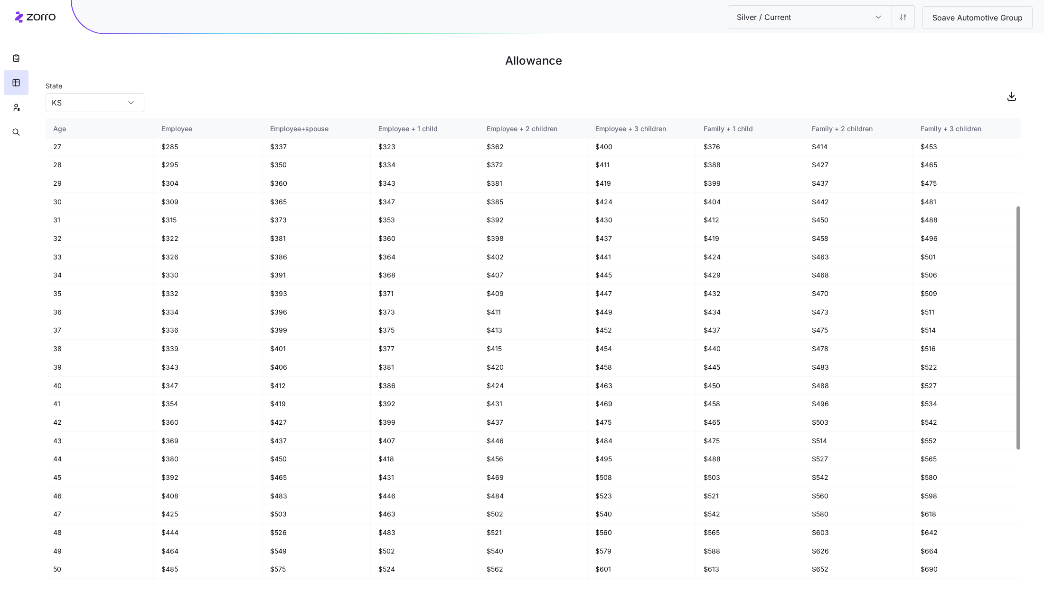
scroll to position [167, 0]
drag, startPoint x: 52, startPoint y: 311, endPoint x: 853, endPoint y: 311, distance: 801.1
click at [853, 311] on tr "36 $334 $396 $373 $411 $449 $434 $473 $511" at bounding box center [534, 312] width 976 height 19
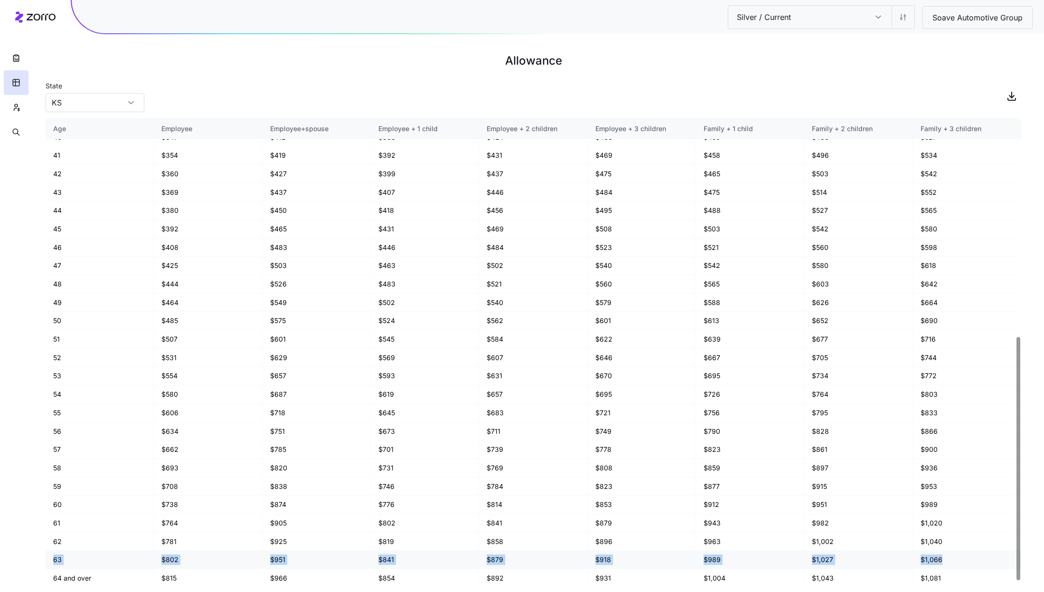
drag, startPoint x: 47, startPoint y: 551, endPoint x: 948, endPoint y: 556, distance: 901.8
click at [948, 556] on tr "63 $802 $951 $841 $879 $918 $989 $1,027 $1,066" at bounding box center [534, 559] width 976 height 19
click at [20, 107] on icon "button" at bounding box center [16, 107] width 9 height 9
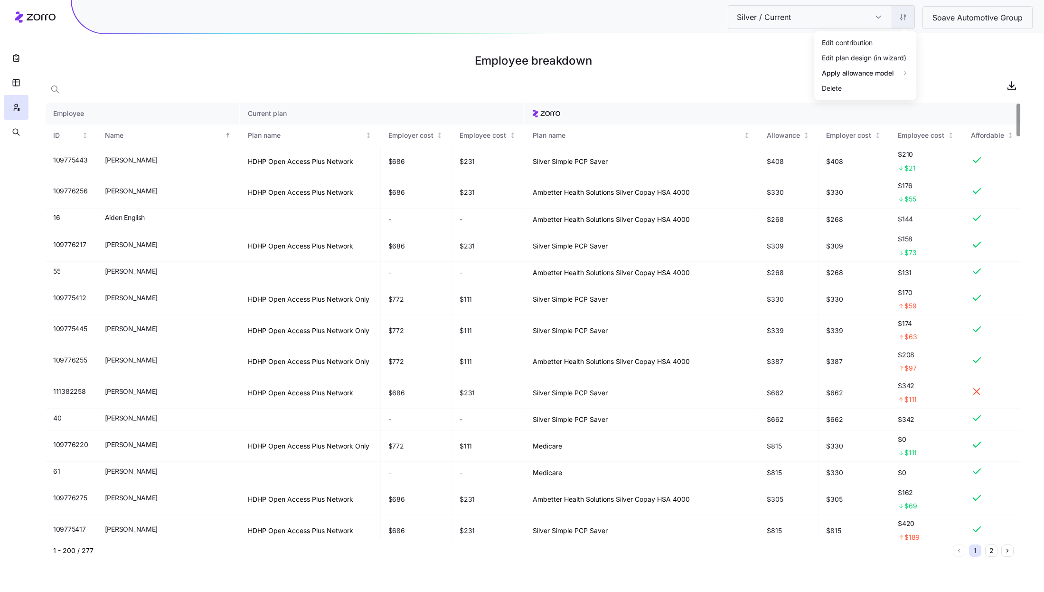
click at [907, 20] on html "Silver / Current Silver / Current Soave Automotive Group Employee breakdown Emp…" at bounding box center [522, 296] width 1044 height 592
click at [756, 61] on html "Silver / Current Silver / Current Soave Automotive Group Employee breakdown Emp…" at bounding box center [522, 296] width 1044 height 592
click at [878, 18] on input "Silver / Current" at bounding box center [878, 17] width 27 height 23
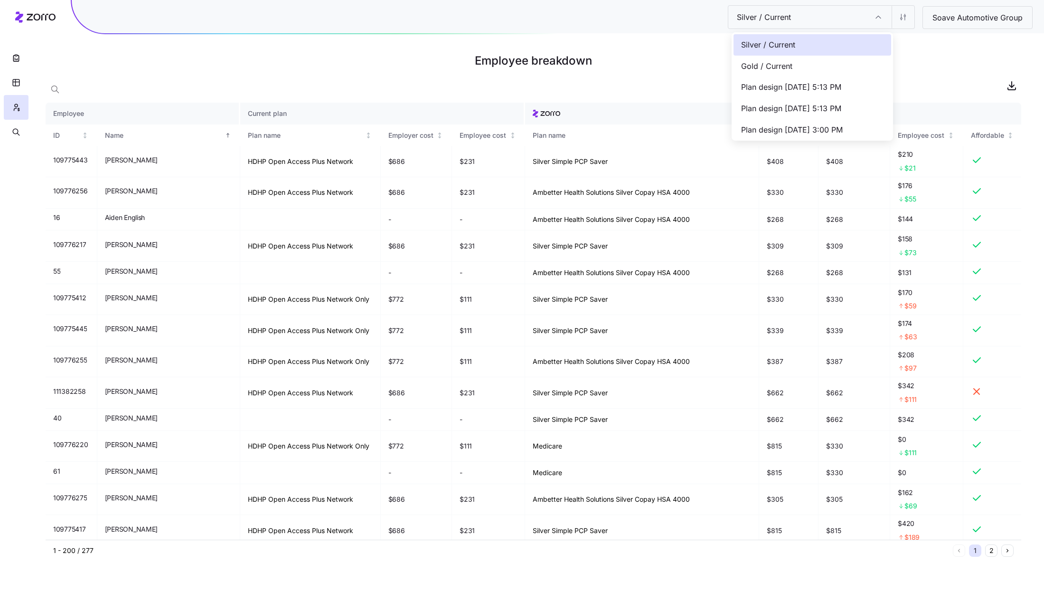
click at [817, 62] on div "Gold / Current" at bounding box center [813, 66] width 158 height 21
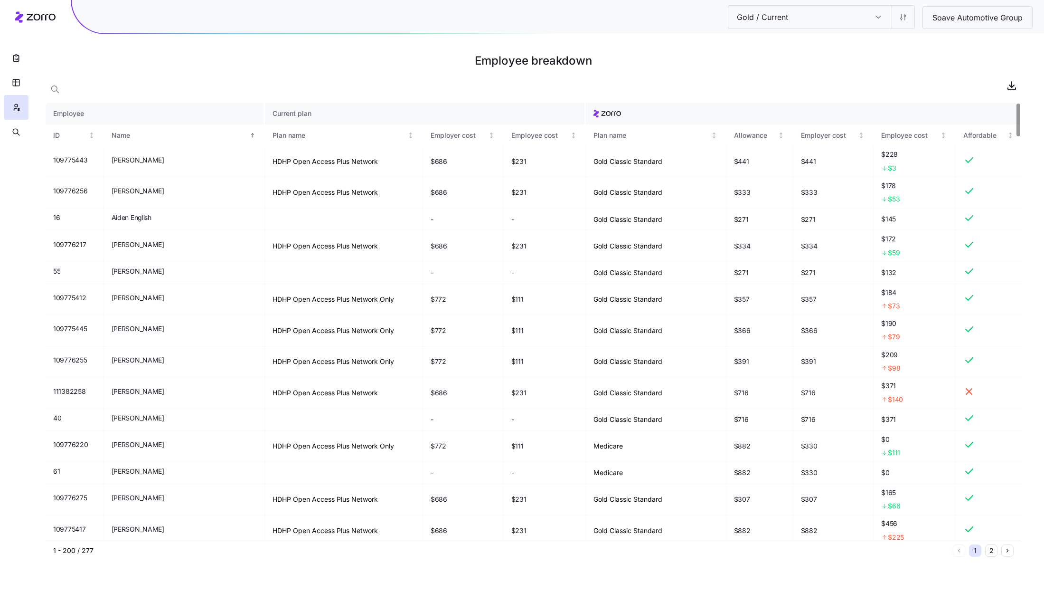
click at [880, 22] on input "Gold / Current" at bounding box center [878, 17] width 27 height 23
click at [941, 64] on h1 "Employee breakdown" at bounding box center [534, 60] width 976 height 23
click at [11, 125] on button "button" at bounding box center [16, 132] width 25 height 25
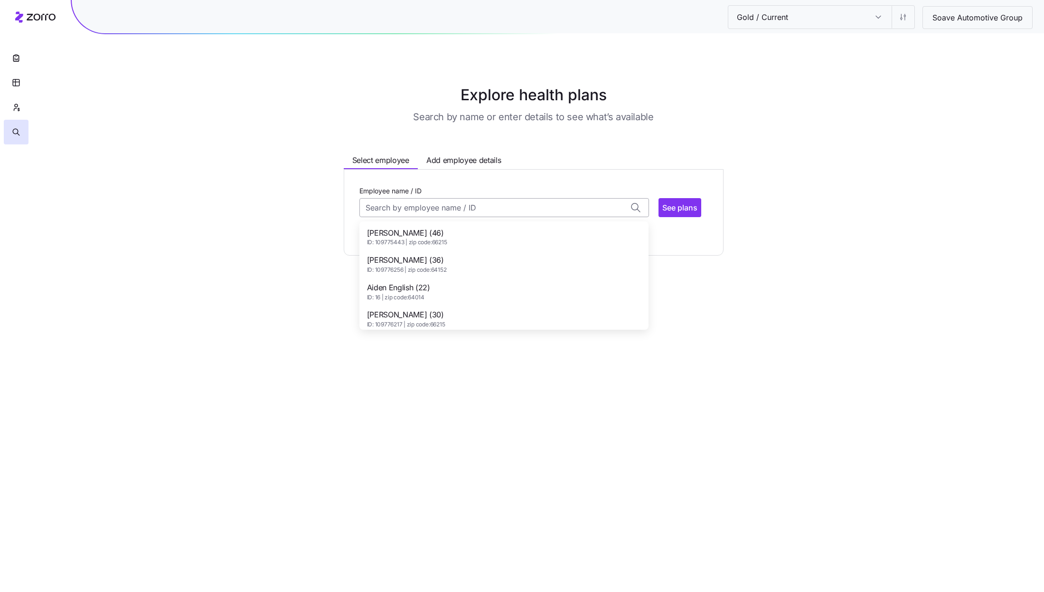
click at [436, 208] on input "Employee name / ID" at bounding box center [504, 207] width 290 height 19
click at [414, 239] on span "ID: 109775443 | zip code: 66215" at bounding box center [407, 242] width 80 height 8
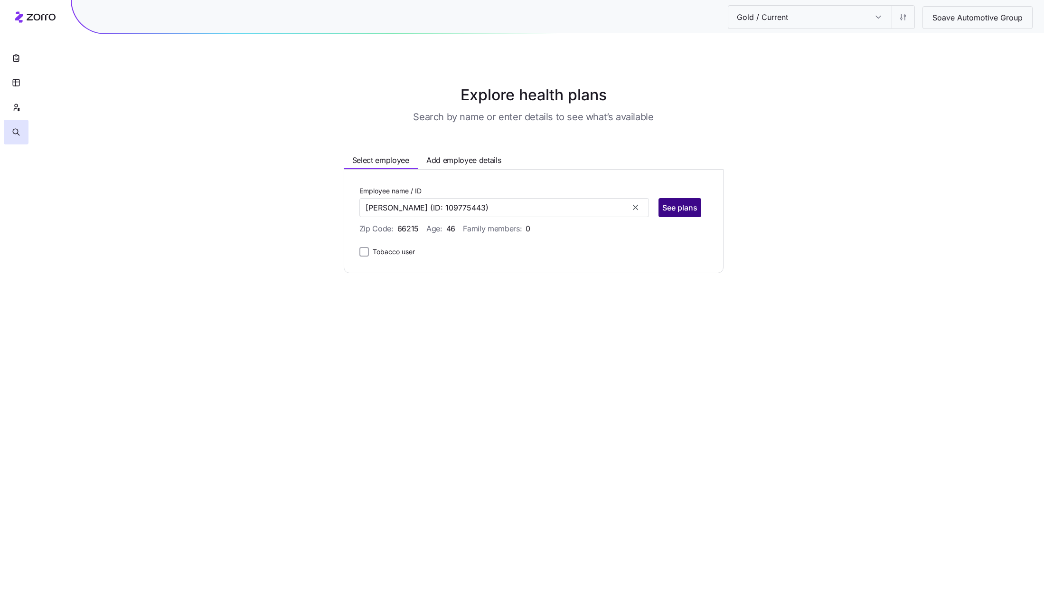
type input "Aaron Hunt"
click at [677, 205] on span "See plans" at bounding box center [679, 207] width 35 height 11
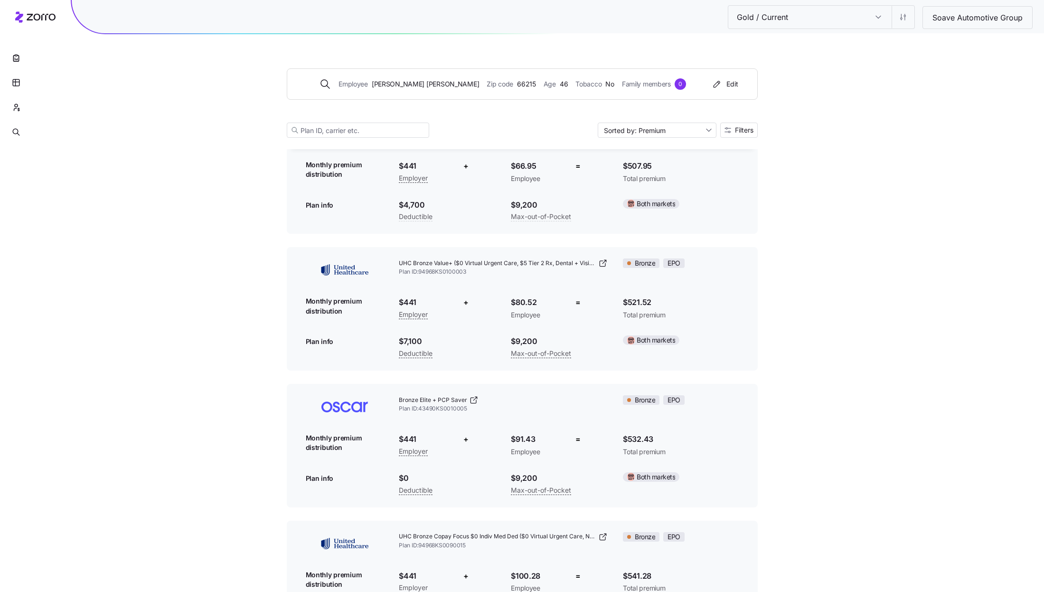
scroll to position [469, 0]
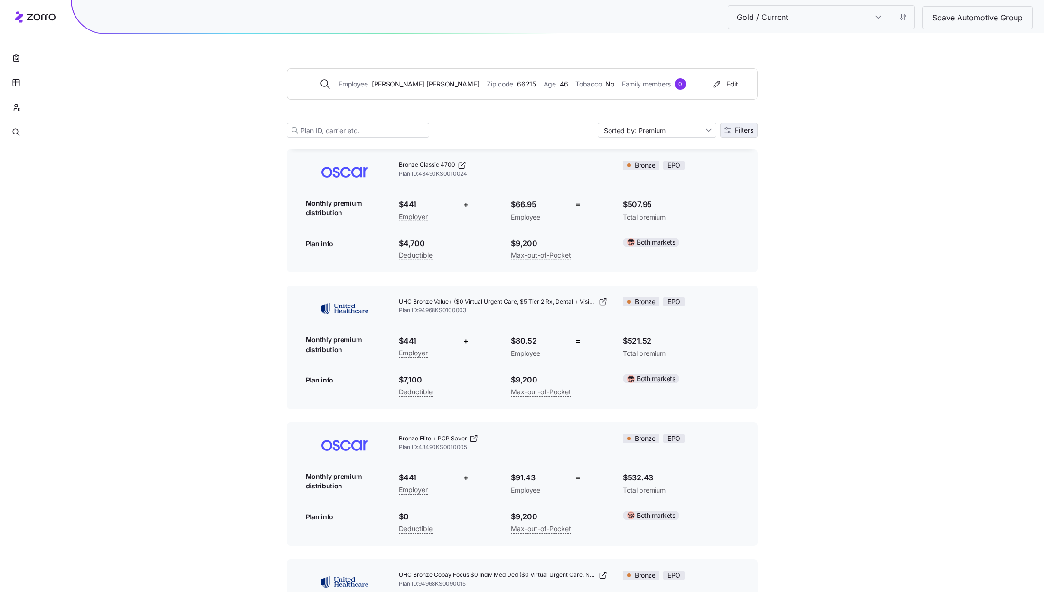
click at [741, 129] on span "Filters" at bounding box center [744, 130] width 19 height 7
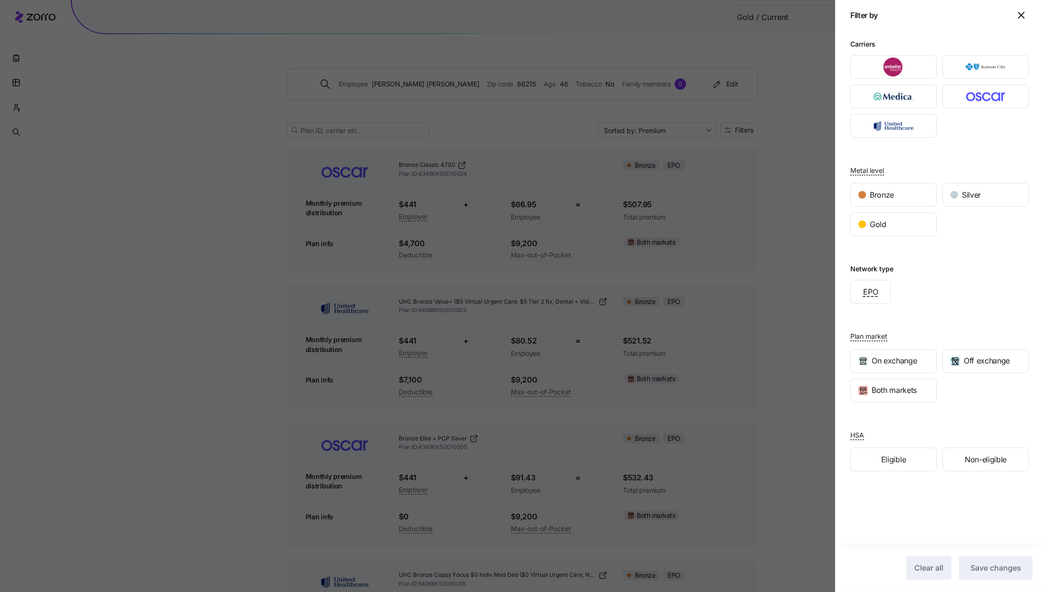
click at [1020, 21] on span "button" at bounding box center [1021, 15] width 14 height 14
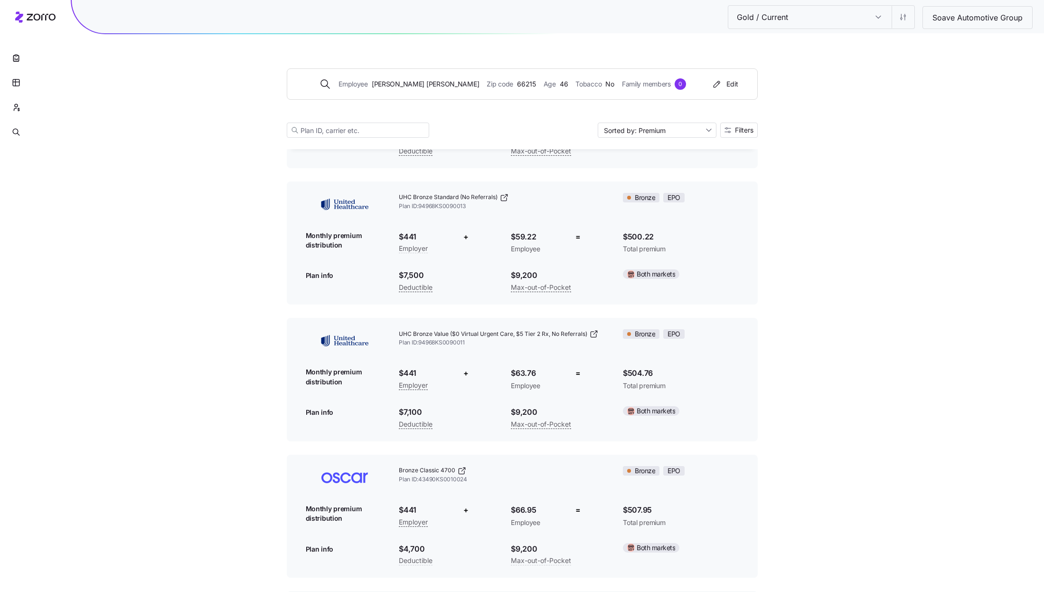
scroll to position [0, 0]
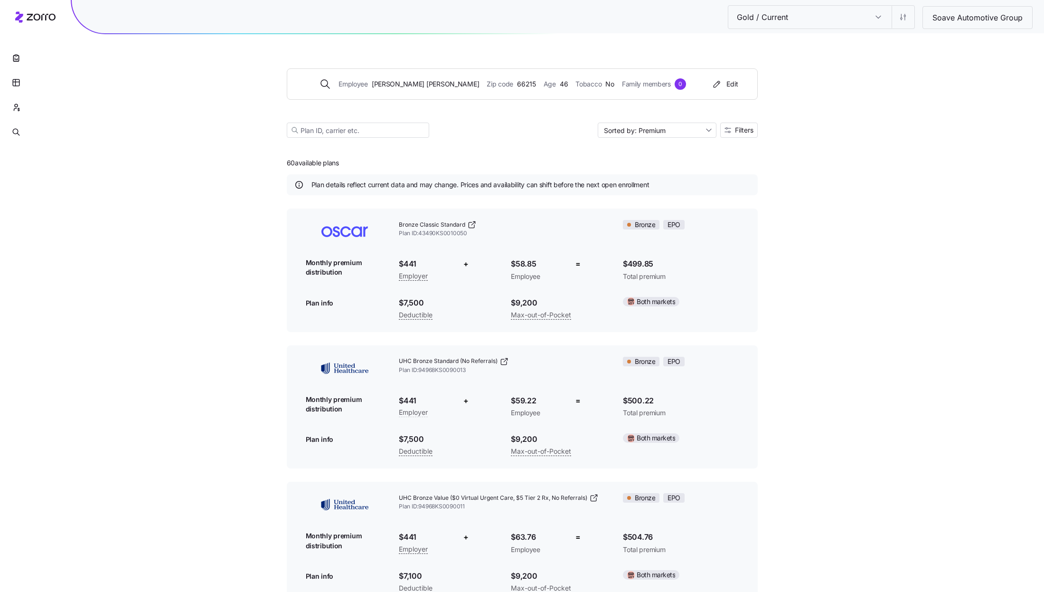
drag, startPoint x: 355, startPoint y: 165, endPoint x: 255, endPoint y: 165, distance: 100.7
click at [15, 54] on icon "button" at bounding box center [15, 57] width 9 height 9
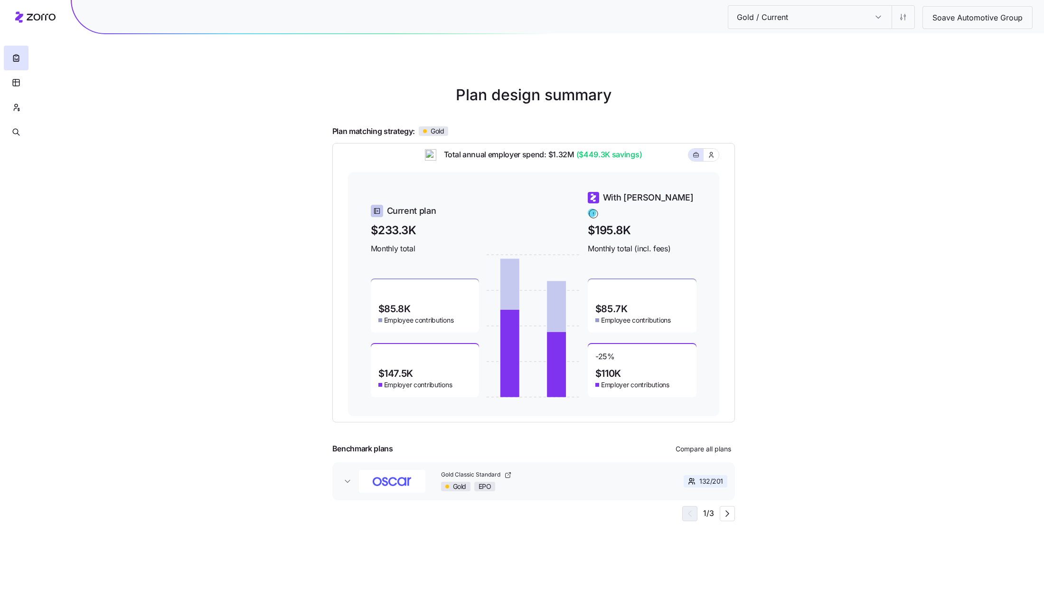
click at [880, 15] on input "Gold / Current" at bounding box center [878, 17] width 27 height 23
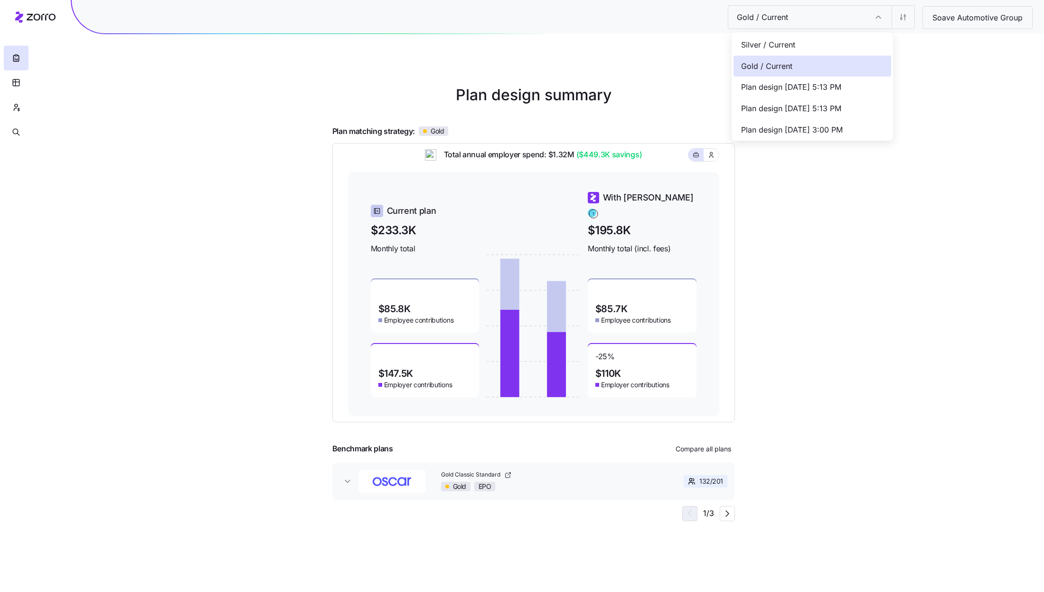
click at [806, 49] on div "Silver / Current" at bounding box center [813, 44] width 158 height 21
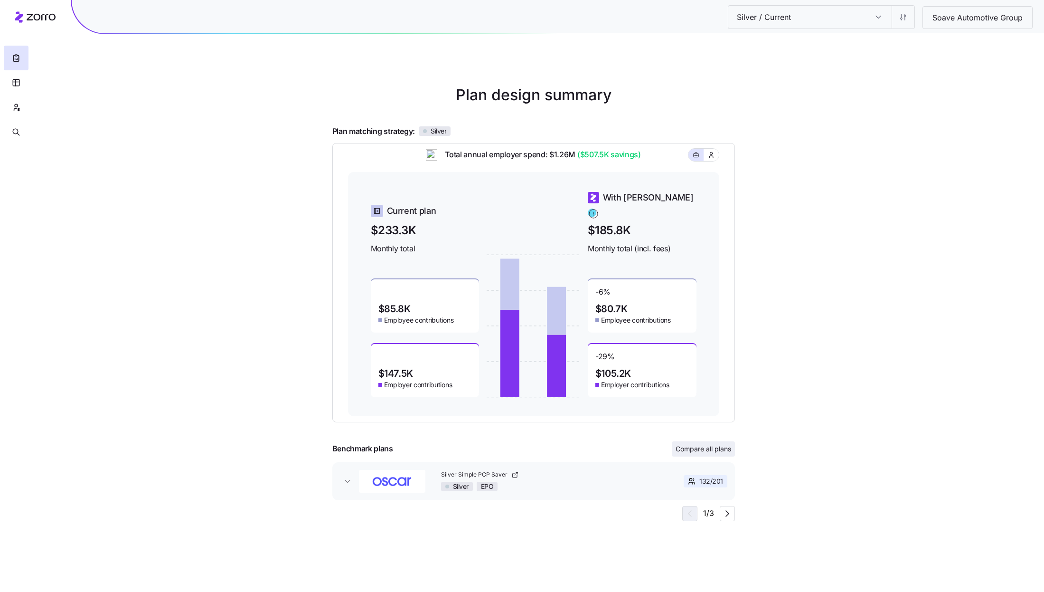
click at [710, 450] on span "Compare all plans" at bounding box center [704, 448] width 56 height 9
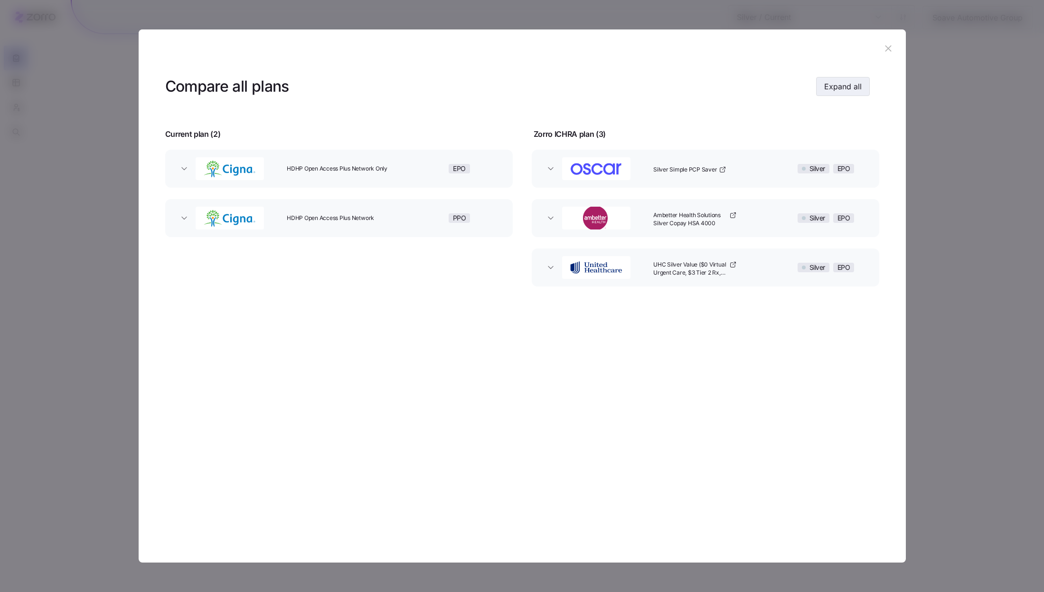
click at [861, 87] on span "Expand all" at bounding box center [843, 86] width 38 height 11
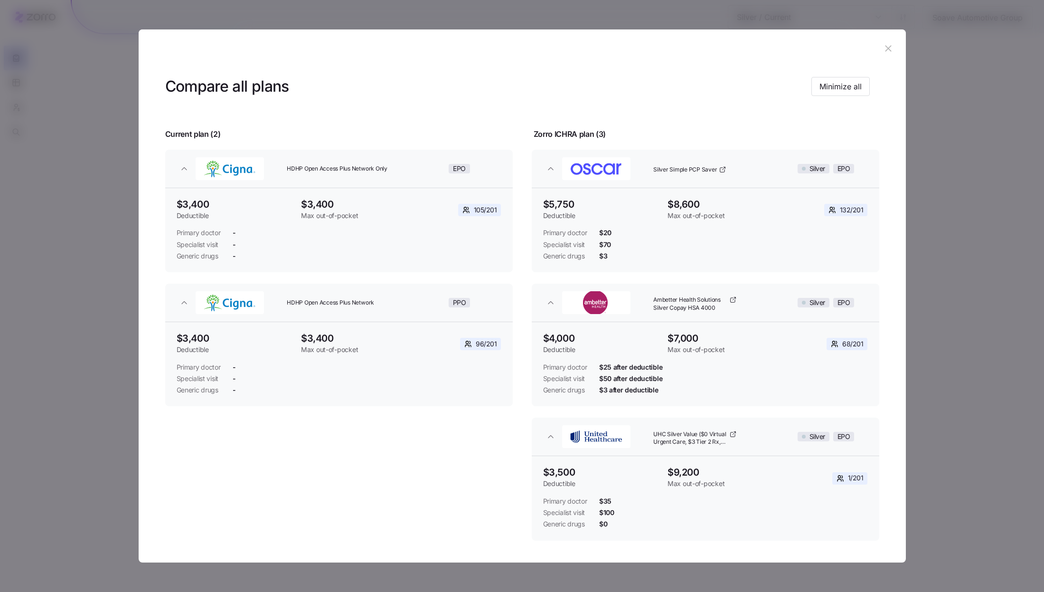
scroll to position [36, 0]
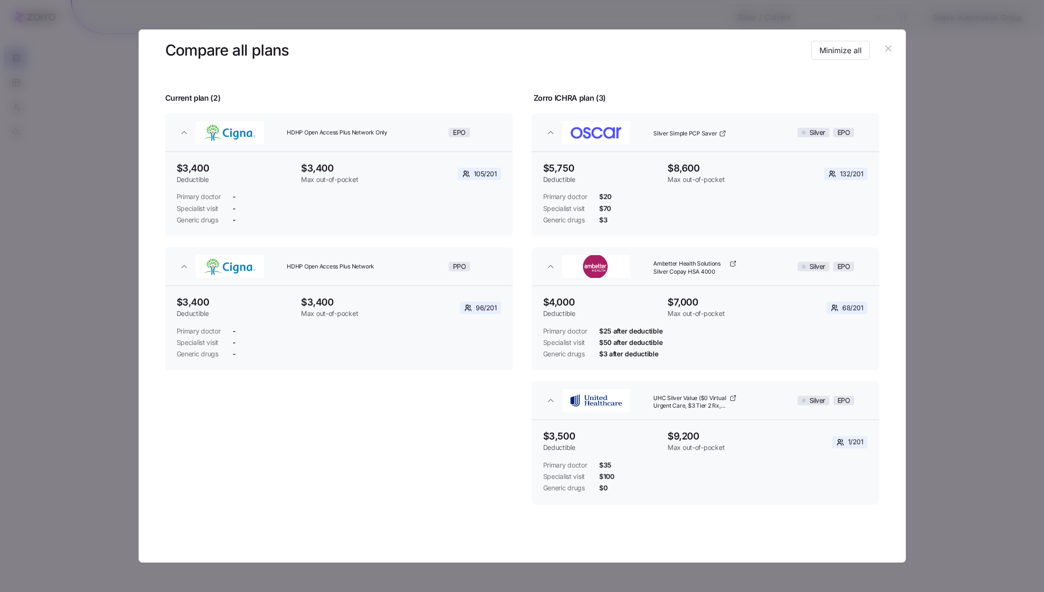
click at [885, 41] on button "button" at bounding box center [888, 48] width 15 height 15
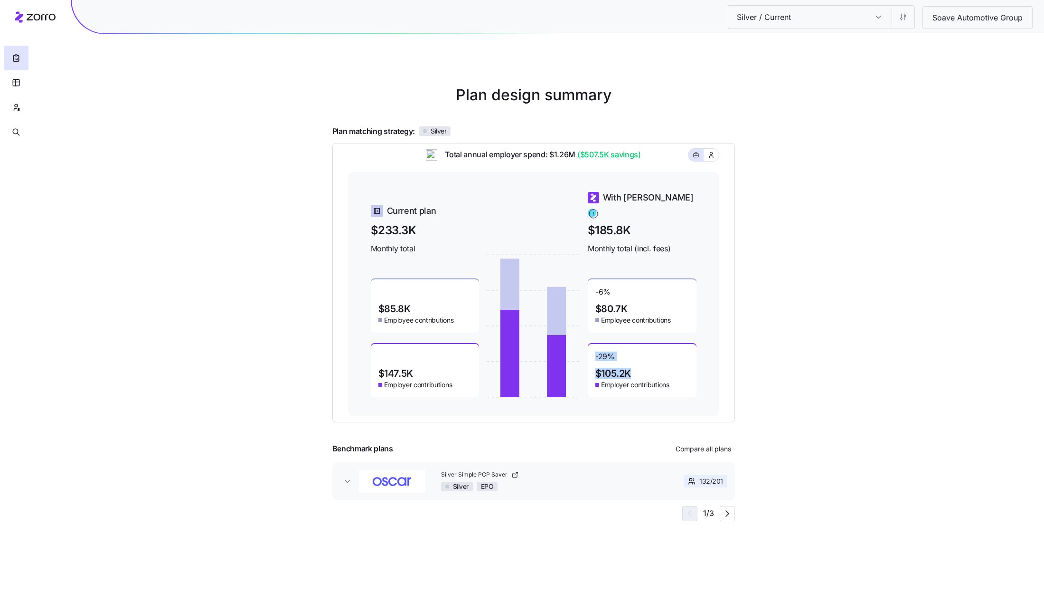
drag, startPoint x: 632, startPoint y: 367, endPoint x: 595, endPoint y: 351, distance: 40.2
click at [595, 351] on div "-29 % $105.2K Employer contributions" at bounding box center [642, 370] width 109 height 53
click at [799, 376] on div "Silver / Current Silver / Current Soave Automotive Group Plan design summary Pl…" at bounding box center [522, 296] width 1044 height 592
click at [881, 18] on input "Silver / Current" at bounding box center [878, 17] width 27 height 23
click at [967, 90] on div "Silver / Current Silver / Current Soave Automotive Group Plan design summary Pl…" at bounding box center [522, 296] width 1044 height 592
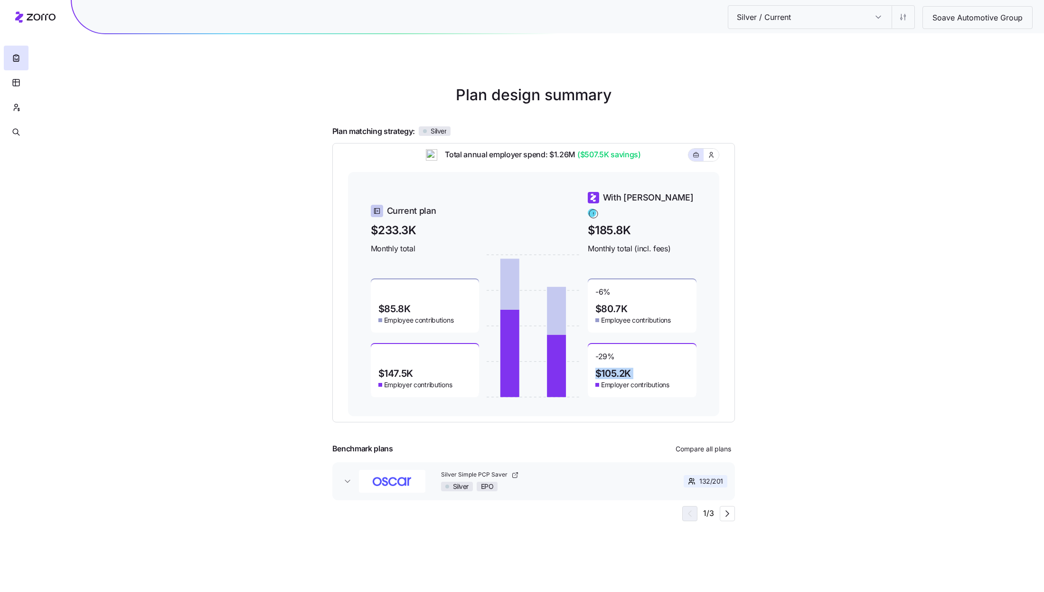
drag, startPoint x: 649, startPoint y: 367, endPoint x: 589, endPoint y: 367, distance: 59.8
click at [589, 367] on div "-29 % $105.2K Employer contributions" at bounding box center [642, 370] width 109 height 53
click at [772, 369] on div "Silver / Current Silver / Current Soave Automotive Group Plan design summary Pl…" at bounding box center [522, 296] width 1044 height 592
drag, startPoint x: 642, startPoint y: 365, endPoint x: 607, endPoint y: 365, distance: 35.6
click at [607, 365] on div "-29 % $105.2K Employer contributions" at bounding box center [642, 370] width 109 height 53
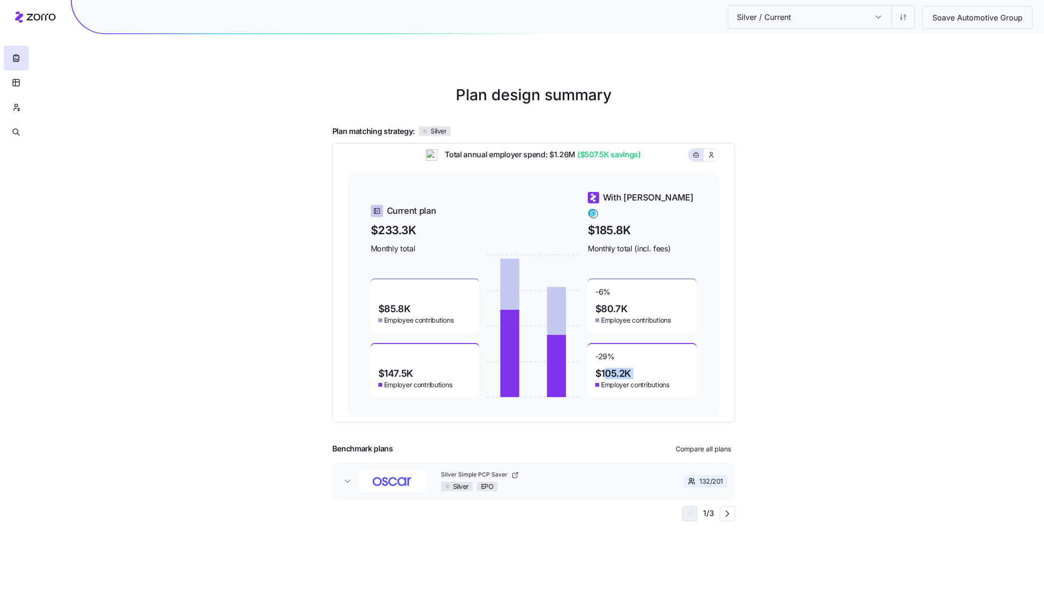
click at [642, 365] on div "-29 % $105.2K Employer contributions" at bounding box center [642, 370] width 109 height 53
drag, startPoint x: 642, startPoint y: 365, endPoint x: 594, endPoint y: 363, distance: 48.0
click at [594, 363] on div "-29 % $105.2K Employer contributions" at bounding box center [642, 370] width 109 height 53
click at [708, 366] on div "Current plan $233.3K Monthly total $85.8K Employee contributions $147.5K Employ…" at bounding box center [533, 294] width 371 height 244
click at [699, 450] on span "Compare all plans" at bounding box center [704, 448] width 56 height 9
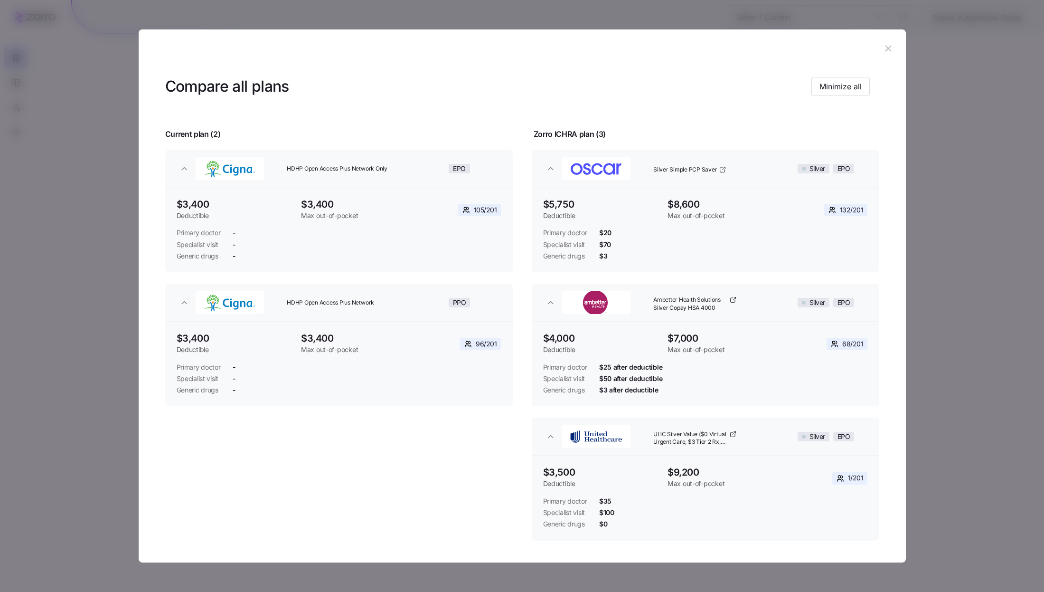
click at [886, 51] on icon "button" at bounding box center [888, 48] width 10 height 10
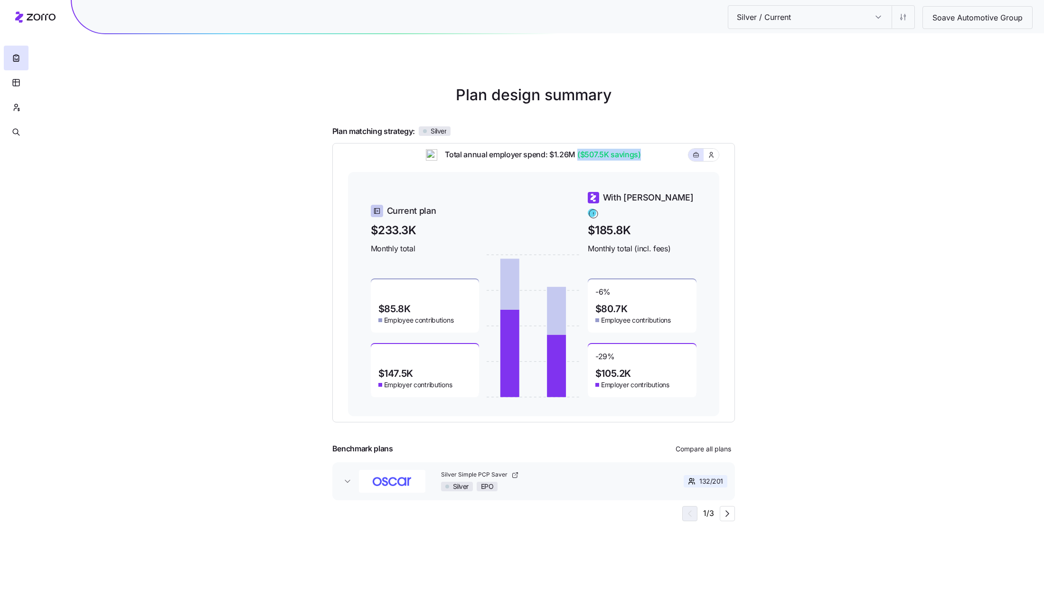
drag, startPoint x: 642, startPoint y: 162, endPoint x: 578, endPoint y: 164, distance: 64.1
click at [578, 164] on div "Total annual employer spend: $1.26M ($507.5K savings)" at bounding box center [533, 160] width 371 height 23
click at [661, 164] on div "Total annual employer spend: $1.26M ($507.5K savings)" at bounding box center [533, 160] width 371 height 23
click at [786, 25] on input "Silver / Current" at bounding box center [796, 17] width 137 height 23
click at [878, 25] on input "Silver / Current" at bounding box center [878, 17] width 27 height 23
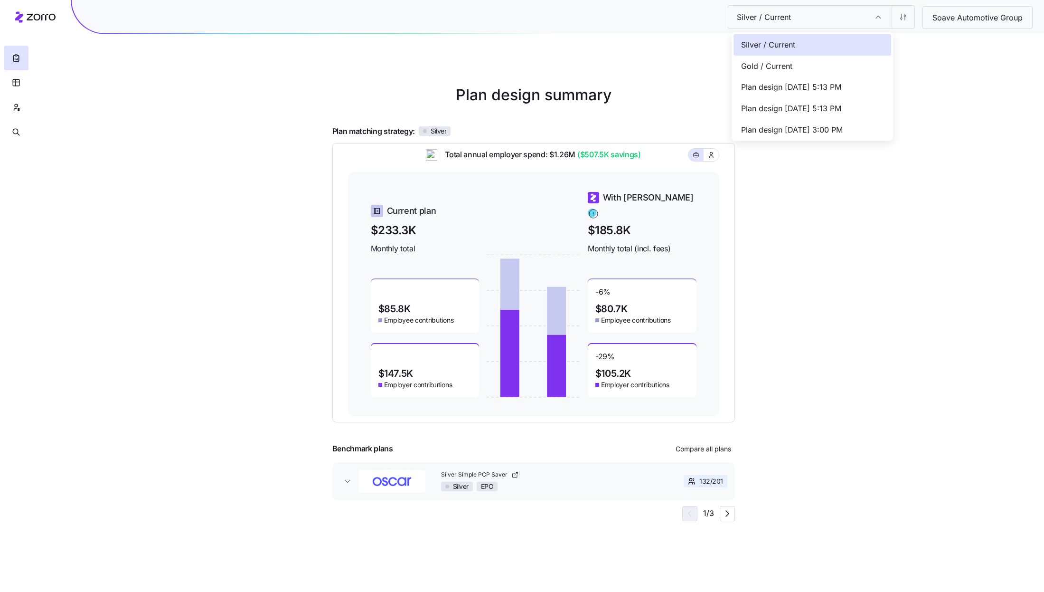
click at [818, 58] on div "Gold / Current" at bounding box center [813, 66] width 158 height 21
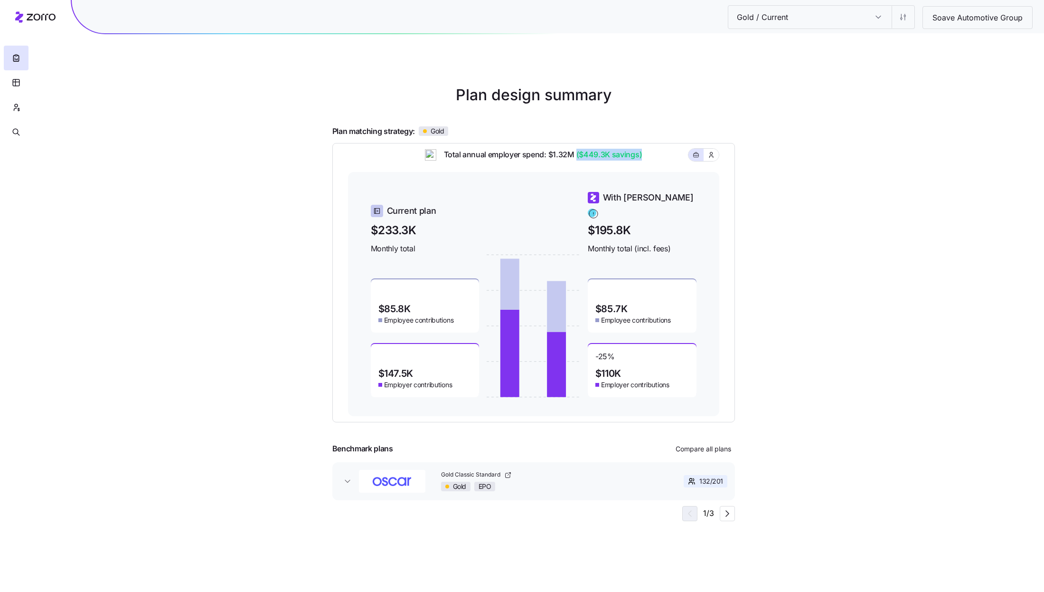
drag, startPoint x: 644, startPoint y: 164, endPoint x: 576, endPoint y: 168, distance: 69.0
click at [576, 167] on div "Total annual employer spend: $1.32M ($449.3K savings)" at bounding box center [533, 160] width 371 height 23
click at [785, 406] on div "Gold / Current Gold / Current Soave Automotive Group Plan design summary Plan m…" at bounding box center [522, 296] width 1044 height 592
click at [714, 449] on span "Compare all plans" at bounding box center [704, 448] width 56 height 9
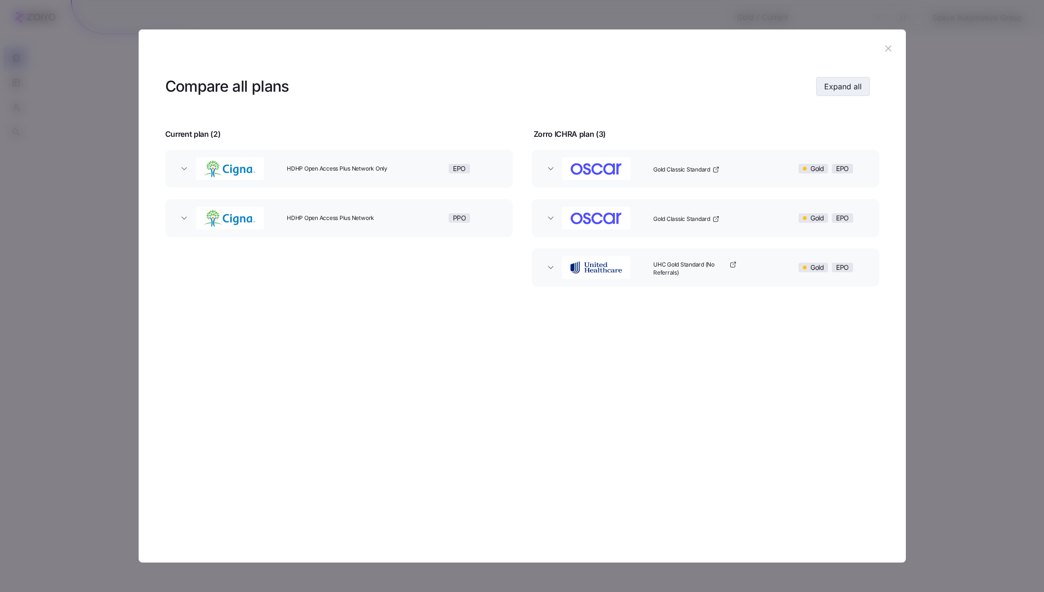
click at [836, 91] on span "Expand all" at bounding box center [843, 86] width 38 height 11
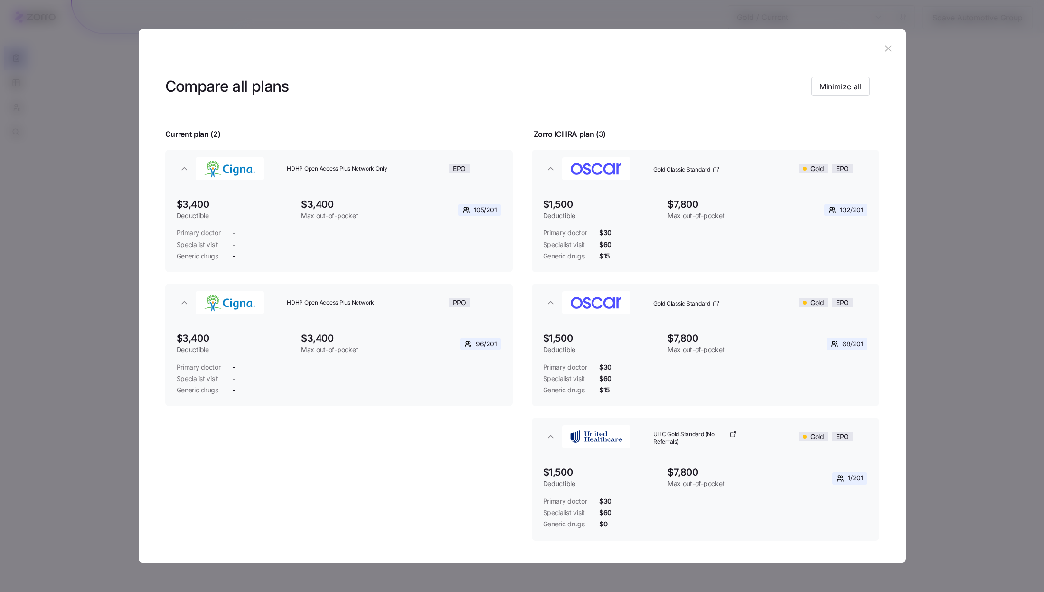
click at [881, 58] on header at bounding box center [522, 48] width 767 height 38
click at [883, 53] on icon "button" at bounding box center [888, 48] width 10 height 10
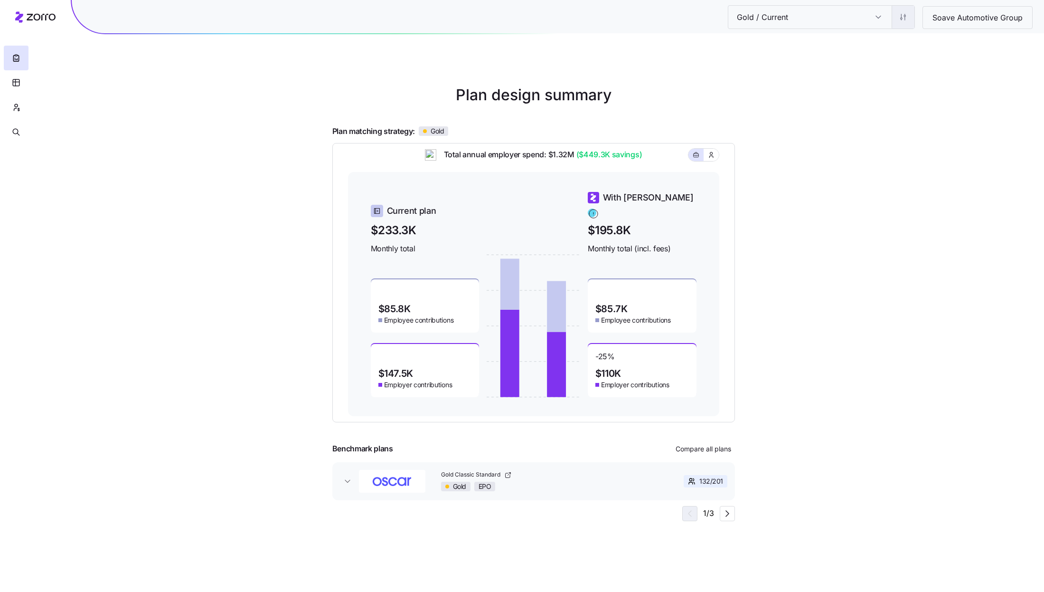
click at [903, 27] on html "Gold / Current Gold / Current Soave Automotive Group Plan design summary Plan m…" at bounding box center [522, 296] width 1044 height 592
click at [861, 44] on div "Edit contribution" at bounding box center [847, 42] width 51 height 10
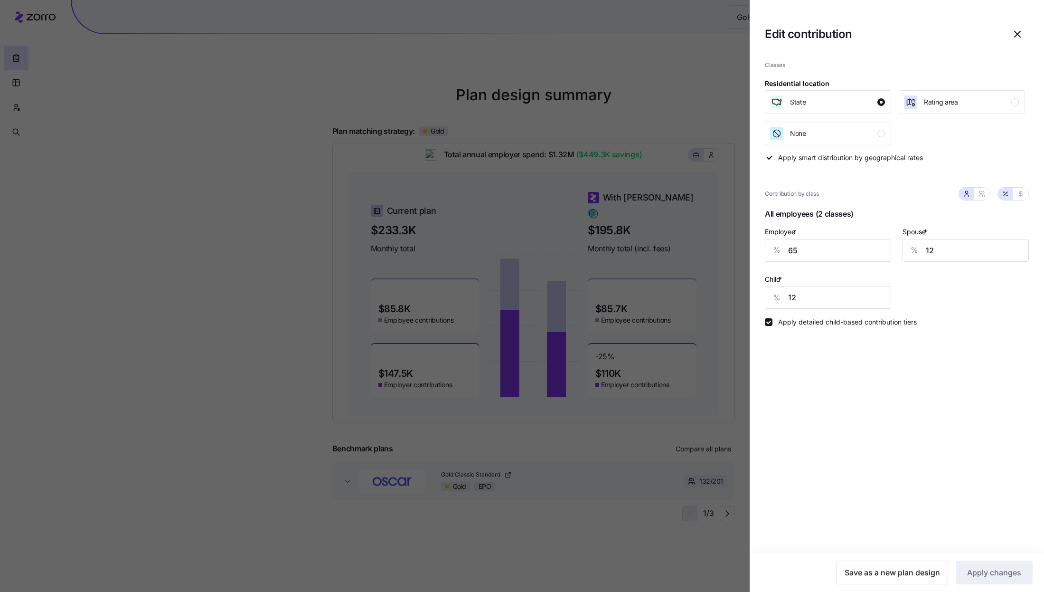
click at [897, 260] on div "Spouse * % 12" at bounding box center [966, 243] width 138 height 47
click at [1017, 30] on icon "button" at bounding box center [1017, 33] width 11 height 11
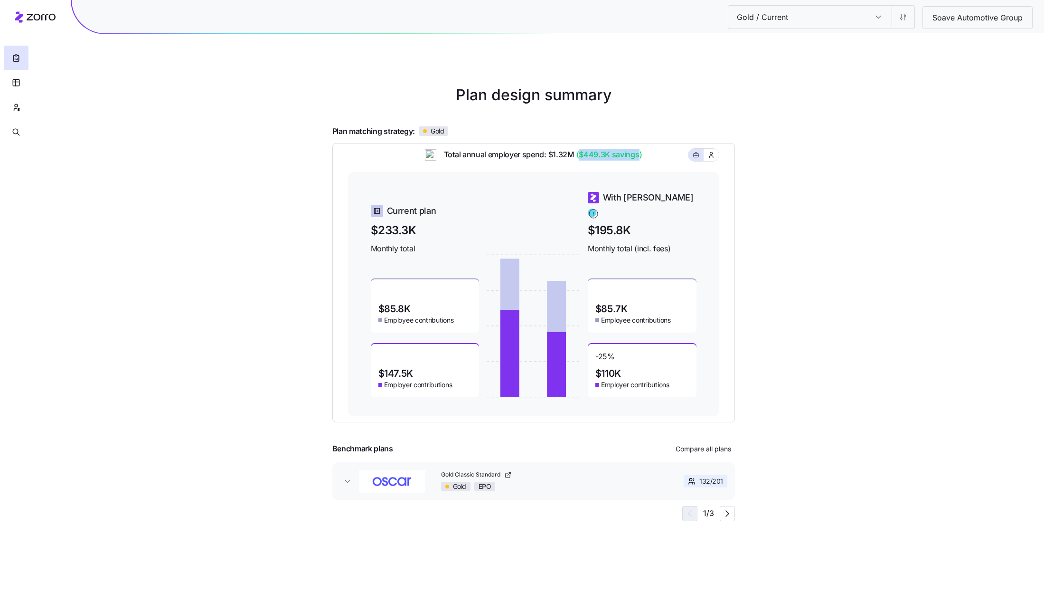
drag, startPoint x: 638, startPoint y: 162, endPoint x: 580, endPoint y: 160, distance: 58.0
click at [580, 160] on span "($449.3K savings)" at bounding box center [609, 155] width 68 height 12
click at [758, 229] on div "Gold / Current Gold / Current Soave Automotive Group Plan design summary Plan m…" at bounding box center [522, 296] width 1044 height 592
click at [699, 452] on span "Compare all plans" at bounding box center [704, 448] width 56 height 9
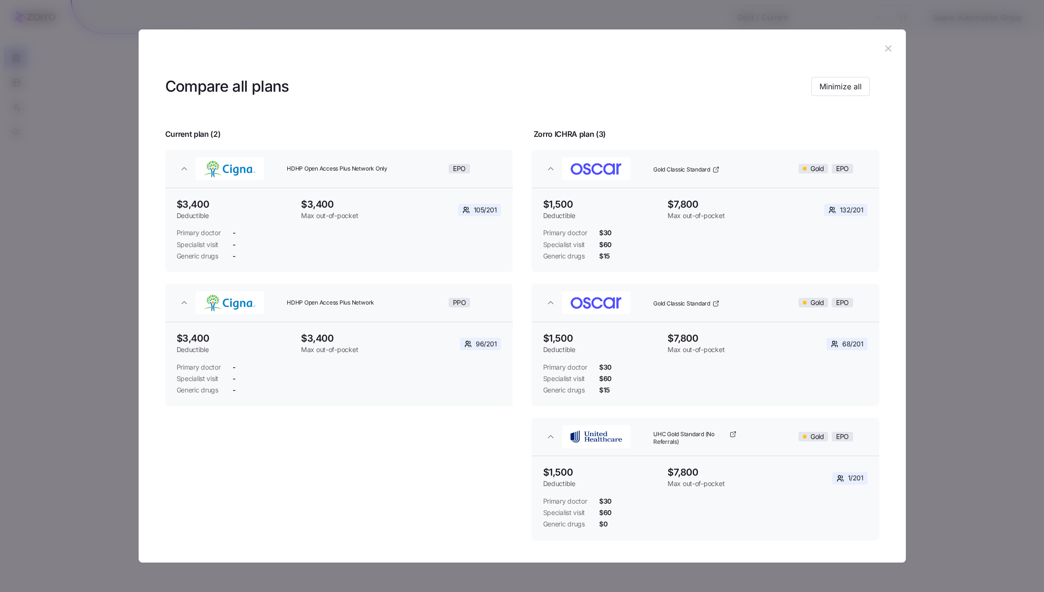
drag, startPoint x: 883, startPoint y: 47, endPoint x: 886, endPoint y: 143, distance: 96.9
click at [886, 143] on section "Compare all plans Minimize all Current plan ( 2 ) Zorro ICHRA plan ( 3 ) HDHP O…" at bounding box center [522, 295] width 767 height 532
click at [887, 48] on icon "button" at bounding box center [888, 48] width 10 height 10
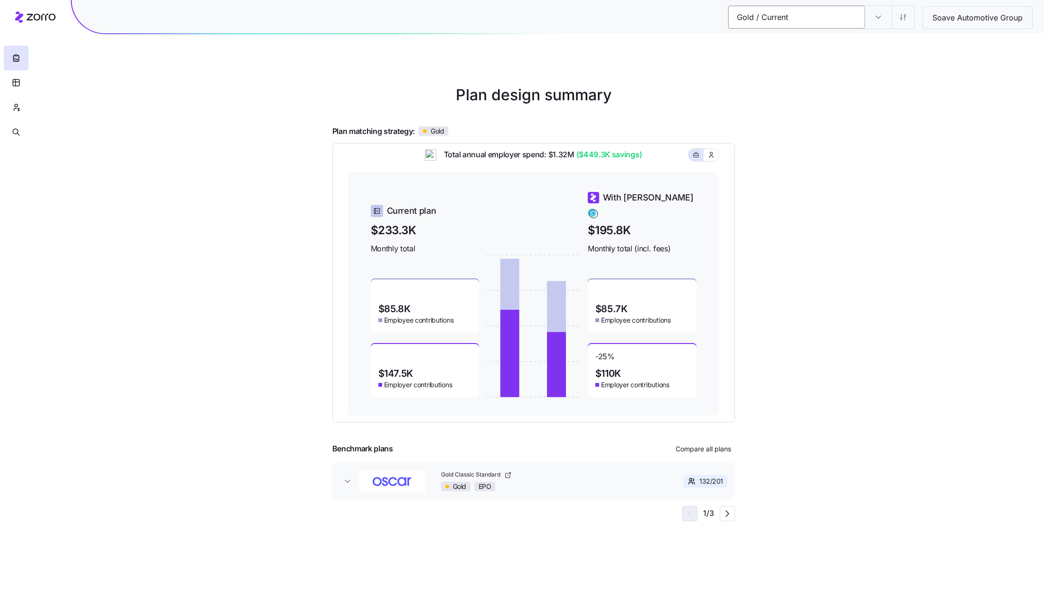
click at [821, 25] on input "Gold / Current" at bounding box center [796, 17] width 137 height 23
click at [880, 24] on input "Gold / Current" at bounding box center [878, 17] width 27 height 23
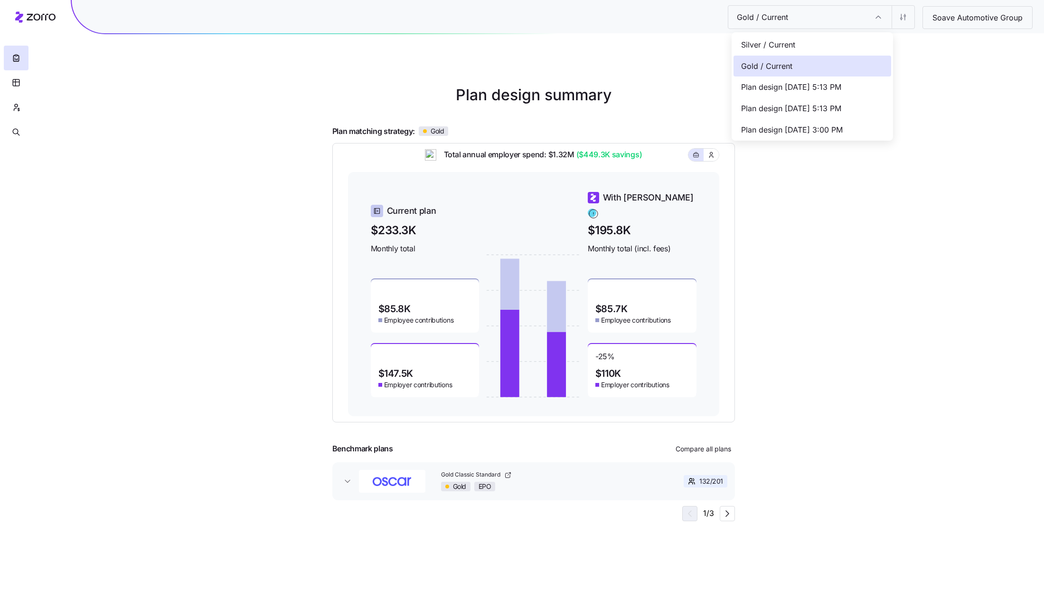
click at [913, 62] on div "Gold / Current Gold / Current Soave Automotive Group Plan design summary Plan m…" at bounding box center [522, 296] width 1044 height 592
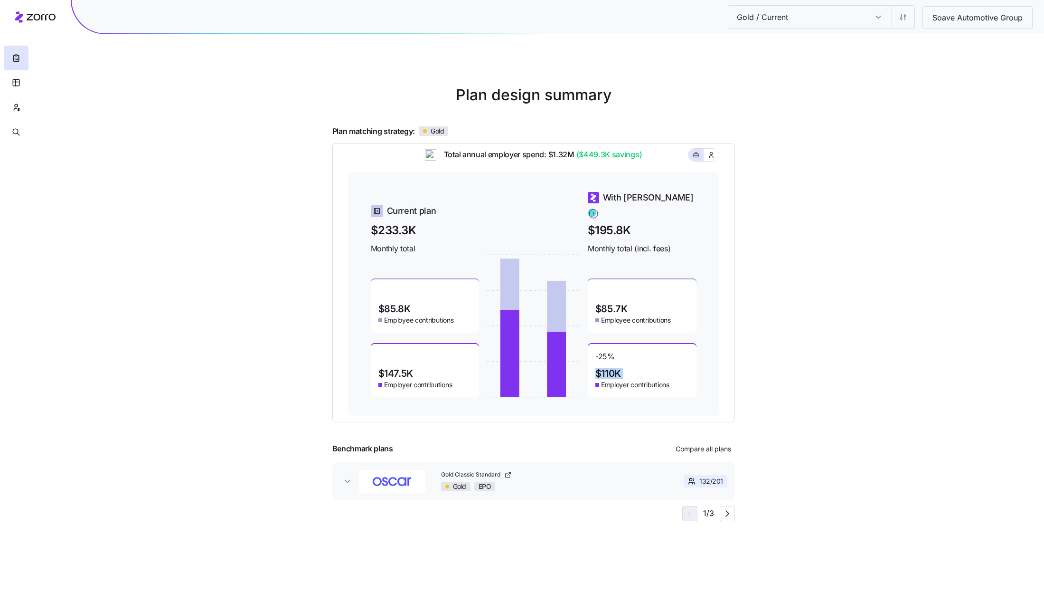
drag, startPoint x: 636, startPoint y: 365, endPoint x: 590, endPoint y: 365, distance: 46.1
click at [590, 365] on div "-25 % $110K Employer contributions" at bounding box center [642, 370] width 109 height 53
click at [658, 368] on div "-25 % $110K Employer contributions" at bounding box center [642, 370] width 109 height 53
drag, startPoint x: 641, startPoint y: 366, endPoint x: 598, endPoint y: 366, distance: 42.7
click at [598, 366] on div "-25 % $110K Employer contributions" at bounding box center [642, 370] width 109 height 53
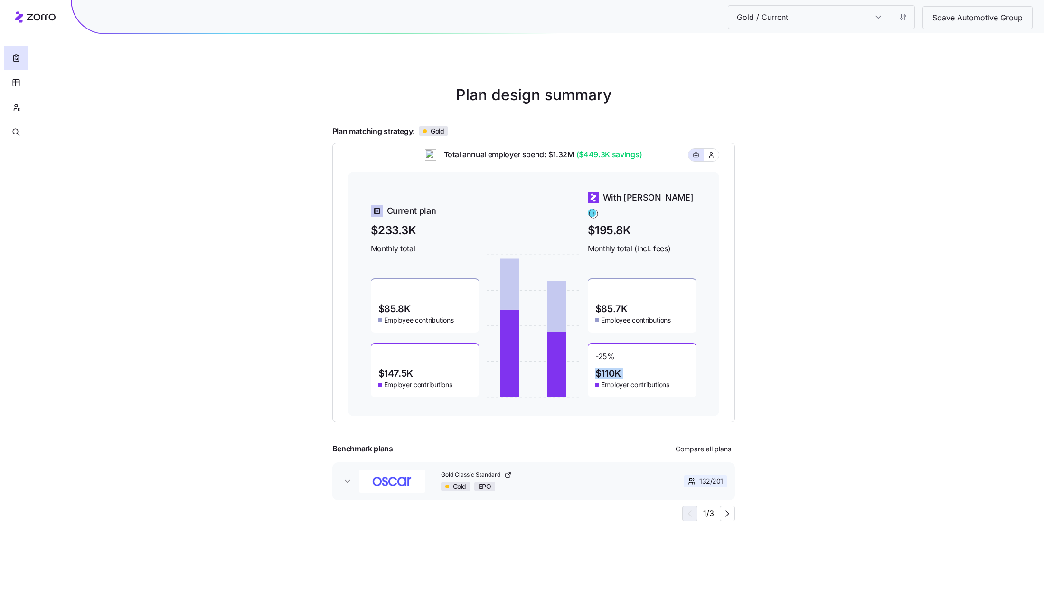
click at [638, 367] on div "-25 % $110K Employer contributions" at bounding box center [642, 370] width 109 height 53
click at [883, 20] on input "Gold / Current" at bounding box center [878, 17] width 27 height 23
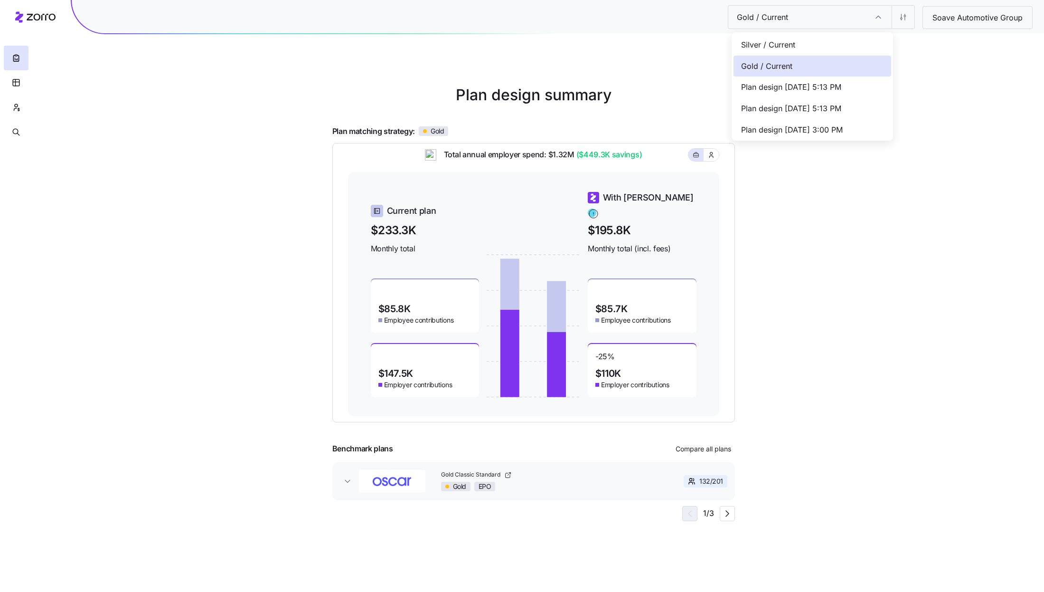
click at [832, 51] on div "Silver / Current" at bounding box center [813, 44] width 158 height 21
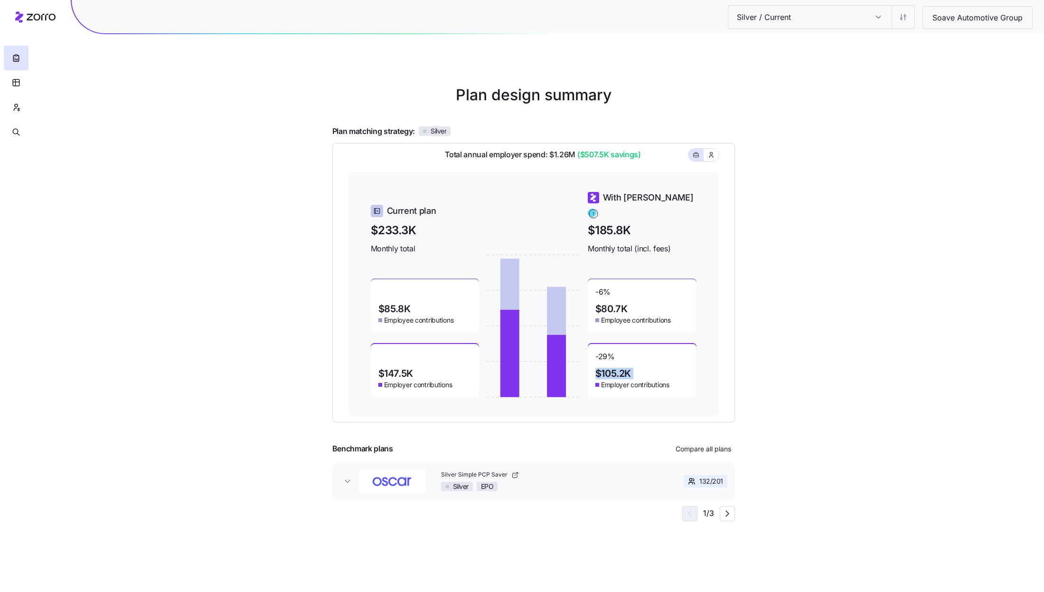
drag, startPoint x: 645, startPoint y: 366, endPoint x: 594, endPoint y: 366, distance: 51.8
click at [594, 366] on div "-29 % $105.2K Employer contributions" at bounding box center [642, 370] width 109 height 53
click at [795, 366] on div "Silver / Current Silver / Current Soave Automotive Group Plan design summary Pl…" at bounding box center [522, 296] width 1044 height 592
click at [880, 21] on input "Silver / Current" at bounding box center [878, 17] width 27 height 23
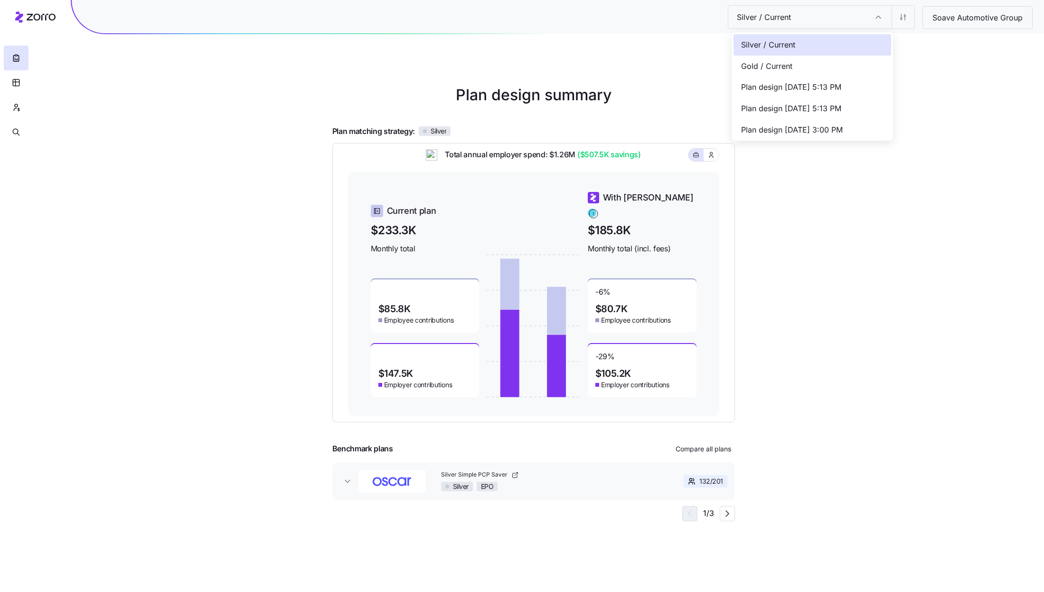
click at [834, 62] on div "Gold / Current" at bounding box center [813, 66] width 158 height 21
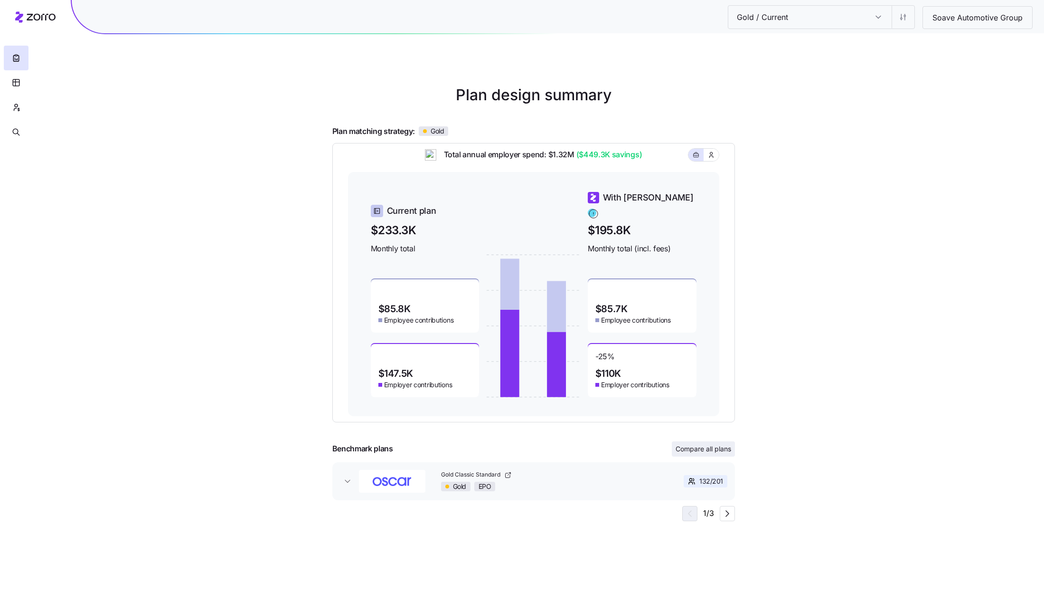
click at [708, 449] on span "Compare all plans" at bounding box center [704, 448] width 56 height 9
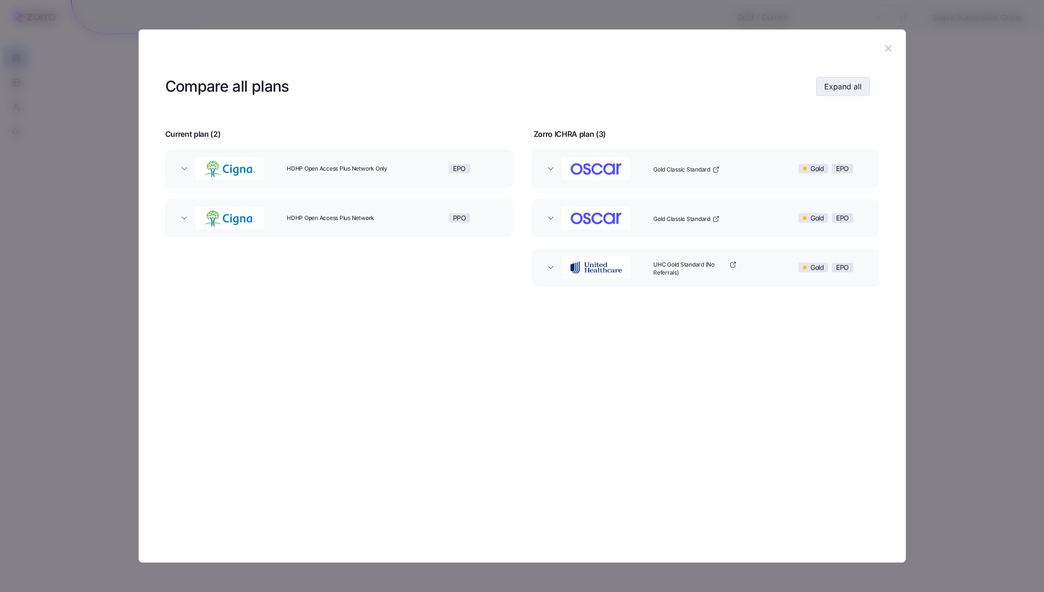
click at [843, 88] on span "Expand all" at bounding box center [843, 86] width 38 height 11
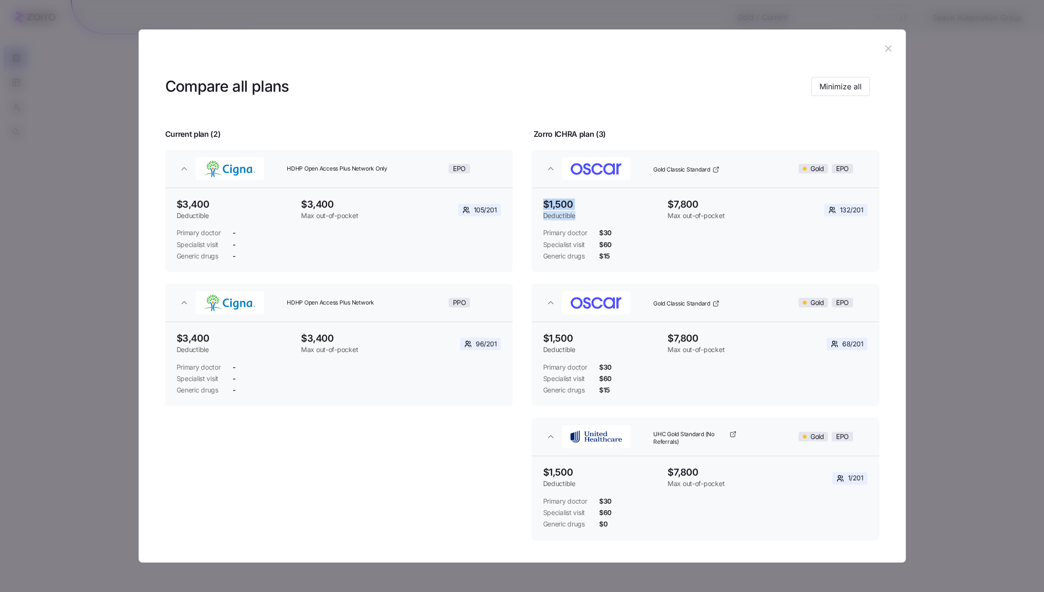
drag, startPoint x: 586, startPoint y: 215, endPoint x: 534, endPoint y: 198, distance: 55.4
click at [534, 198] on div "$1,500 Deductible $7,800 Max out-of-pocket 132 / 201 Primary doctor $30 Special…" at bounding box center [706, 226] width 348 height 76
click at [592, 212] on span "Deductible" at bounding box center [601, 215] width 117 height 9
drag, startPoint x: 578, startPoint y: 350, endPoint x: 544, endPoint y: 335, distance: 37.2
click at [544, 335] on div "$1,500 Deductible" at bounding box center [601, 343] width 117 height 21
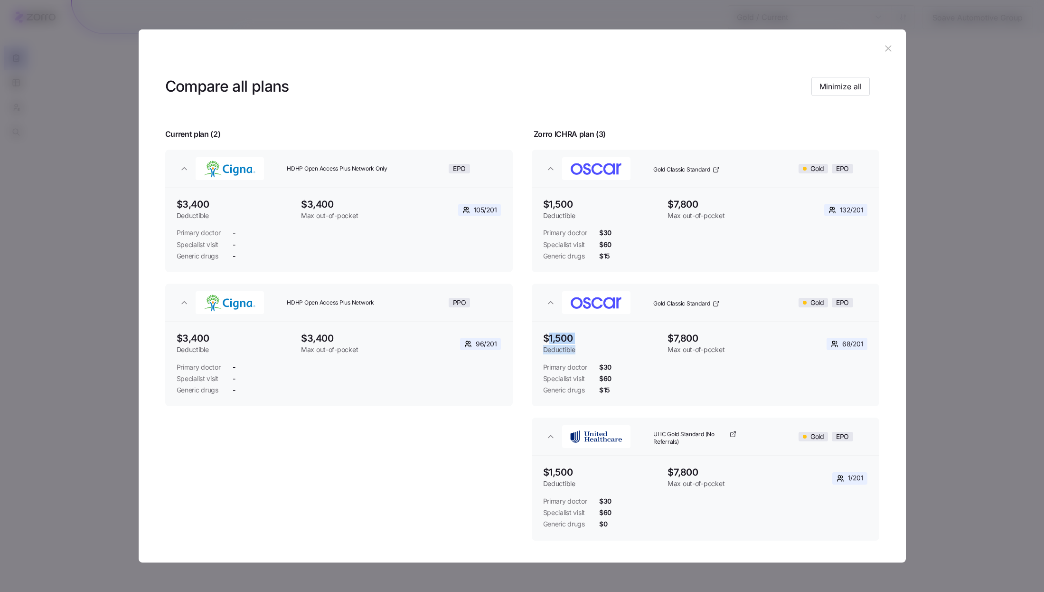
click at [886, 48] on icon "button" at bounding box center [889, 49] width 6 height 6
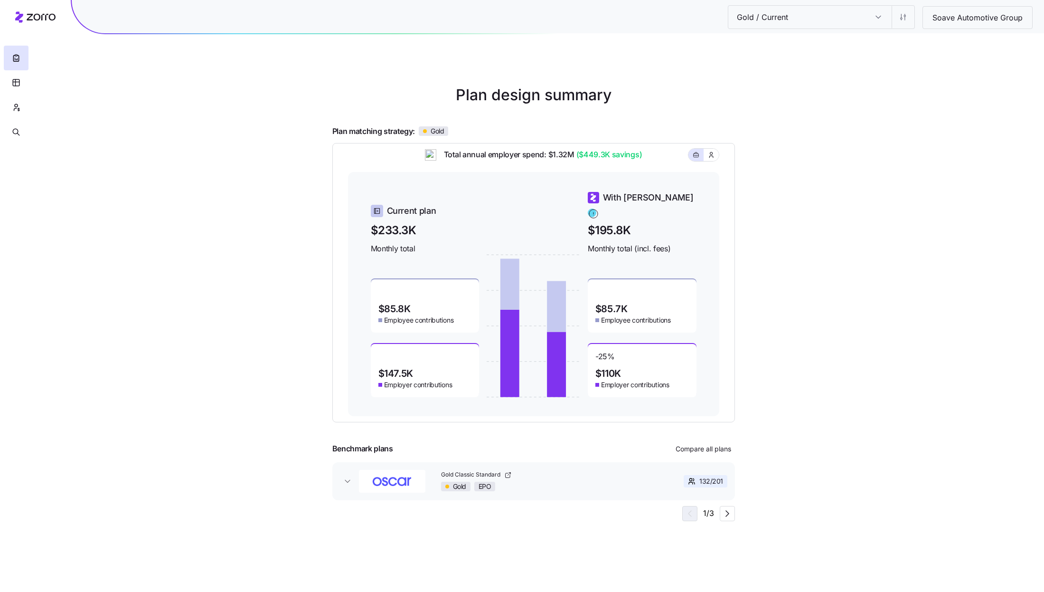
click at [883, 22] on input "Gold / Current" at bounding box center [878, 17] width 27 height 23
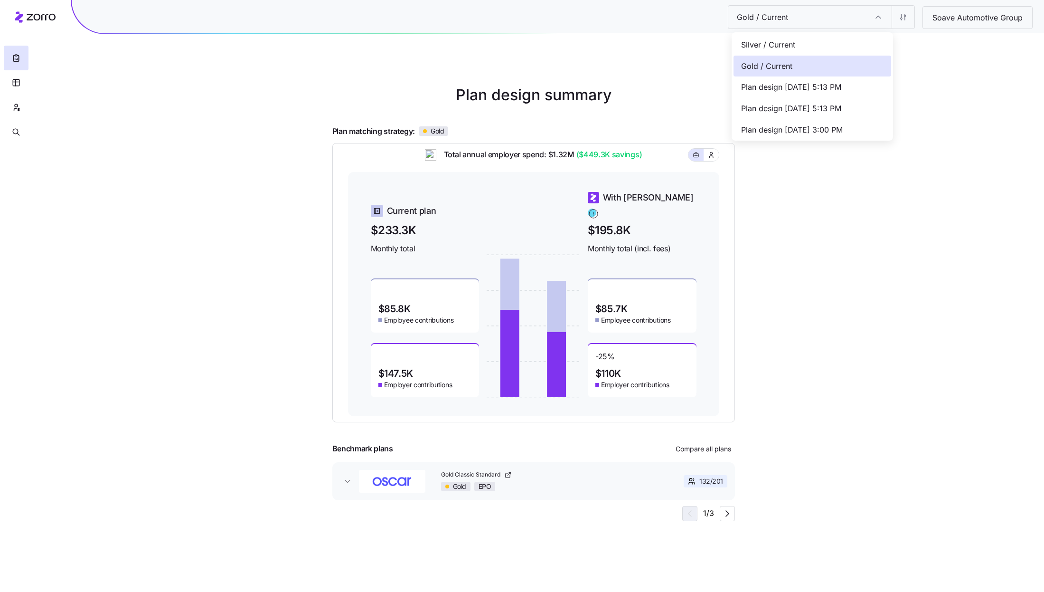
click at [928, 74] on div "Gold / Current Gold / Current Soave Automotive Group Plan design summary Plan m…" at bounding box center [522, 296] width 1044 height 592
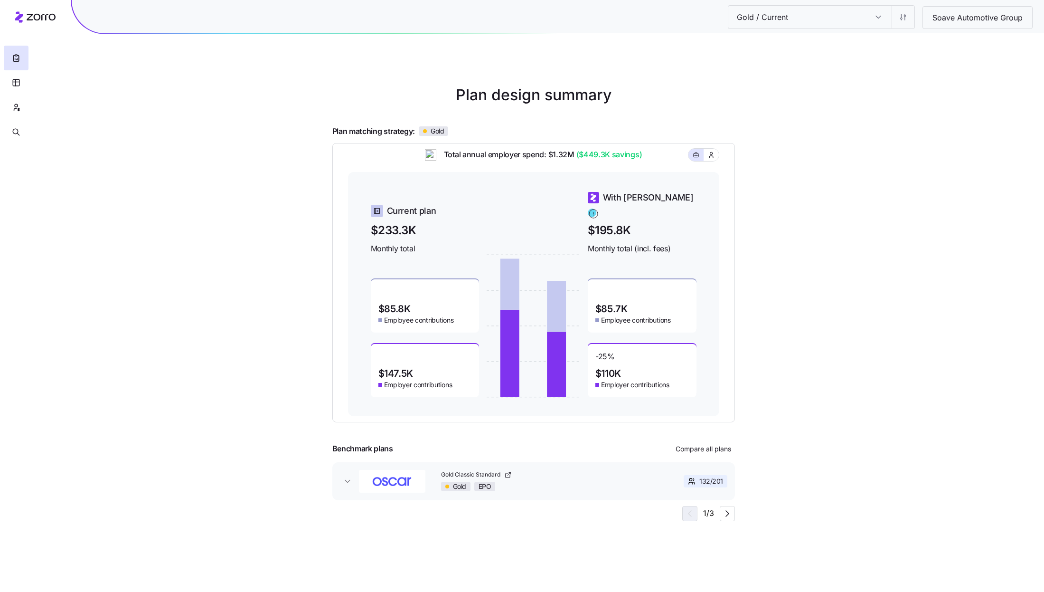
click at [880, 18] on input "Gold / Current" at bounding box center [878, 17] width 27 height 23
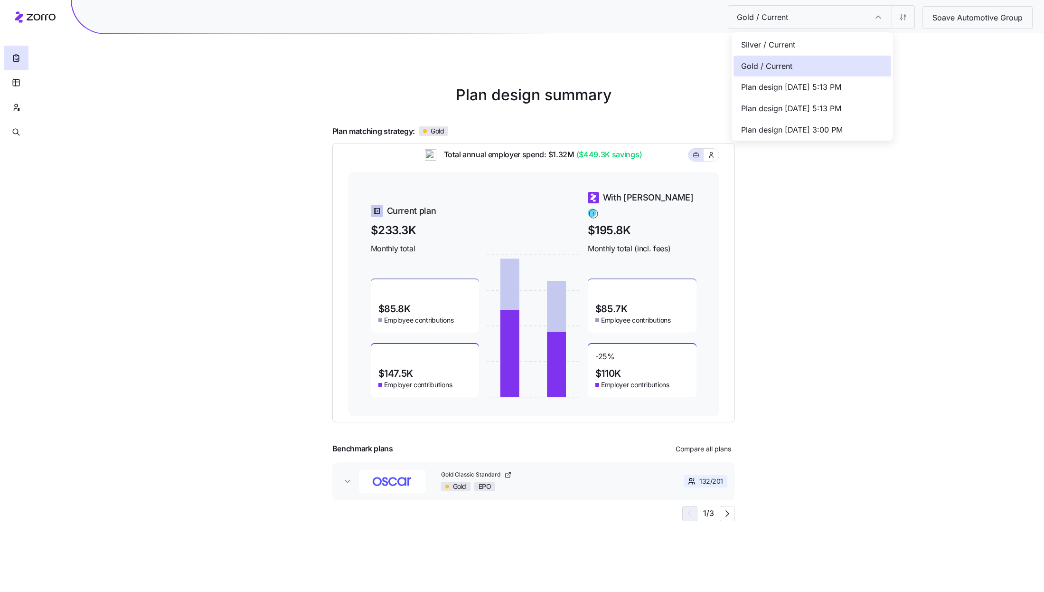
click at [814, 40] on div "Silver / Current" at bounding box center [813, 44] width 158 height 21
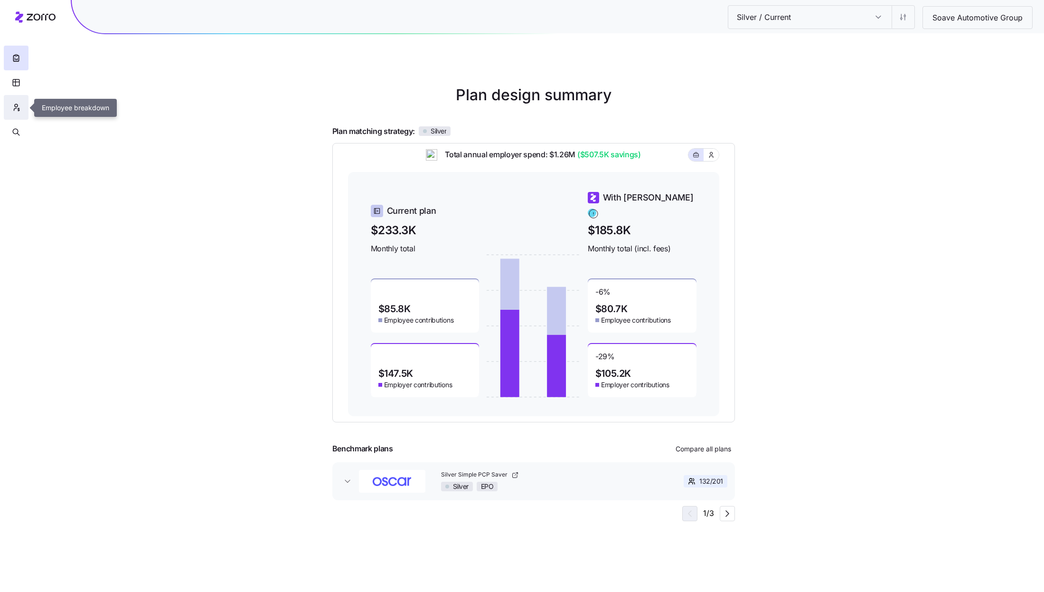
click at [17, 109] on icon "button" at bounding box center [16, 107] width 9 height 9
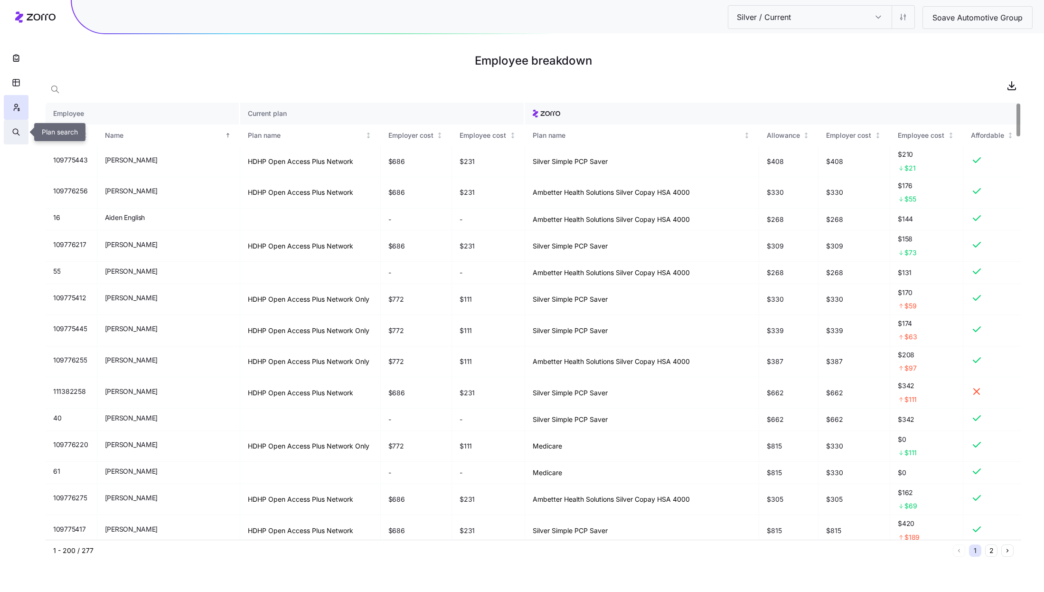
click at [9, 128] on button "button" at bounding box center [16, 132] width 25 height 25
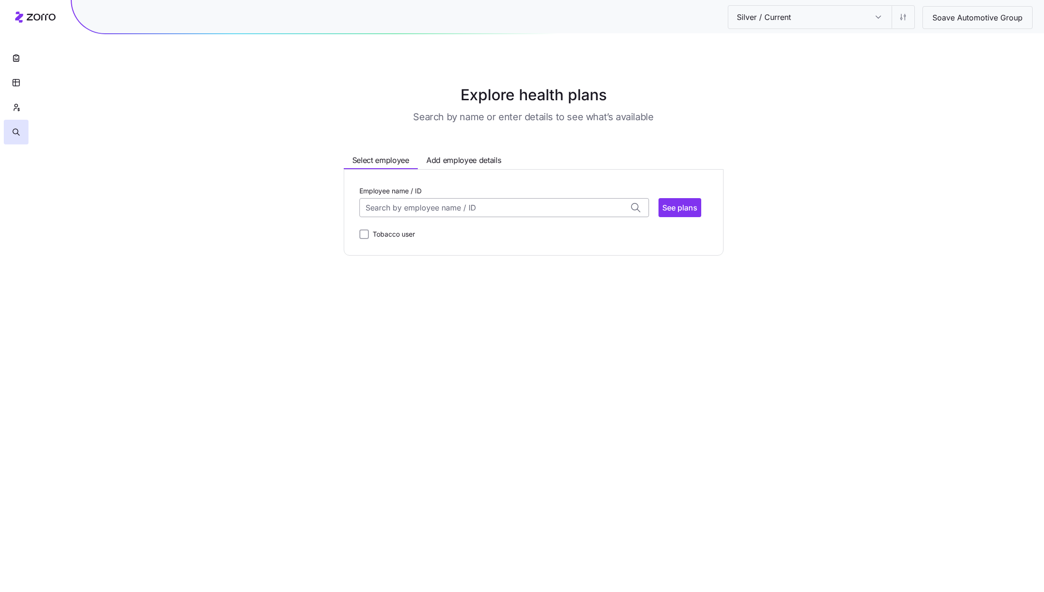
click at [488, 206] on input "Employee name / ID" at bounding box center [504, 207] width 290 height 19
click at [412, 245] on span "ID: 109775443 | zip code: 66215" at bounding box center [407, 242] width 80 height 8
click at [689, 203] on span "See plans" at bounding box center [679, 207] width 35 height 11
type input "Aaron Hunt (ID: 109775443)"
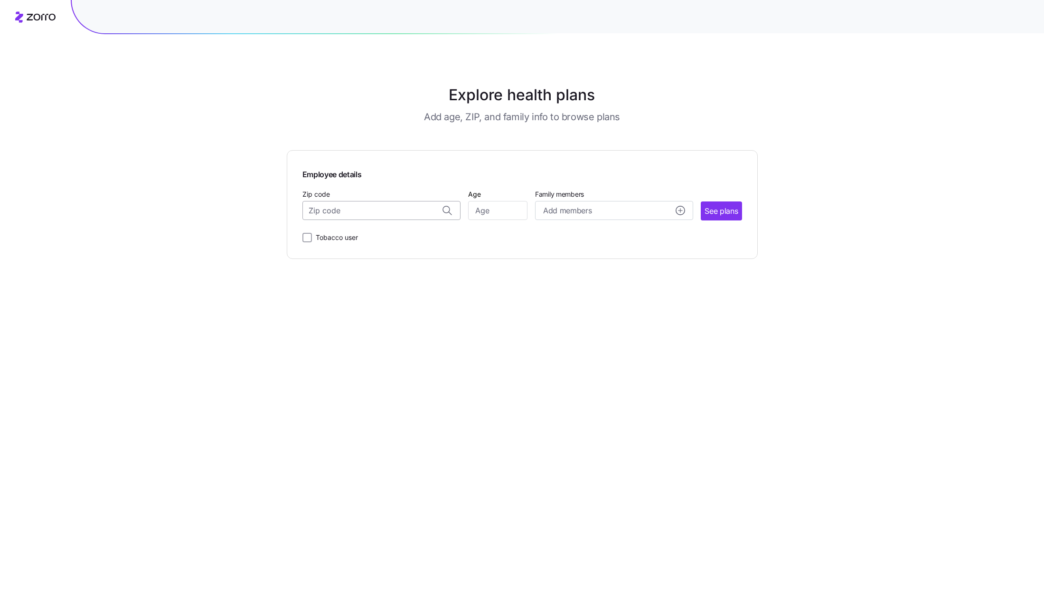
click at [368, 215] on input "Zip code" at bounding box center [381, 210] width 158 height 19
click at [394, 238] on span "65721, [GEOGRAPHIC_DATA], [GEOGRAPHIC_DATA]" at bounding box center [379, 236] width 133 height 12
type input "65721, [GEOGRAPHIC_DATA], [GEOGRAPHIC_DATA]"
click at [503, 208] on input "Age" at bounding box center [497, 210] width 59 height 19
type input "40"
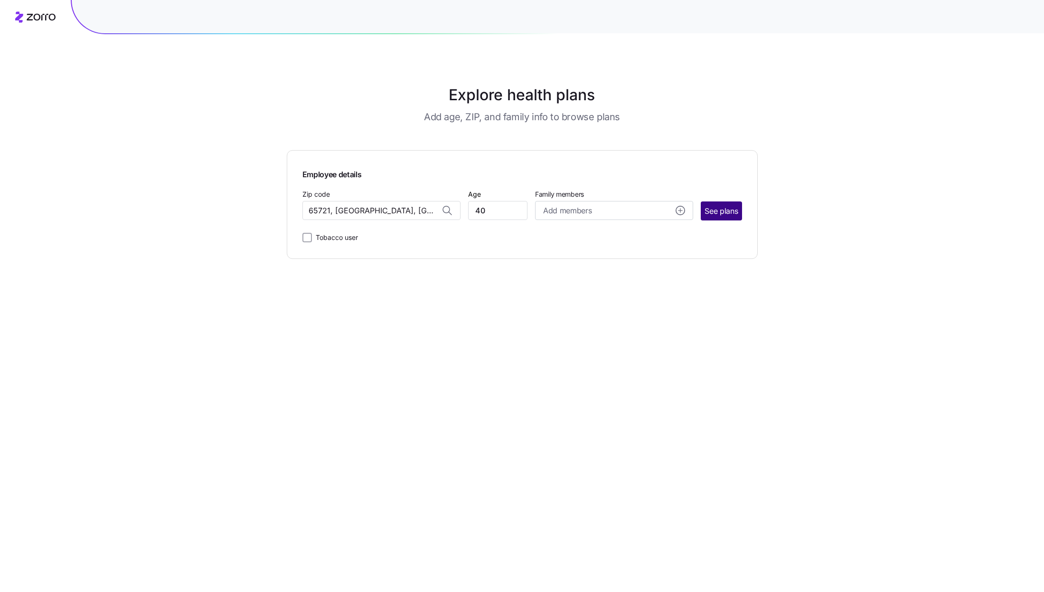
click at [726, 210] on span "See plans" at bounding box center [721, 211] width 33 height 12
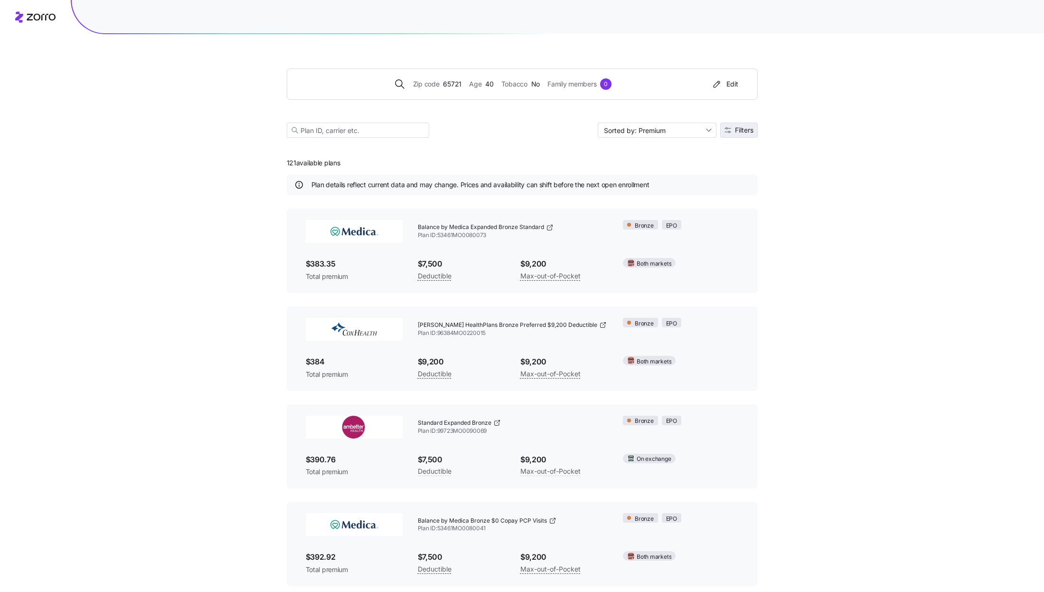
click at [754, 129] on button "Filters" at bounding box center [739, 130] width 38 height 15
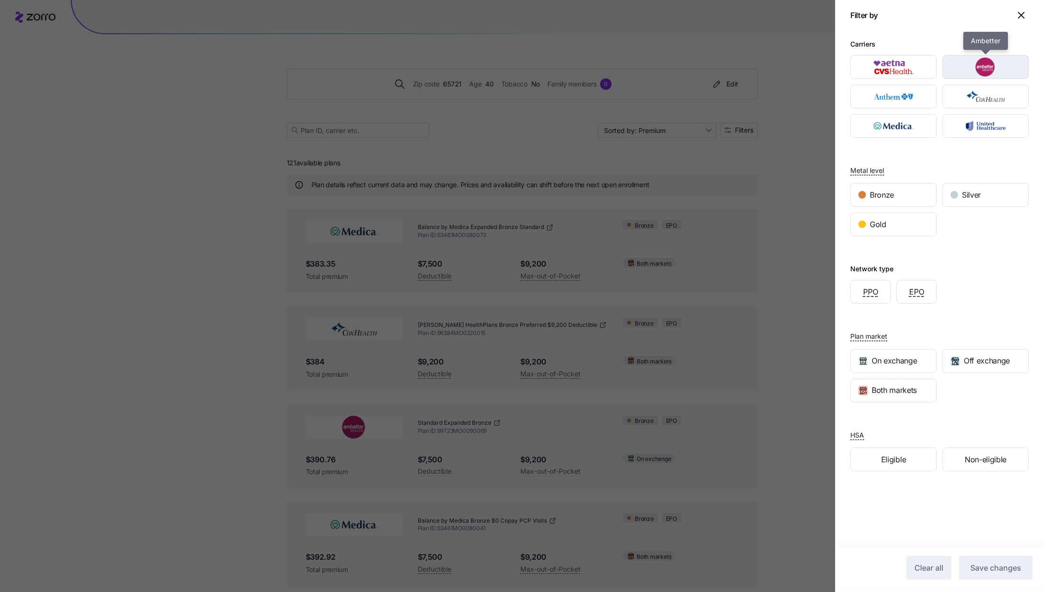
click at [996, 69] on img "button" at bounding box center [986, 66] width 70 height 19
click at [1003, 569] on span "Save changes" at bounding box center [996, 567] width 51 height 11
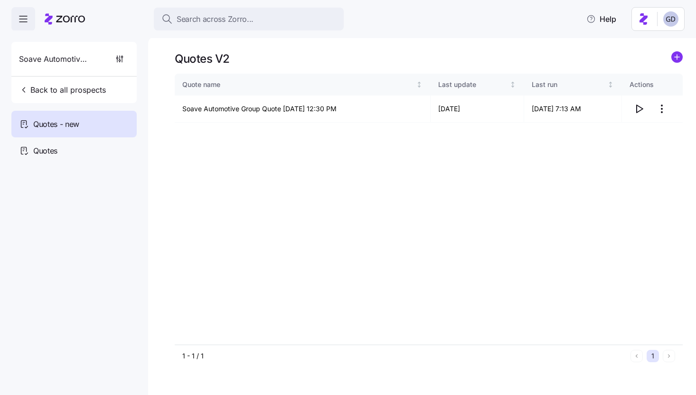
click at [221, 24] on span "Search across Zorro..." at bounding box center [215, 19] width 77 height 12
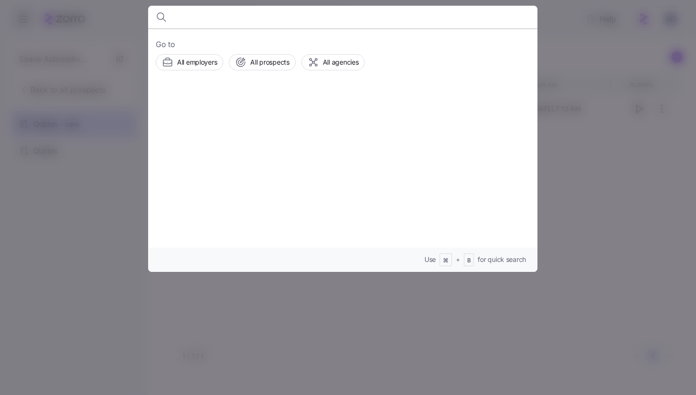
type input "L"
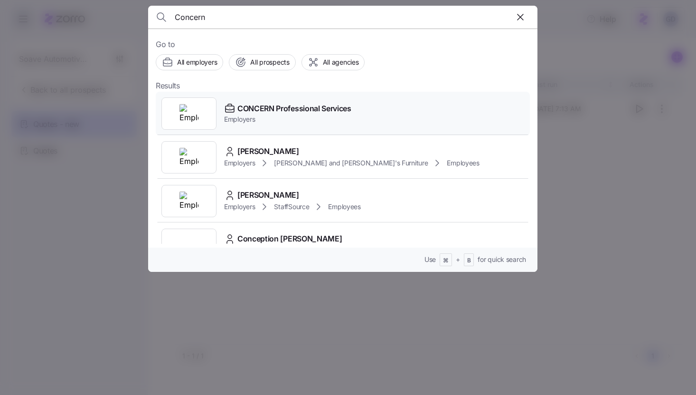
type input "Concern"
click at [245, 107] on span "CONCERN Professional Services" at bounding box center [294, 109] width 114 height 12
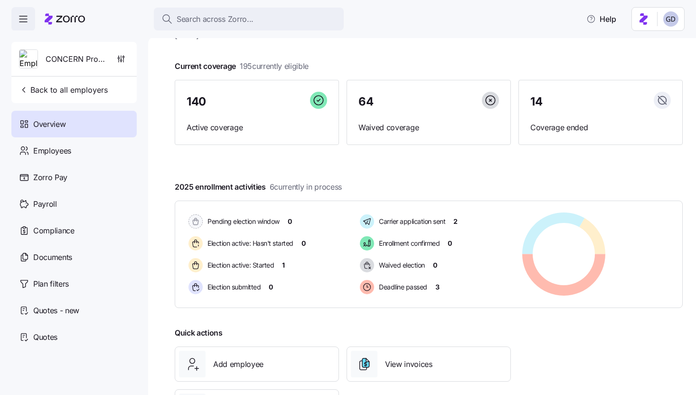
scroll to position [33, 0]
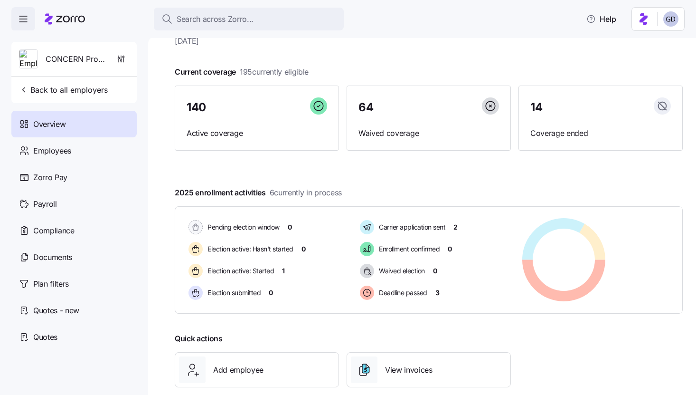
drag, startPoint x: 347, startPoint y: 193, endPoint x: 268, endPoint y: 193, distance: 78.8
click at [268, 193] on div "2025 enrollment activities 6 currently in process Pending election window 0 Ele…" at bounding box center [429, 250] width 508 height 127
click at [392, 193] on div "2025 enrollment activities 6 currently in process Pending election window 0 Ele…" at bounding box center [429, 250] width 508 height 127
drag, startPoint x: 347, startPoint y: 195, endPoint x: 269, endPoint y: 193, distance: 77.9
click at [269, 193] on div "2025 enrollment activities 6 currently in process Pending election window 0 Ele…" at bounding box center [429, 250] width 508 height 127
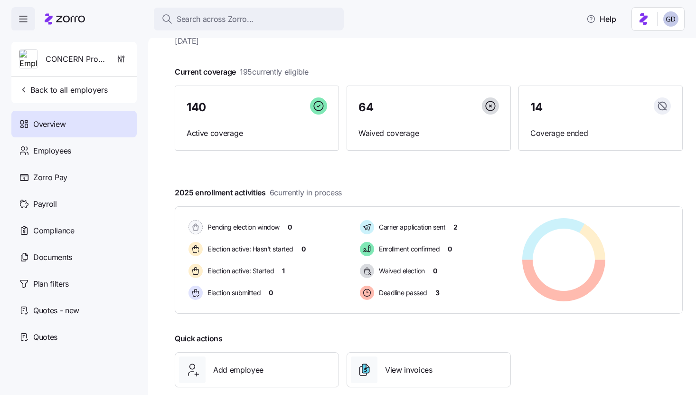
click at [382, 194] on div "2025 enrollment activities 6 currently in process Pending election window 0 Ele…" at bounding box center [429, 250] width 508 height 127
drag, startPoint x: 241, startPoint y: 72, endPoint x: 252, endPoint y: 72, distance: 11.4
click at [252, 72] on span "195 currently eligible" at bounding box center [274, 72] width 69 height 12
click at [362, 184] on div at bounding box center [429, 177] width 508 height 15
drag, startPoint x: 277, startPoint y: 194, endPoint x: 268, endPoint y: 193, distance: 9.1
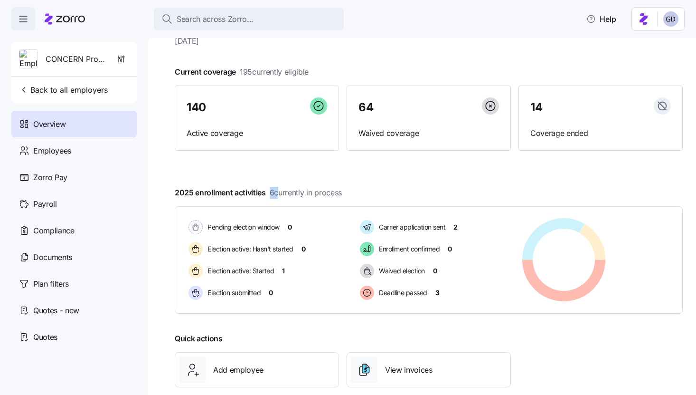
click at [268, 193] on span "2025 enrollment activities 6 currently in process" at bounding box center [258, 193] width 167 height 12
click at [395, 191] on div "2025 enrollment activities 6 currently in process Pending election window 0 Ele…" at bounding box center [429, 250] width 508 height 127
drag, startPoint x: 346, startPoint y: 192, endPoint x: 266, endPoint y: 191, distance: 79.3
click at [266, 191] on div "2025 enrollment activities 6 currently in process Pending election window 0 Ele…" at bounding box center [429, 250] width 508 height 127
click at [292, 175] on div at bounding box center [429, 177] width 508 height 15
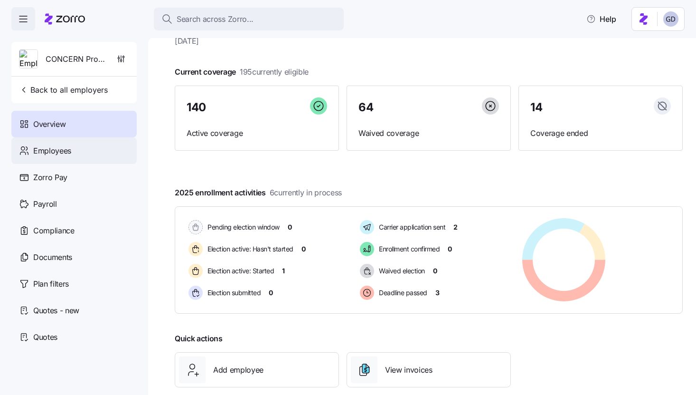
click at [96, 154] on div "Employees" at bounding box center [73, 150] width 125 height 27
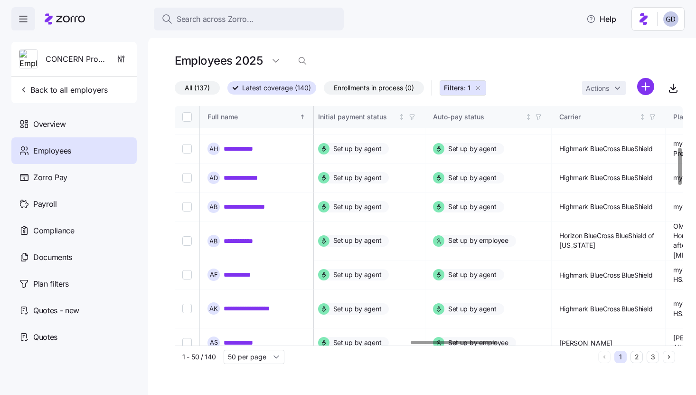
scroll to position [0, 1390]
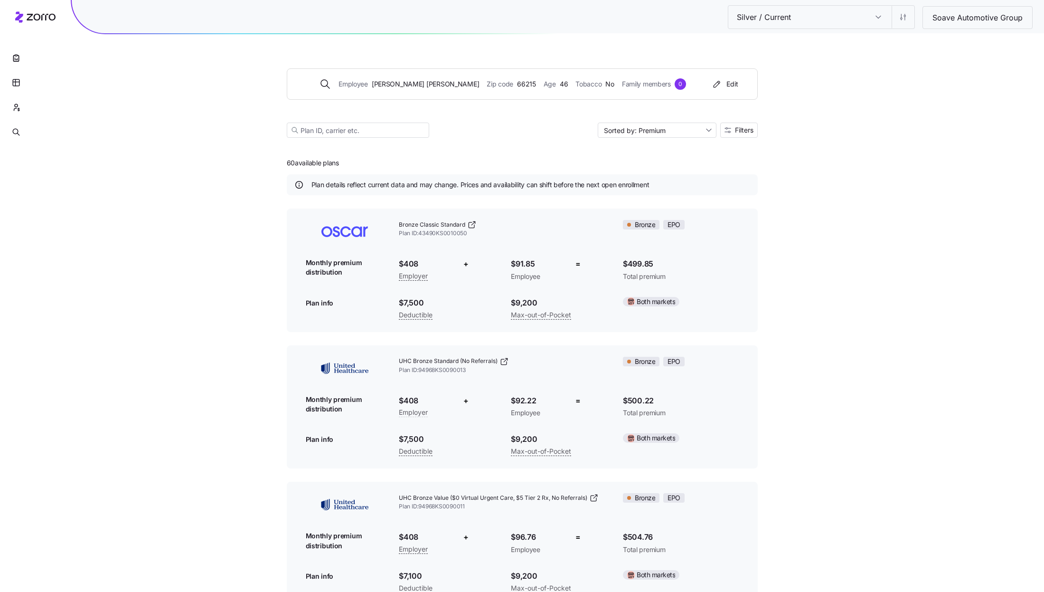
drag, startPoint x: 342, startPoint y: 162, endPoint x: 291, endPoint y: 161, distance: 51.3
click at [739, 132] on span "Filters" at bounding box center [744, 130] width 19 height 7
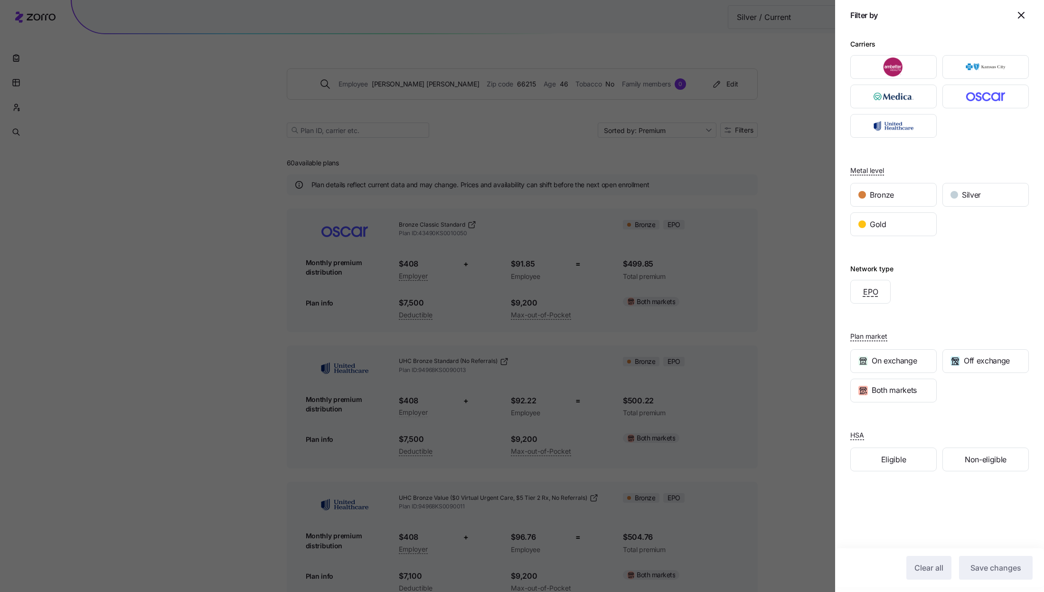
click at [1020, 12] on icon "button" at bounding box center [1021, 14] width 11 height 11
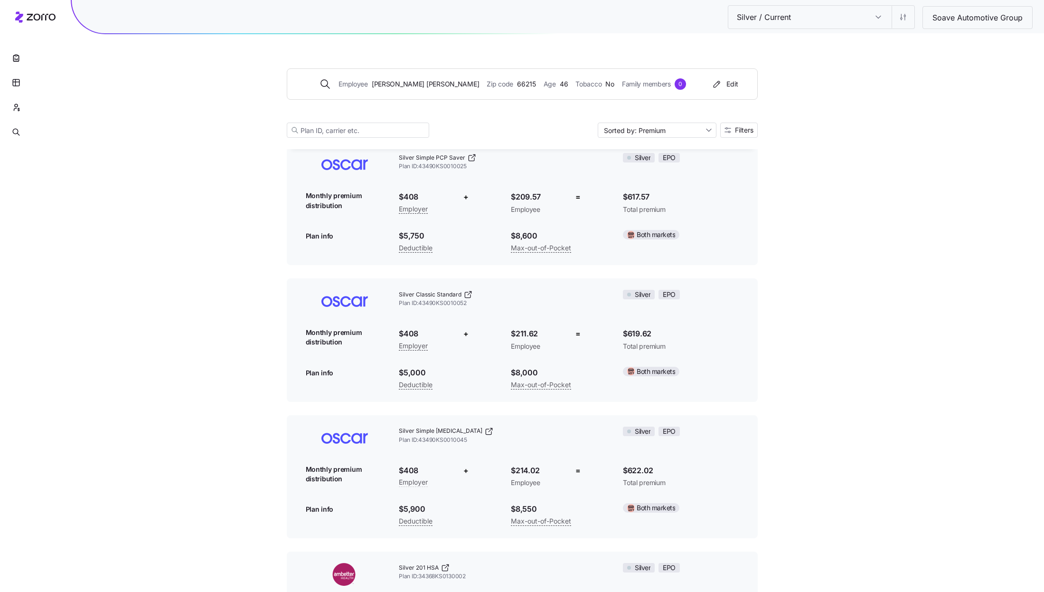
scroll to position [1983, 0]
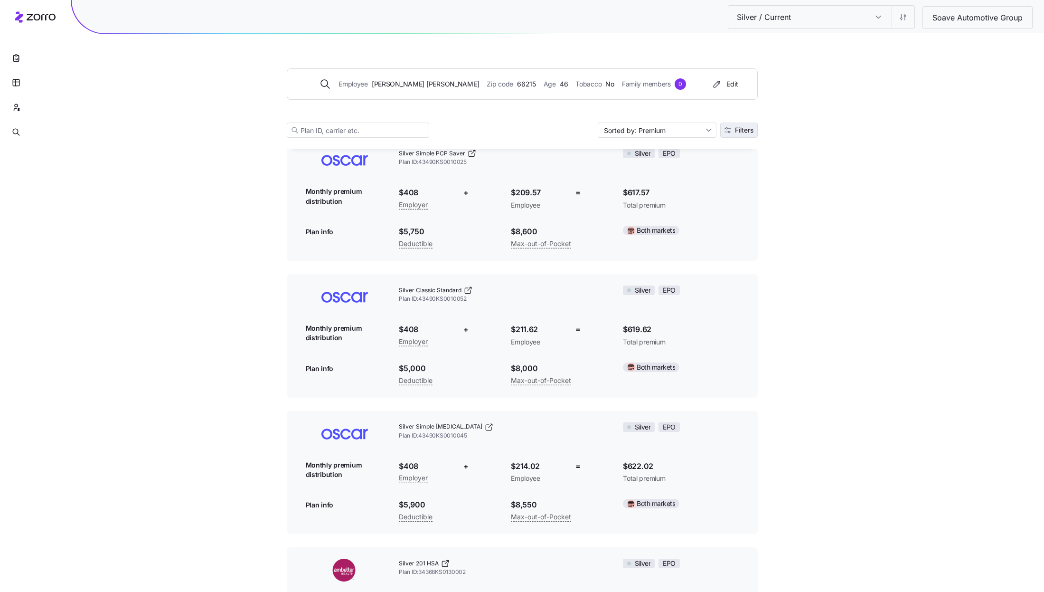
click at [746, 132] on span "Filters" at bounding box center [744, 130] width 19 height 7
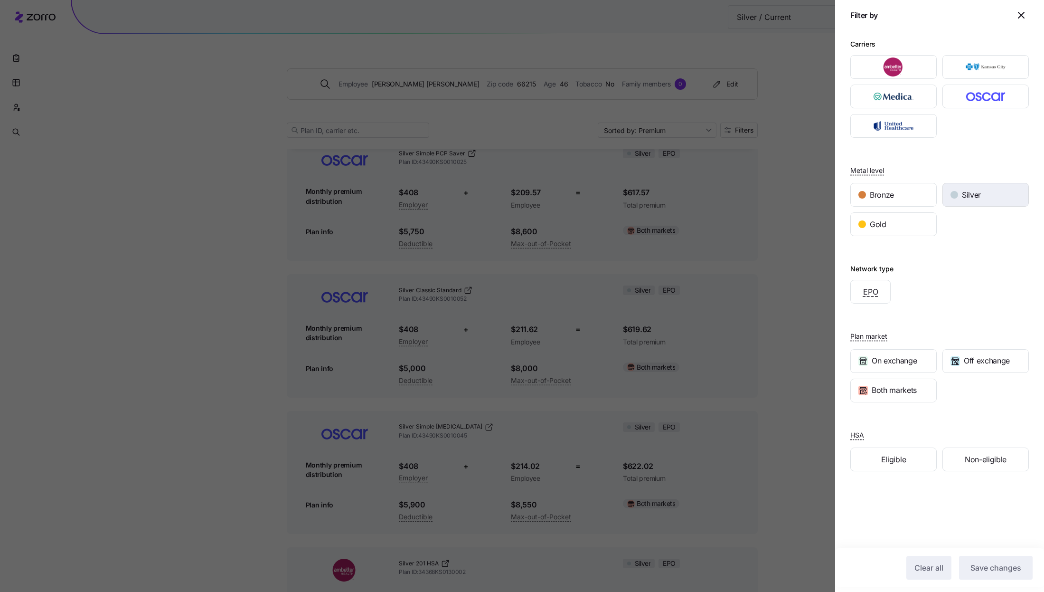
click at [983, 194] on div "Silver" at bounding box center [985, 194] width 85 height 23
click at [893, 226] on div "Gold" at bounding box center [893, 224] width 85 height 23
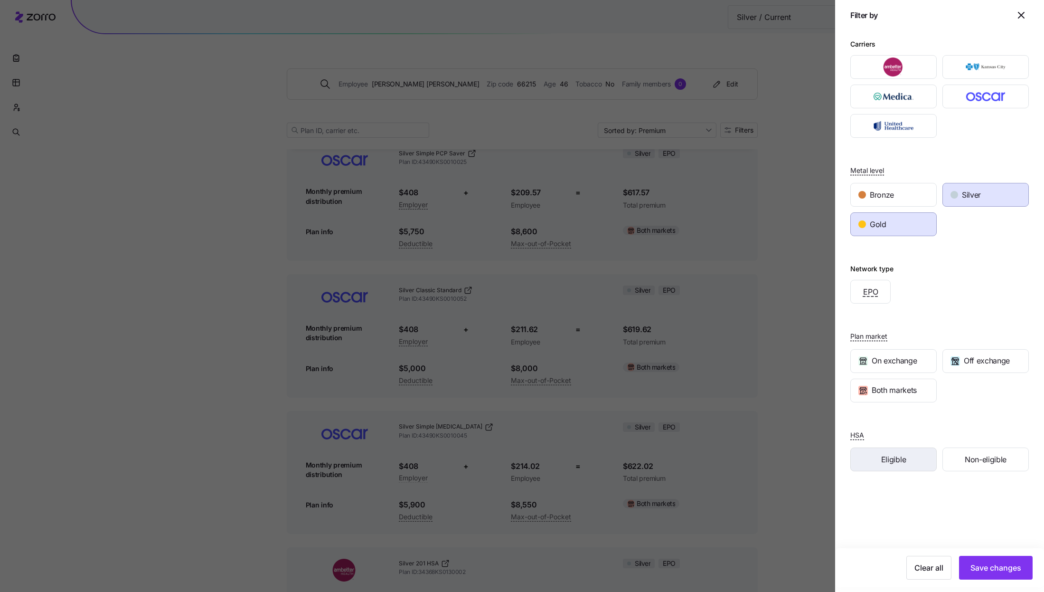
click at [895, 458] on span "Eligible" at bounding box center [893, 459] width 25 height 12
click at [990, 572] on span "Save changes" at bounding box center [996, 567] width 51 height 11
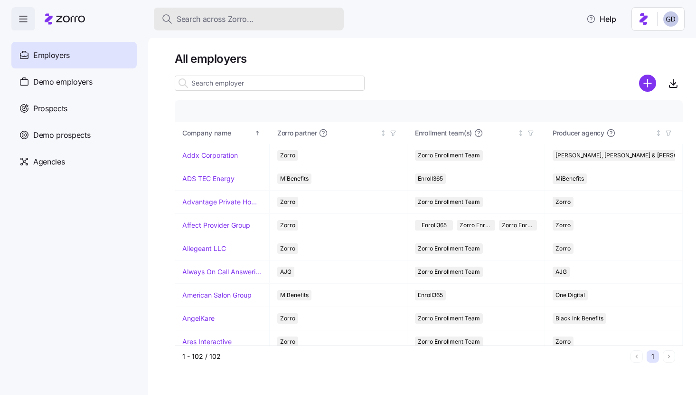
click at [255, 28] on button "Search across Zorro..." at bounding box center [249, 19] width 190 height 23
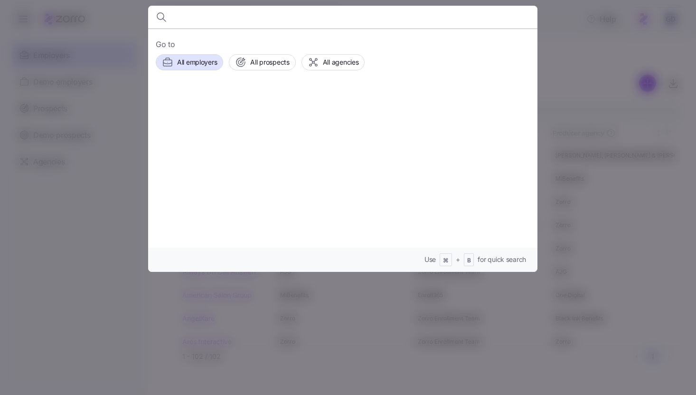
click at [585, 55] on div at bounding box center [348, 197] width 696 height 395
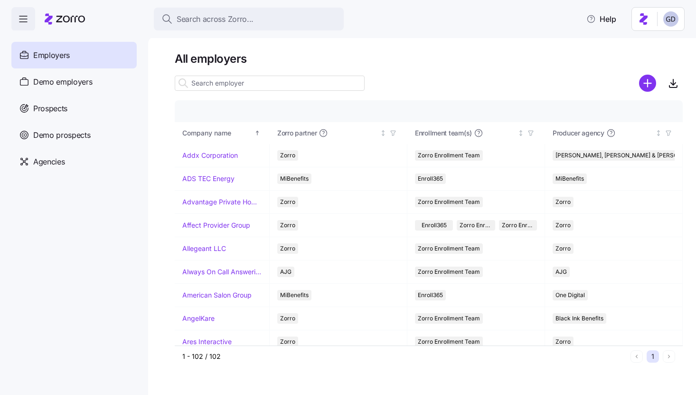
click at [322, 79] on input at bounding box center [270, 83] width 190 height 15
click at [251, 24] on span "Search across Zorro..." at bounding box center [215, 19] width 77 height 12
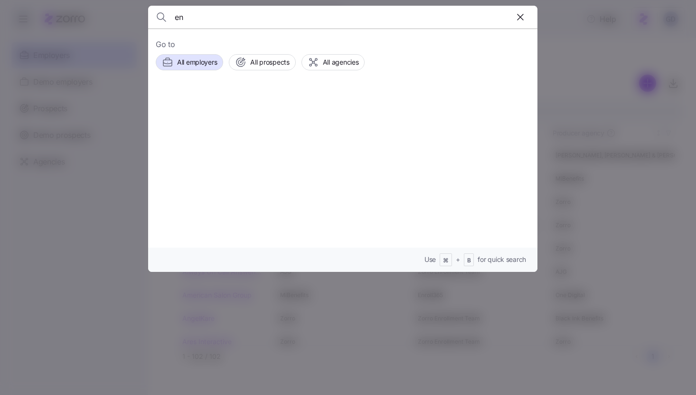
type input "e"
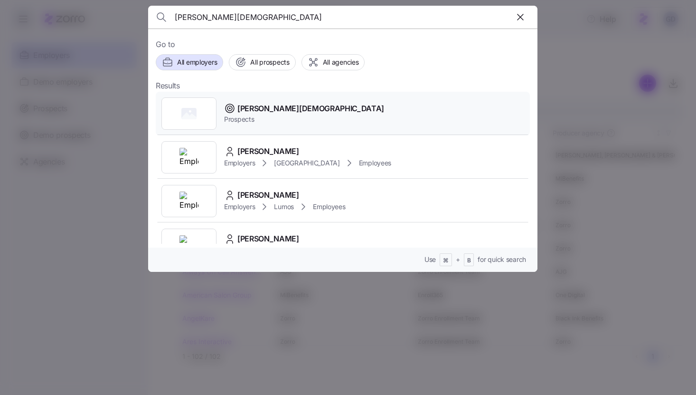
type input "bethany lutheran"
click at [267, 115] on span "Prospects" at bounding box center [304, 118] width 160 height 9
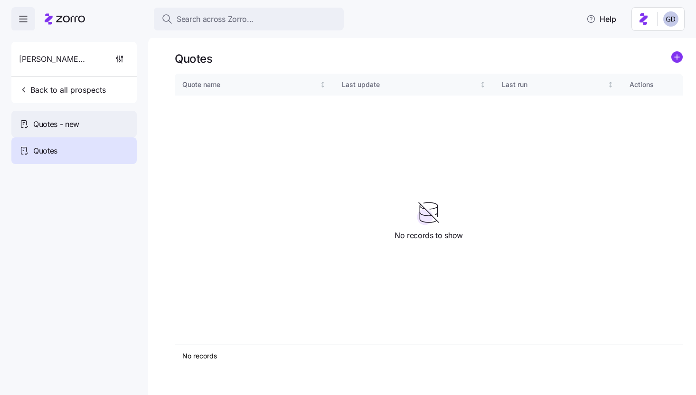
click at [85, 122] on div "Quotes - new" at bounding box center [73, 124] width 125 height 27
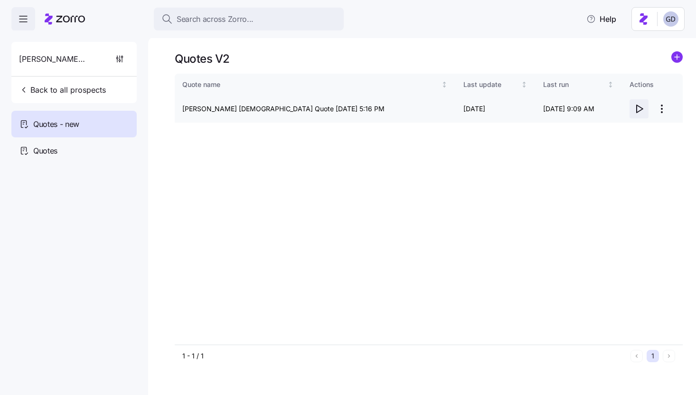
click at [640, 108] on icon "button" at bounding box center [638, 108] width 11 height 11
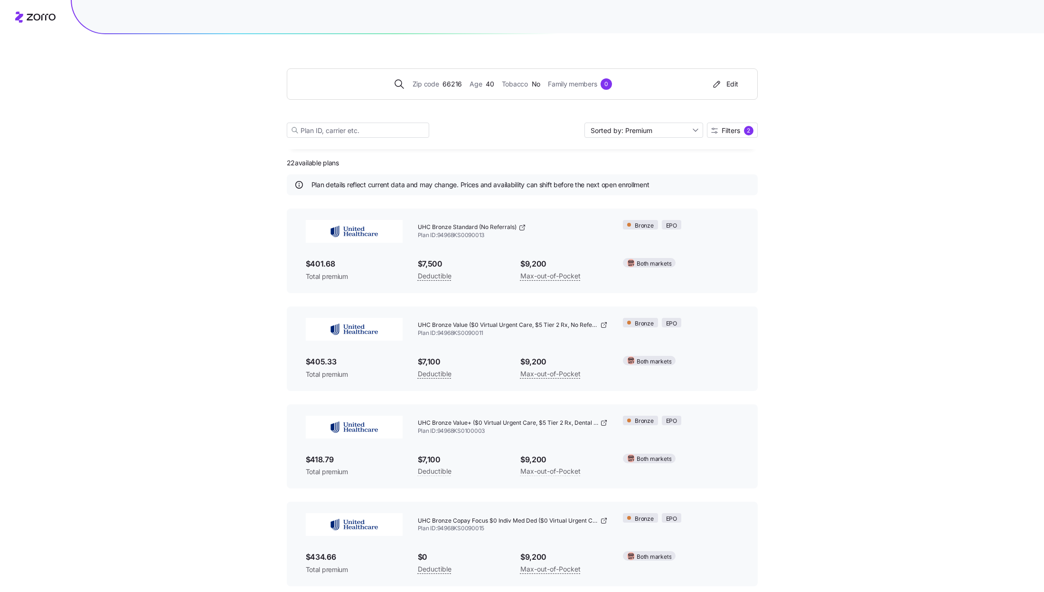
scroll to position [250, 0]
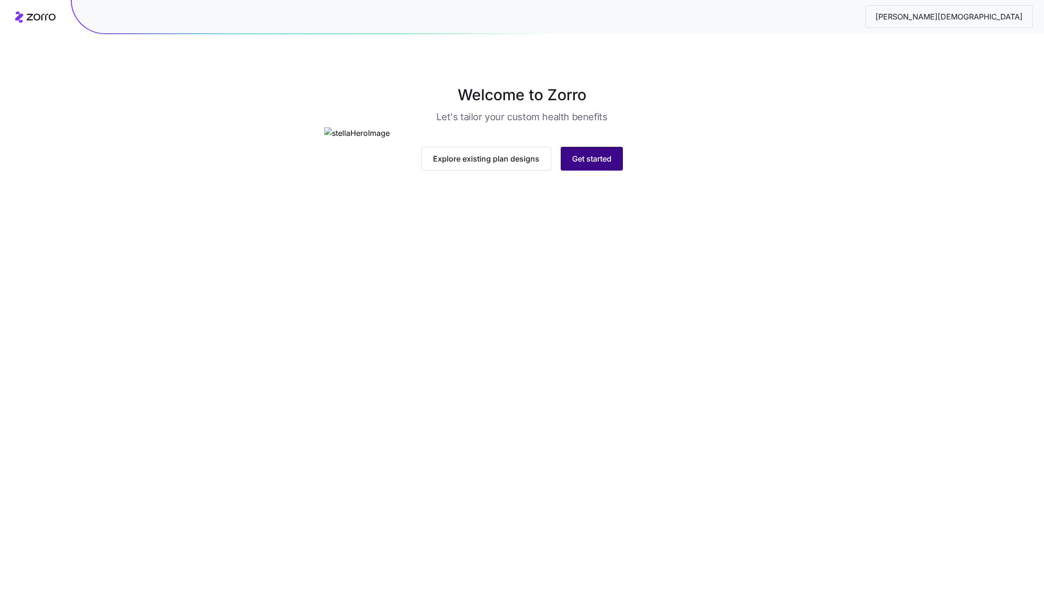
click at [594, 164] on span "Get started" at bounding box center [591, 158] width 39 height 11
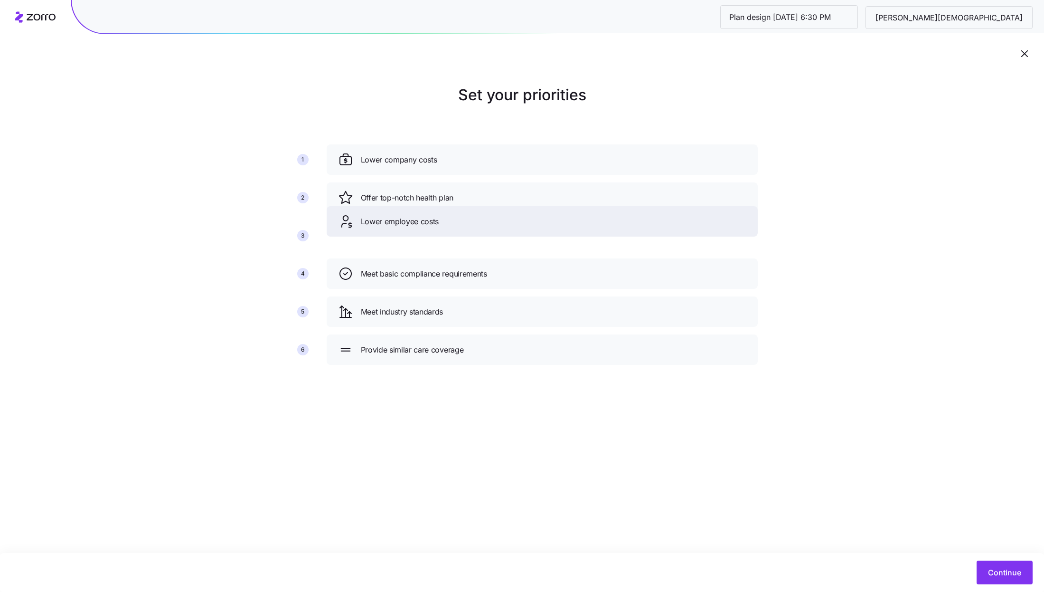
drag, startPoint x: 564, startPoint y: 229, endPoint x: 564, endPoint y: 189, distance: 40.8
click at [564, 214] on div "Lower employee costs" at bounding box center [542, 221] width 408 height 15
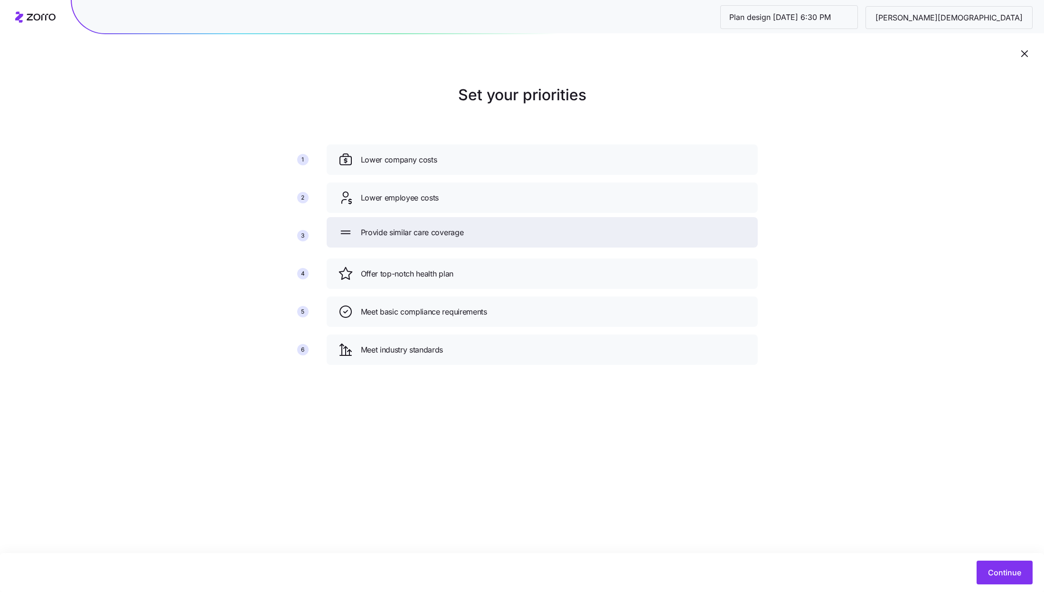
drag, startPoint x: 514, startPoint y: 342, endPoint x: 514, endPoint y: 219, distance: 122.5
click at [514, 225] on div "Provide similar care coverage" at bounding box center [542, 232] width 408 height 15
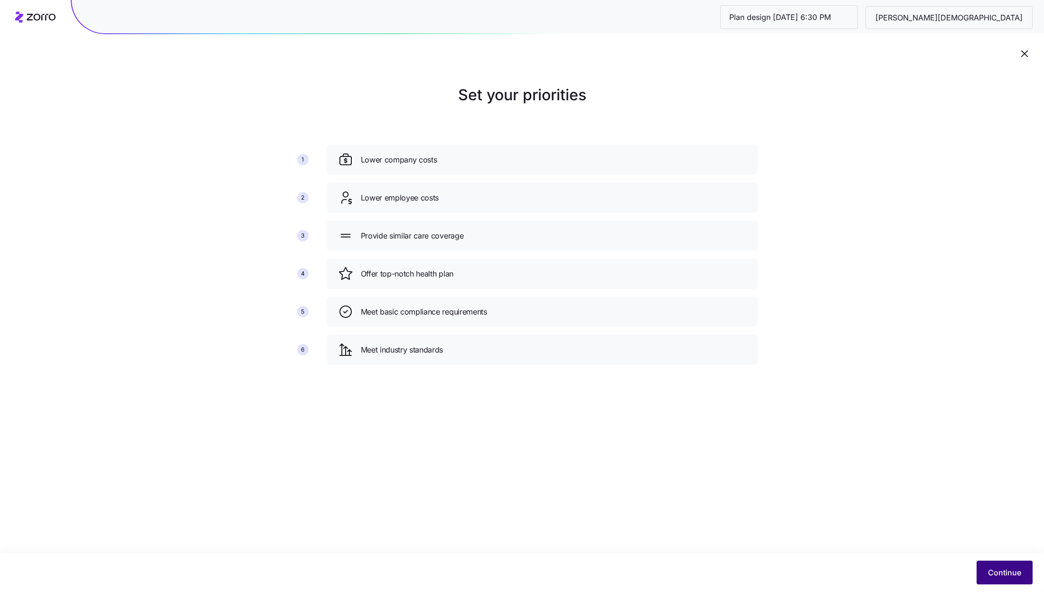
click at [993, 562] on button "Continue" at bounding box center [1005, 572] width 56 height 24
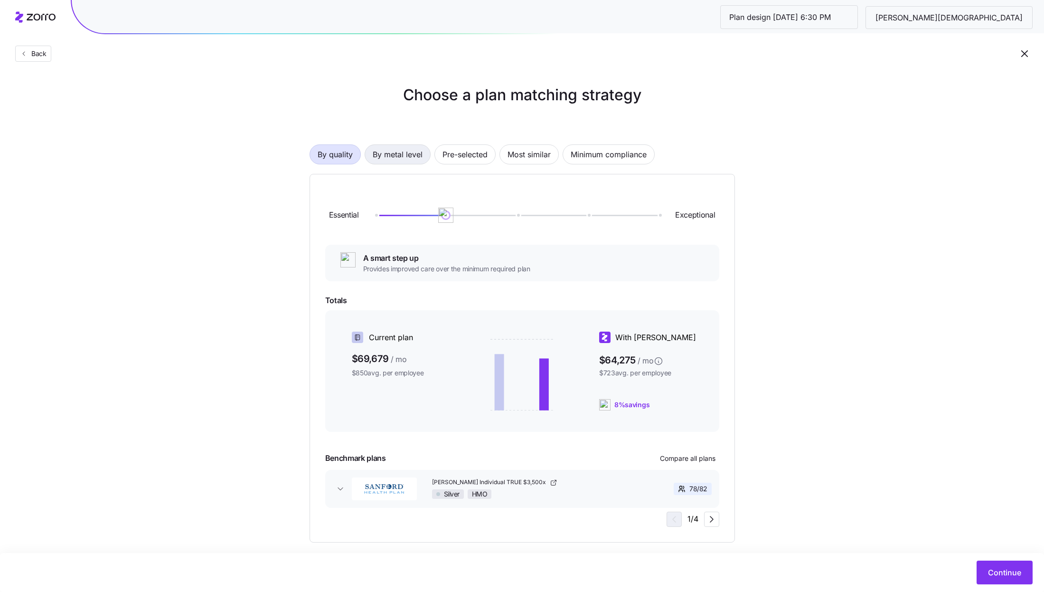
click at [393, 149] on span "By metal level" at bounding box center [398, 154] width 50 height 19
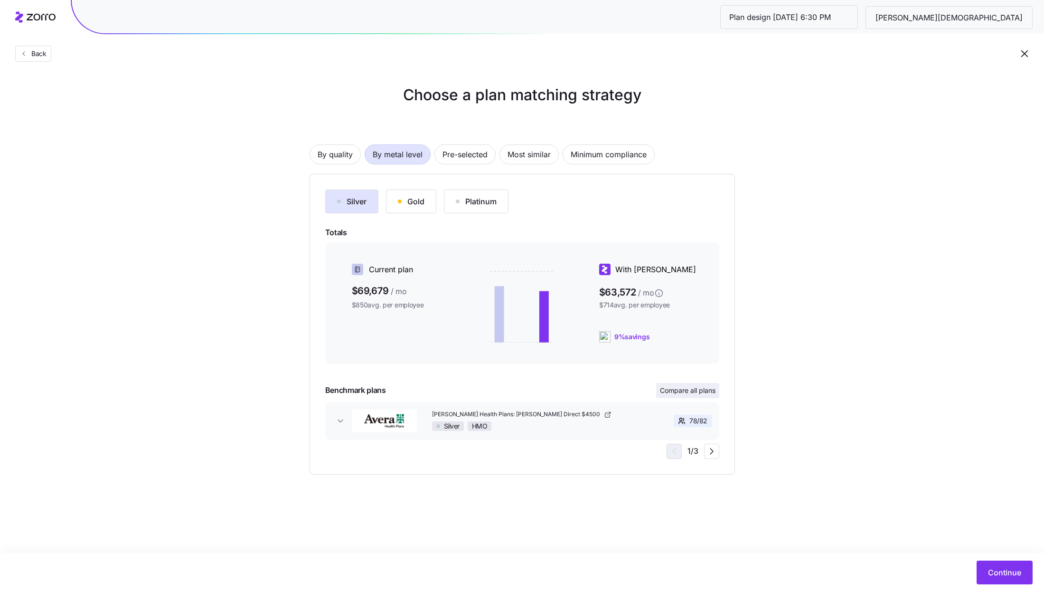
click at [701, 390] on span "Compare all plans" at bounding box center [688, 390] width 56 height 9
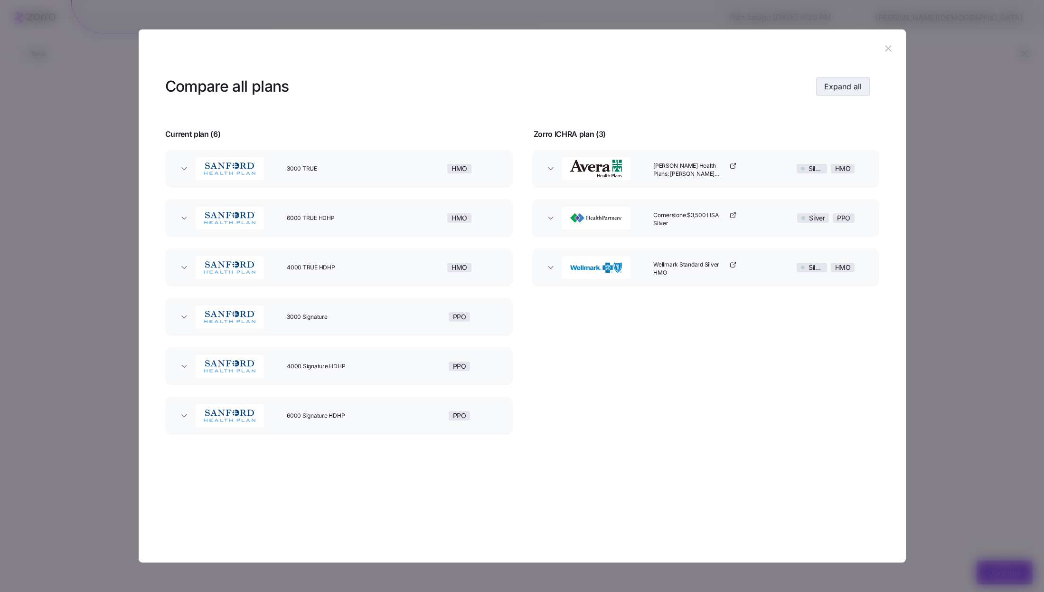
click at [854, 93] on button "Expand all" at bounding box center [843, 86] width 54 height 19
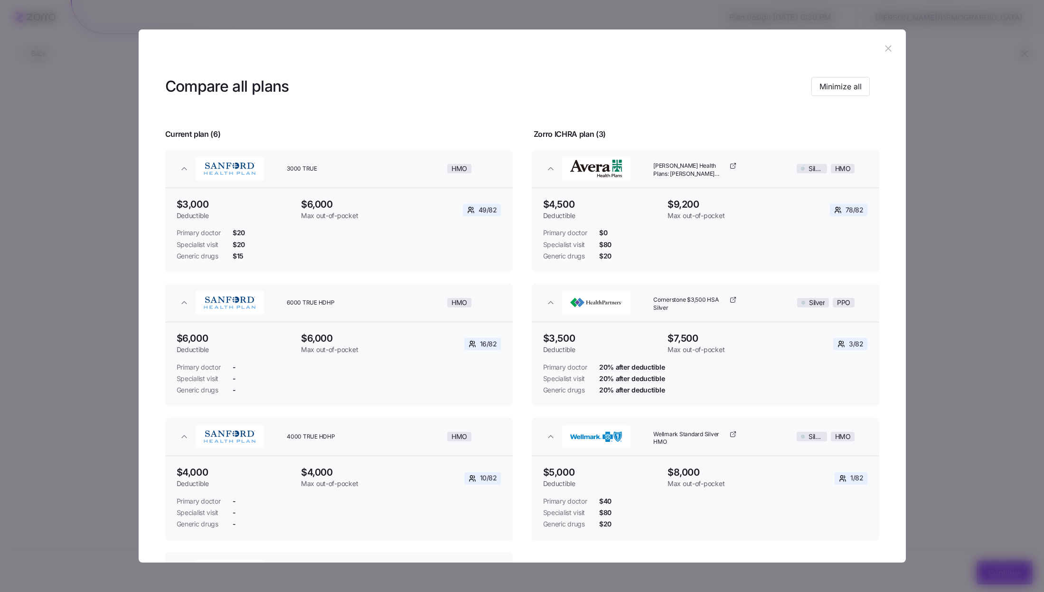
click at [885, 51] on icon "button" at bounding box center [888, 48] width 10 height 10
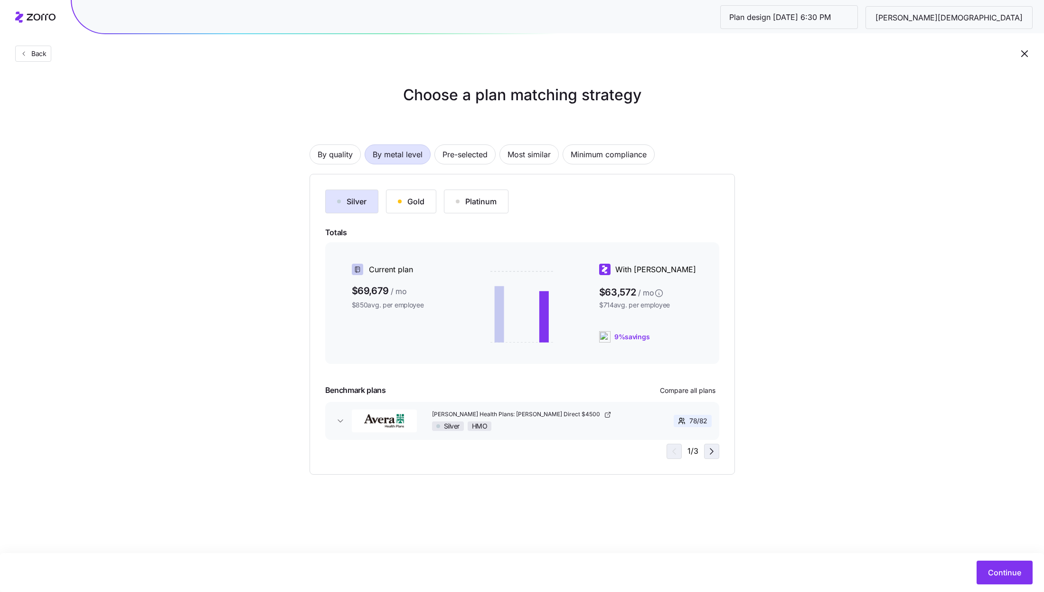
click at [708, 444] on span "button" at bounding box center [712, 451] width 14 height 14
click at [413, 193] on button "Gold" at bounding box center [411, 201] width 50 height 24
click at [353, 206] on div "Silver" at bounding box center [351, 201] width 29 height 11
click at [698, 391] on span "Compare all plans" at bounding box center [688, 390] width 56 height 9
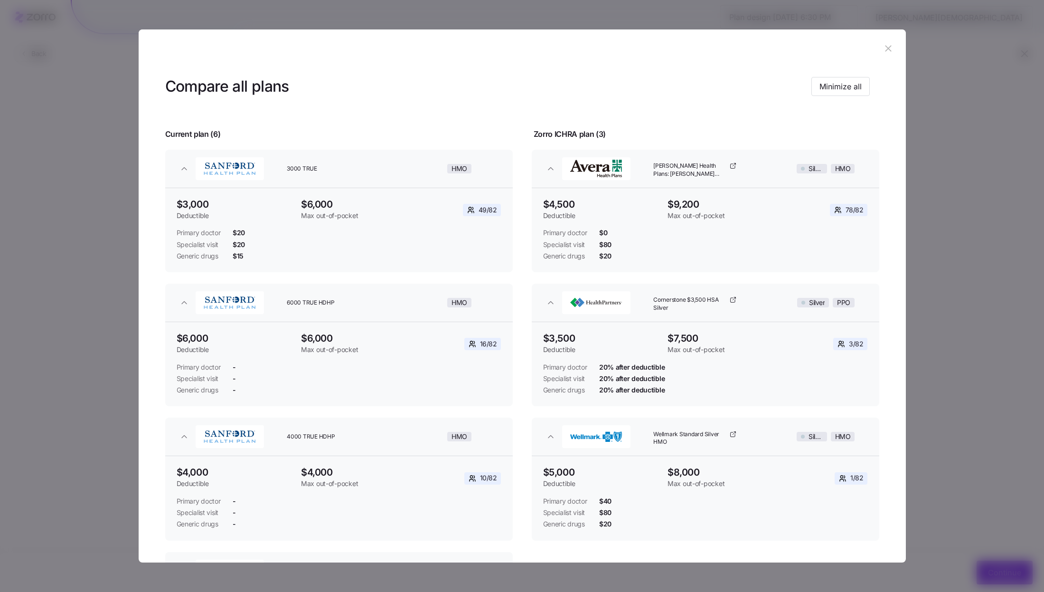
click at [886, 48] on icon "button" at bounding box center [889, 49] width 6 height 6
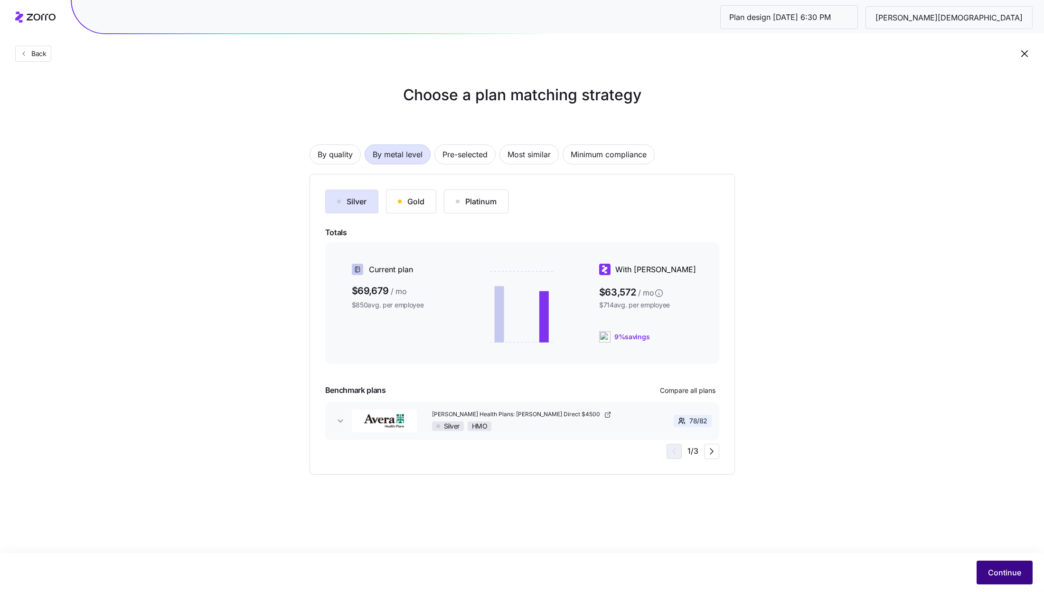
click at [1000, 580] on button "Continue" at bounding box center [1005, 572] width 56 height 24
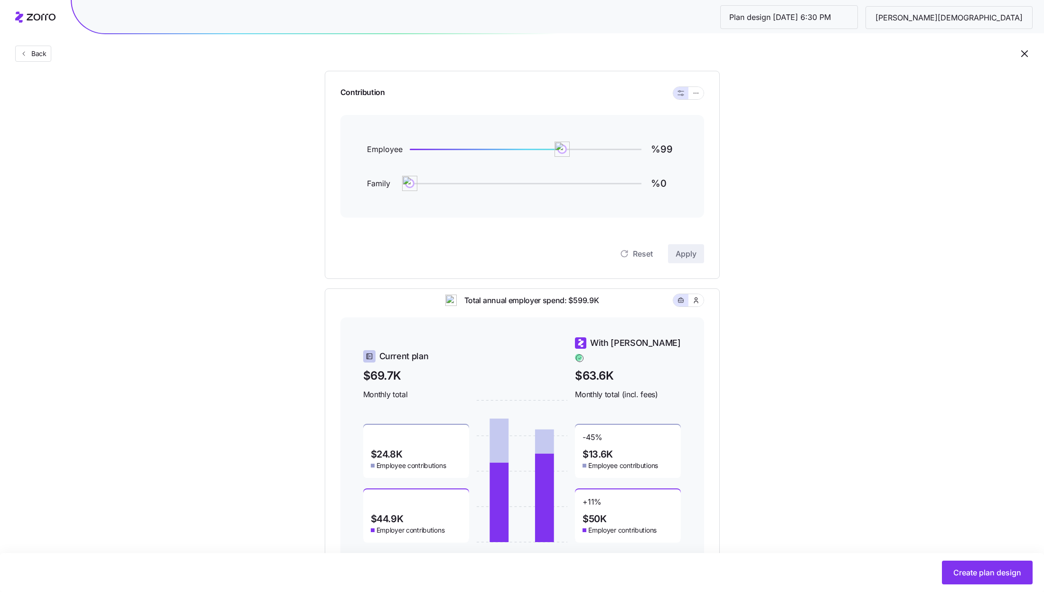
scroll to position [93, 0]
click at [698, 90] on button "button" at bounding box center [696, 96] width 15 height 12
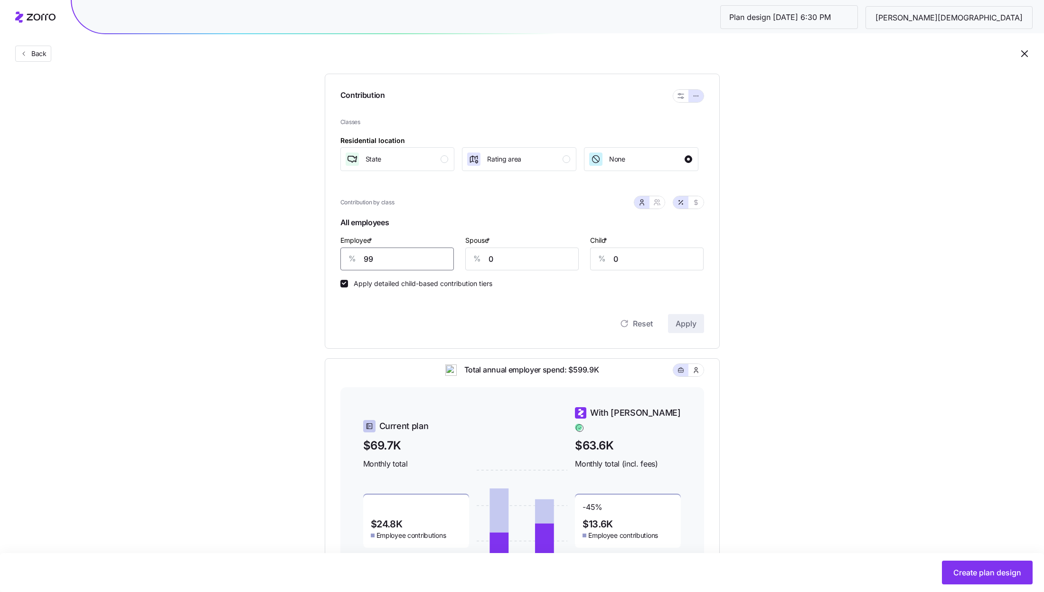
click at [430, 253] on input "99" at bounding box center [396, 258] width 113 height 23
type input "70"
click at [692, 319] on span "Apply" at bounding box center [686, 323] width 21 height 11
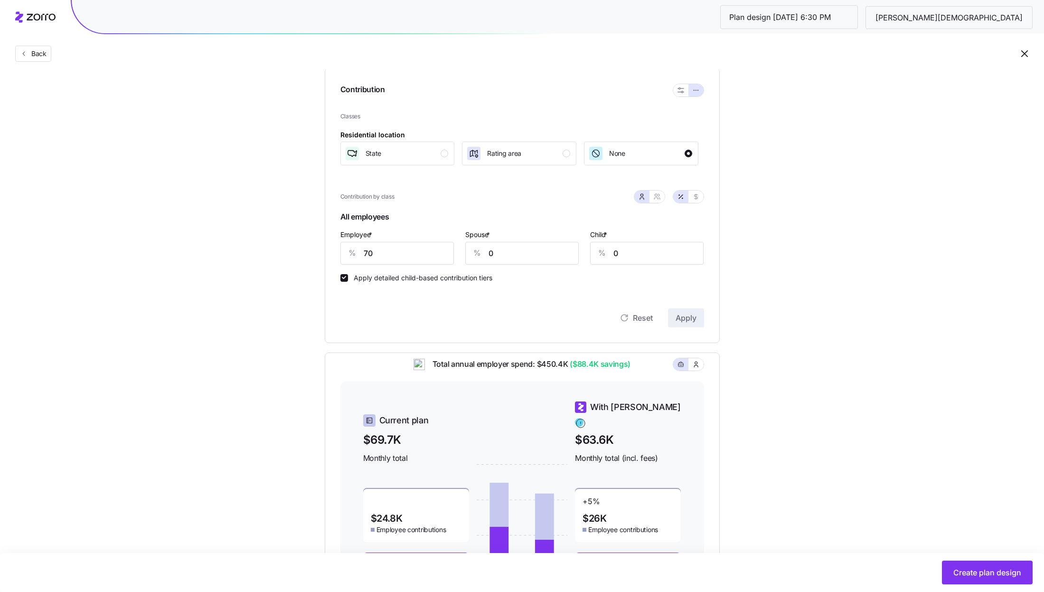
scroll to position [97, 0]
click at [409, 236] on div "Employee * % 70" at bounding box center [396, 248] width 113 height 36
click at [408, 247] on input "70" at bounding box center [396, 254] width 113 height 23
type input "75"
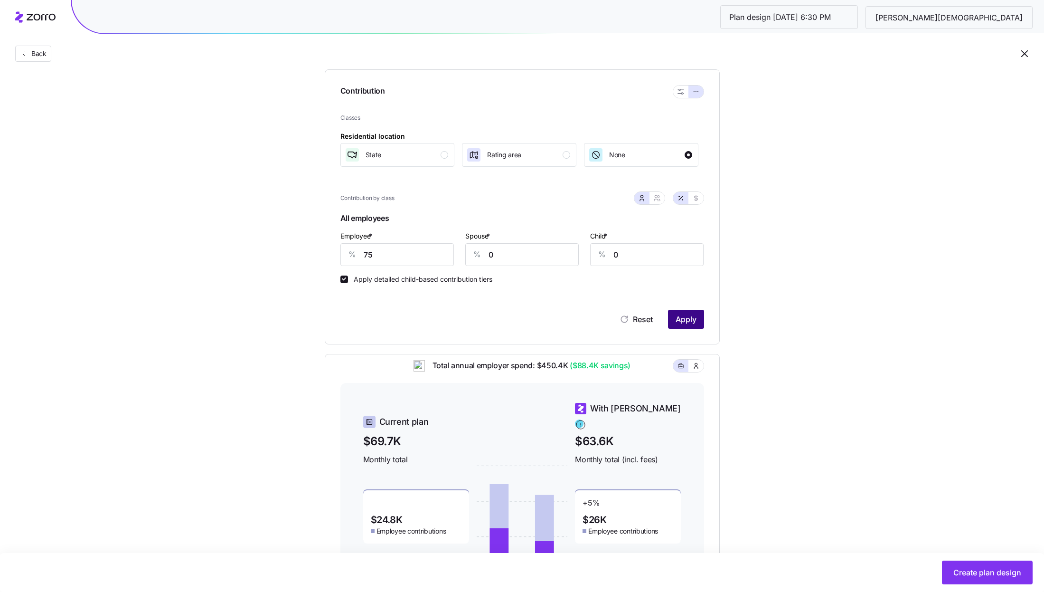
click at [686, 322] on span "Apply" at bounding box center [686, 318] width 21 height 11
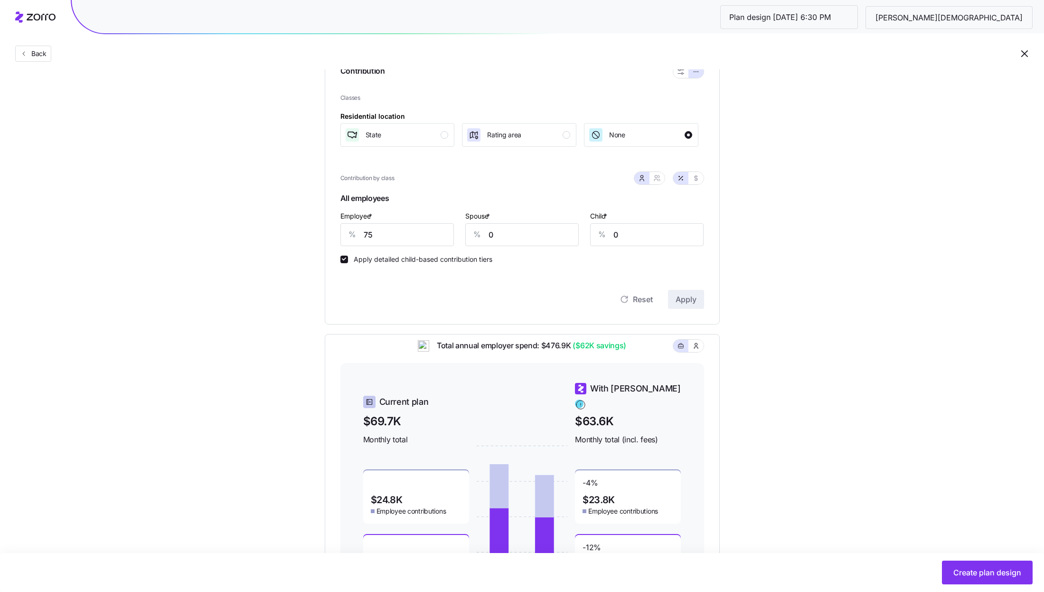
scroll to position [199, 0]
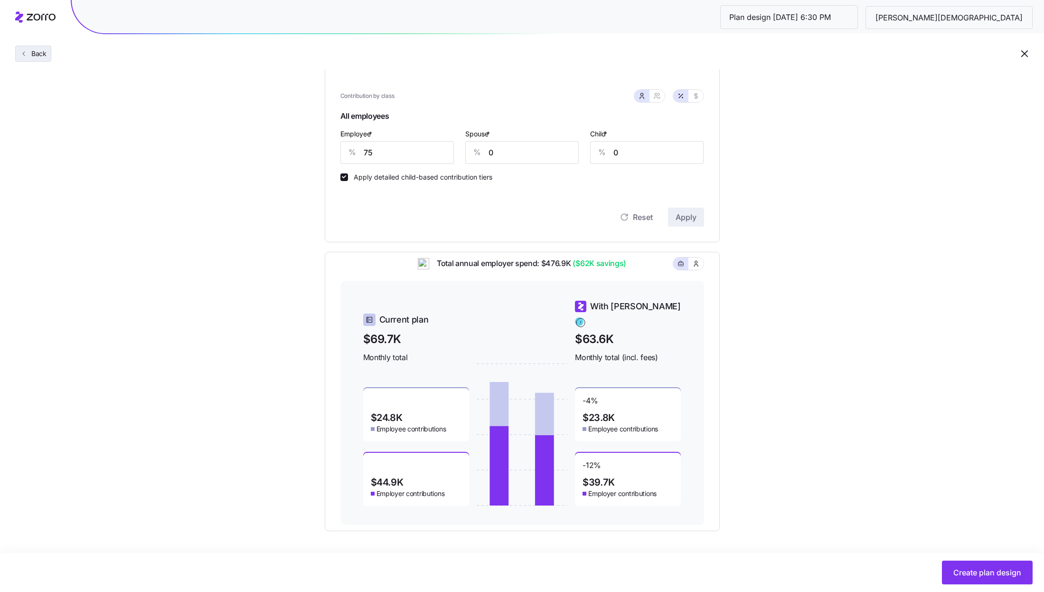
click at [37, 55] on span "Back" at bounding box center [37, 53] width 19 height 9
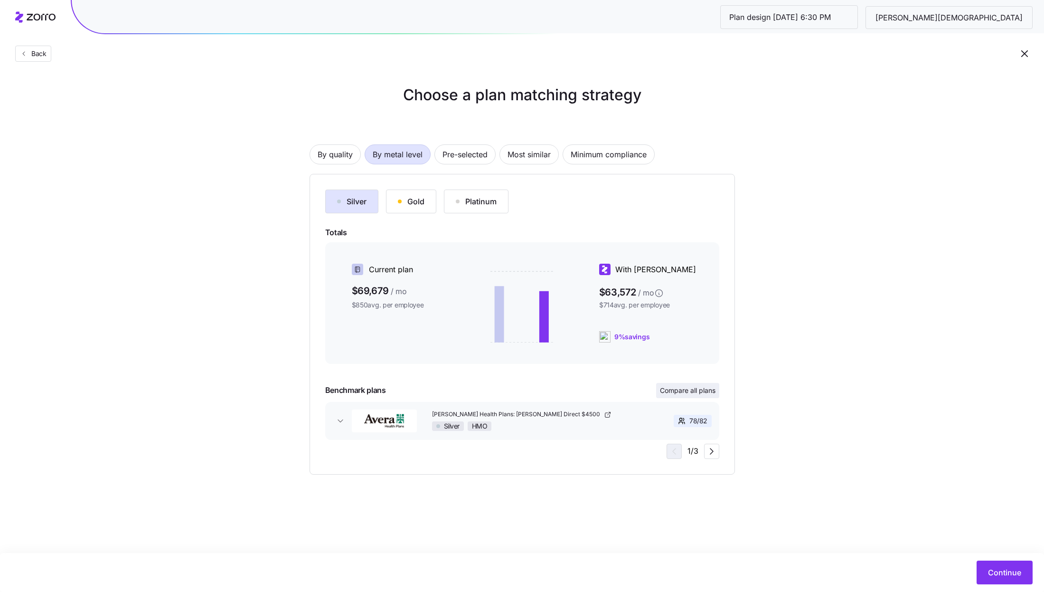
click at [699, 390] on span "Compare all plans" at bounding box center [688, 390] width 56 height 9
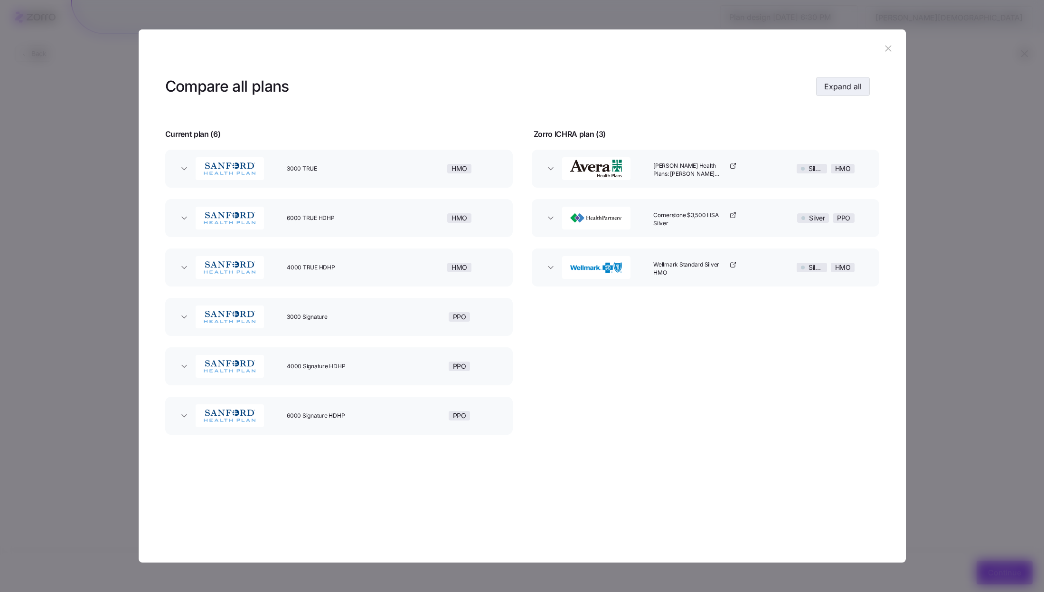
click at [855, 81] on span "Expand all" at bounding box center [843, 86] width 38 height 11
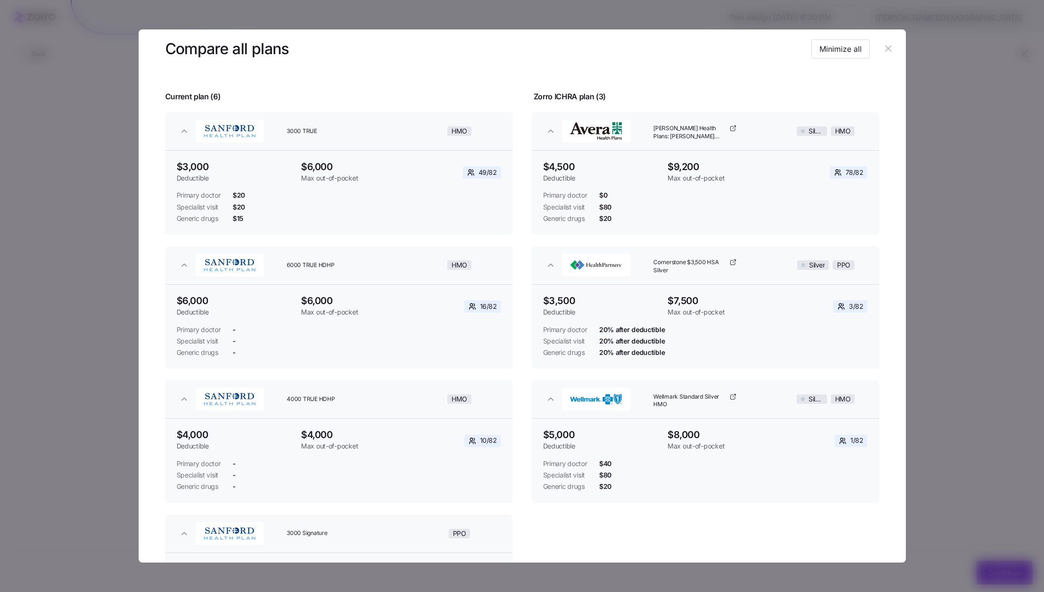
scroll to position [43, 0]
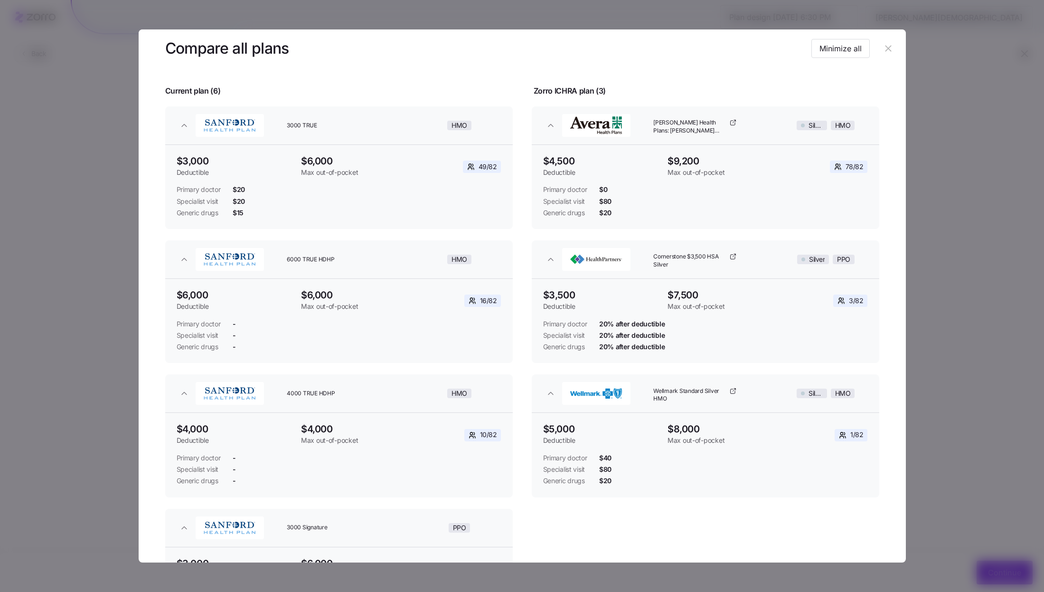
click at [884, 50] on icon "button" at bounding box center [888, 48] width 10 height 10
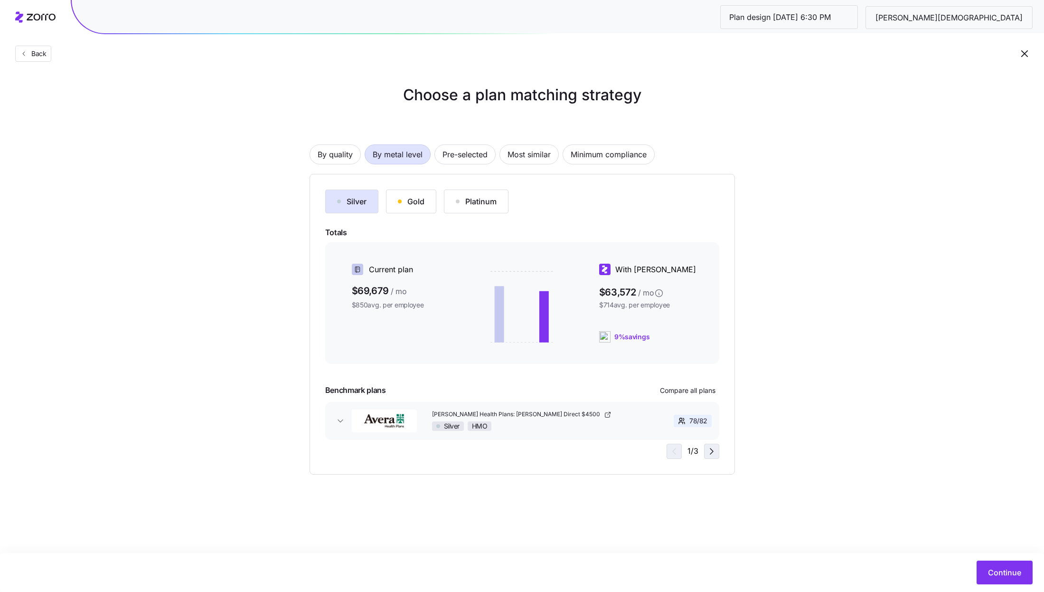
click at [705, 452] on span "button" at bounding box center [712, 451] width 14 height 14
click at [1005, 570] on span "Continue" at bounding box center [1004, 572] width 33 height 11
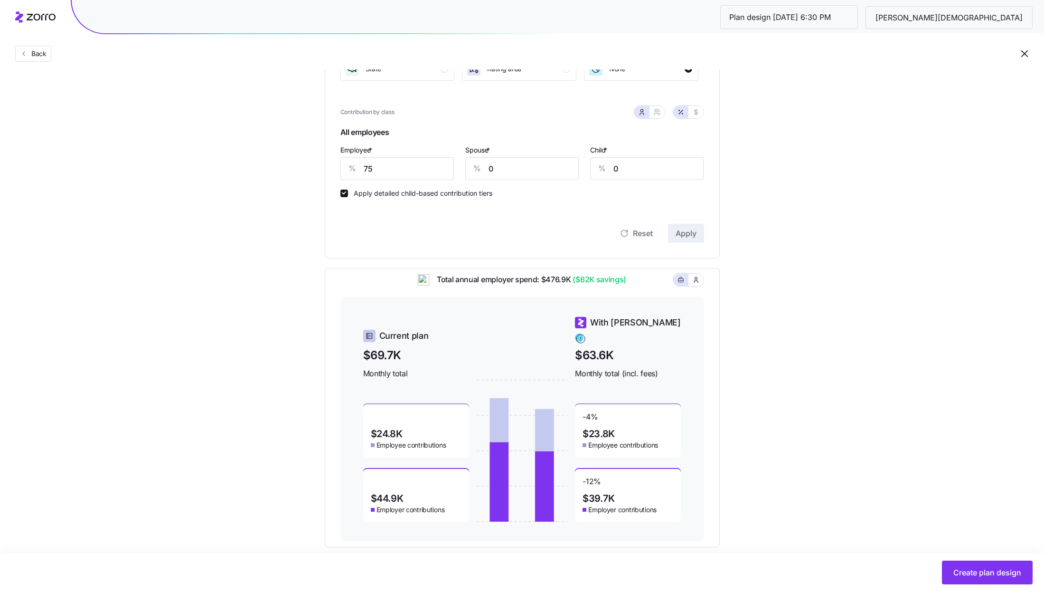
scroll to position [199, 0]
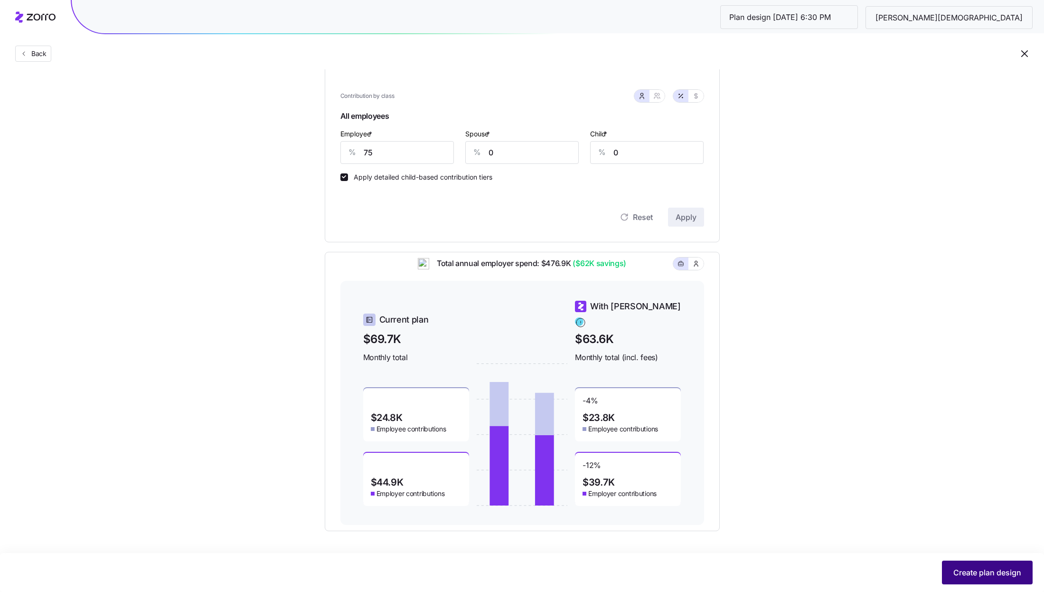
click at [996, 570] on span "Create plan design" at bounding box center [988, 572] width 68 height 11
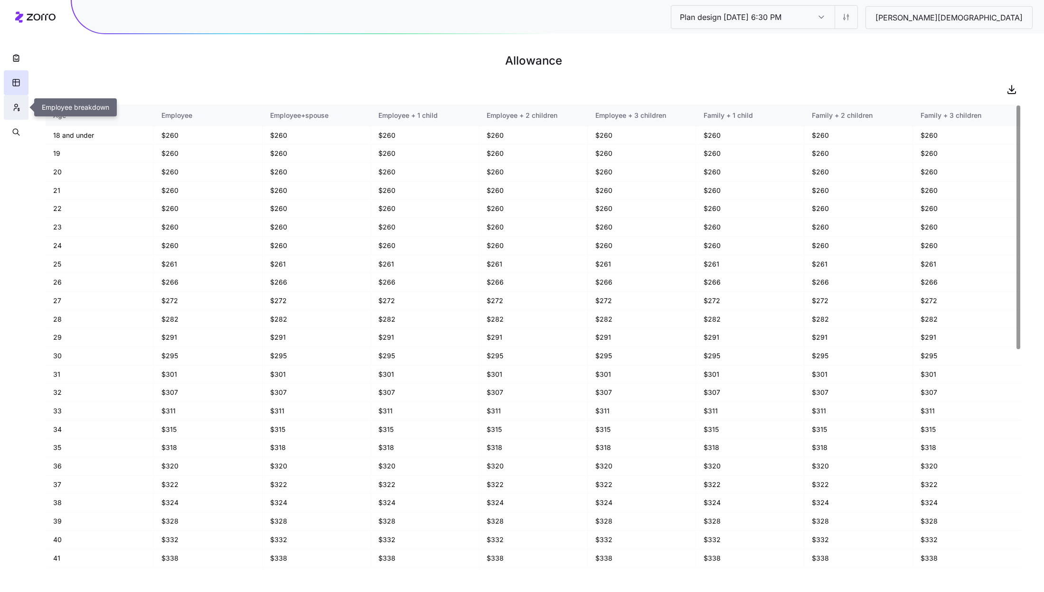
click at [24, 116] on button "button" at bounding box center [16, 107] width 25 height 25
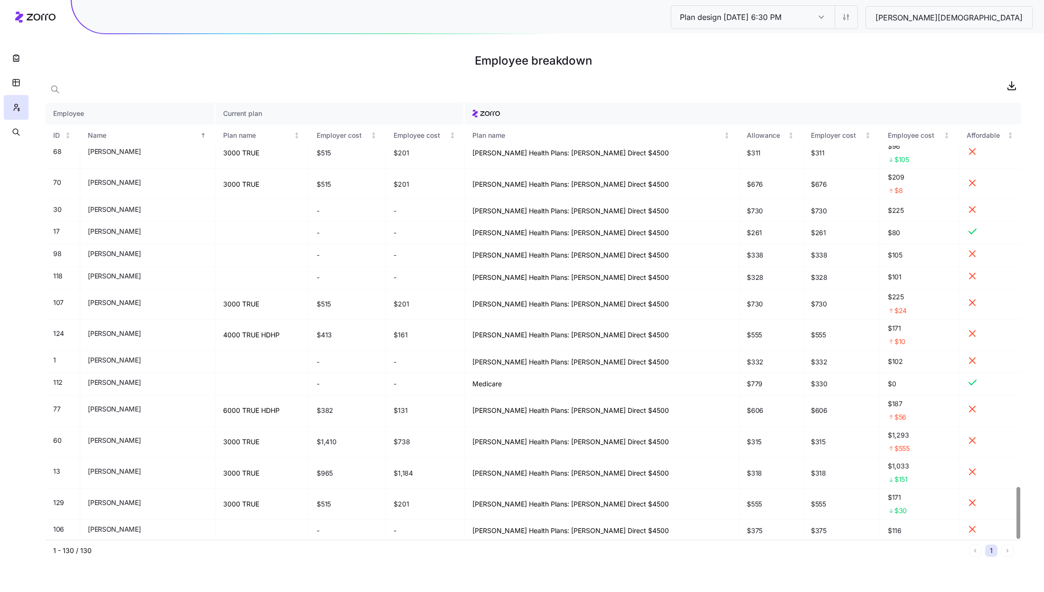
scroll to position [3231, 0]
click at [937, 26] on html "Plan design 10/14/2025 6:30 PM Plan design 10/14/2025 6:30 PM Bethany Lutheran …" at bounding box center [522, 296] width 1044 height 592
click at [874, 41] on div "Edit contribution" at bounding box center [874, 42] width 51 height 10
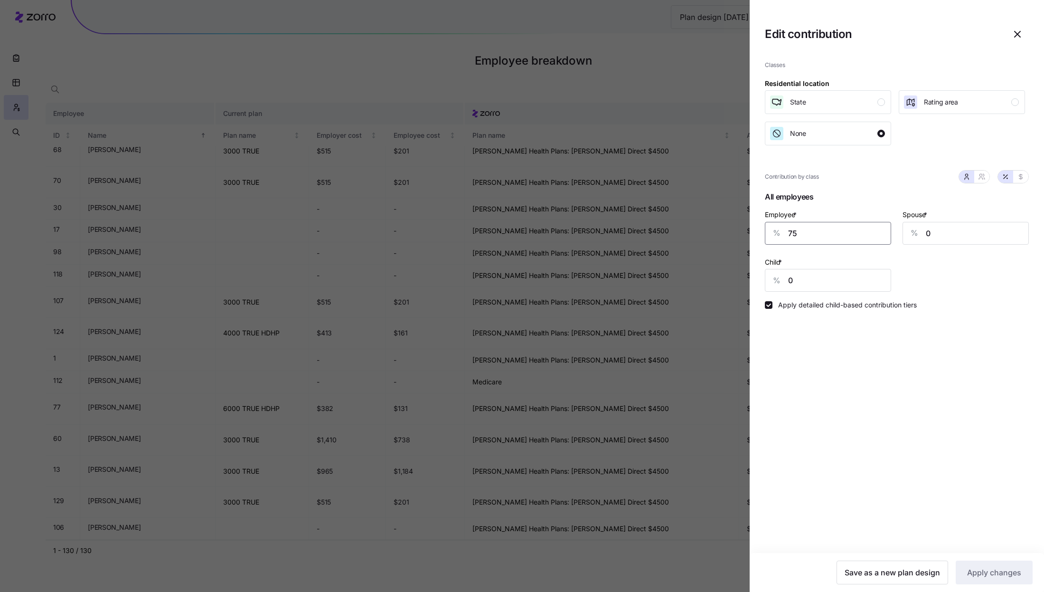
click at [817, 240] on input "75" at bounding box center [828, 233] width 126 height 23
type input "60"
click at [959, 236] on input "0" at bounding box center [966, 233] width 126 height 23
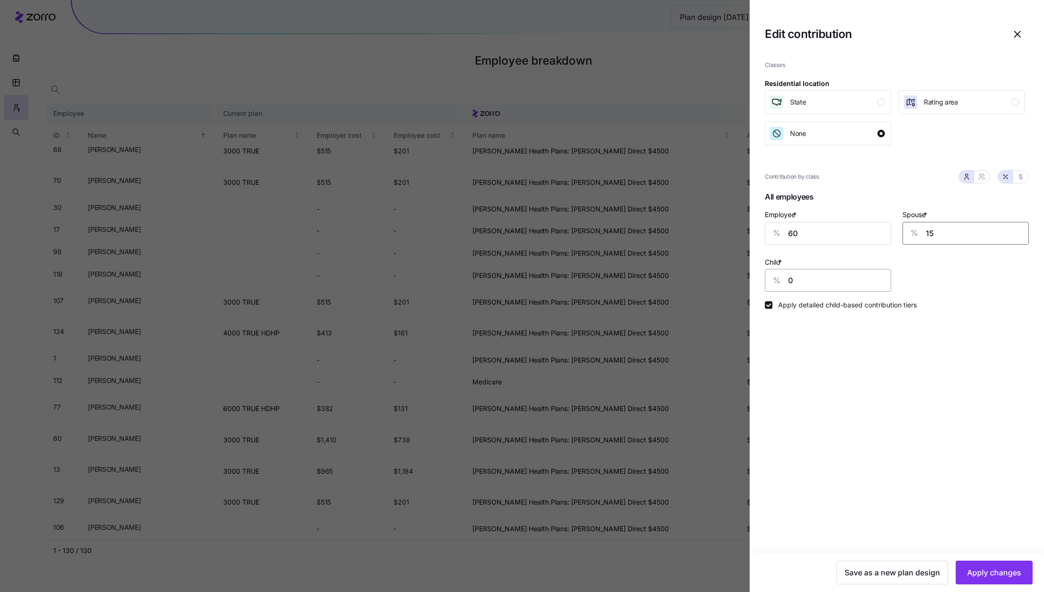
type input "15"
click at [828, 282] on input "0" at bounding box center [828, 280] width 126 height 23
type input "15"
click at [987, 570] on span "Apply changes" at bounding box center [994, 572] width 54 height 11
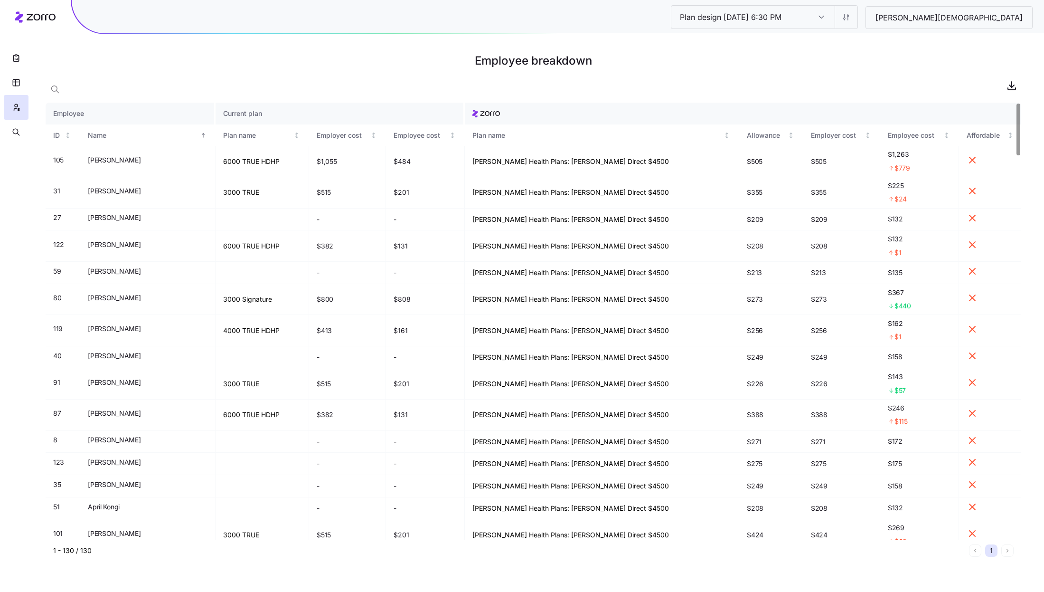
click at [3, 58] on div at bounding box center [16, 72] width 32 height 144
click at [9, 56] on button "button" at bounding box center [16, 58] width 25 height 25
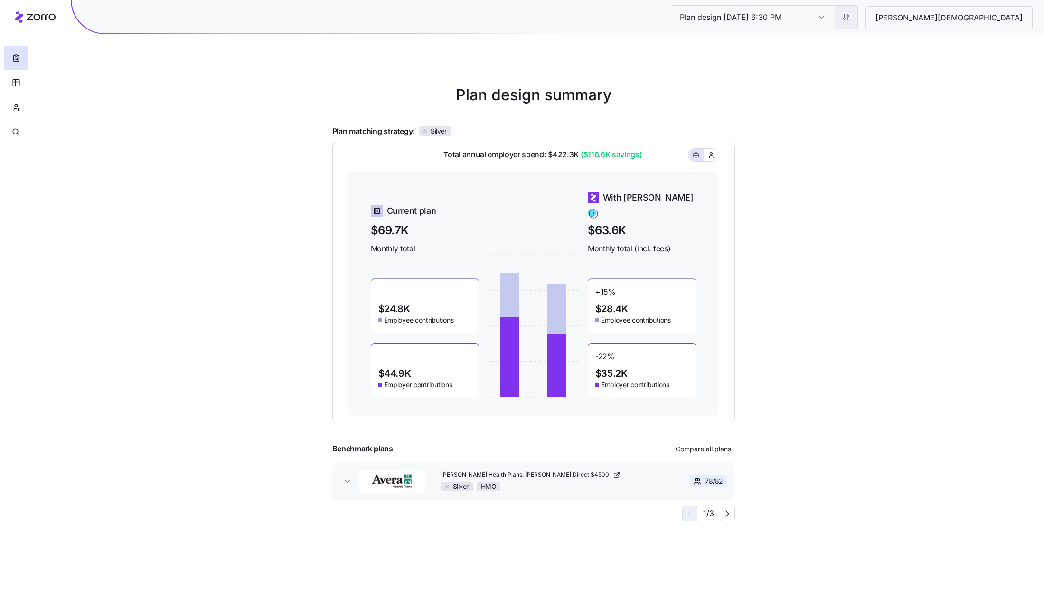
click at [929, 20] on html "Plan design 10/14/2025 6:30 PM Plan design 10/14/2025 6:30 PM Bethany Lutheran …" at bounding box center [522, 296] width 1044 height 592
click at [901, 40] on div "Edit contribution" at bounding box center [892, 42] width 94 height 15
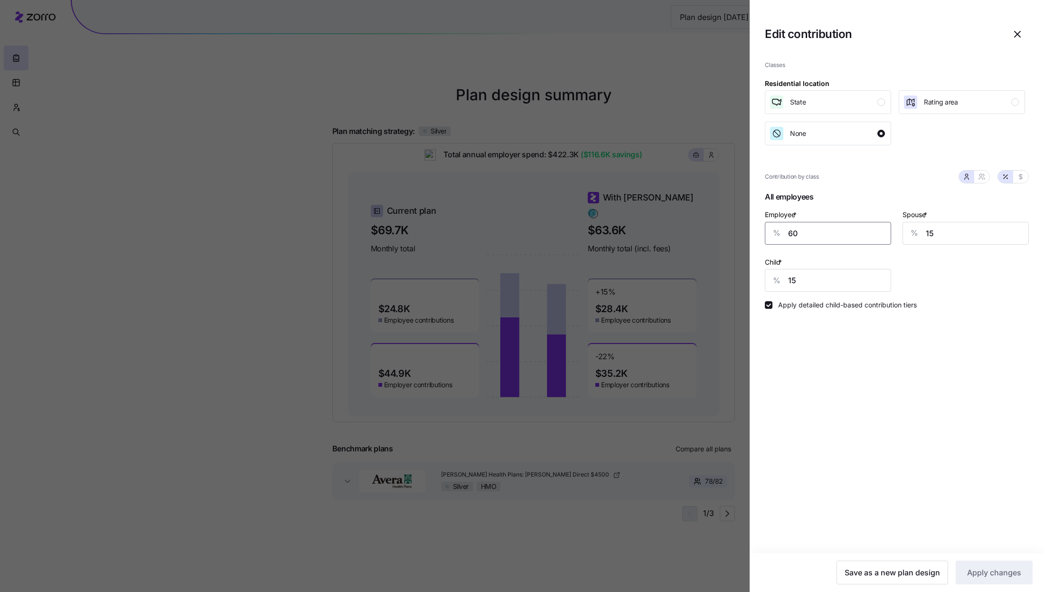
click at [833, 229] on input "60" at bounding box center [828, 233] width 126 height 23
type input "65"
click at [998, 572] on span "Apply changes" at bounding box center [994, 572] width 54 height 11
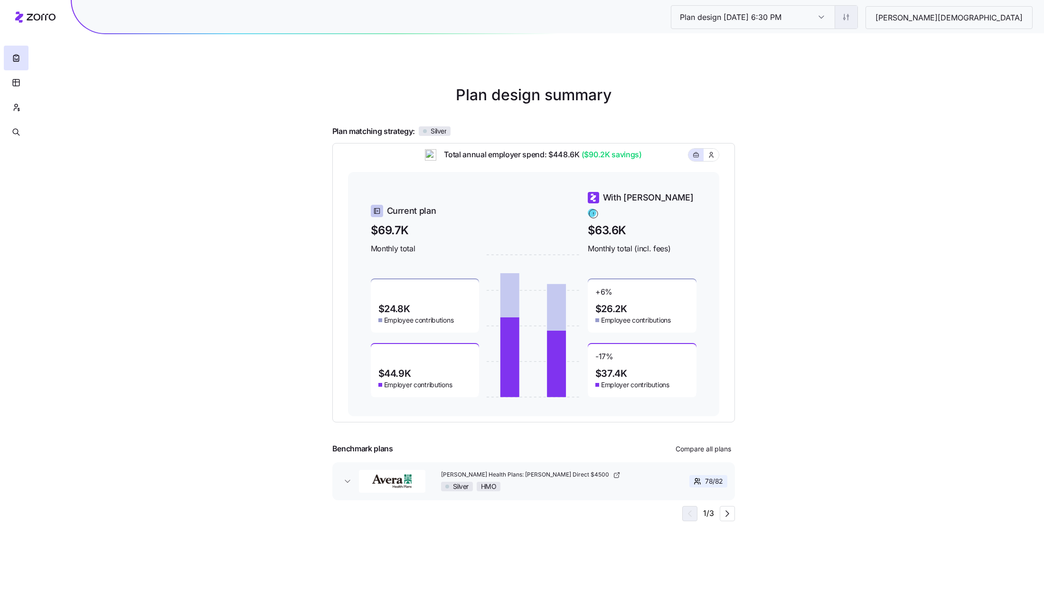
click at [929, 21] on html "Plan design 10/14/2025 6:30 PM Plan design 10/14/2025 6:30 PM Bethany Lutheran …" at bounding box center [522, 296] width 1044 height 592
click at [892, 41] on div "Edit contribution" at bounding box center [874, 42] width 51 height 10
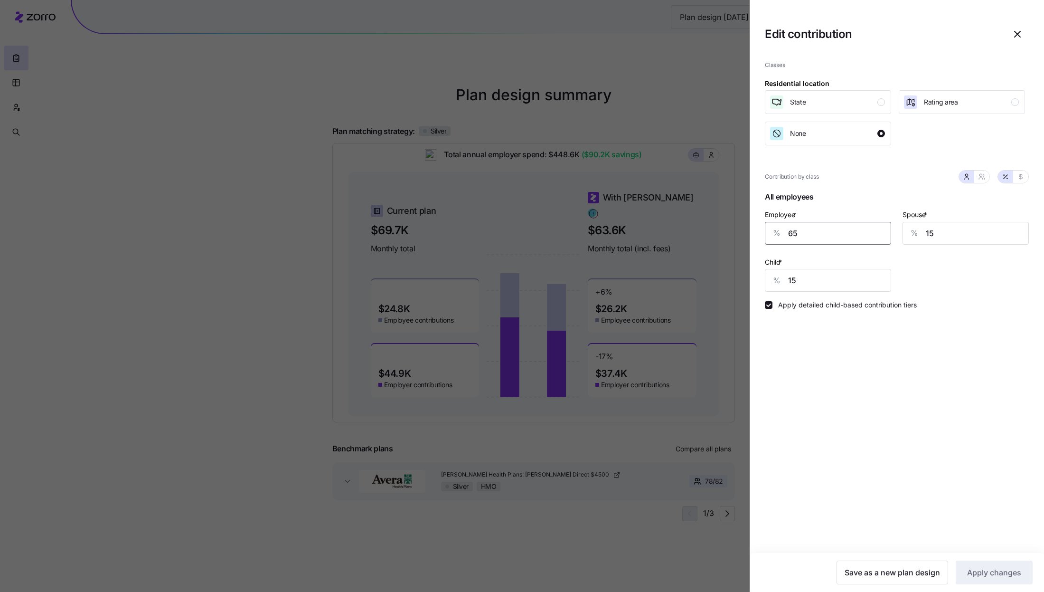
click at [844, 232] on input "65" at bounding box center [828, 233] width 126 height 23
type input "68"
click at [989, 570] on span "Apply changes" at bounding box center [994, 572] width 54 height 11
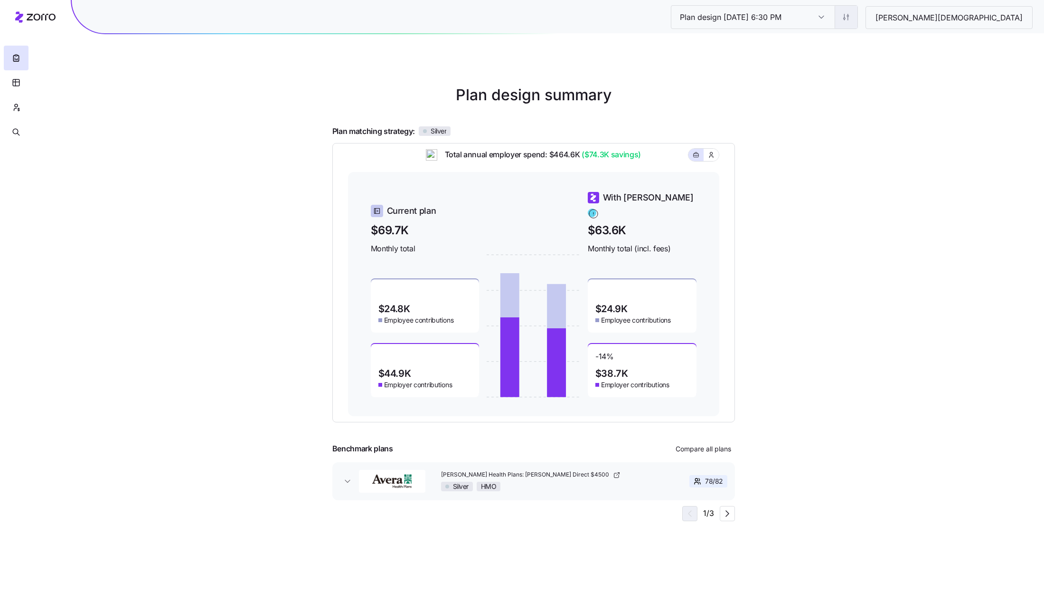
click at [928, 20] on html "Plan design 10/14/2025 6:30 PM Plan design 10/14/2025 6:30 PM Bethany Lutheran …" at bounding box center [522, 296] width 1044 height 592
click at [890, 46] on div "Edit contribution" at bounding box center [874, 42] width 51 height 10
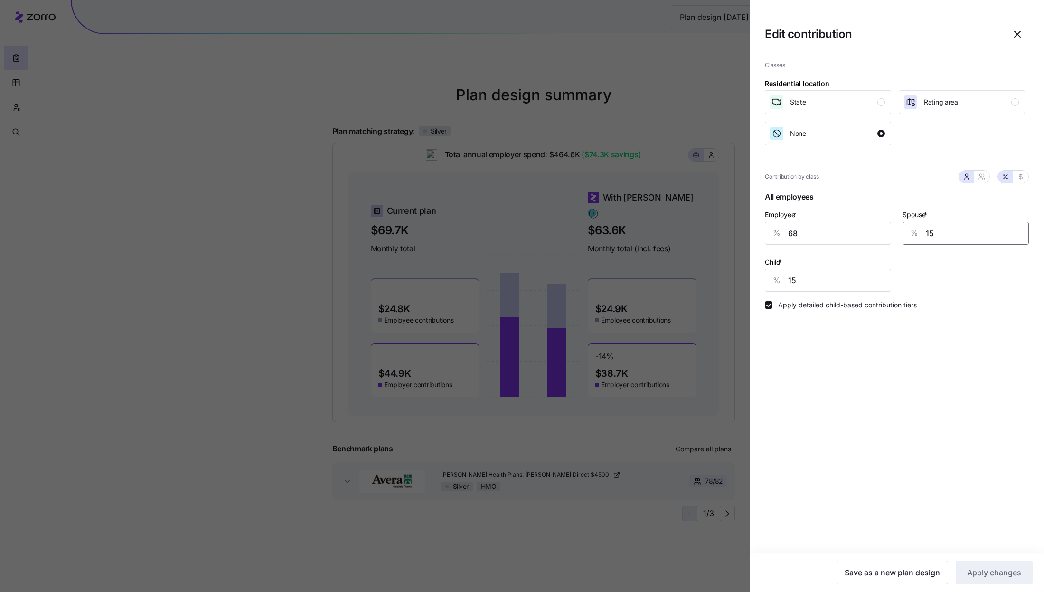
click at [942, 236] on input "15" at bounding box center [966, 233] width 126 height 23
type input "20"
click at [829, 281] on input "15" at bounding box center [828, 280] width 126 height 23
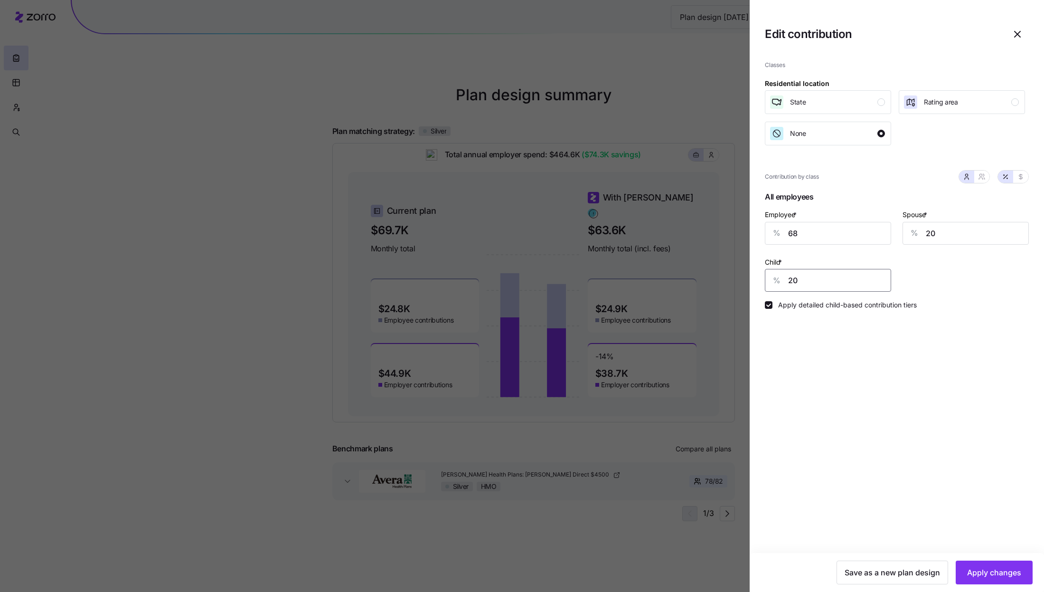
type input "20"
click at [814, 245] on div "Employee * % 68" at bounding box center [828, 226] width 138 height 47
click at [814, 231] on input "68" at bounding box center [828, 233] width 126 height 23
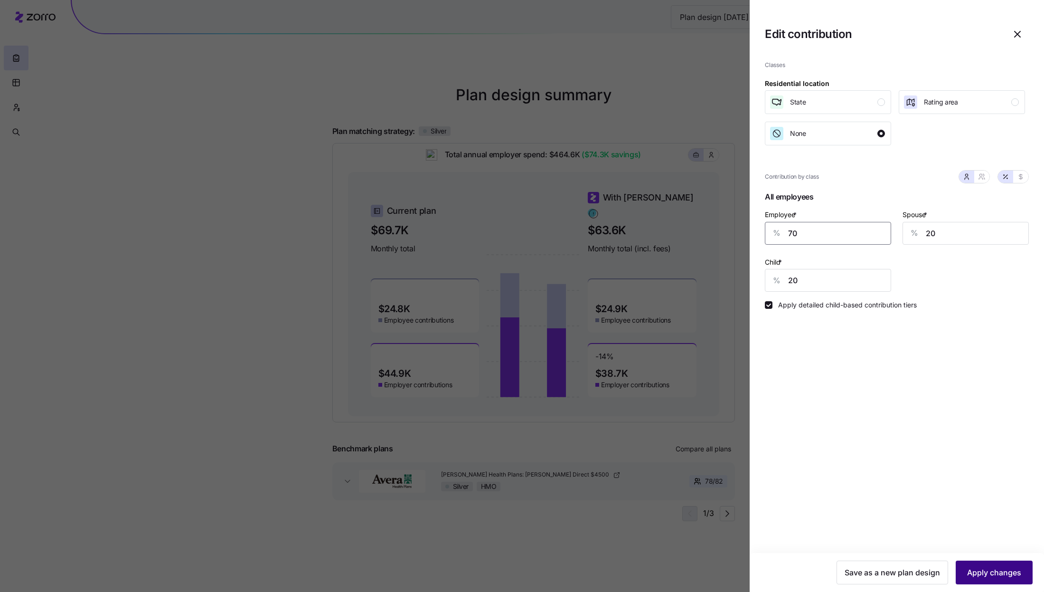
type input "70"
click at [990, 571] on span "Apply changes" at bounding box center [994, 572] width 54 height 11
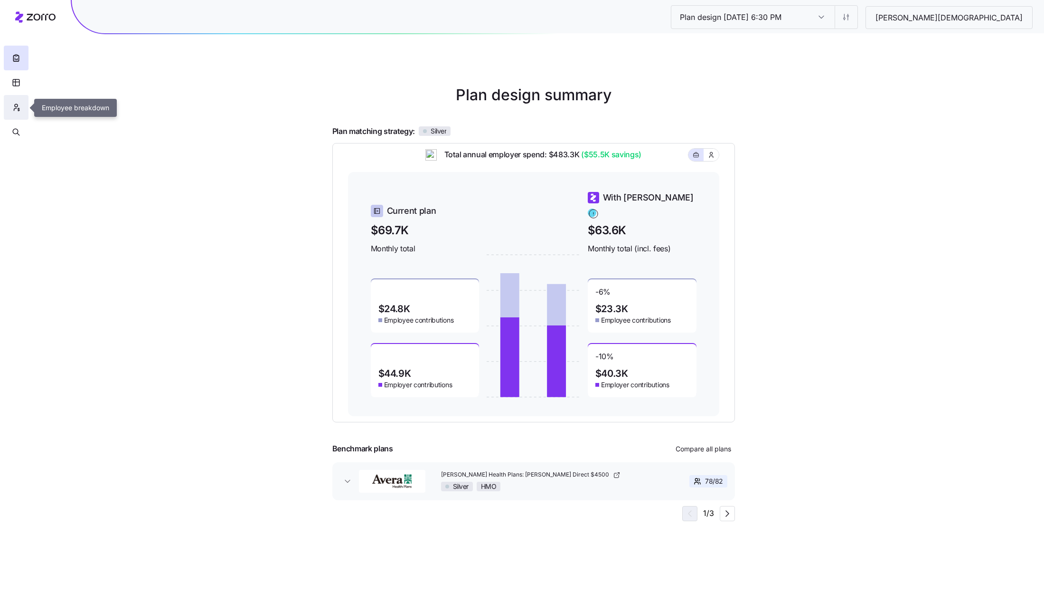
click at [9, 106] on button "button" at bounding box center [16, 107] width 25 height 25
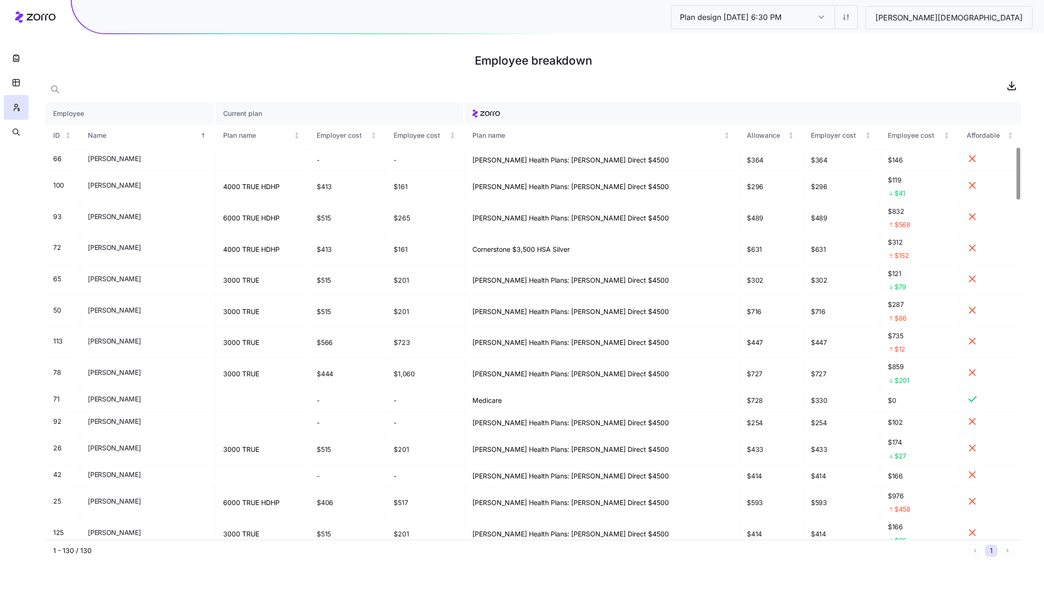
scroll to position [457, 0]
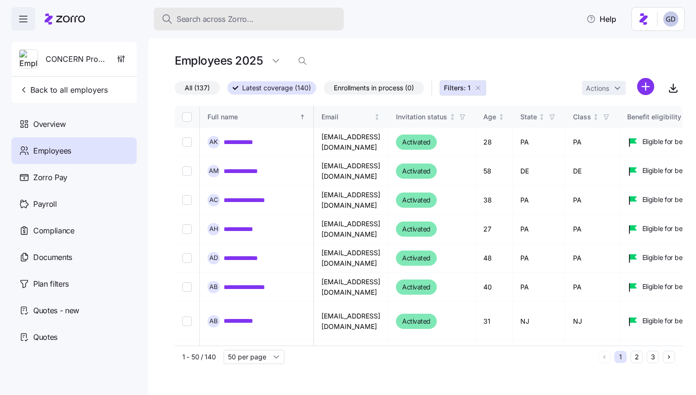
drag, startPoint x: 0, startPoint y: 0, endPoint x: 248, endPoint y: 25, distance: 249.6
click at [248, 25] on button "Search across Zorro..." at bounding box center [249, 19] width 190 height 23
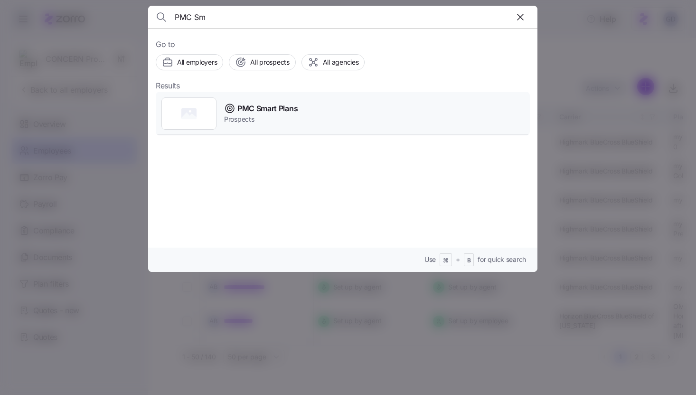
type input "PMC Sm"
click at [277, 108] on span "PMC Smart Plans" at bounding box center [267, 109] width 60 height 12
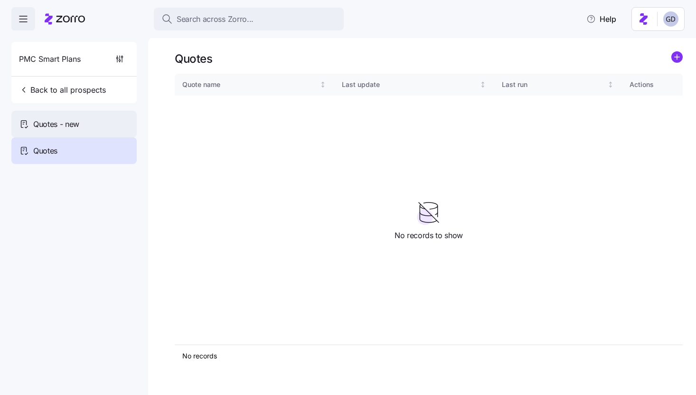
click at [81, 122] on div "Quotes - new" at bounding box center [73, 124] width 125 height 27
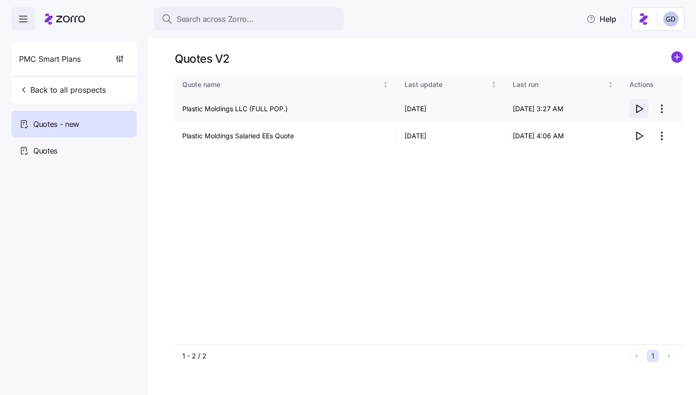
click at [640, 113] on icon "button" at bounding box center [638, 108] width 11 height 11
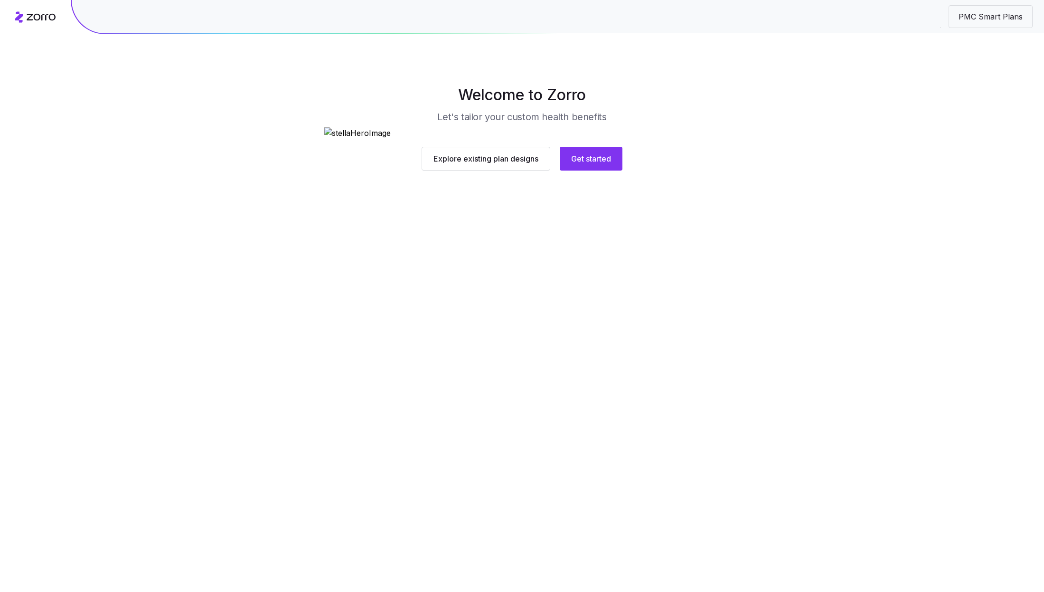
click at [594, 170] on div "Explore existing plan designs Get started" at bounding box center [522, 148] width 396 height 43
click at [593, 164] on span "Get started" at bounding box center [591, 158] width 39 height 11
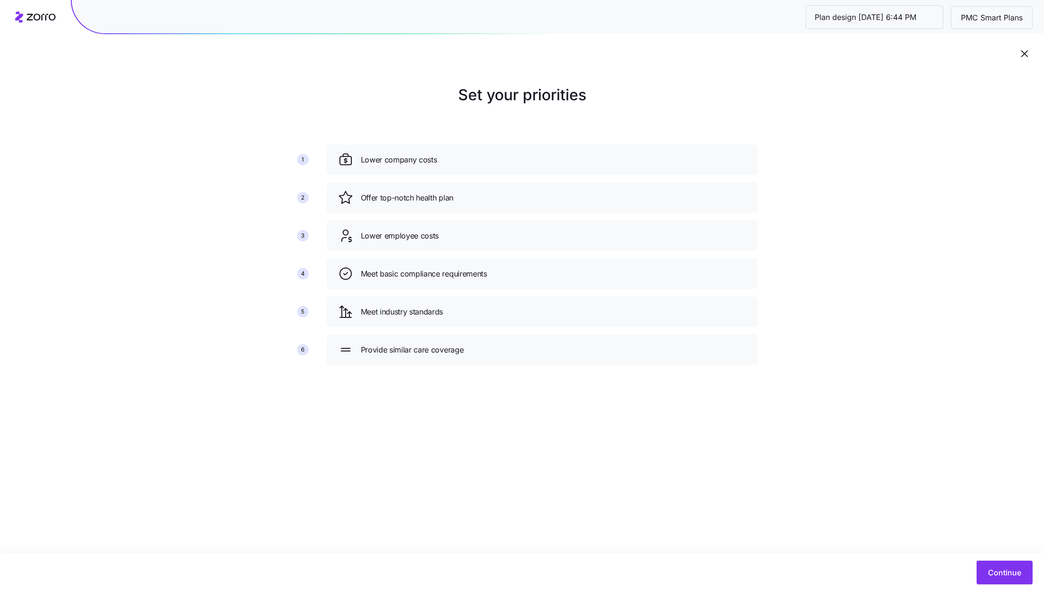
click at [624, 250] on div "Lower company costs Offer top-notch health plan Lower employee costs Meet basic…" at bounding box center [542, 259] width 439 height 236
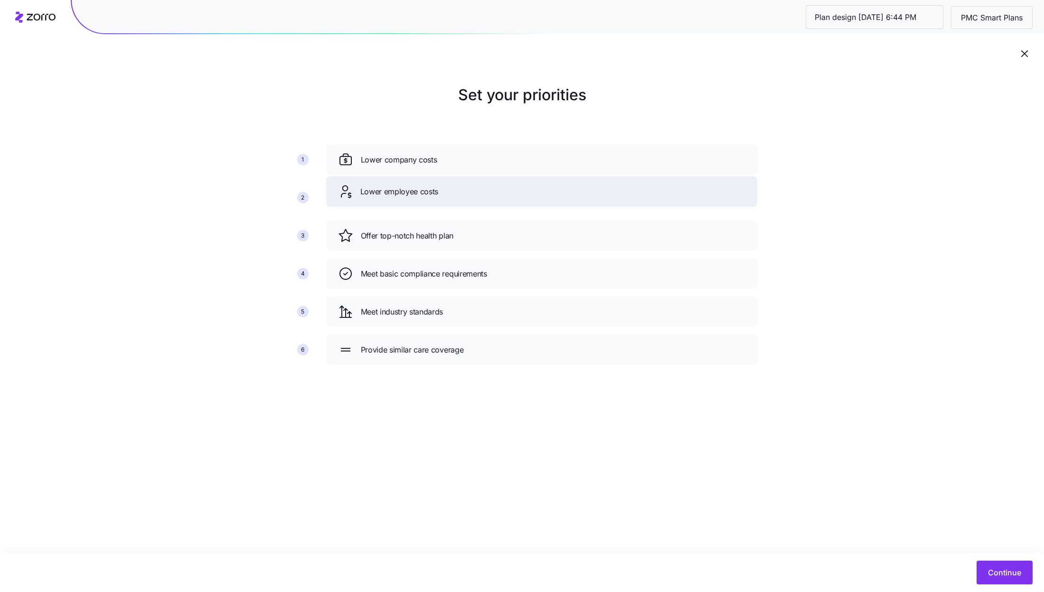
drag, startPoint x: 624, startPoint y: 244, endPoint x: 622, endPoint y: 198, distance: 46.1
click at [622, 198] on div "Lower employee costs" at bounding box center [541, 191] width 431 height 30
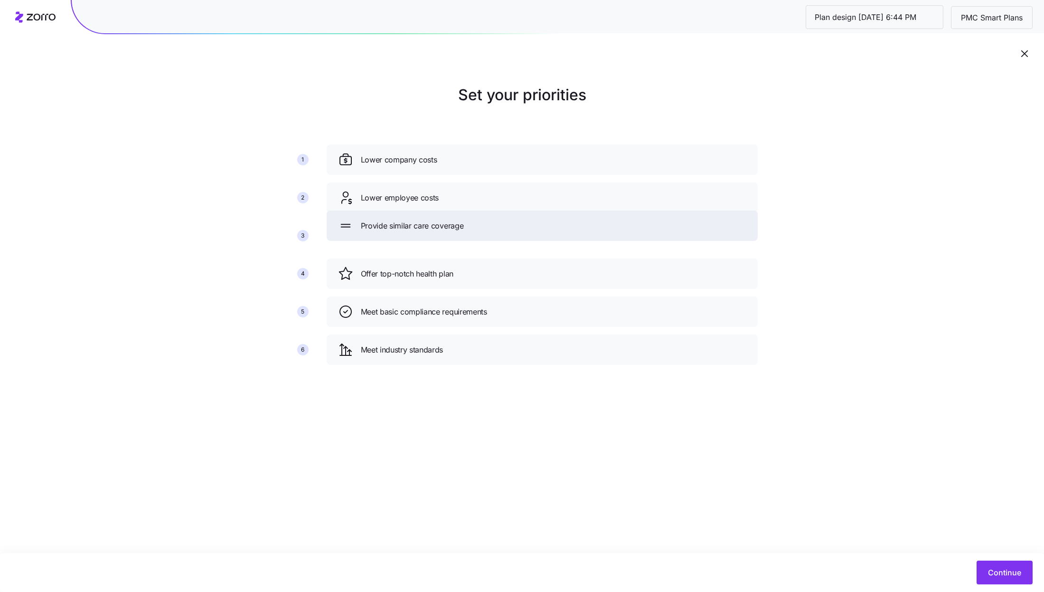
drag, startPoint x: 572, startPoint y: 352, endPoint x: 572, endPoint y: 227, distance: 124.4
click at [572, 227] on div "Provide similar care coverage" at bounding box center [542, 225] width 408 height 15
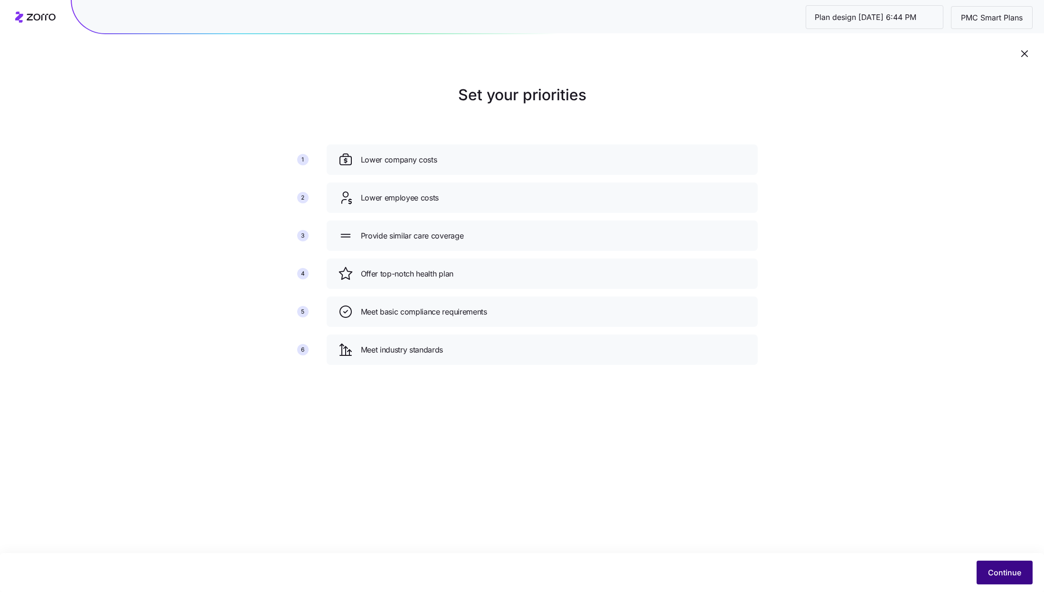
click at [1006, 577] on span "Continue" at bounding box center [1004, 572] width 33 height 11
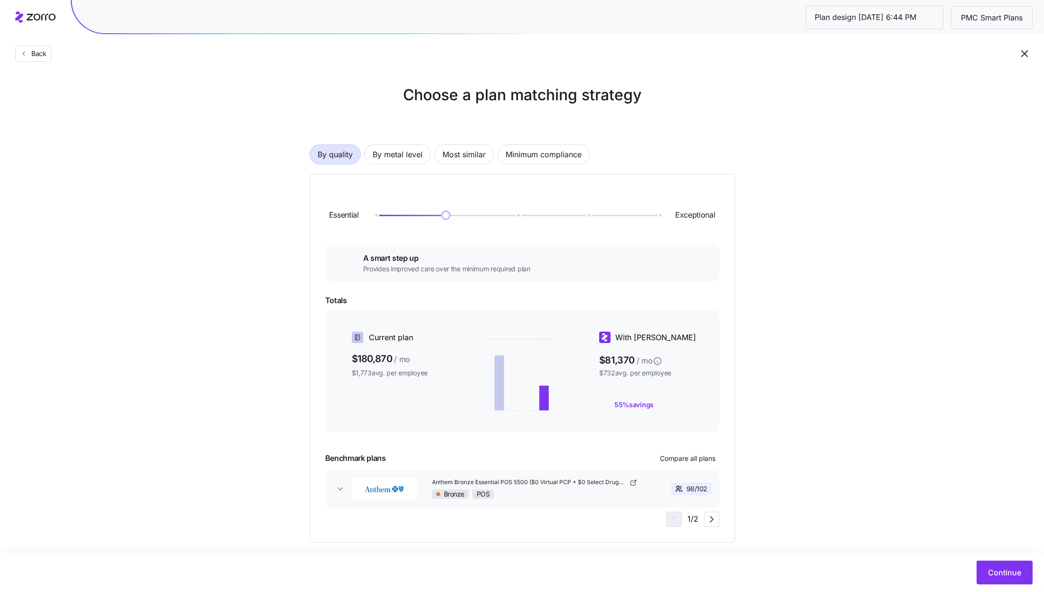
scroll to position [10, 0]
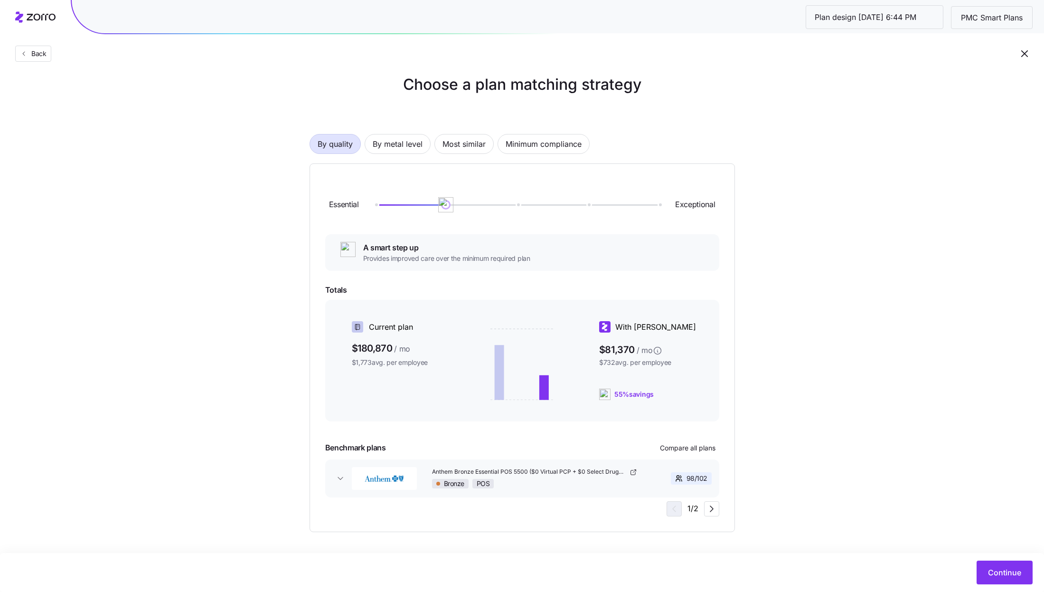
click at [713, 430] on div at bounding box center [522, 430] width 394 height 11
click at [701, 443] on span "Compare all plans" at bounding box center [688, 447] width 56 height 9
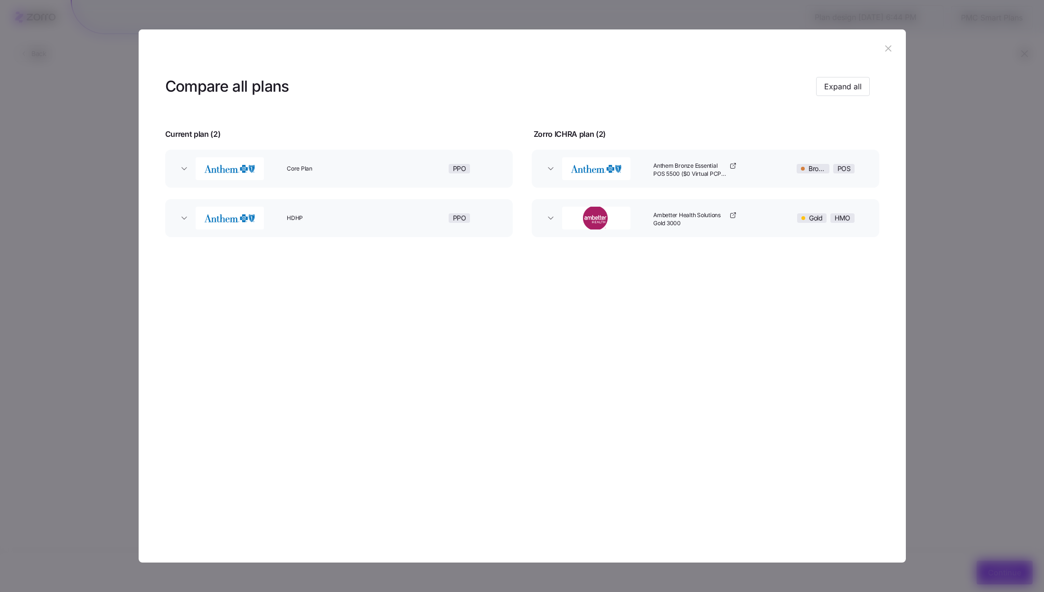
click at [879, 51] on header at bounding box center [522, 48] width 767 height 38
click at [888, 43] on button "button" at bounding box center [888, 48] width 15 height 15
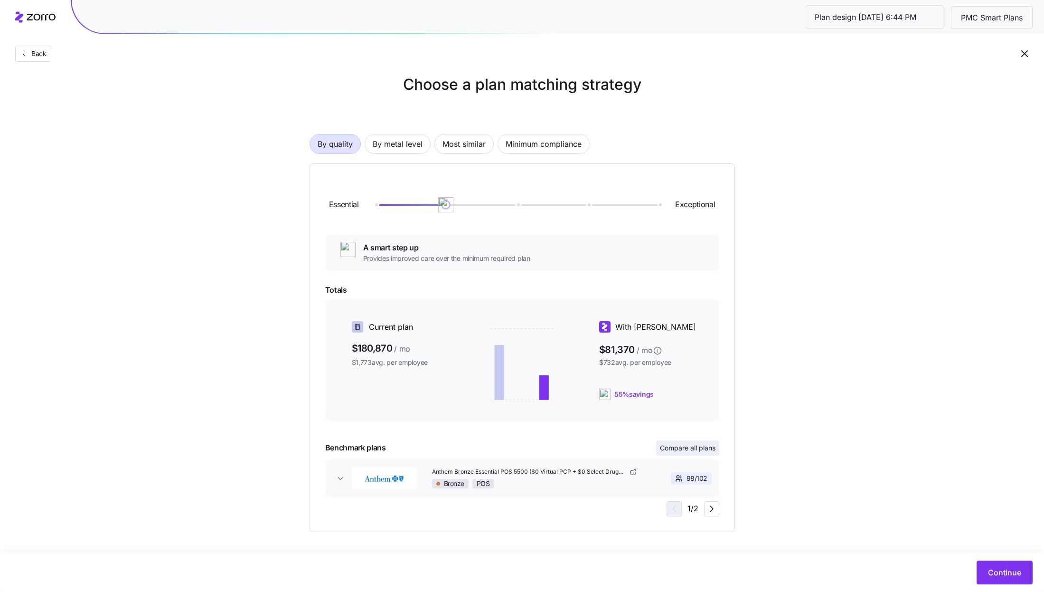
click at [674, 441] on button "Compare all plans" at bounding box center [687, 447] width 63 height 15
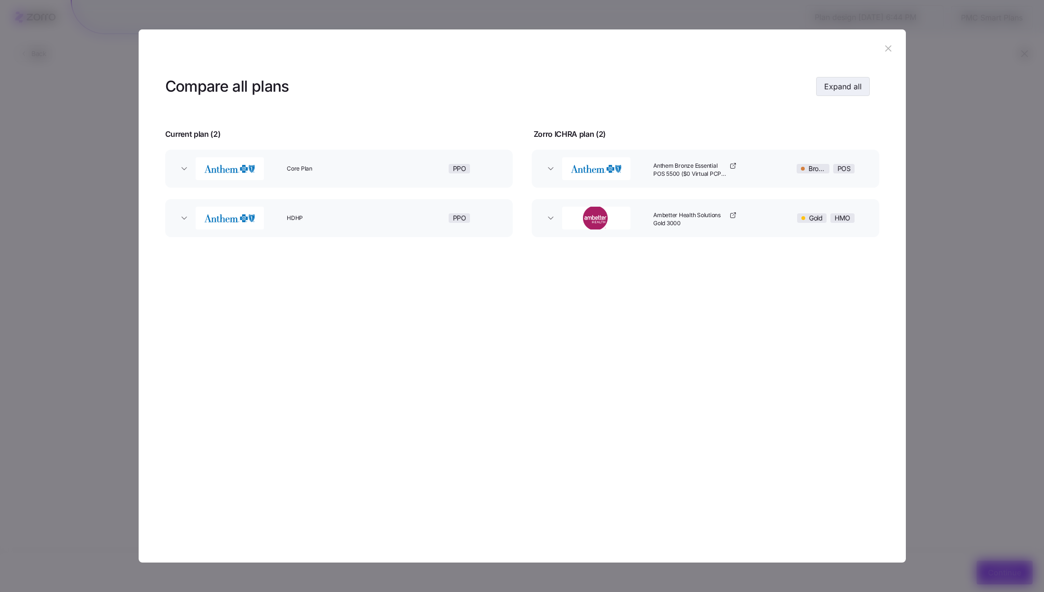
click at [844, 86] on span "Expand all" at bounding box center [843, 86] width 38 height 11
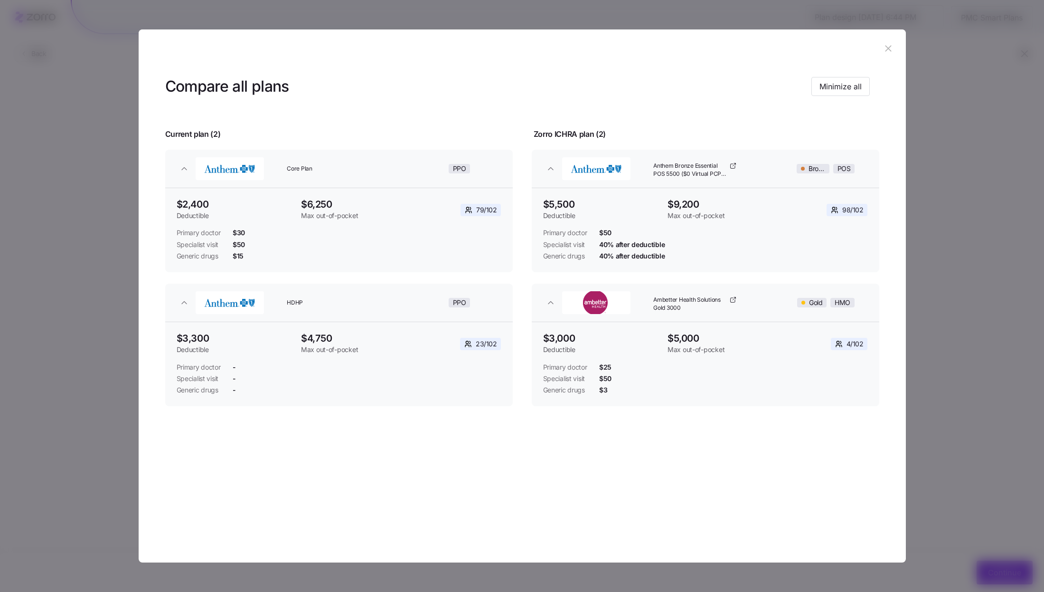
click at [890, 51] on icon "button" at bounding box center [888, 48] width 10 height 10
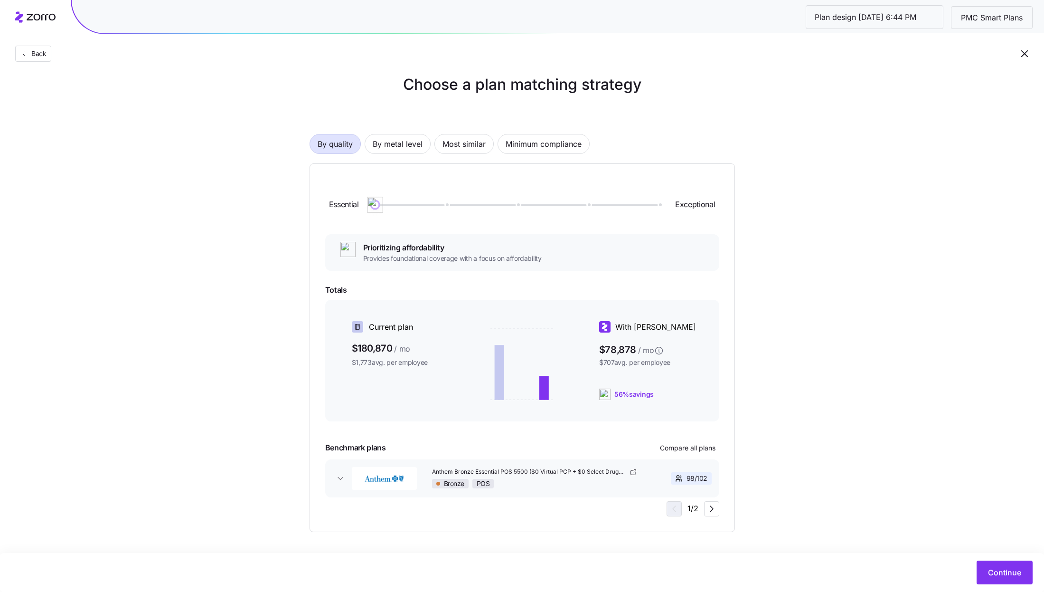
drag, startPoint x: 448, startPoint y: 202, endPoint x: 353, endPoint y: 202, distance: 94.5
click at [353, 202] on div "Essential Exceptional" at bounding box center [522, 204] width 394 height 51
click at [708, 449] on span "Compare all plans" at bounding box center [688, 447] width 56 height 9
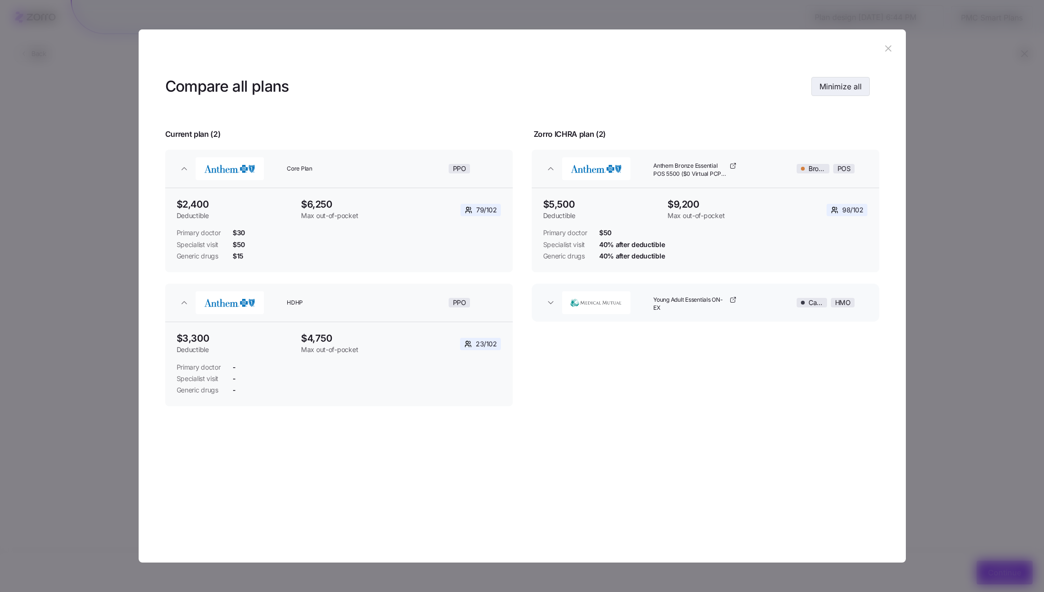
click at [860, 80] on button "Minimize all" at bounding box center [841, 86] width 58 height 19
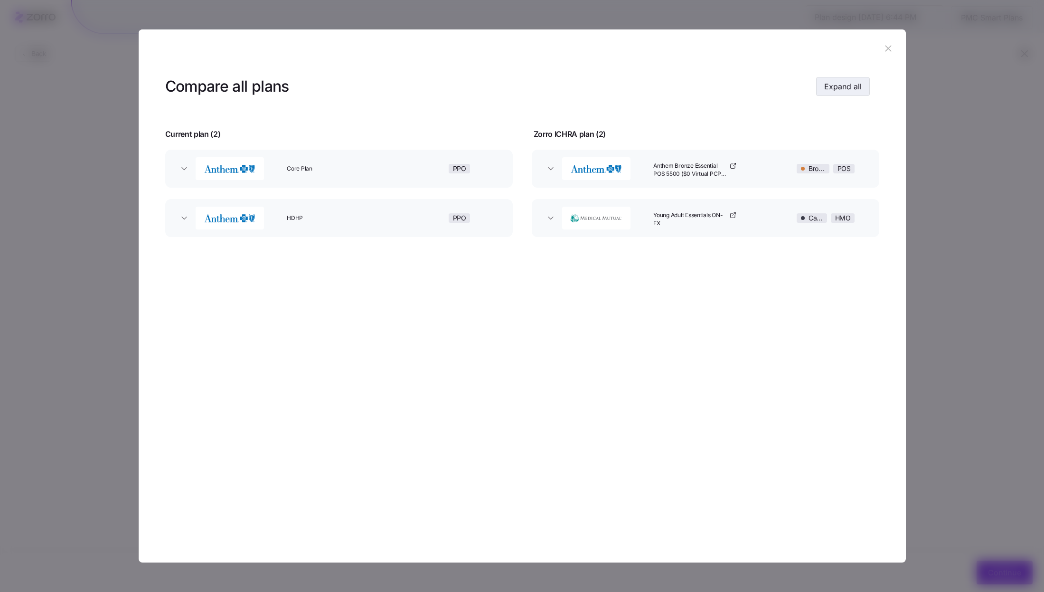
click at [865, 86] on button "Expand all" at bounding box center [843, 86] width 54 height 19
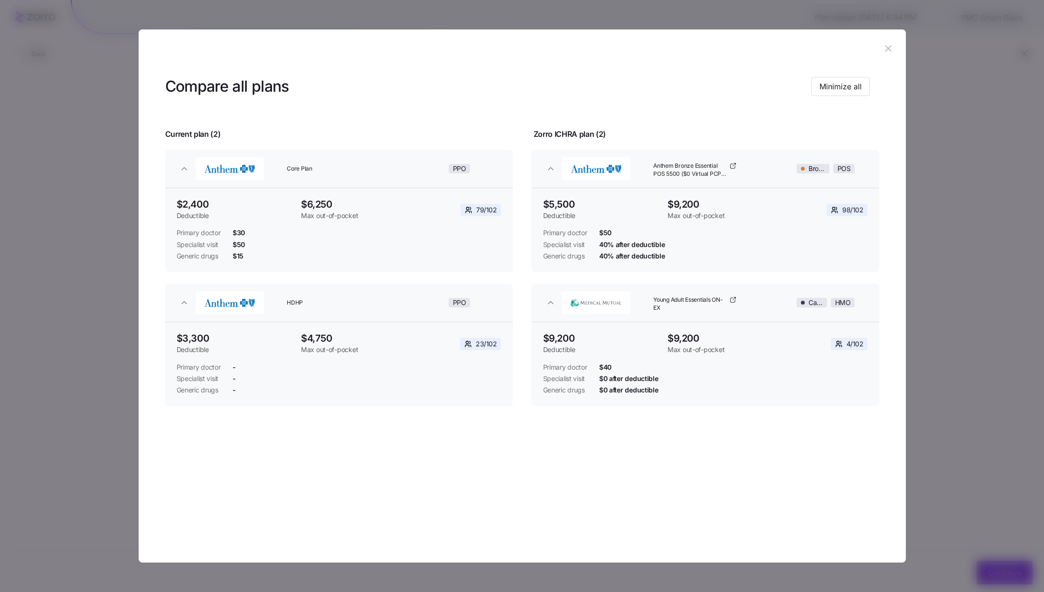
click at [891, 44] on icon "button" at bounding box center [888, 48] width 10 height 10
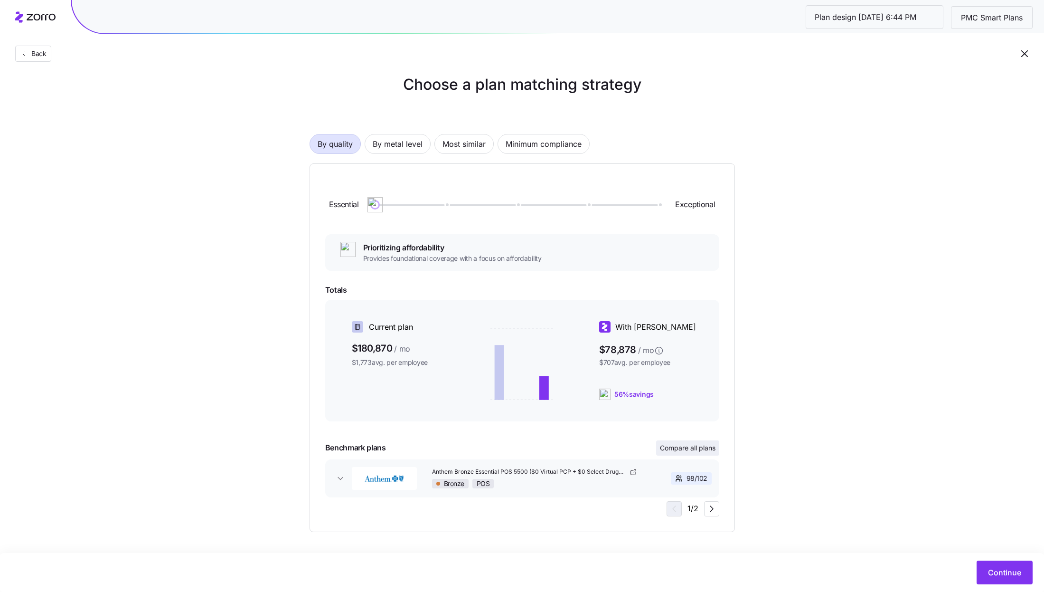
click at [708, 447] on span "Compare all plans" at bounding box center [688, 447] width 56 height 9
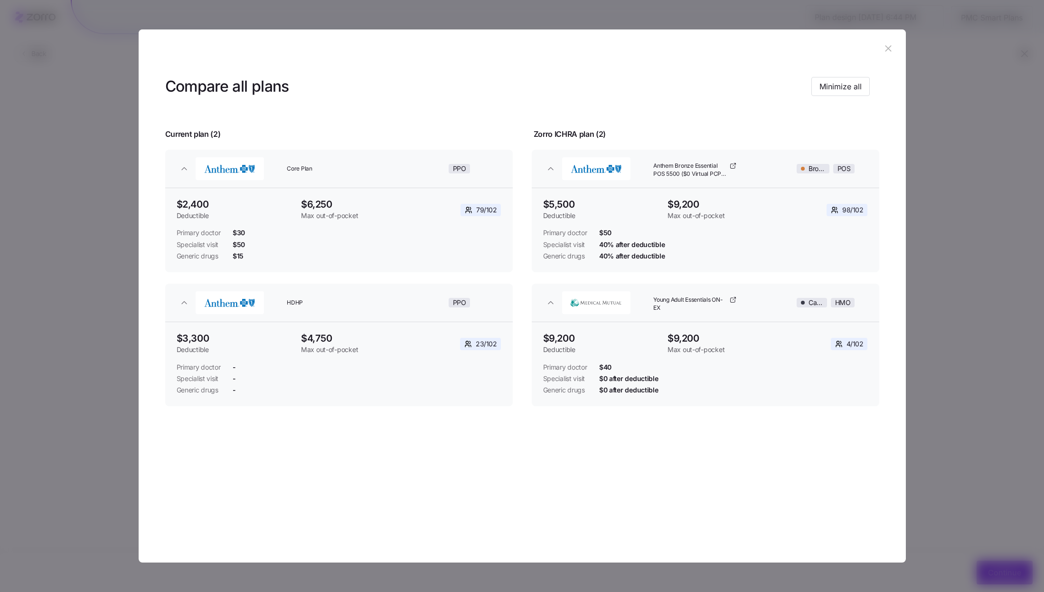
click at [886, 47] on icon "button" at bounding box center [888, 48] width 10 height 10
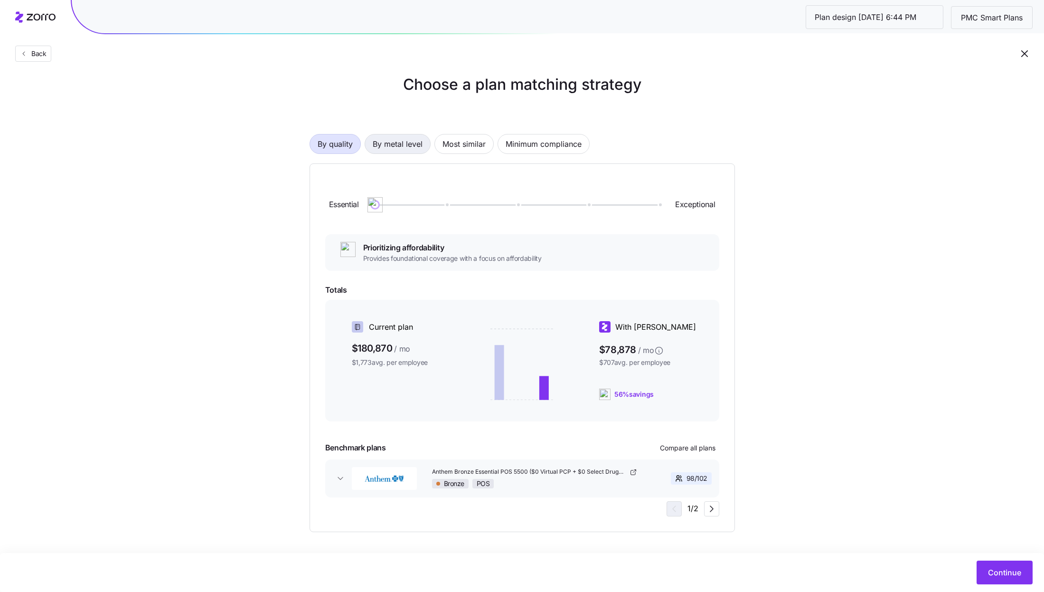
click at [413, 146] on span "By metal level" at bounding box center [398, 143] width 50 height 19
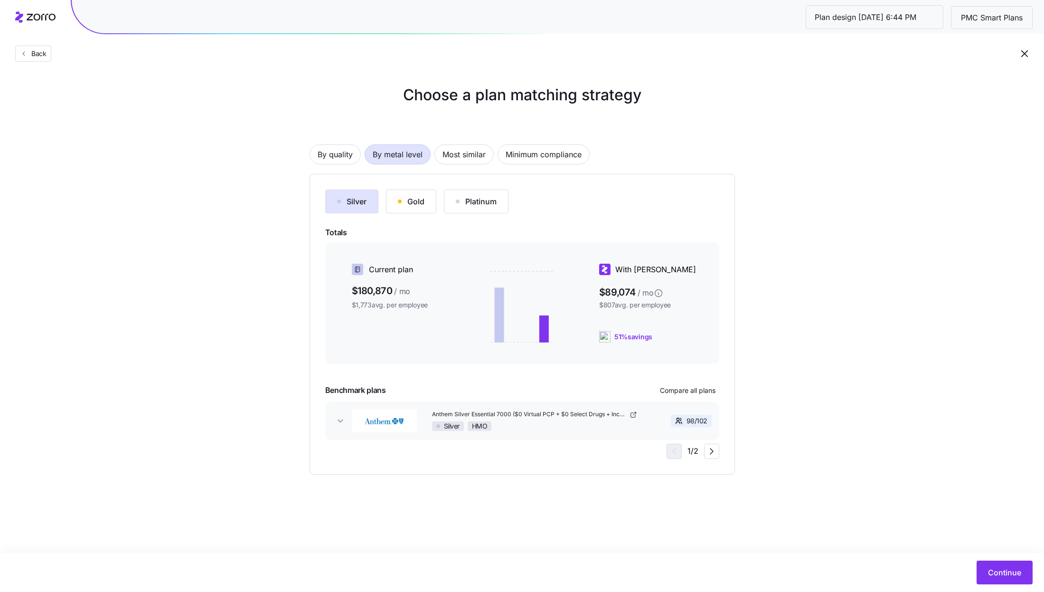
click at [415, 198] on div "Gold" at bounding box center [411, 201] width 27 height 11
click at [680, 378] on div at bounding box center [522, 373] width 394 height 11
click at [354, 200] on div "Silver" at bounding box center [351, 201] width 29 height 11
click at [419, 208] on button "Gold" at bounding box center [411, 201] width 50 height 24
click at [697, 390] on span "Compare all plans" at bounding box center [688, 390] width 56 height 9
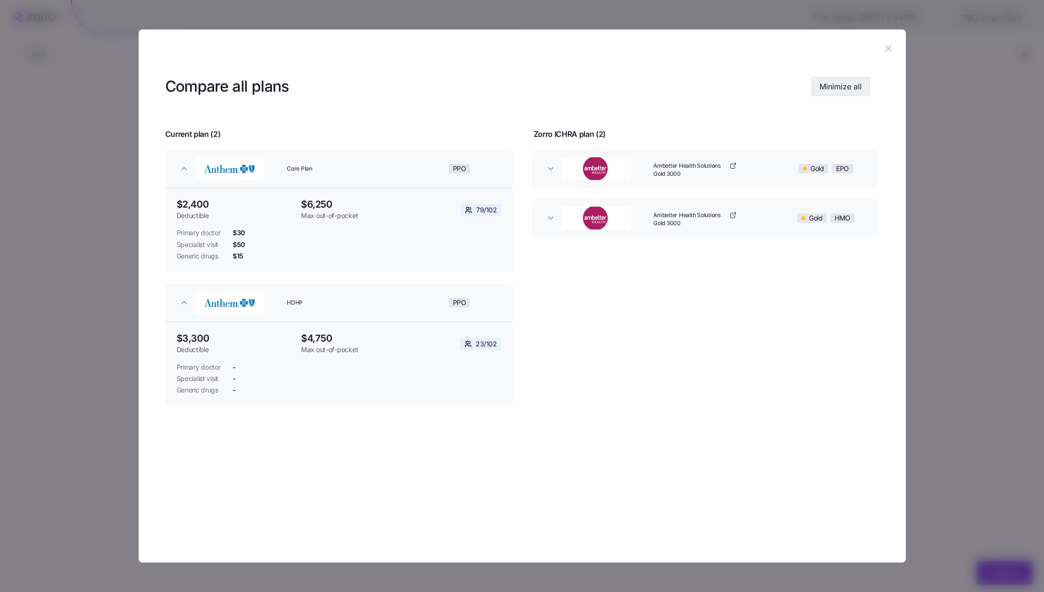
click at [849, 87] on span "Minimize all" at bounding box center [841, 86] width 42 height 11
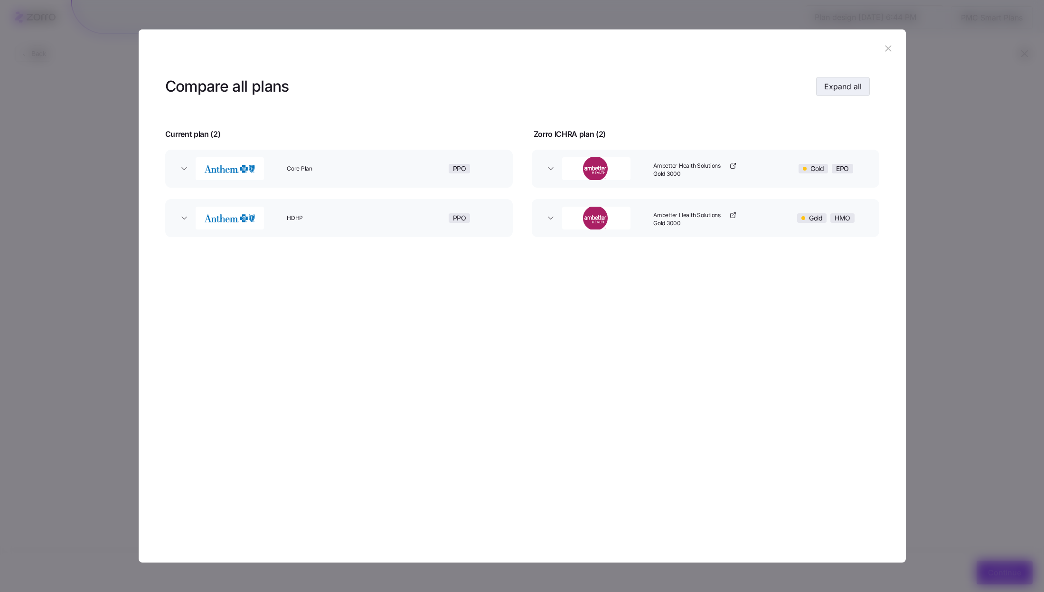
click at [849, 87] on span "Expand all" at bounding box center [843, 86] width 38 height 11
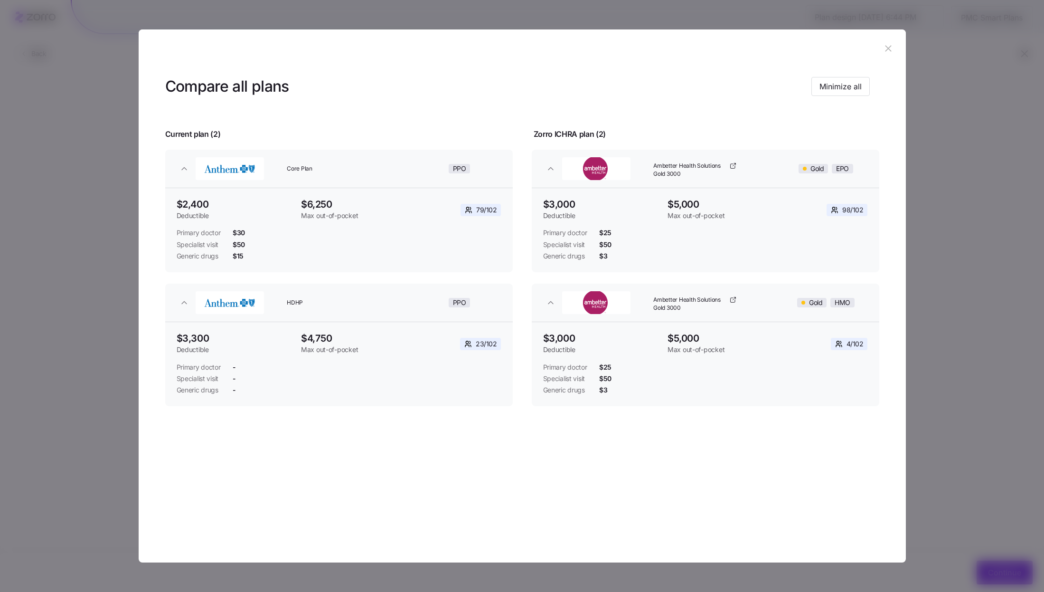
click at [888, 47] on icon "button" at bounding box center [888, 48] width 10 height 10
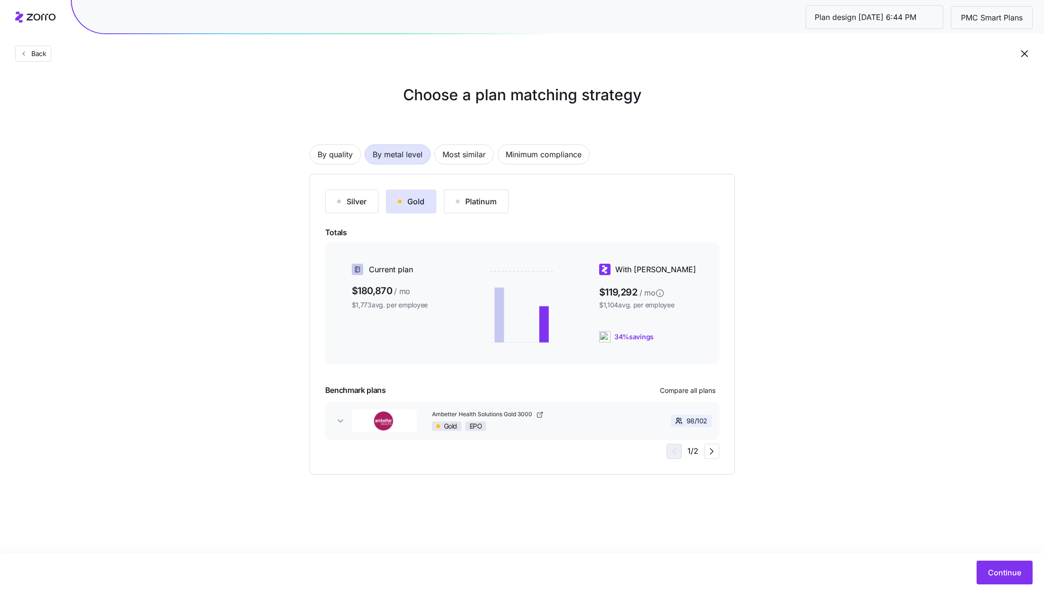
click at [485, 209] on button "Platinum" at bounding box center [476, 201] width 65 height 24
click at [414, 197] on div "Gold" at bounding box center [411, 201] width 27 height 11
click at [700, 393] on span "Compare all plans" at bounding box center [688, 390] width 56 height 9
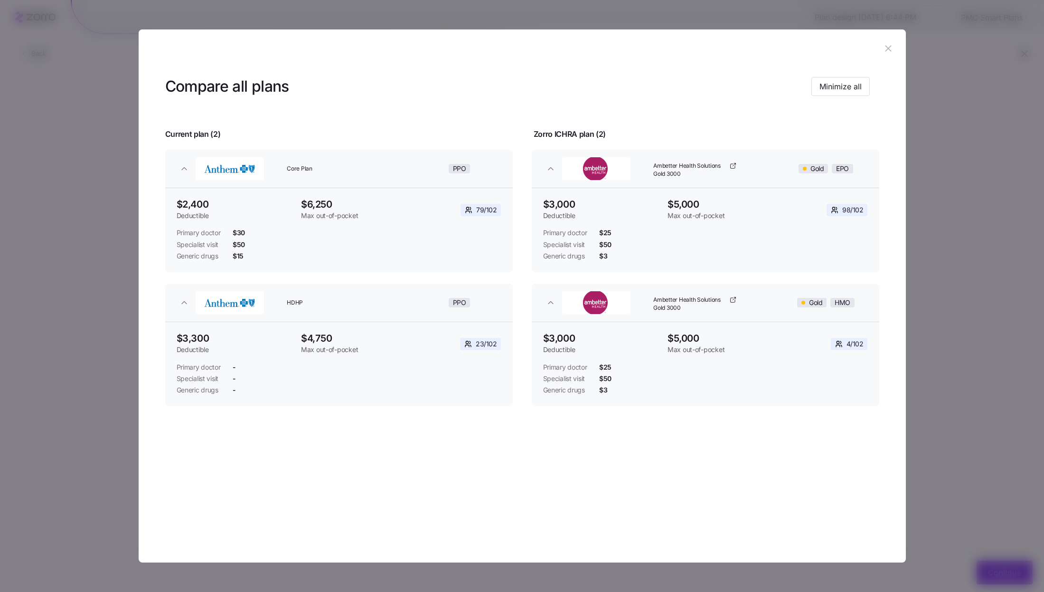
click at [888, 48] on icon "button" at bounding box center [889, 49] width 6 height 6
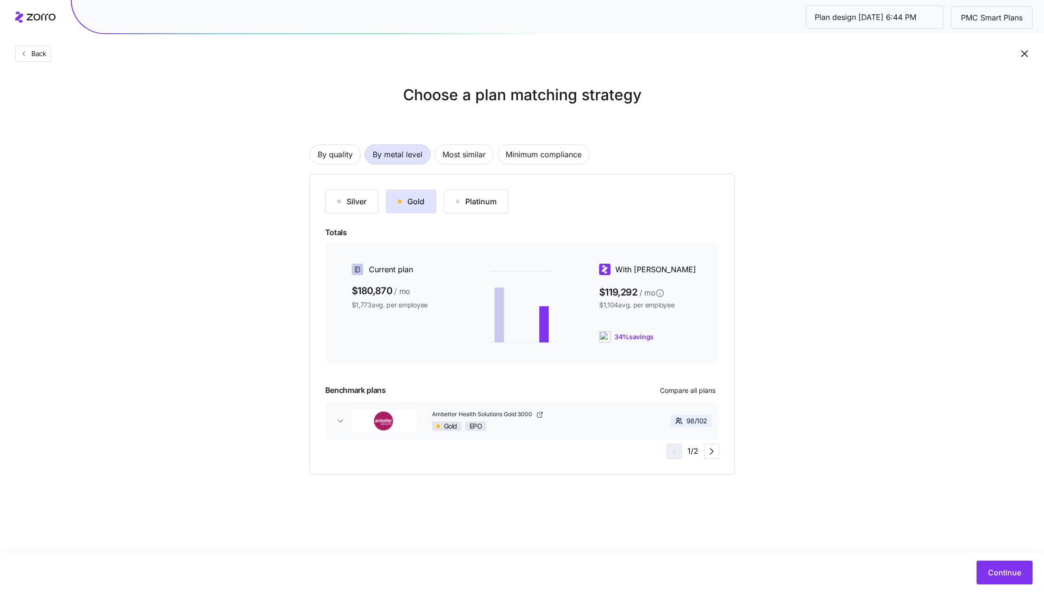
click at [768, 127] on div "Choose a plan matching strategy By quality By metal level Most similar Minimum …" at bounding box center [522, 279] width 1044 height 391
click at [1007, 576] on span "Continue" at bounding box center [1004, 572] width 33 height 11
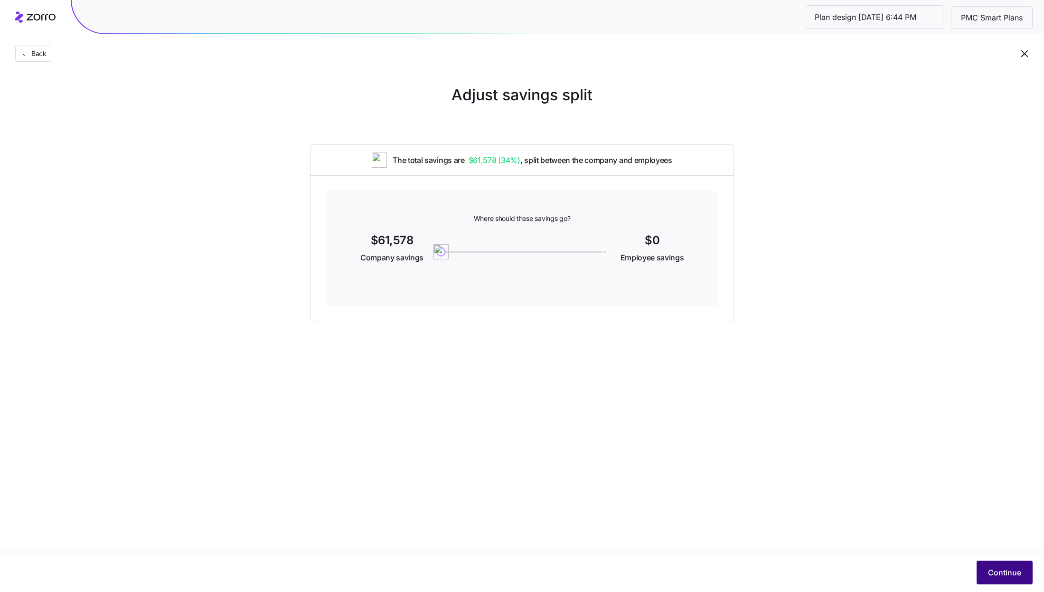
drag, startPoint x: 999, startPoint y: 554, endPoint x: 999, endPoint y: 560, distance: 6.2
click at [999, 554] on div "Continue" at bounding box center [522, 572] width 1044 height 39
click at [999, 561] on button "Continue" at bounding box center [1005, 572] width 56 height 24
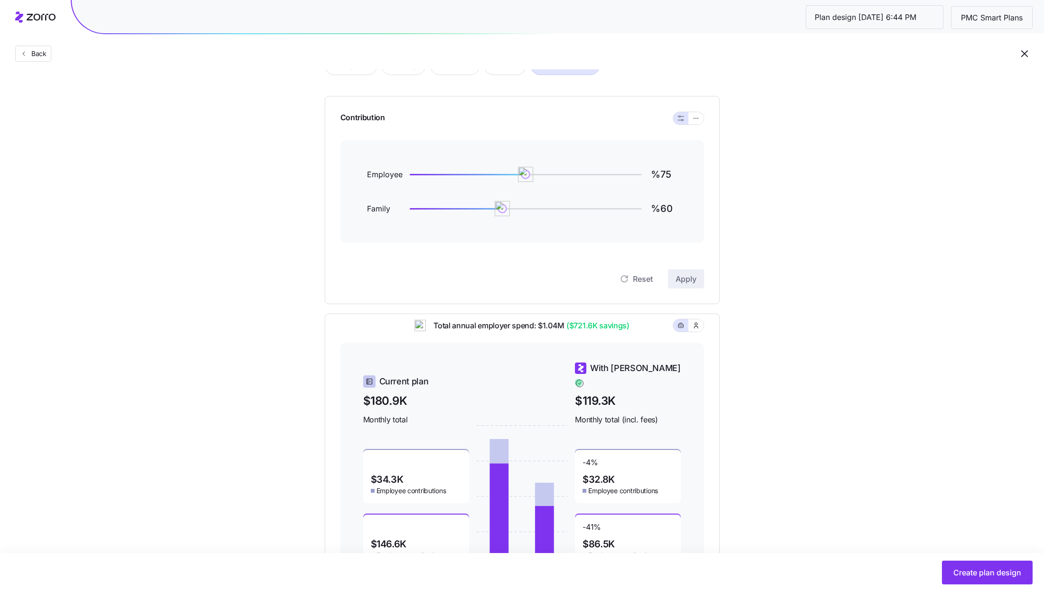
scroll to position [88, 0]
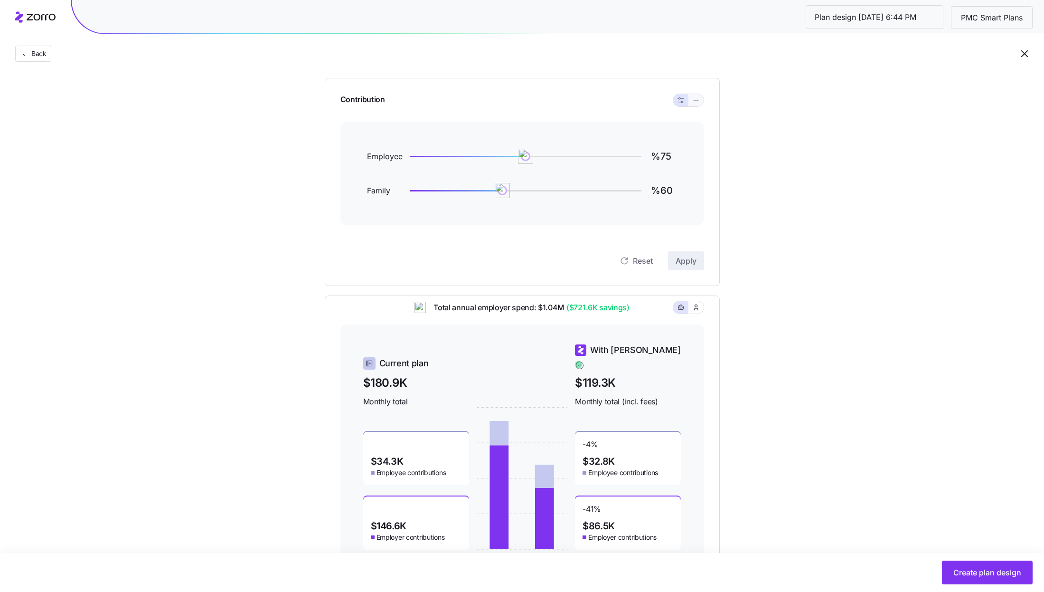
click at [695, 102] on icon "button" at bounding box center [696, 99] width 7 height 11
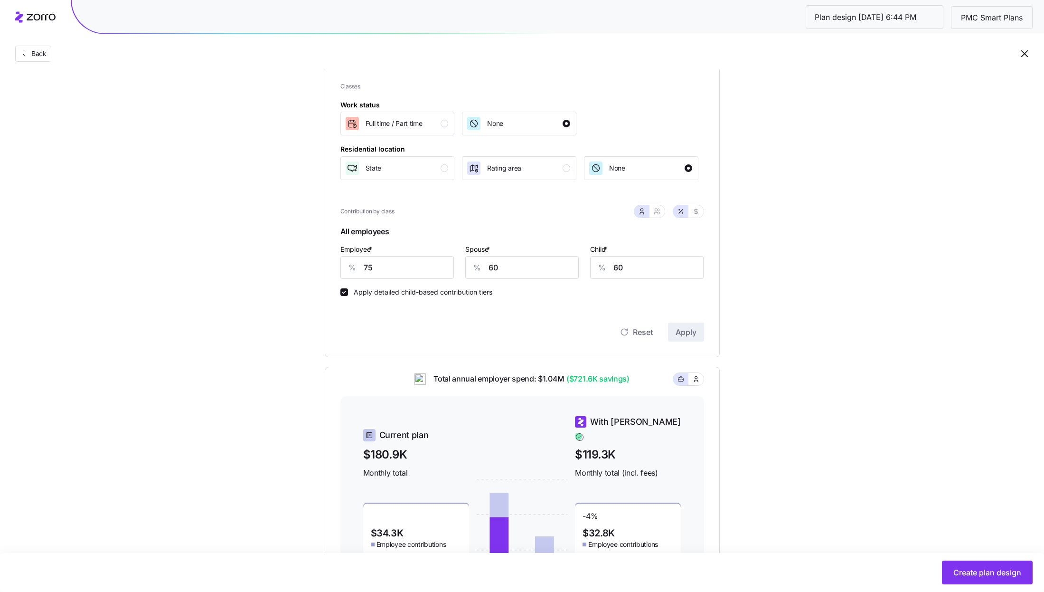
scroll to position [113, 0]
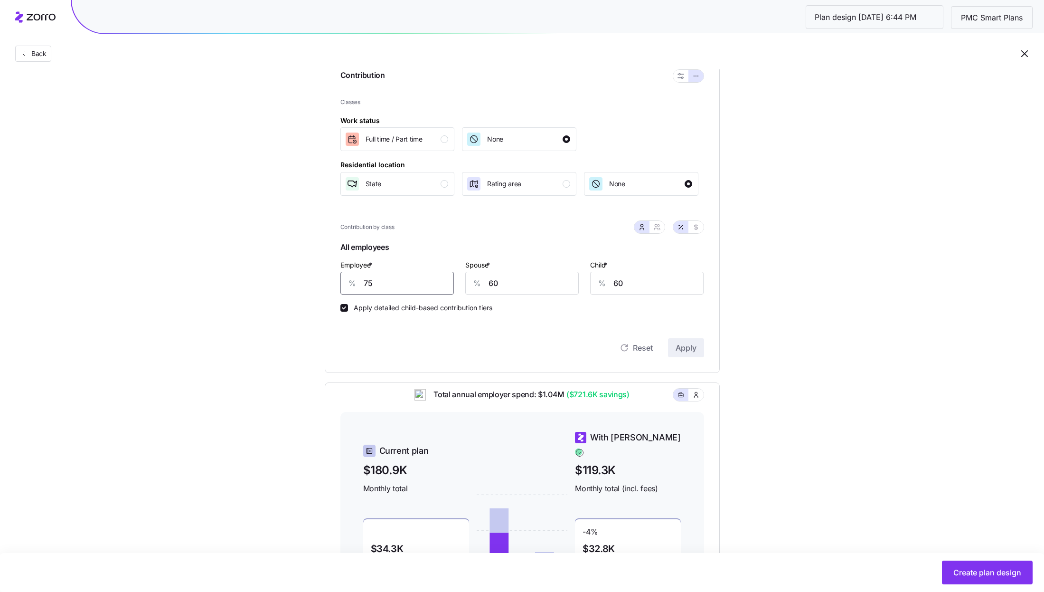
click at [393, 289] on input "75" at bounding box center [396, 283] width 113 height 23
type input "85"
click at [685, 349] on span "Apply" at bounding box center [686, 347] width 21 height 11
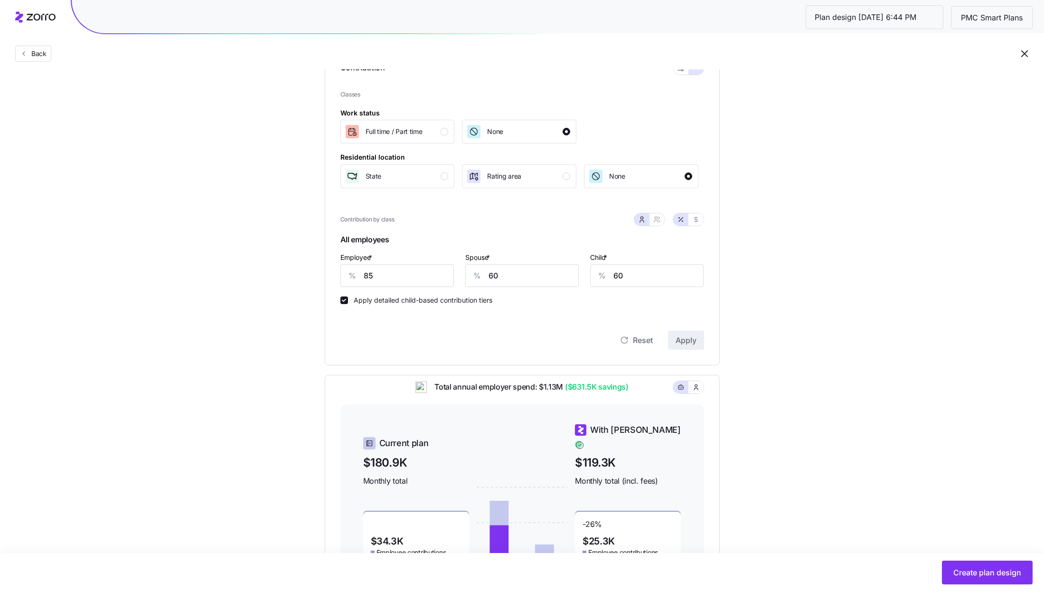
scroll to position [157, 0]
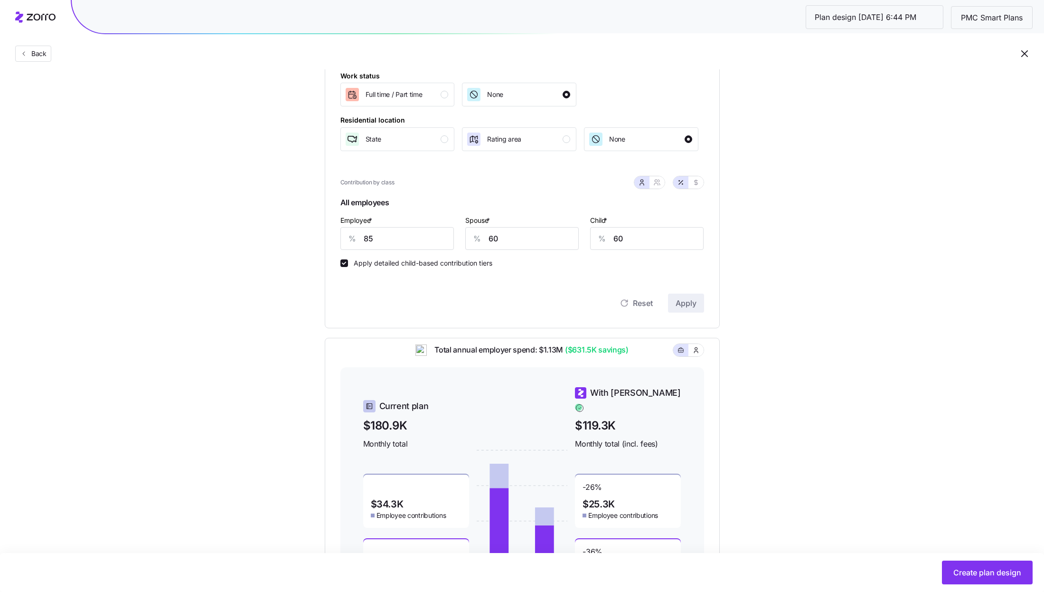
click at [997, 559] on div "Create plan design" at bounding box center [522, 572] width 1044 height 39
click at [997, 573] on span "Create plan design" at bounding box center [988, 572] width 68 height 11
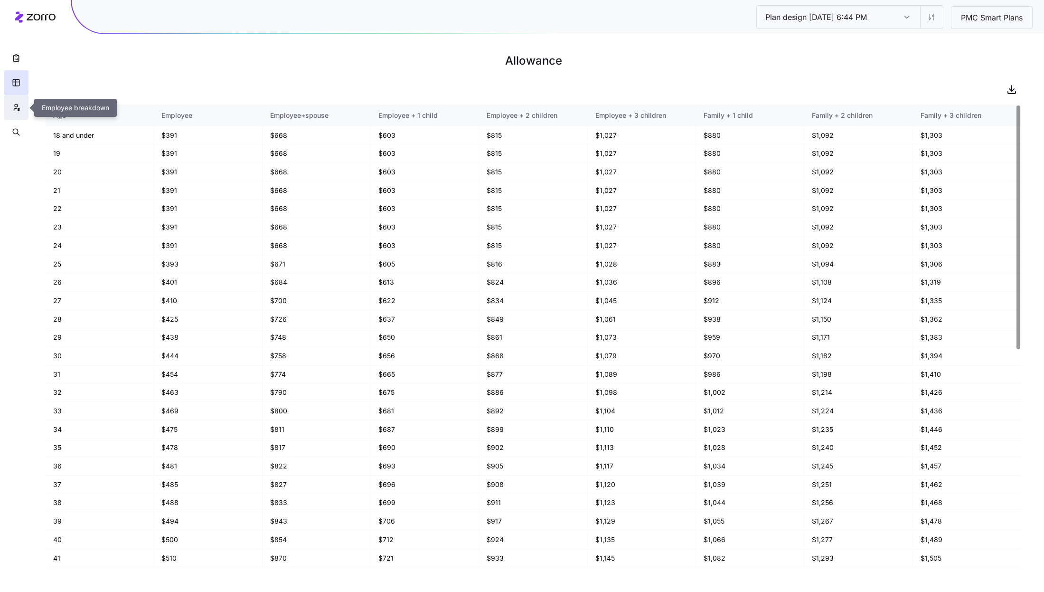
click at [16, 102] on button "button" at bounding box center [16, 107] width 25 height 25
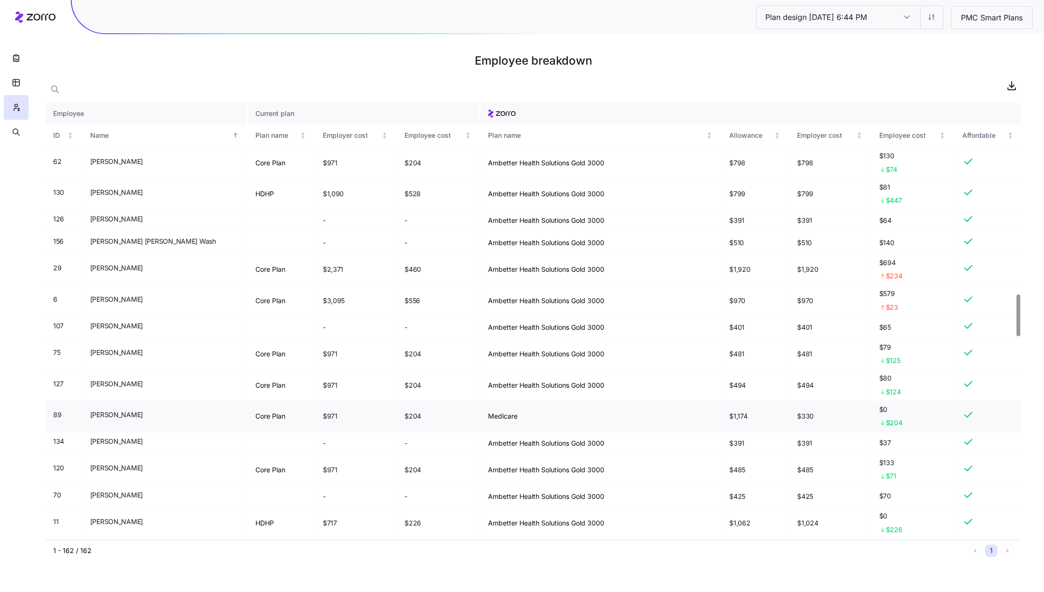
scroll to position [1889, 0]
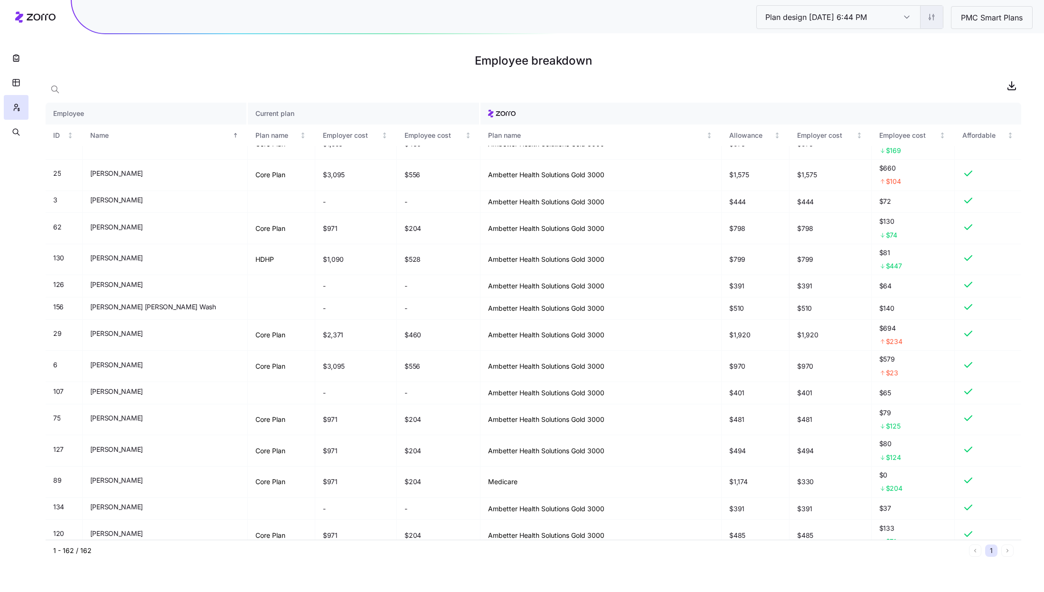
click at [932, 20] on html "Plan design [DATE] 6:44 PM Plan design [DATE] 6:44 PM PMC Smart Plans Employee …" at bounding box center [522, 296] width 1044 height 592
click at [892, 39] on div "Edit contribution" at bounding box center [874, 42] width 51 height 10
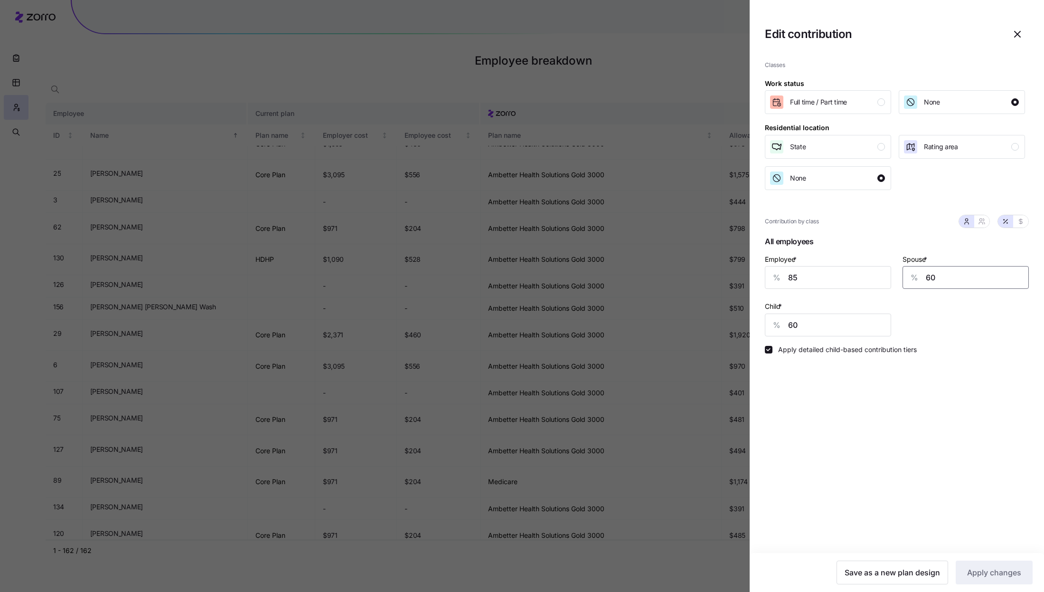
click at [955, 279] on input "60" at bounding box center [966, 277] width 126 height 23
type input "65"
click at [836, 328] on input "60" at bounding box center [828, 324] width 126 height 23
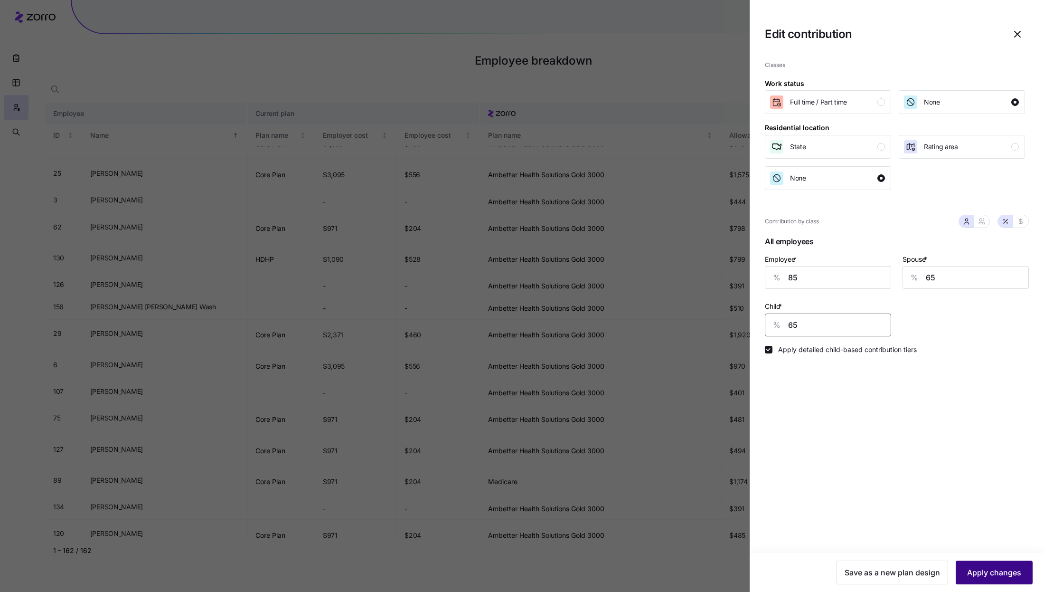
type input "65"
click at [987, 576] on span "Apply changes" at bounding box center [994, 572] width 54 height 11
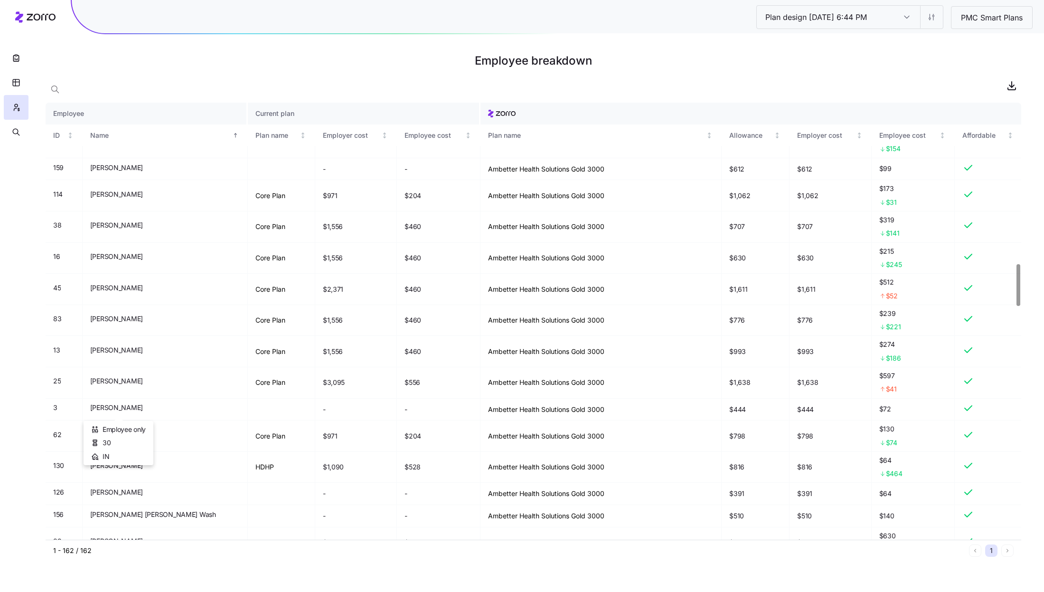
scroll to position [1790, 0]
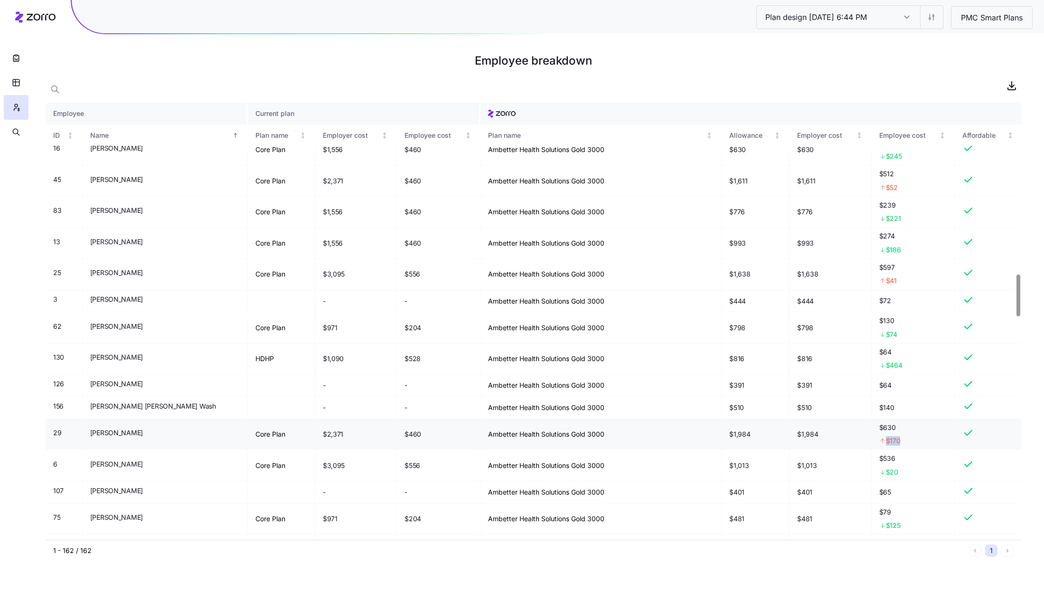
drag, startPoint x: 900, startPoint y: 443, endPoint x: 863, endPoint y: 435, distance: 38.2
click at [863, 438] on tr "29 [PERSON_NAME] Core Plan $2,371 $460 Ambetter Health Solutions Gold 3000 $1,9…" at bounding box center [534, 434] width 976 height 31
click at [919, 439] on div "$170" at bounding box center [913, 440] width 68 height 9
click at [930, 19] on html "Plan design [DATE] 6:44 PM Plan design [DATE] 6:44 PM PMC Smart Plans Employee …" at bounding box center [522, 296] width 1044 height 592
click at [905, 39] on div "Edit contribution" at bounding box center [892, 42] width 94 height 15
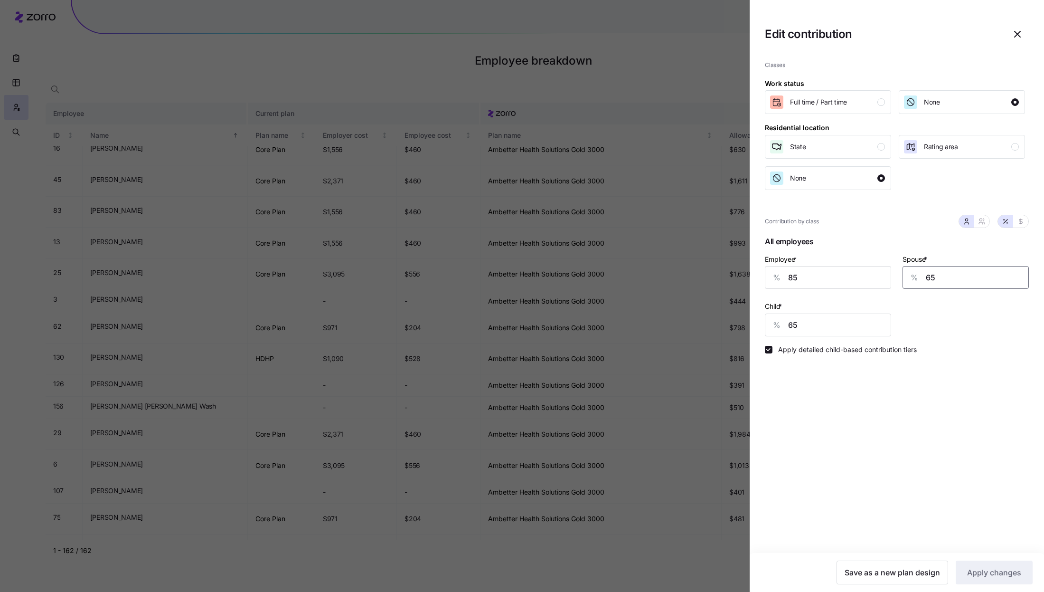
click at [943, 272] on input "65" at bounding box center [966, 277] width 126 height 23
type input "70"
click at [830, 329] on input "65" at bounding box center [828, 324] width 126 height 23
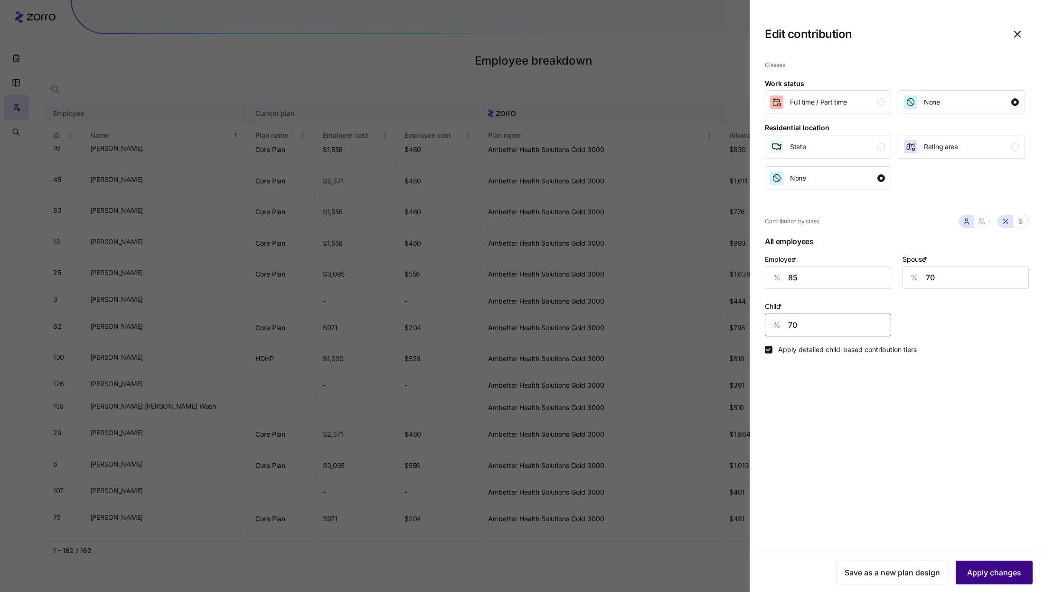
type input "70"
click at [987, 575] on span "Apply changes" at bounding box center [994, 572] width 54 height 11
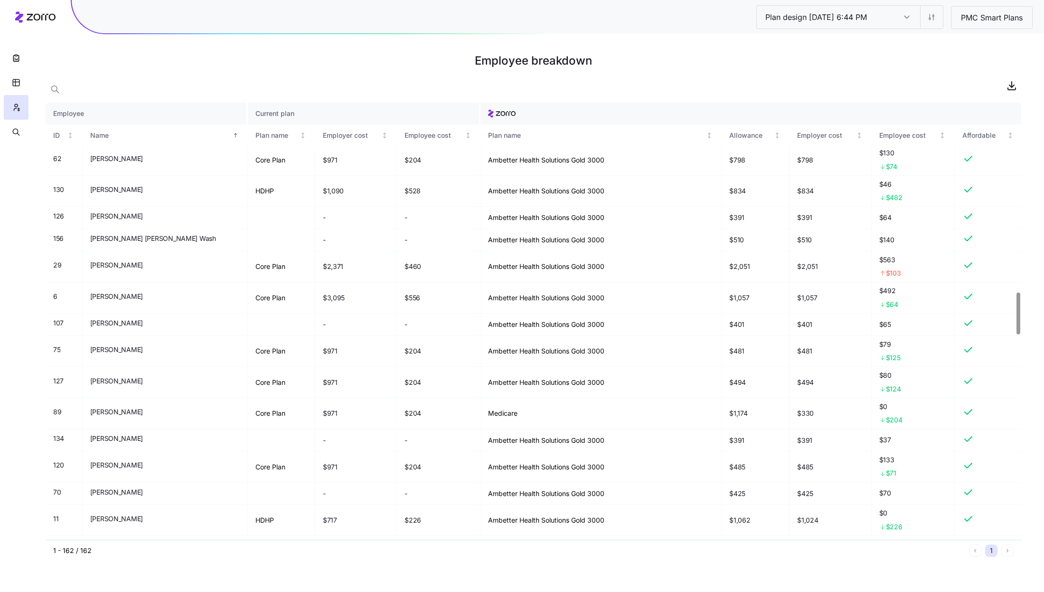
scroll to position [1952, 0]
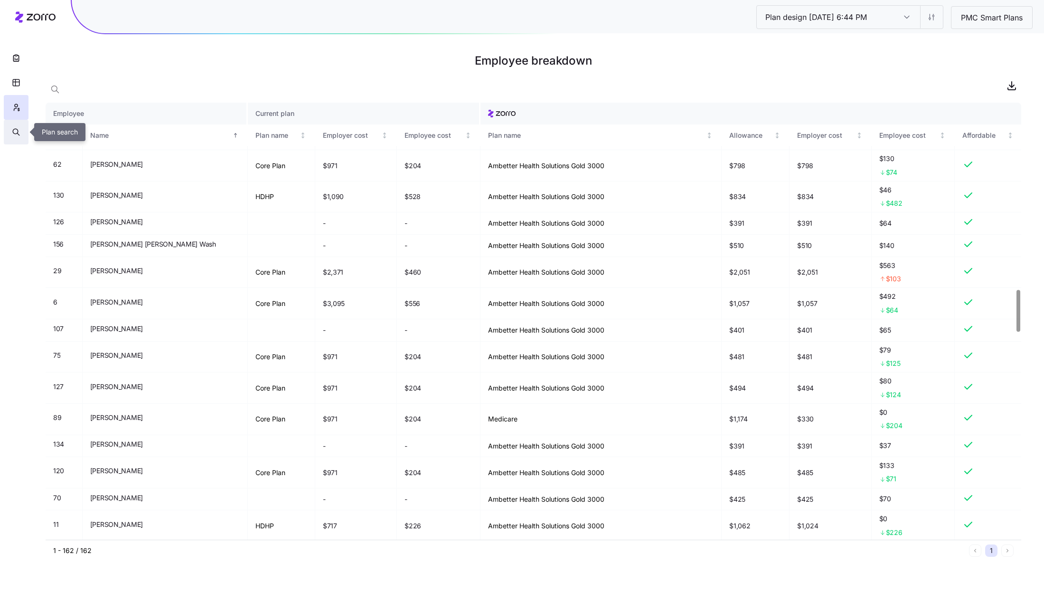
click at [10, 127] on button "button" at bounding box center [16, 132] width 25 height 25
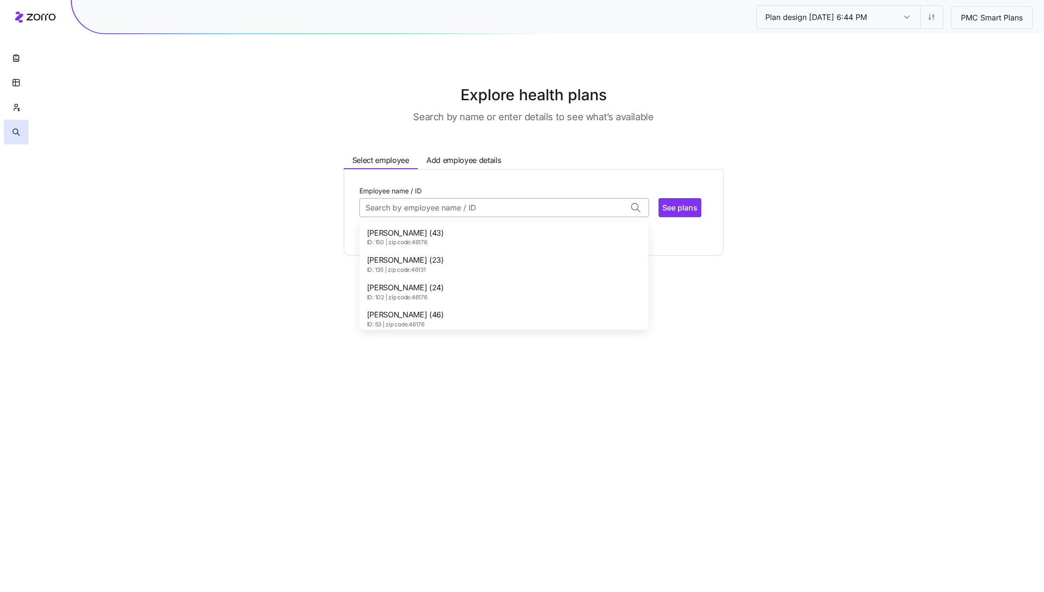
click at [416, 211] on input "Employee name / ID" at bounding box center [504, 207] width 290 height 19
click at [418, 207] on input "Employee name / ID" at bounding box center [504, 207] width 290 height 19
click at [423, 211] on input "Employee name / ID" at bounding box center [504, 207] width 290 height 19
click at [432, 211] on input "Employee name / ID" at bounding box center [504, 207] width 290 height 19
click at [434, 238] on span "ID: 3 | zip code: 46176" at bounding box center [405, 242] width 77 height 8
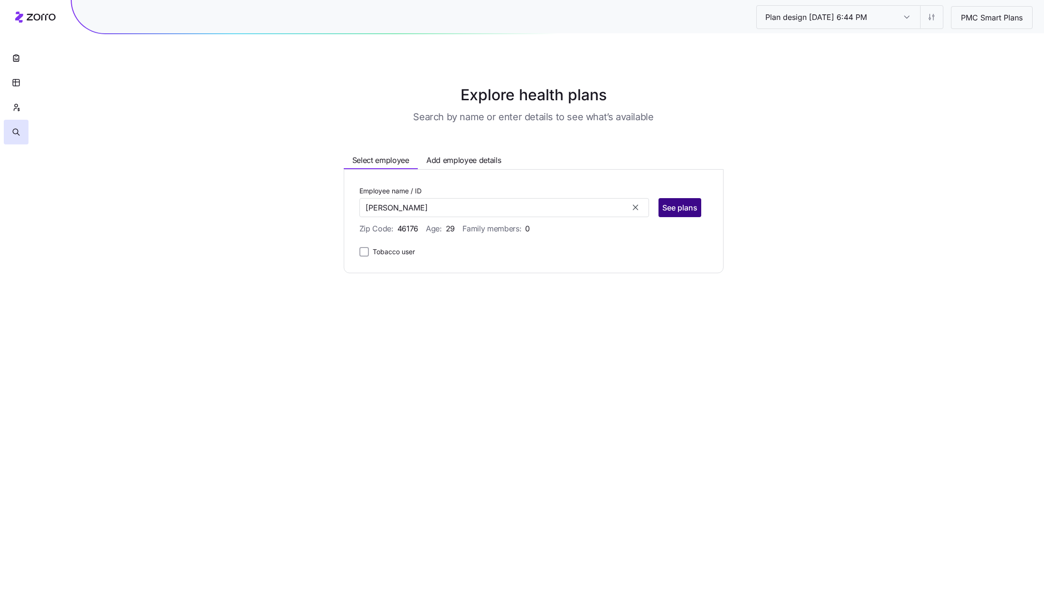
click at [683, 208] on span "See plans" at bounding box center [679, 207] width 35 height 11
type input "[PERSON_NAME] (ID: 3)"
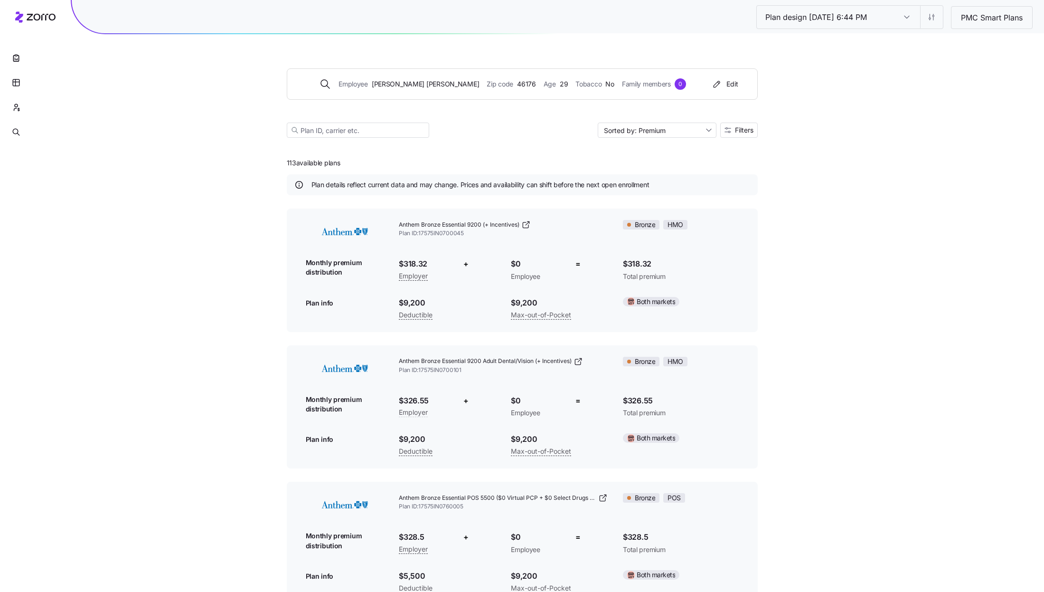
drag, startPoint x: 354, startPoint y: 167, endPoint x: 258, endPoint y: 167, distance: 96.4
click at [258, 167] on div "Plan design [DATE] 6:44 PM Plan design [DATE] 6:44 PM PMC Smart Plans Employee …" at bounding box center [522, 439] width 1044 height 878
click at [352, 165] on div "113 available plans Plan details reflect current data and may change. Prices an…" at bounding box center [522, 513] width 471 height 729
click at [746, 132] on span "Filters" at bounding box center [744, 130] width 19 height 7
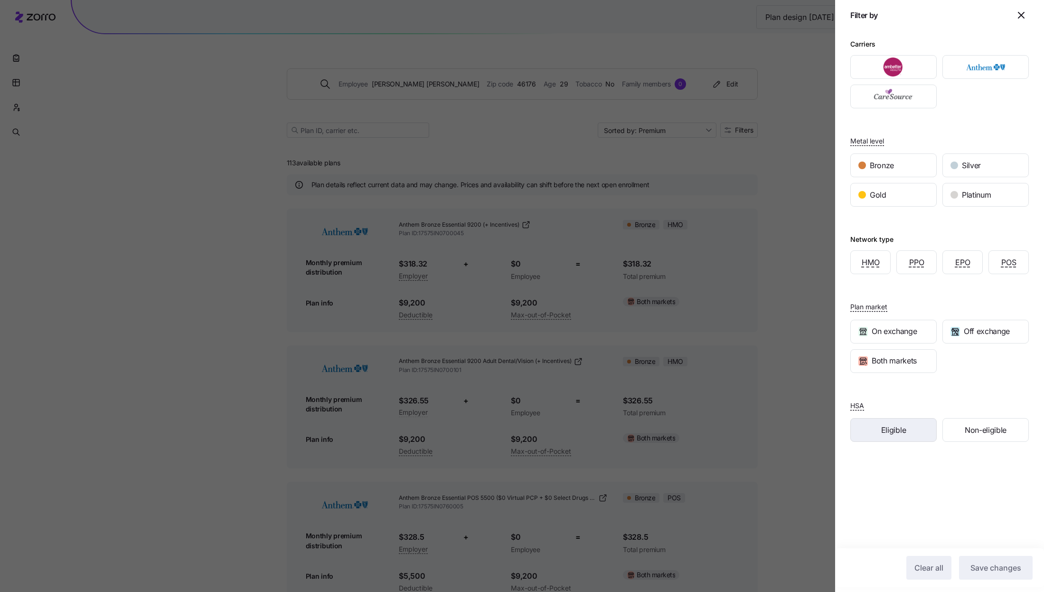
click at [897, 432] on span "Eligible" at bounding box center [893, 430] width 25 height 12
click at [1004, 567] on span "Save changes" at bounding box center [996, 567] width 51 height 11
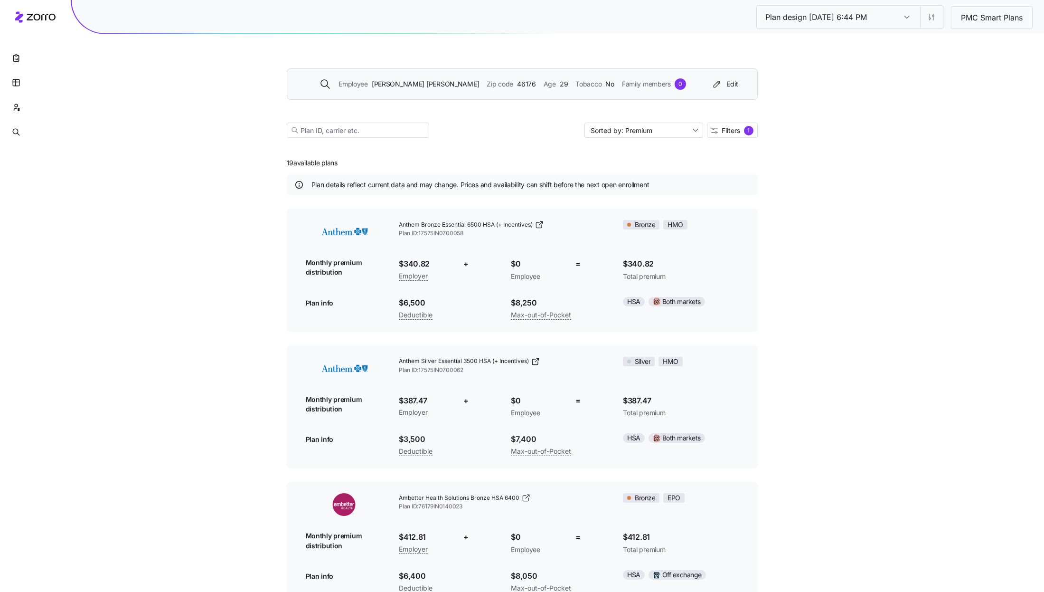
click at [443, 77] on div "Employee [PERSON_NAME] Zip code 46176 Age [DEMOGRAPHIC_DATA] Tobacco No Family …" at bounding box center [521, 83] width 444 height 15
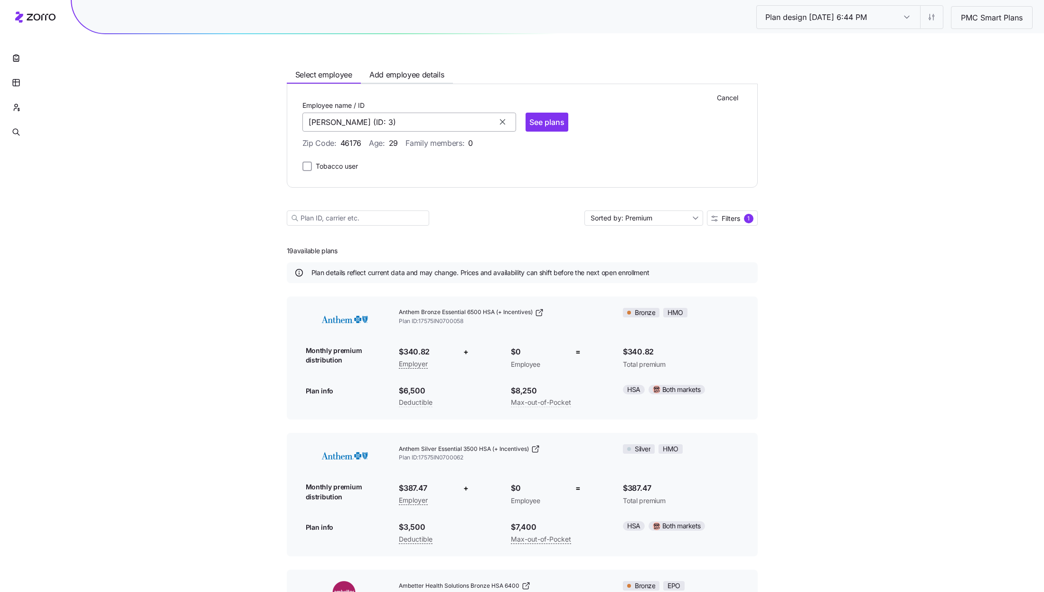
click at [386, 117] on input "[PERSON_NAME] (ID: 3)" at bounding box center [409, 122] width 214 height 19
click at [425, 119] on input "[PERSON_NAME] (ID: 3)" at bounding box center [409, 122] width 214 height 19
click at [393, 125] on input "[PERSON_NAME] (ID: 3)" at bounding box center [409, 122] width 214 height 19
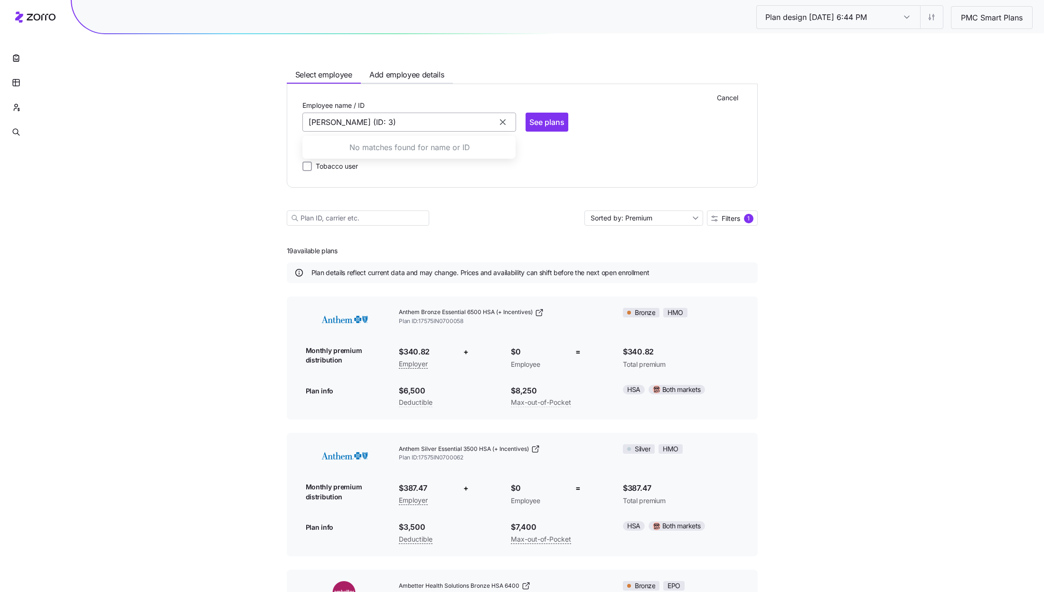
type input "e"
type input "[PERSON_NAME] (ID: 3)"
click at [505, 120] on icon "button" at bounding box center [503, 122] width 6 height 6
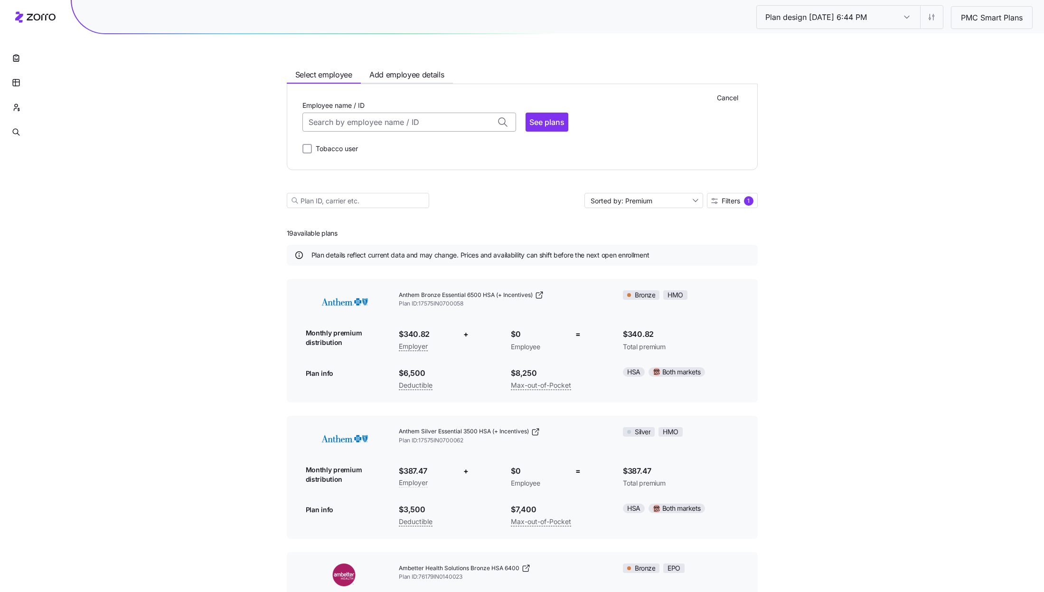
click at [401, 129] on input "Employee name / ID" at bounding box center [409, 122] width 214 height 19
click at [359, 206] on span "[PERSON_NAME] (46)" at bounding box center [348, 202] width 77 height 12
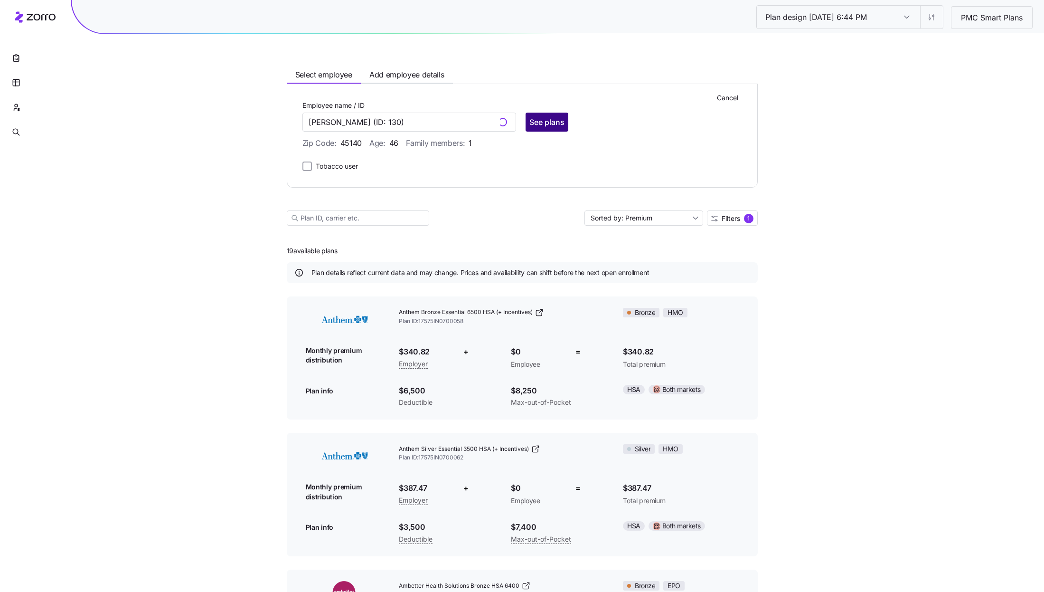
type input "[PERSON_NAME]"
click at [543, 128] on button "See plans" at bounding box center [547, 122] width 43 height 19
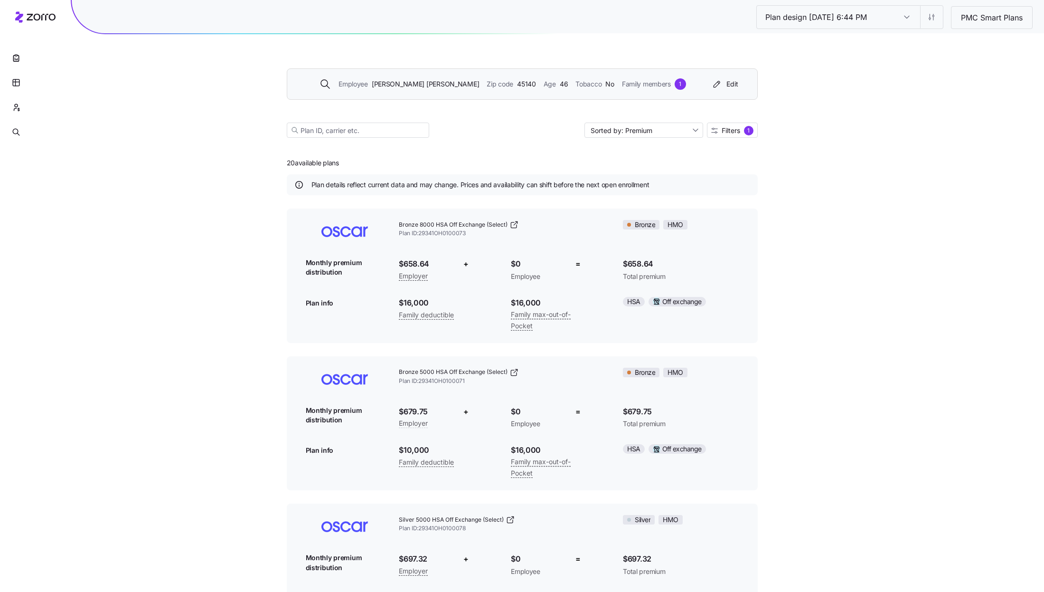
drag, startPoint x: 746, startPoint y: 130, endPoint x: 810, endPoint y: 177, distance: 79.5
click at [810, 177] on div "Plan design [DATE] 6:44 PM Plan design [DATE] 6:44 PM PMC Smart Plans Employee …" at bounding box center [522, 466] width 1044 height 933
click at [891, 39] on div "Edit contribution" at bounding box center [874, 42] width 51 height 10
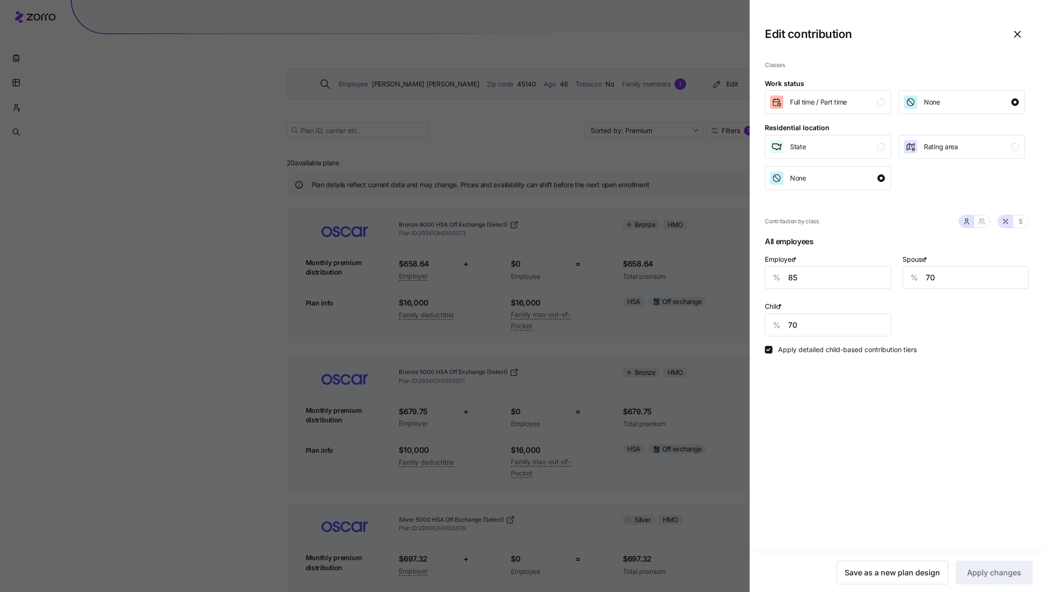
click at [1013, 35] on icon "button" at bounding box center [1017, 33] width 11 height 11
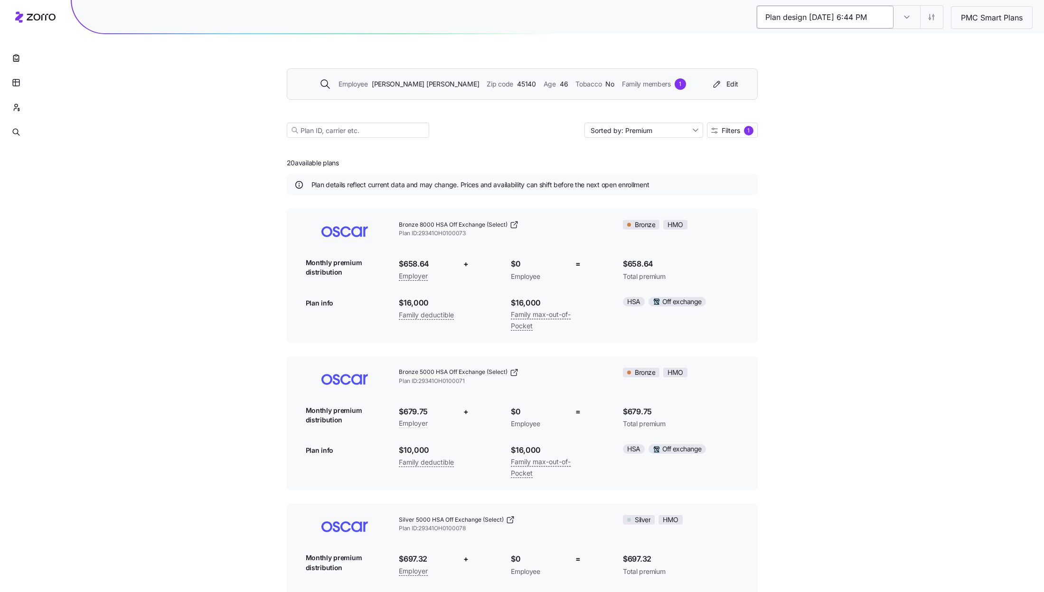
click at [888, 27] on input "Plan design [DATE] 6:44 PM" at bounding box center [825, 17] width 137 height 23
click at [904, 19] on input "Plan design [DATE] 6:44 PM" at bounding box center [907, 17] width 27 height 23
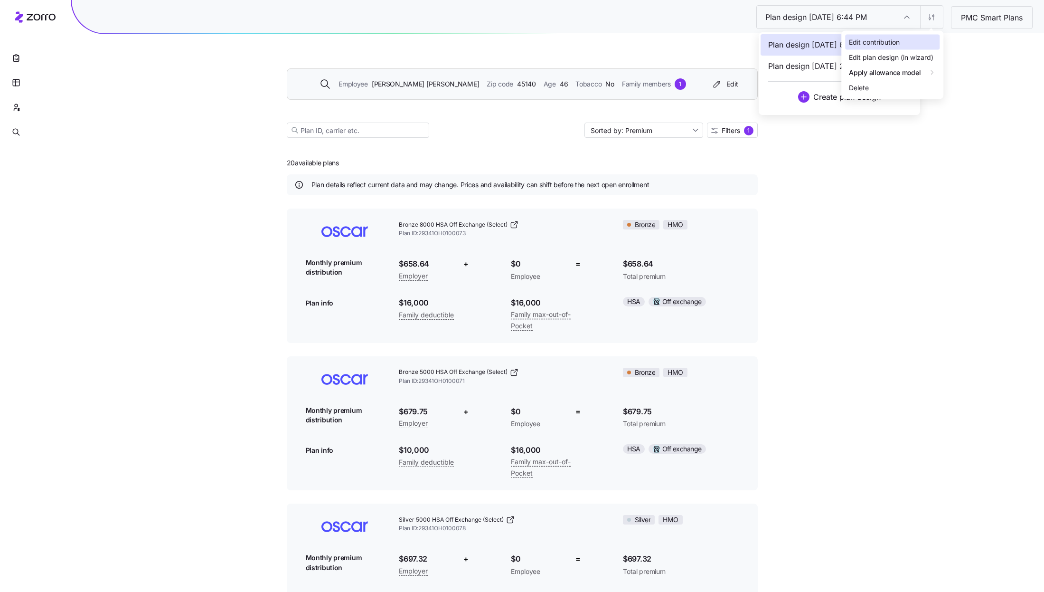
click at [916, 40] on div "Edit contribution" at bounding box center [892, 42] width 94 height 15
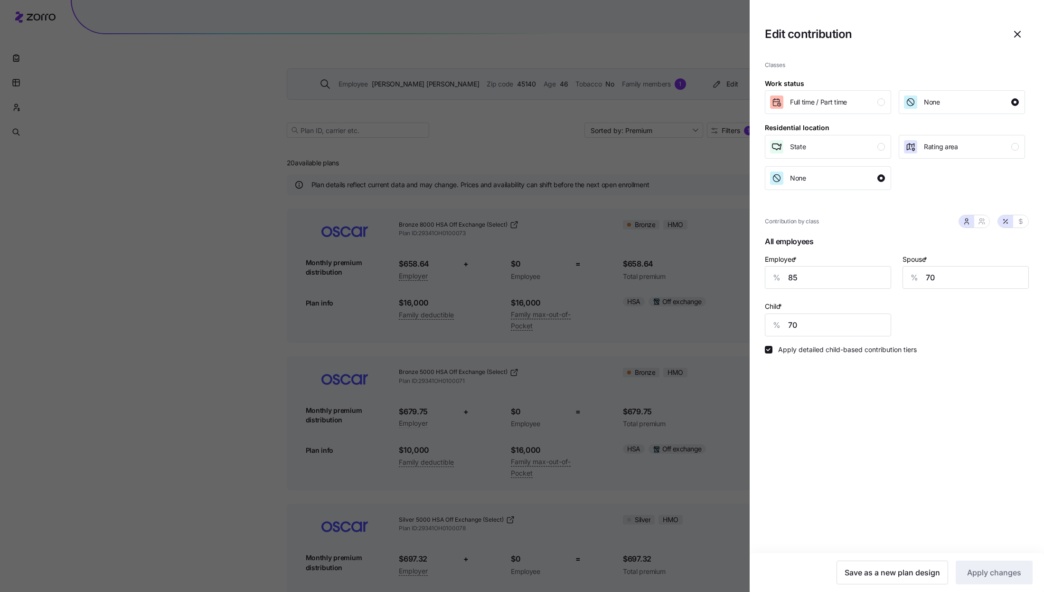
click at [1014, 25] on span "button" at bounding box center [1018, 34] width 22 height 22
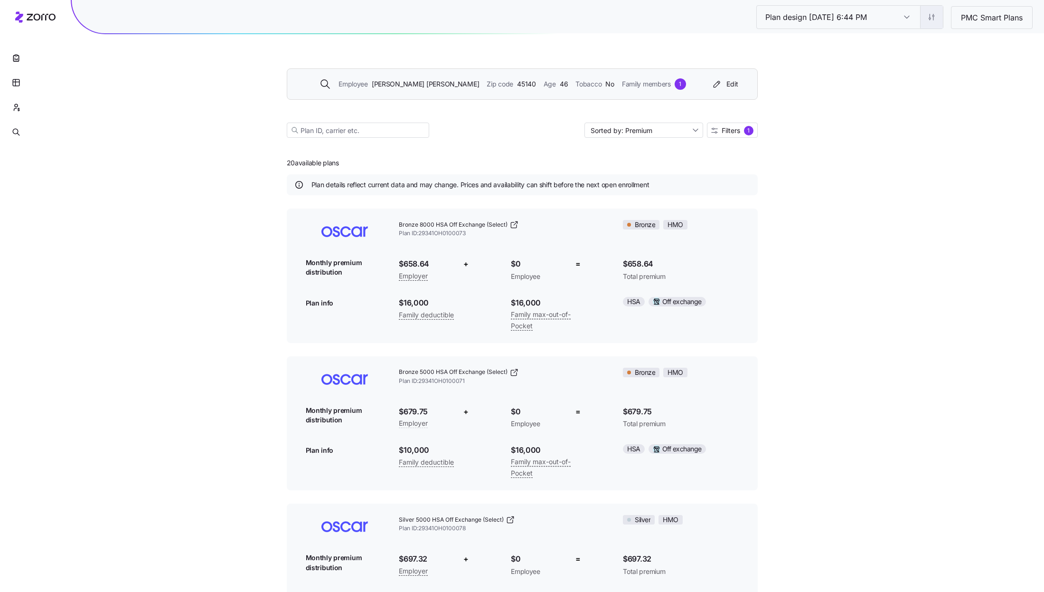
click at [912, 56] on div "Edit plan design (in wizard)" at bounding box center [891, 57] width 85 height 10
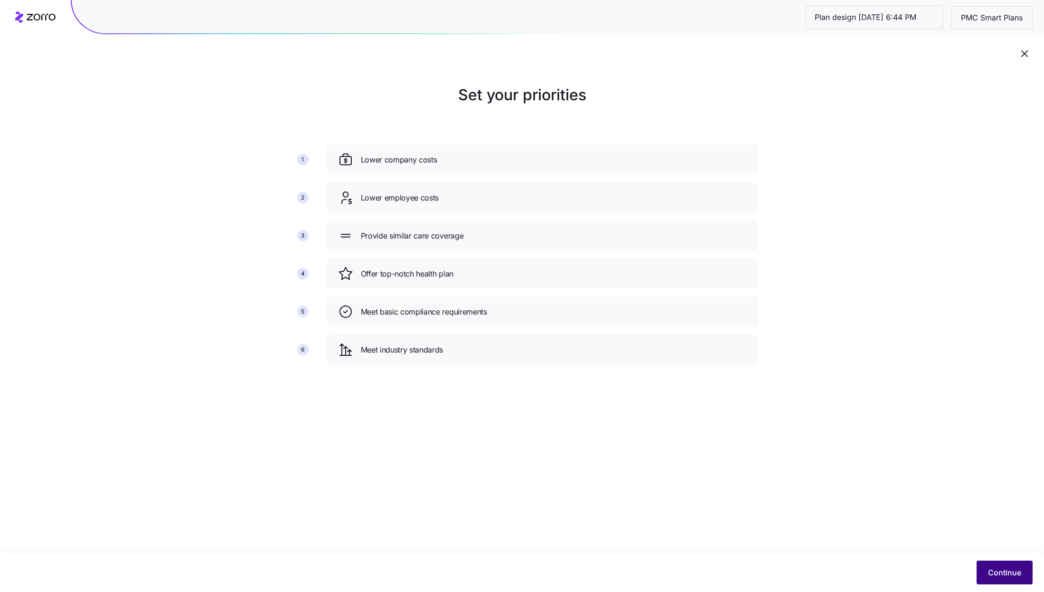
click at [983, 563] on button "Continue" at bounding box center [1005, 572] width 56 height 24
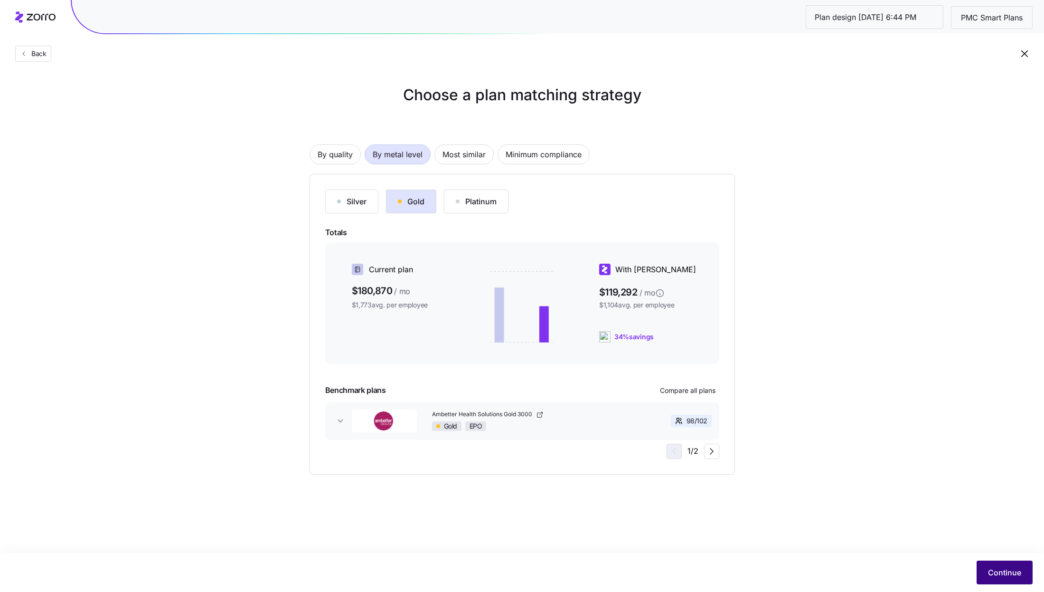
click at [1001, 561] on button "Continue" at bounding box center [1005, 572] width 56 height 24
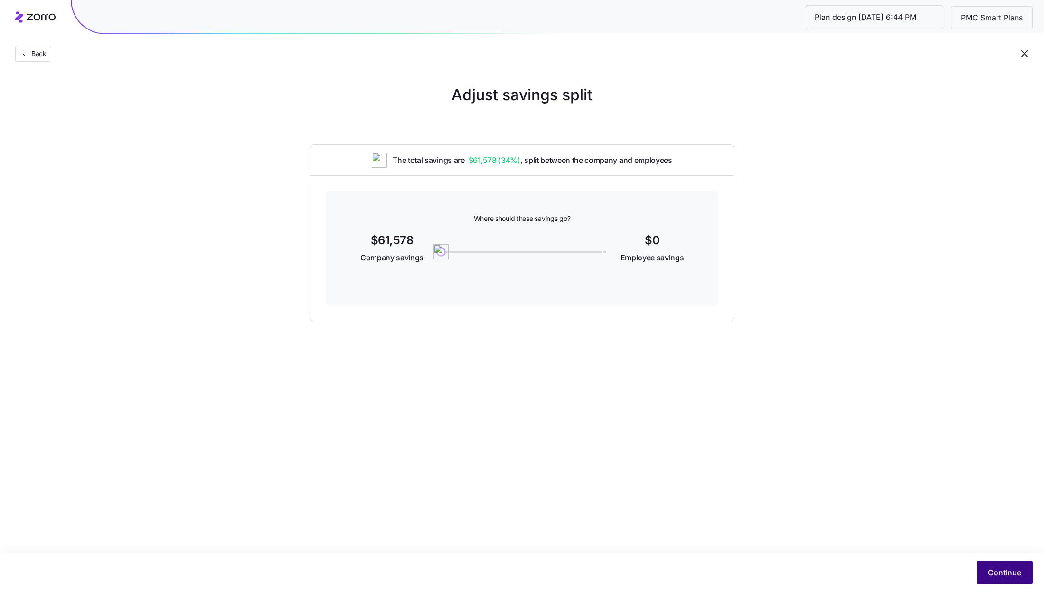
click at [1008, 570] on span "Continue" at bounding box center [1004, 572] width 33 height 11
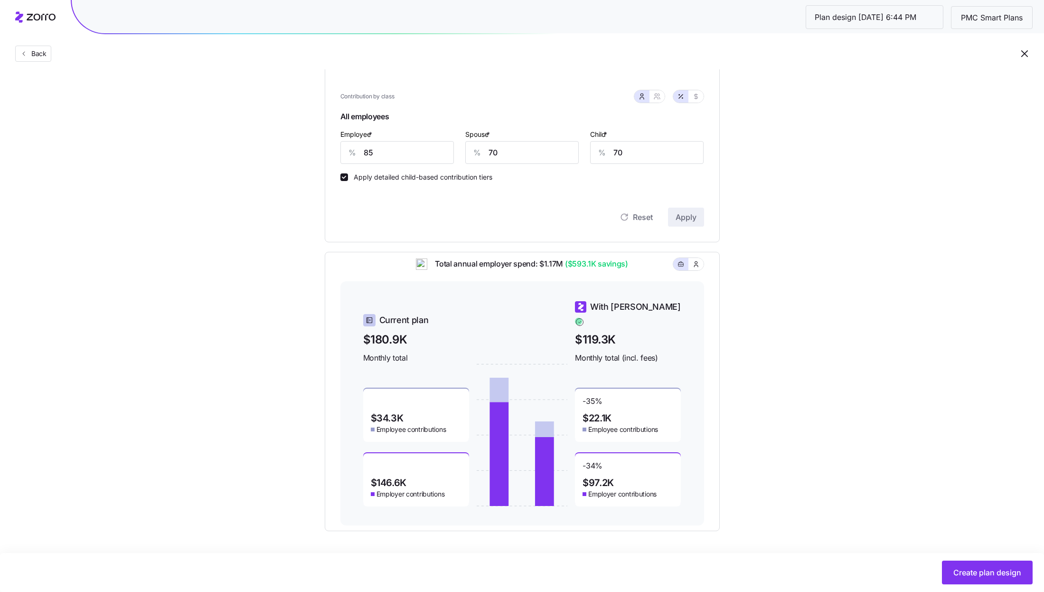
scroll to position [243, 0]
drag, startPoint x: 623, startPoint y: 474, endPoint x: 574, endPoint y: 473, distance: 49.4
click at [574, 473] on div "Current plan $180.9K Monthly total $34.3K Employee contributions $146.6K Employ…" at bounding box center [522, 403] width 318 height 206
click at [752, 429] on div "Set your contribution Compliant Industry Generous Current Recommended Contribut…" at bounding box center [522, 185] width 471 height 690
drag, startPoint x: 629, startPoint y: 473, endPoint x: 582, endPoint y: 475, distance: 47.0
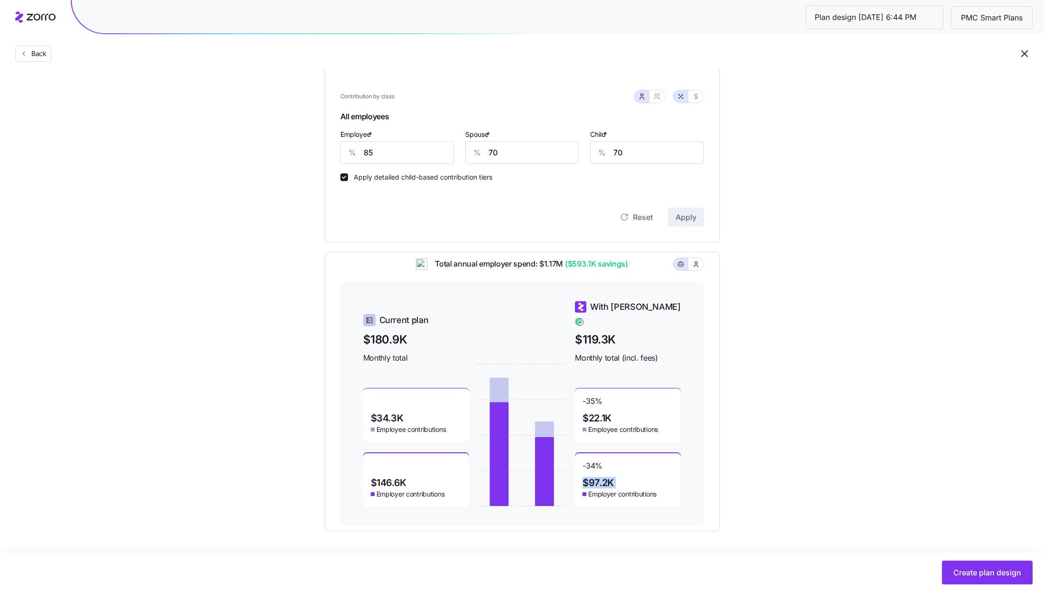
click at [582, 475] on div "-34 % $97.2K Employer contributions" at bounding box center [628, 479] width 106 height 53
click at [729, 433] on div "Compliant Industry Generous Current Recommended Contribution Classes Work statu…" at bounding box center [522, 201] width 425 height 660
drag, startPoint x: 624, startPoint y: 408, endPoint x: 582, endPoint y: 407, distance: 41.8
click at [582, 407] on div "-35 % $22.1K Employee contributions" at bounding box center [628, 414] width 106 height 53
click at [750, 415] on div "Set your contribution Compliant Industry Generous Current Recommended Contribut…" at bounding box center [522, 185] width 471 height 690
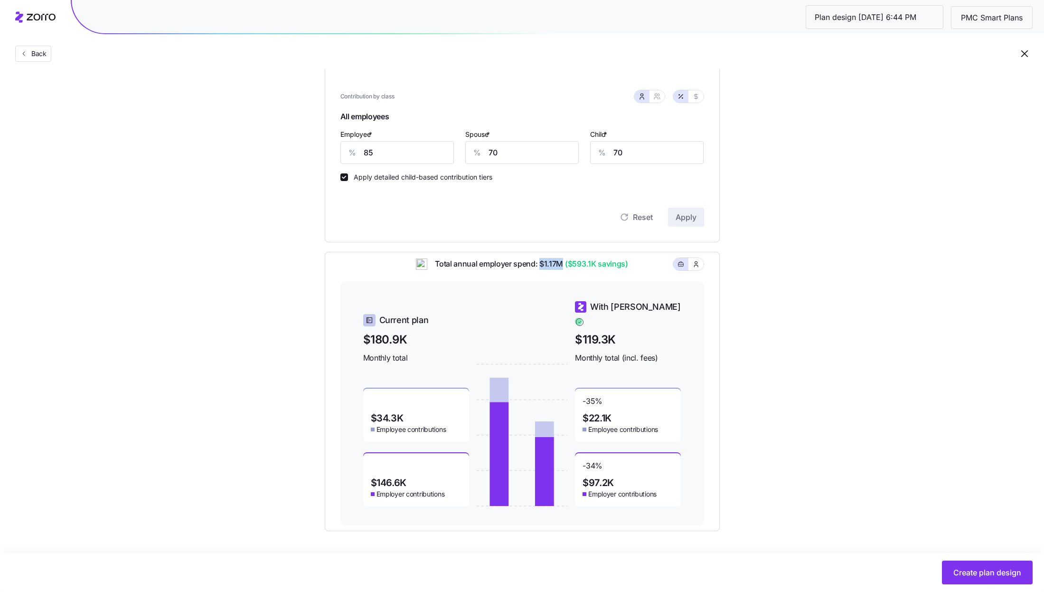
drag, startPoint x: 541, startPoint y: 269, endPoint x: 564, endPoint y: 269, distance: 22.3
click at [564, 269] on span "Total annual employer spend: $1.17M ($593.1K savings)" at bounding box center [527, 264] width 200 height 12
click at [835, 339] on div "Set your contribution Compliant Industry Generous Current Recommended Contribut…" at bounding box center [522, 185] width 1044 height 690
drag, startPoint x: 541, startPoint y: 270, endPoint x: 564, endPoint y: 268, distance: 22.9
click at [564, 268] on span "Total annual employer spend: $1.17M ($593.1K savings)" at bounding box center [527, 264] width 200 height 12
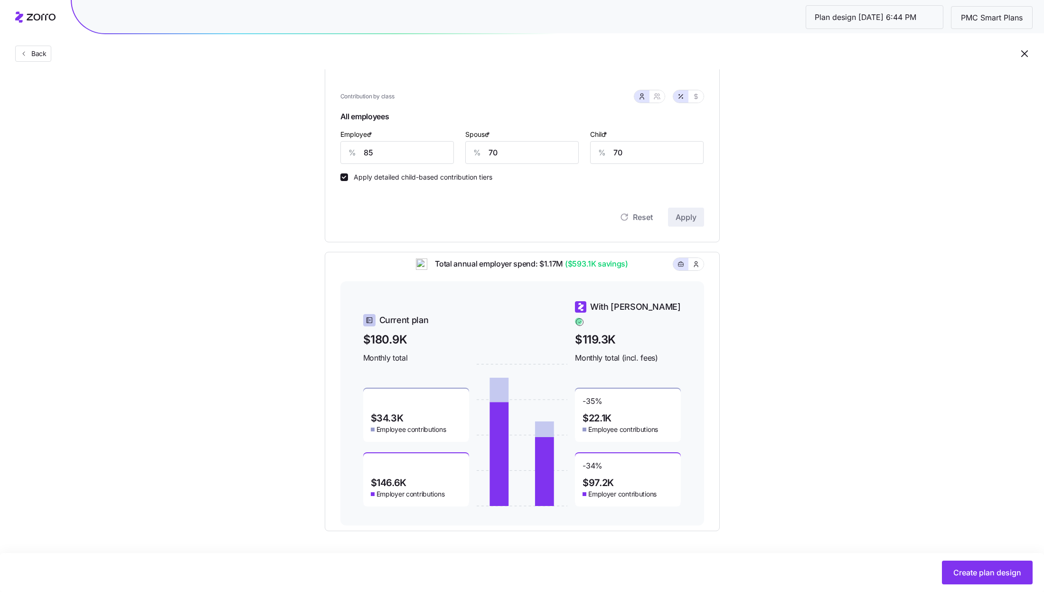
click at [754, 348] on div "Set your contribution Compliant Industry Generous Current Recommended Contribut…" at bounding box center [522, 185] width 471 height 690
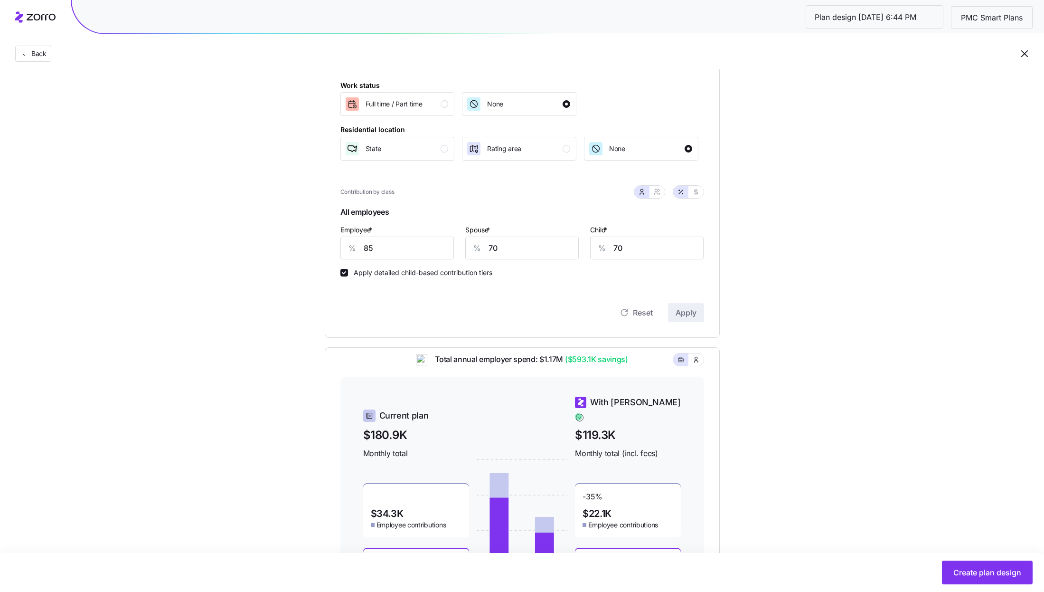
scroll to position [146, 0]
click at [402, 252] on input "85" at bounding box center [396, 249] width 113 height 23
click at [435, 310] on div "Reset Apply" at bounding box center [522, 313] width 364 height 19
click at [418, 251] on input "85" at bounding box center [396, 249] width 113 height 23
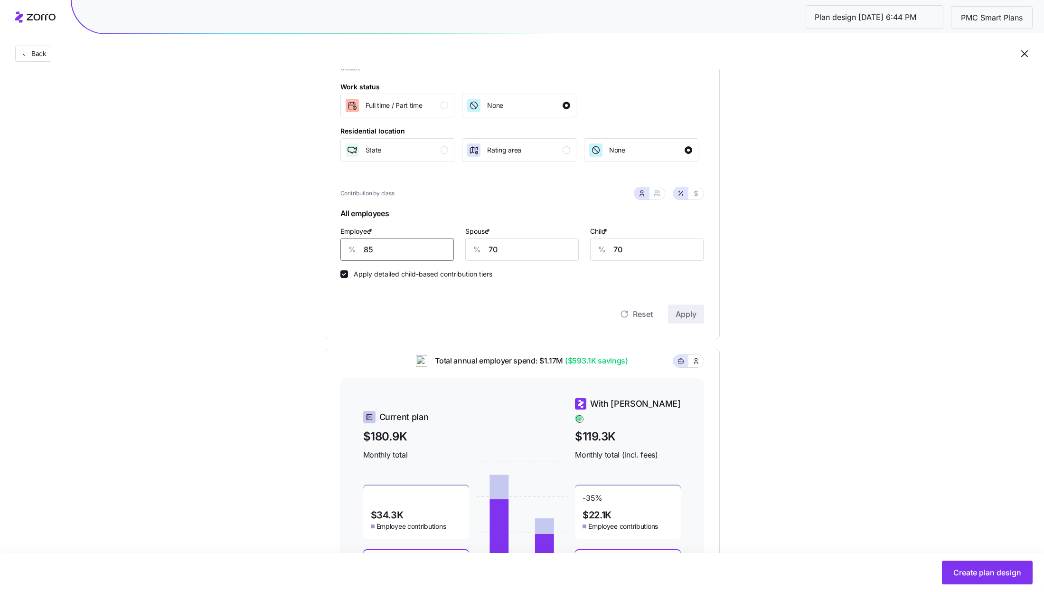
click at [418, 251] on input "85" at bounding box center [396, 249] width 113 height 23
type input "80"
click at [546, 259] on input "70" at bounding box center [521, 249] width 113 height 23
type input "60"
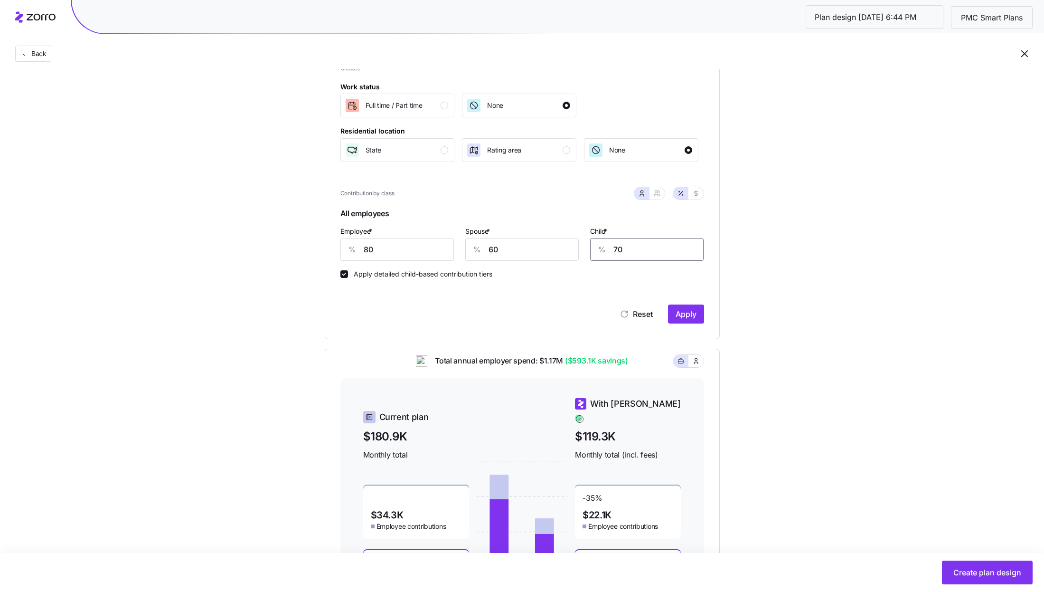
click at [637, 244] on input "70" at bounding box center [646, 249] width 113 height 23
type input "60"
click at [693, 312] on span "Apply" at bounding box center [686, 313] width 21 height 11
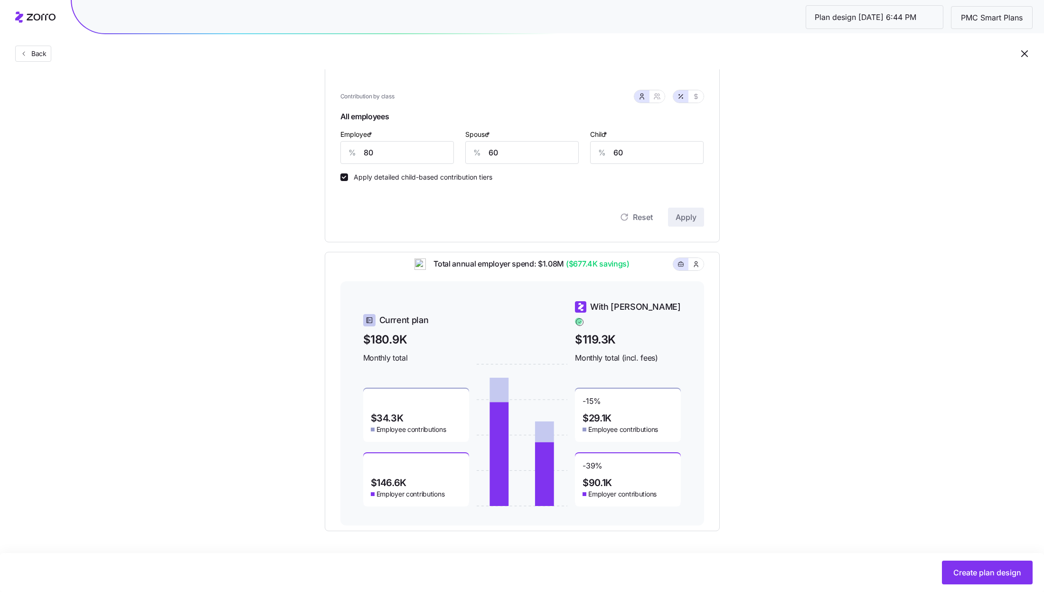
scroll to position [243, 0]
drag, startPoint x: 628, startPoint y: 273, endPoint x: 568, endPoint y: 271, distance: 59.4
click at [568, 270] on span "($677.4K savings)" at bounding box center [597, 264] width 66 height 12
click at [764, 244] on div "Set your contribution Compliant Industry Generous Current Recommended Contribut…" at bounding box center [522, 185] width 1044 height 690
click at [757, 282] on div "Set your contribution Compliant Industry Generous Current Recommended Contribut…" at bounding box center [522, 185] width 471 height 690
